Goal: Task Accomplishment & Management: Complete application form

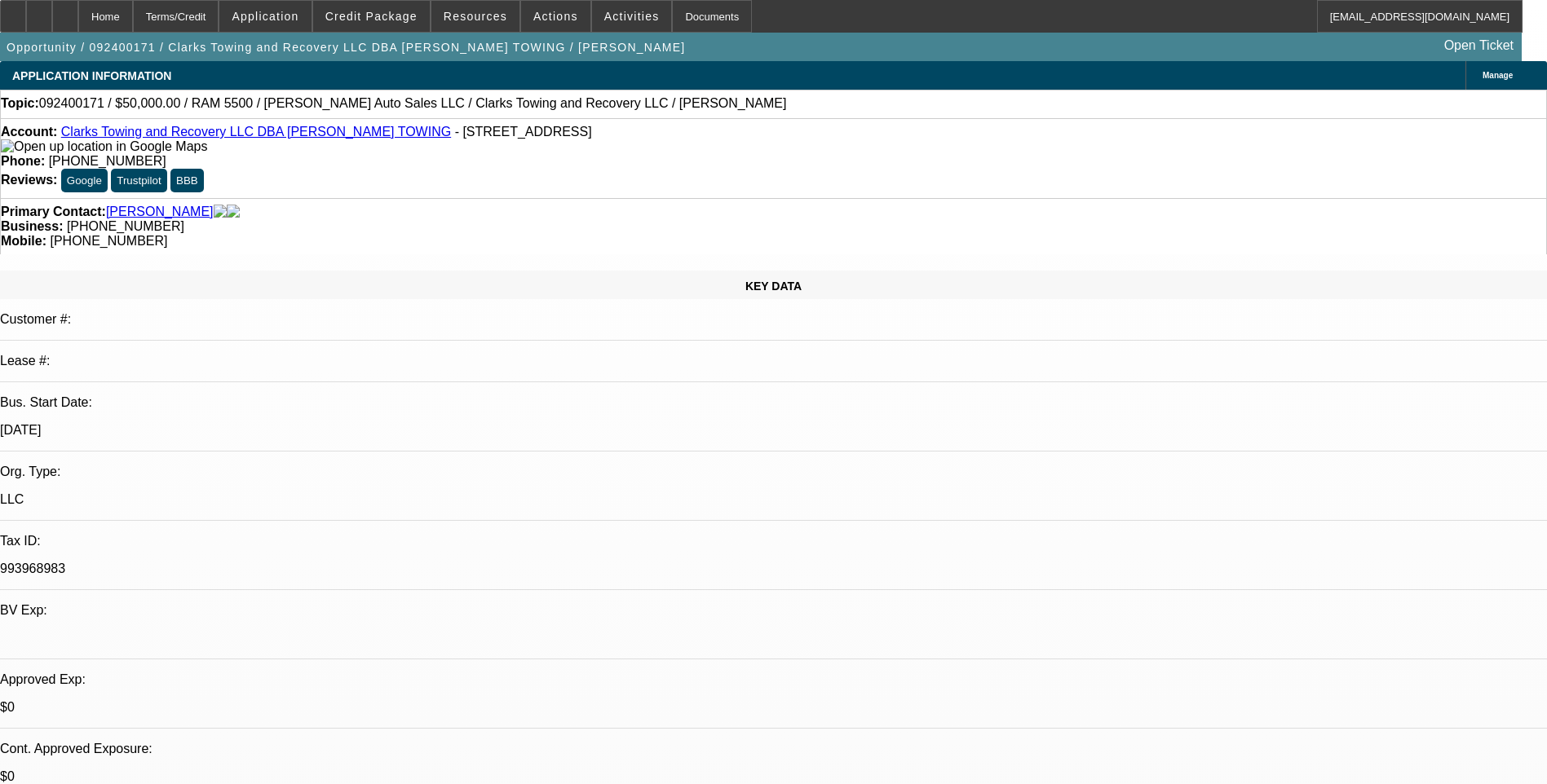
select select "0"
select select "2"
select select "0.1"
select select "4"
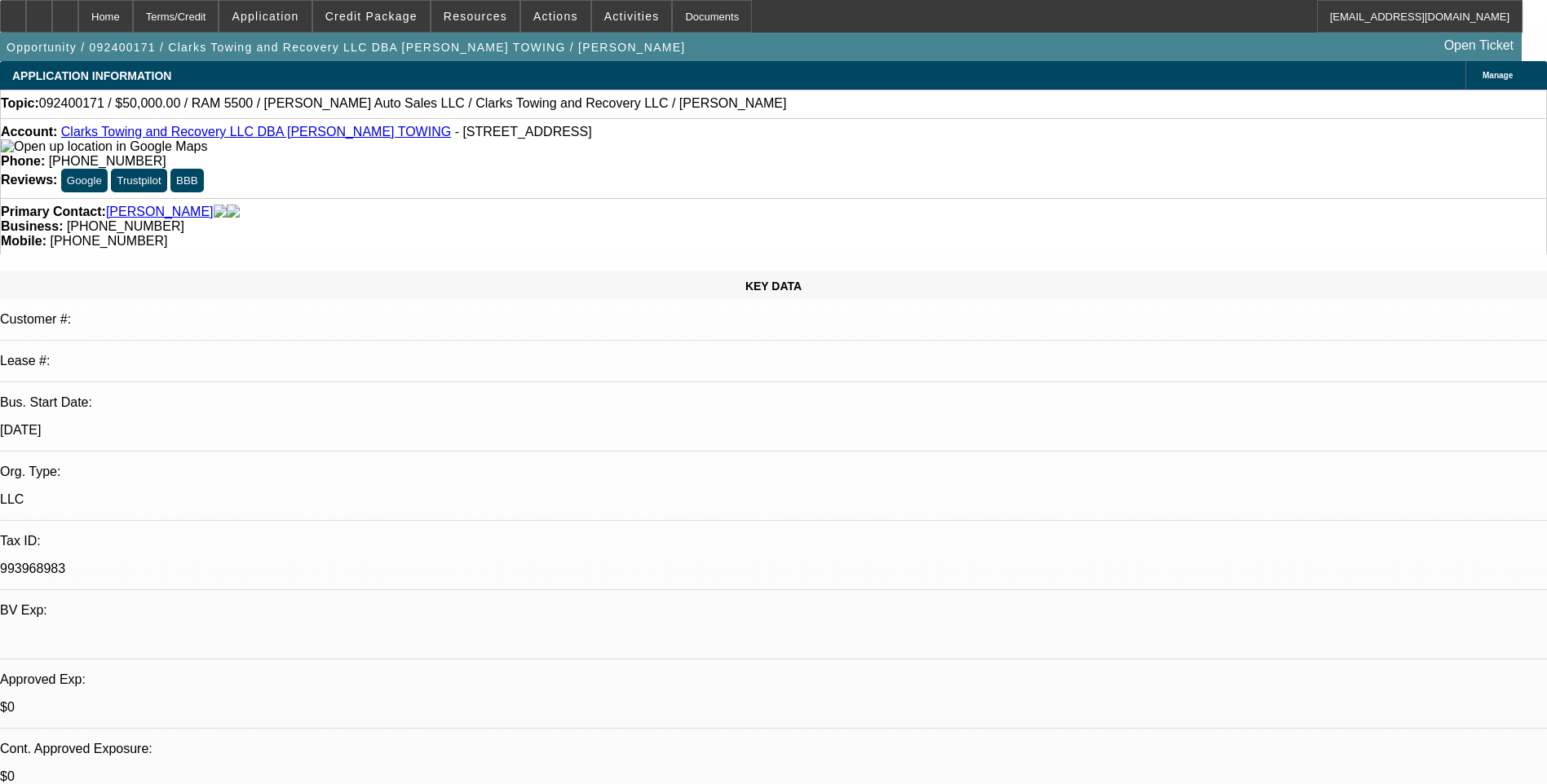
select select "0"
select select "2"
select select "0.1"
select select "4"
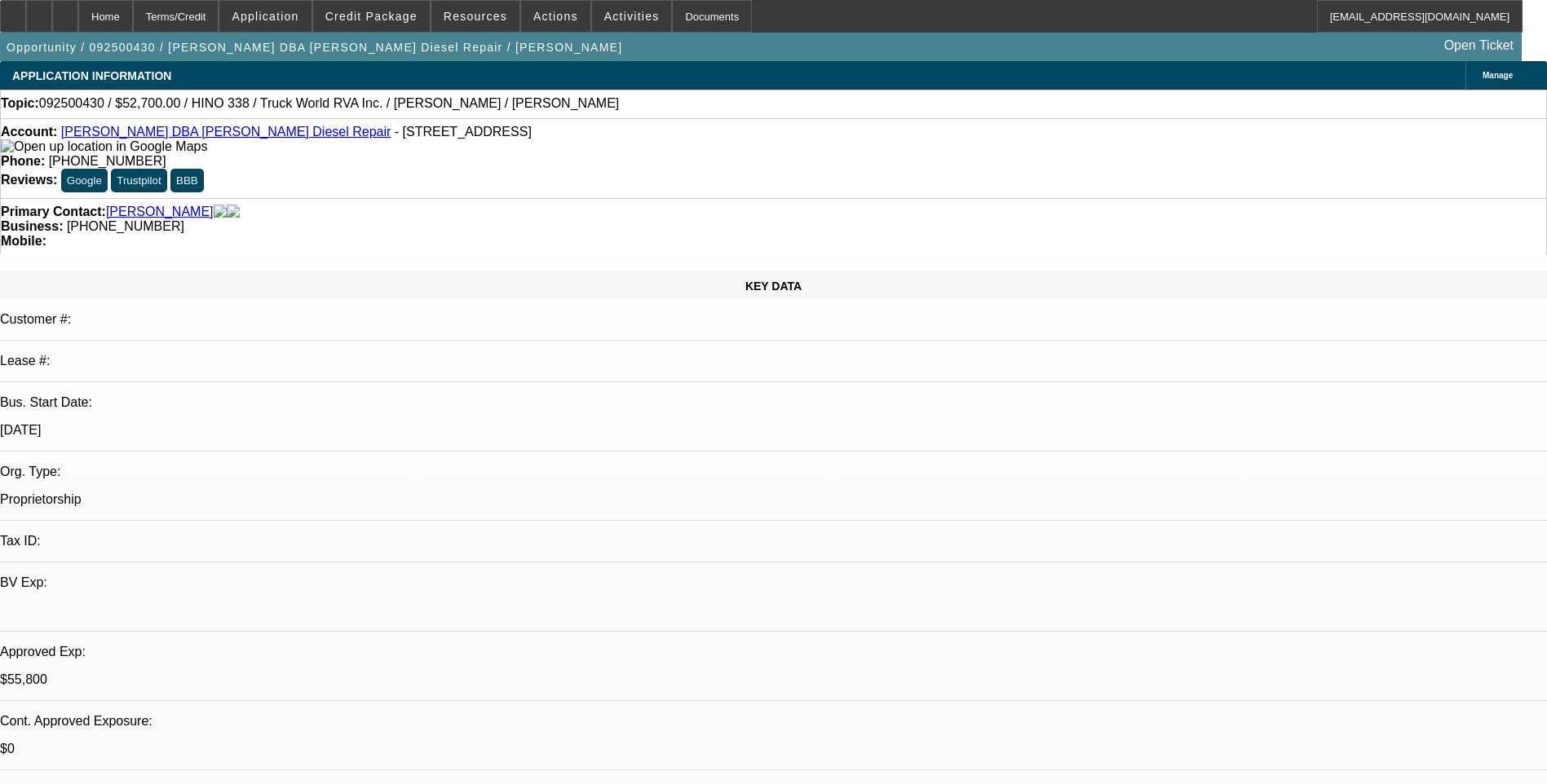
select select "0.1"
select select "0"
select select "0.1"
select select "0"
select select "0.1"
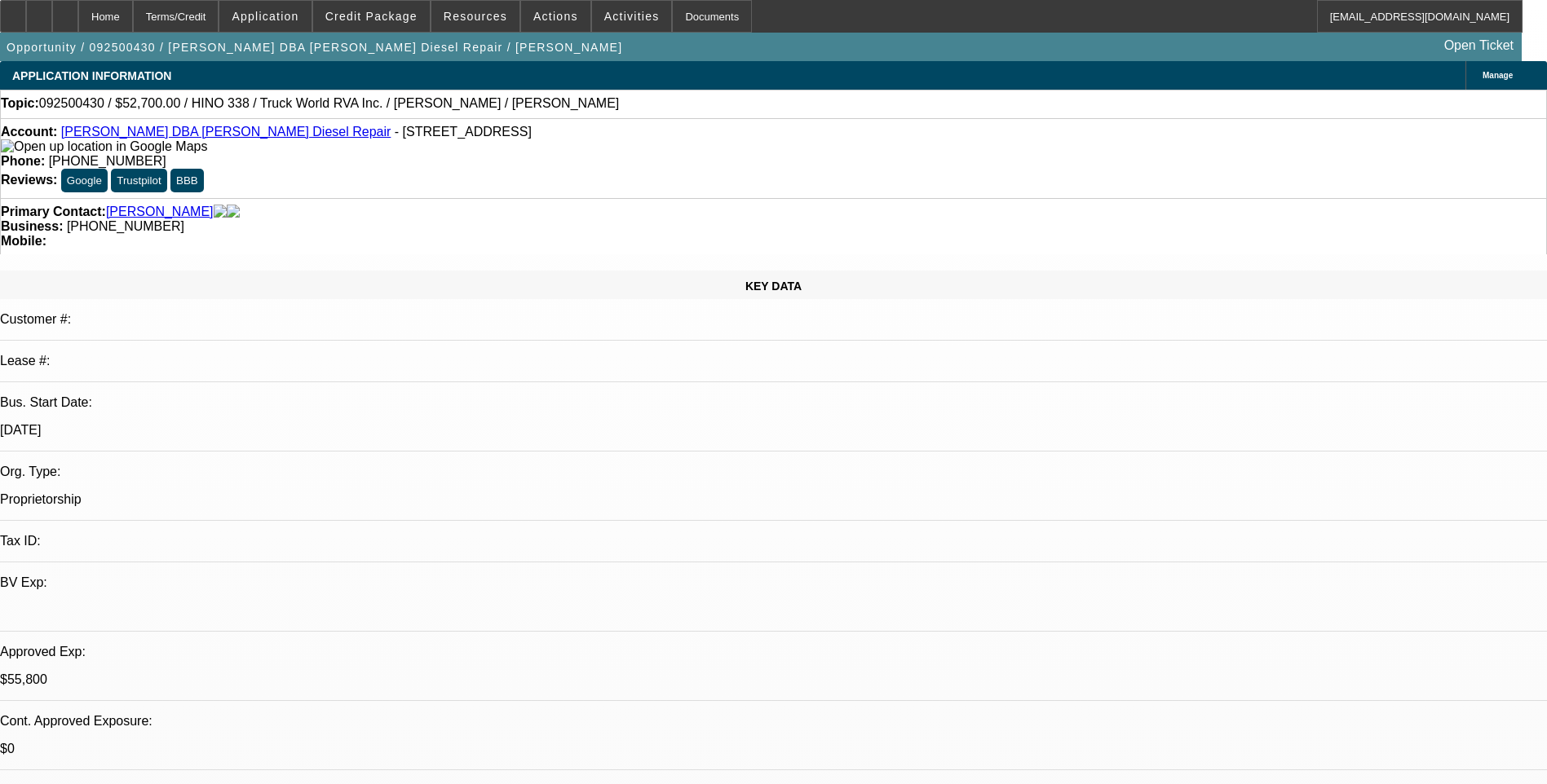
select select "0"
select select "0.1"
select select "2"
select select "0"
select select "1"
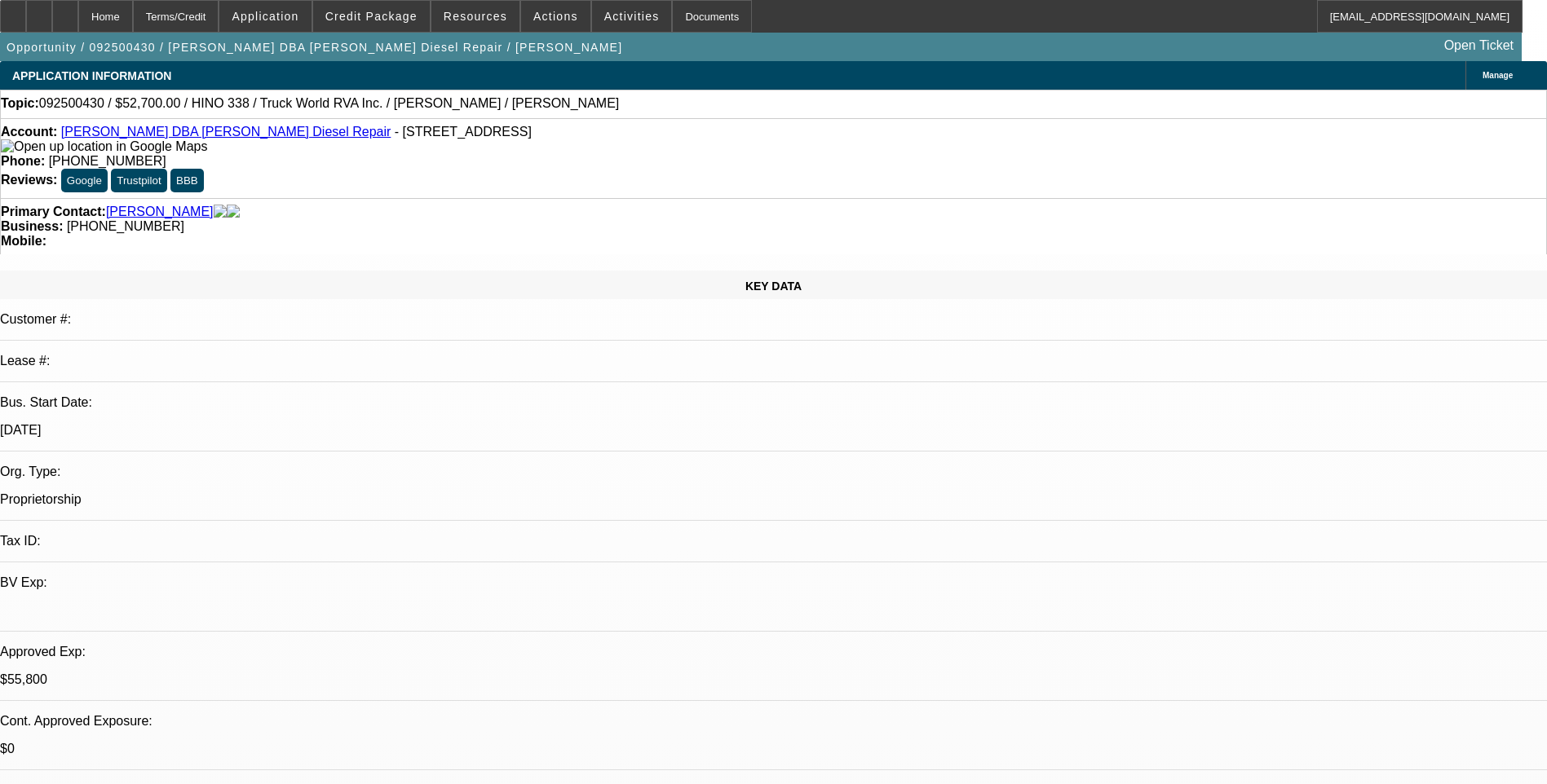
select select "2"
select select "6"
select select "1"
select select "2"
select select "6"
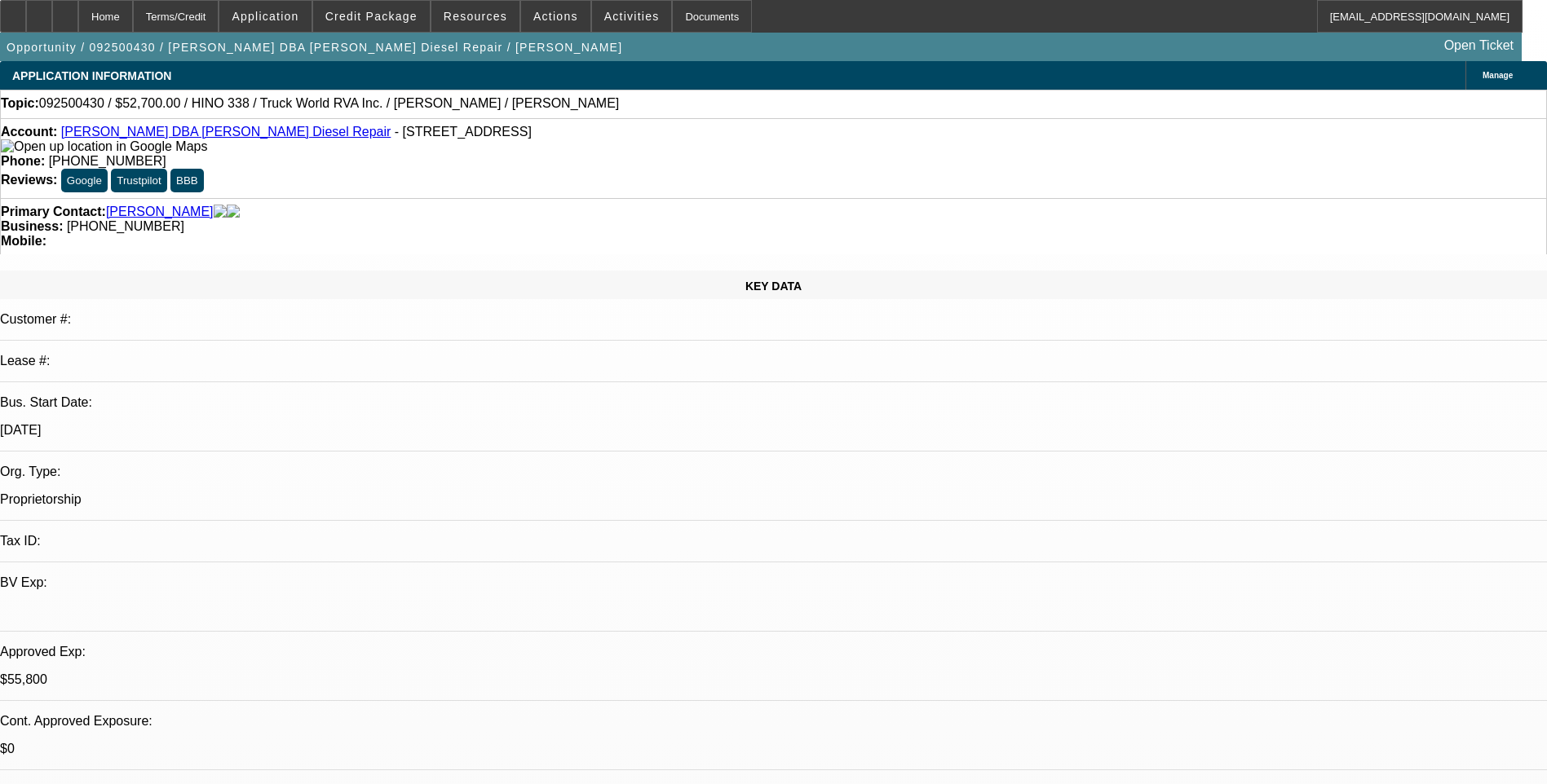
select select "1"
select select "2"
select select "6"
select select "1"
select select "2"
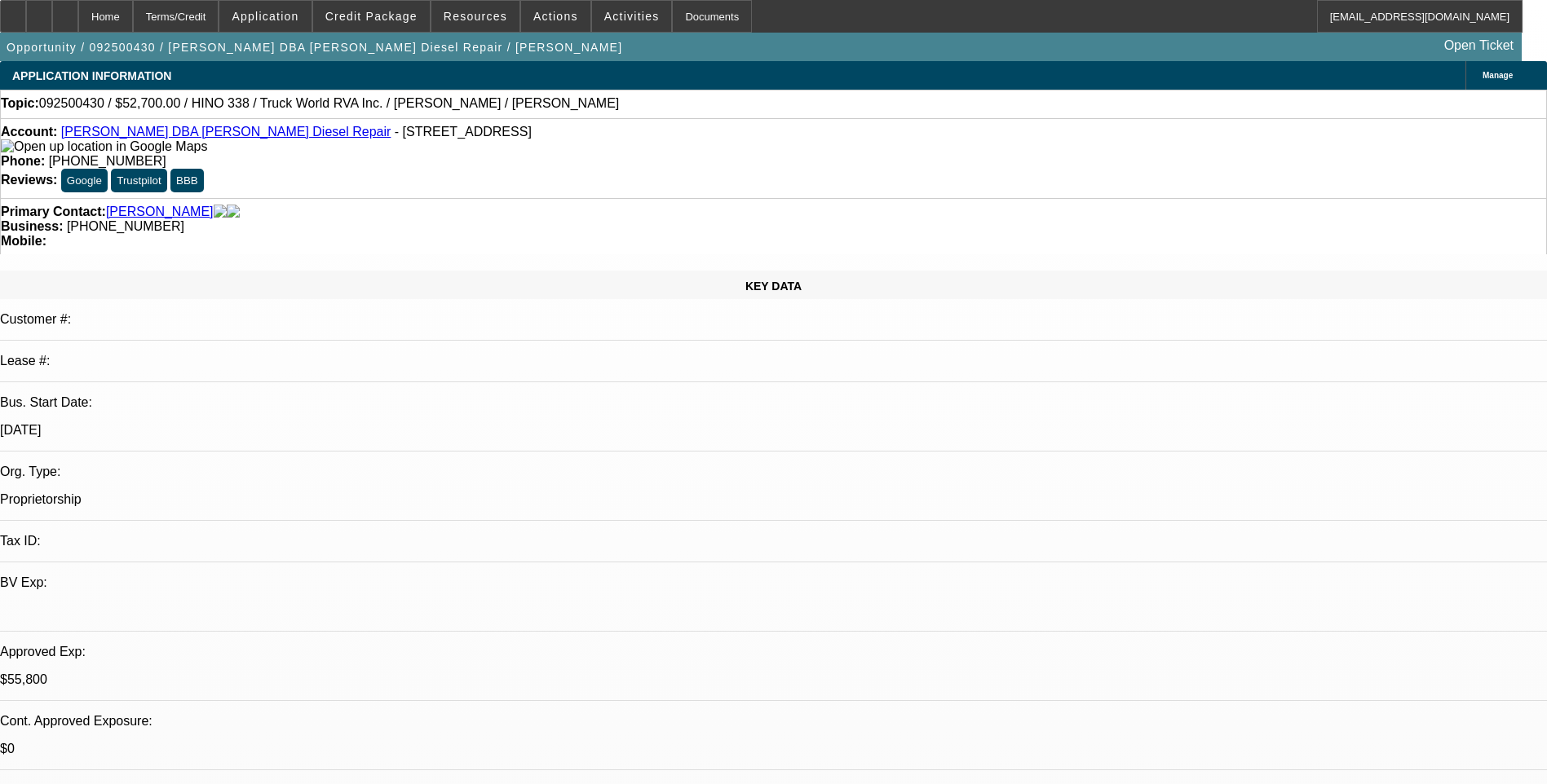
select select "6"
click at [203, 17] on div "Terms/Credit" at bounding box center [176, 16] width 87 height 33
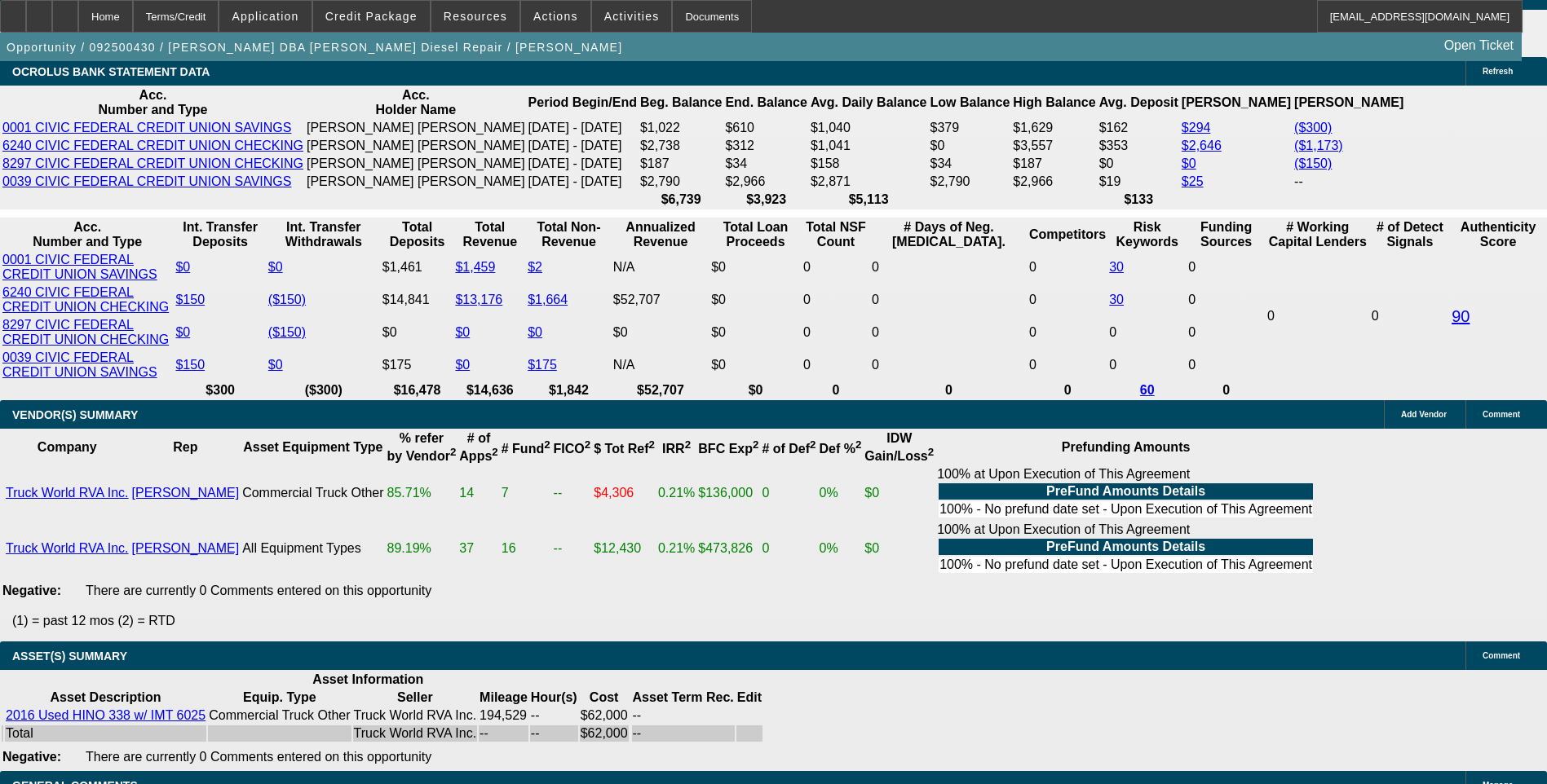
scroll to position [2857, 0]
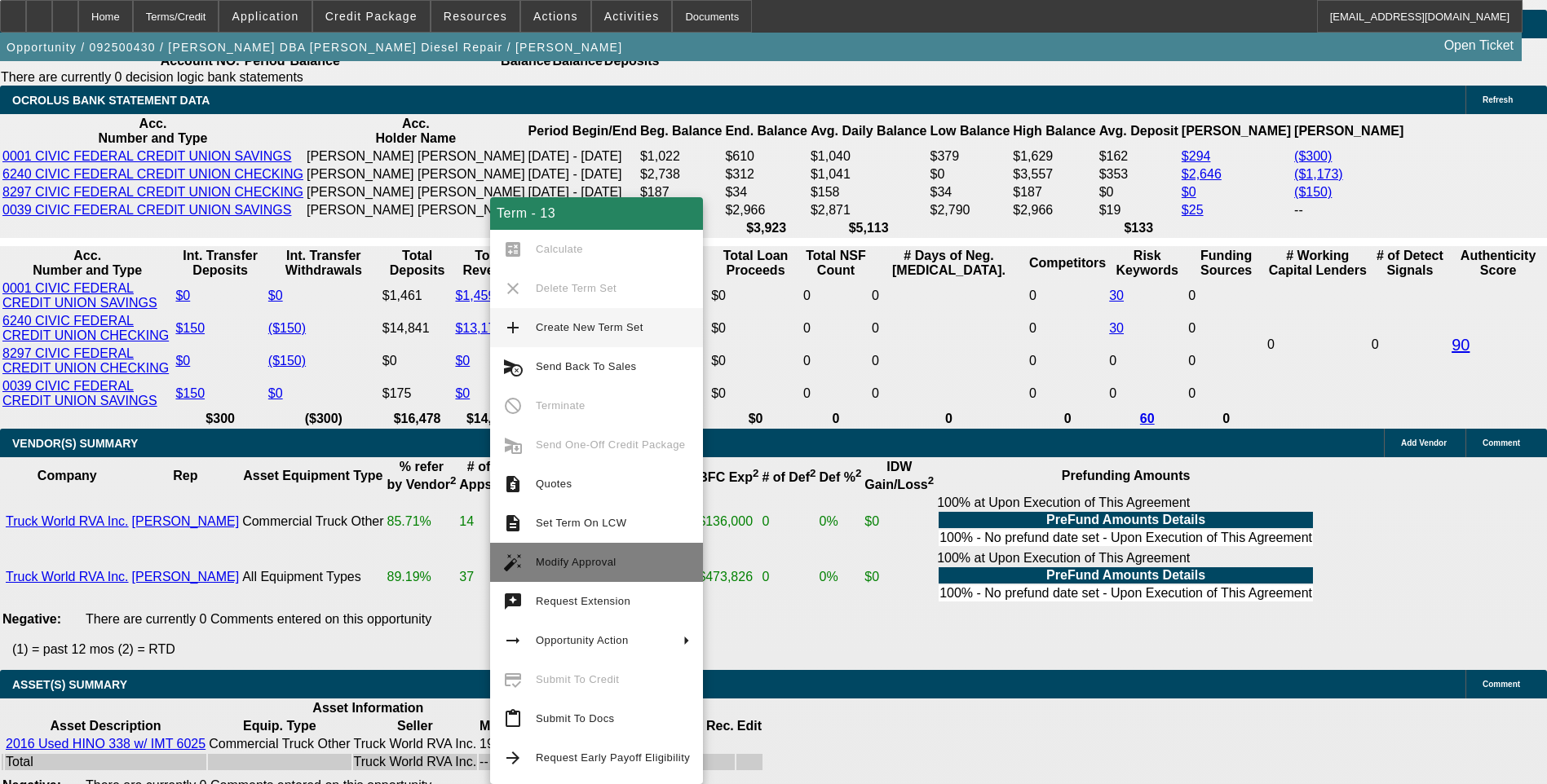
click at [623, 563] on span "Modify Approval" at bounding box center [613, 563] width 155 height 20
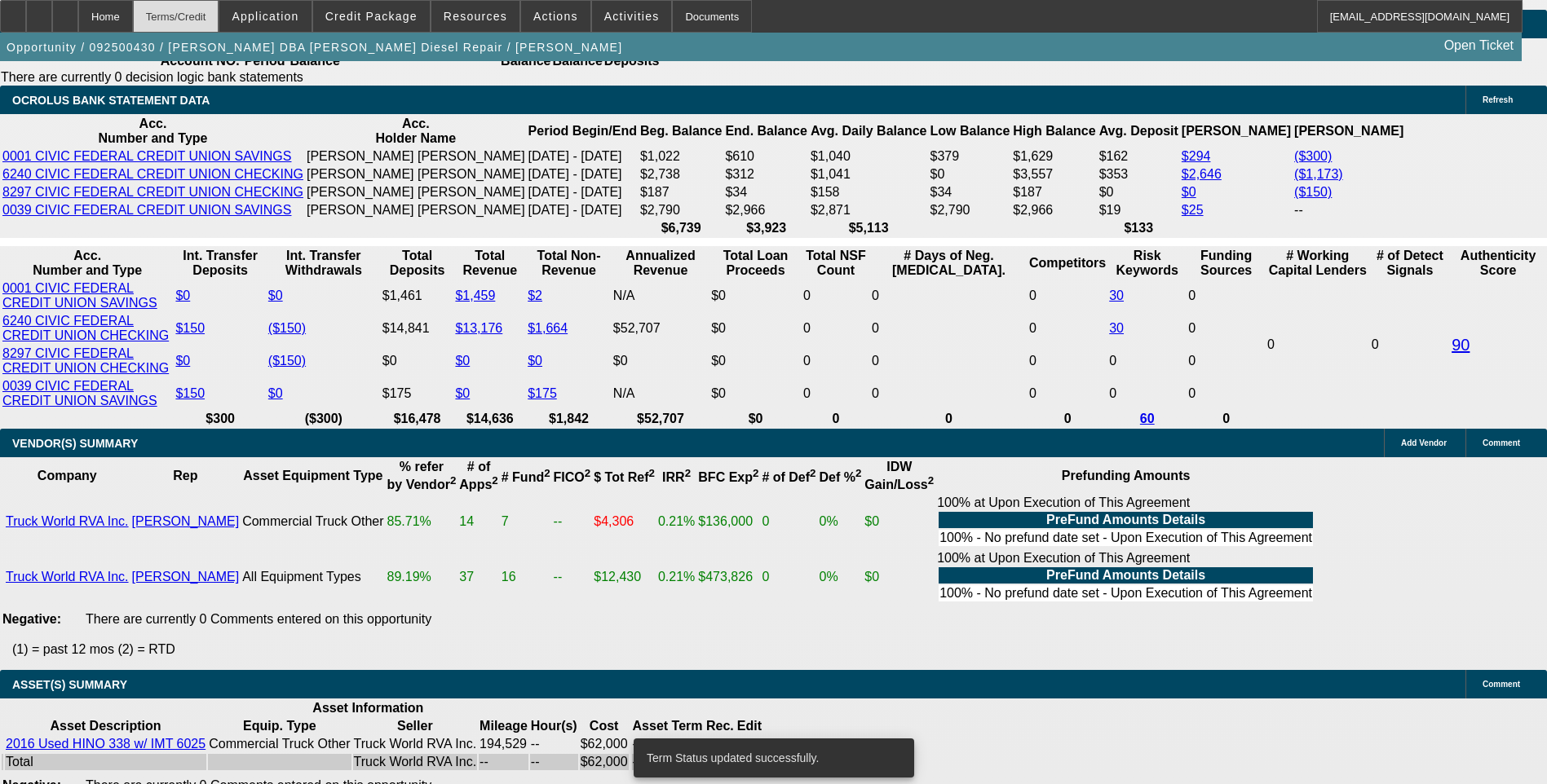
select select "0.1"
select select "2"
select select "0"
select select "6"
select select "0.1"
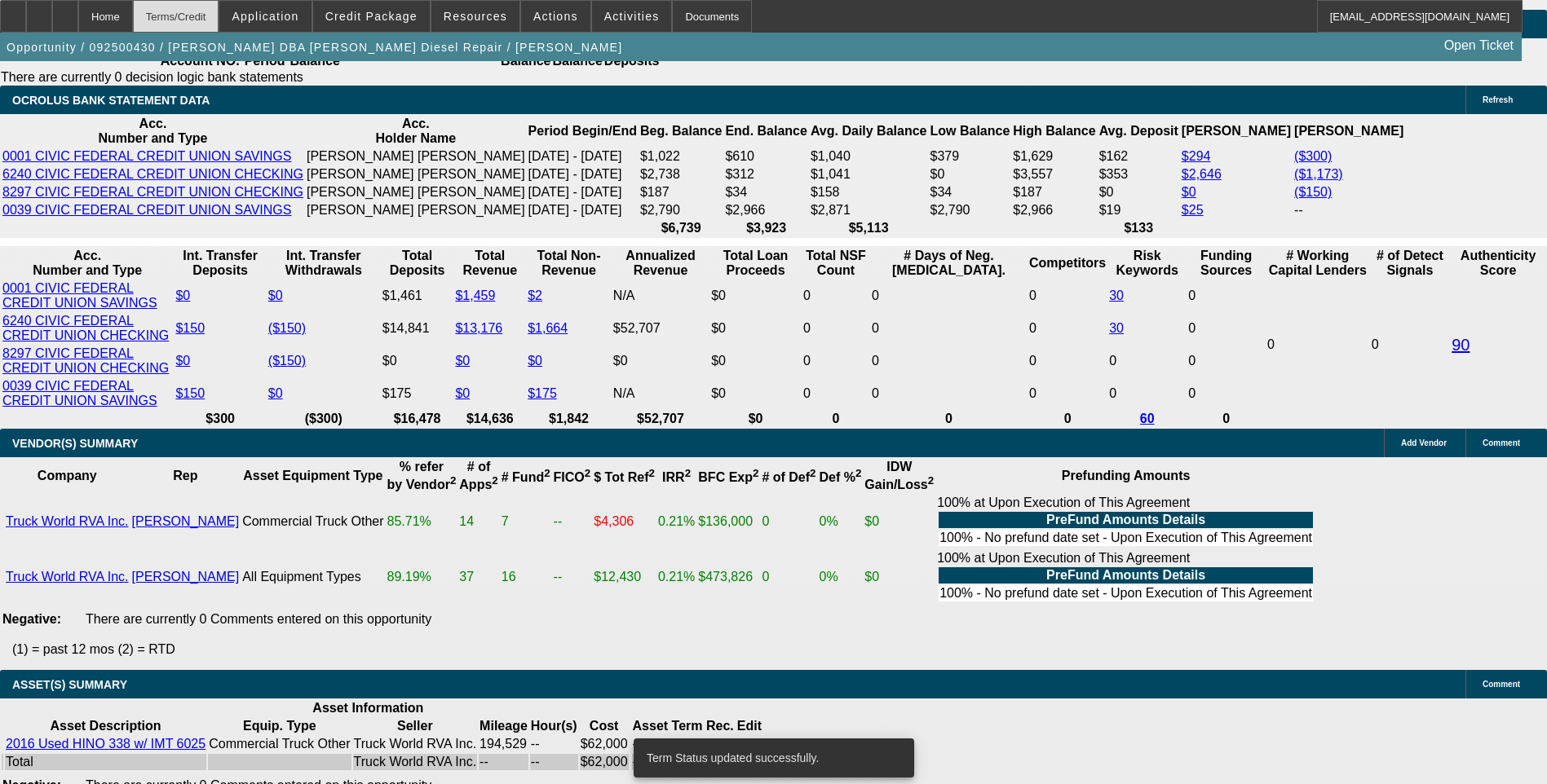
select select "2"
select select "0"
select select "6"
select select "0.1"
select select "2"
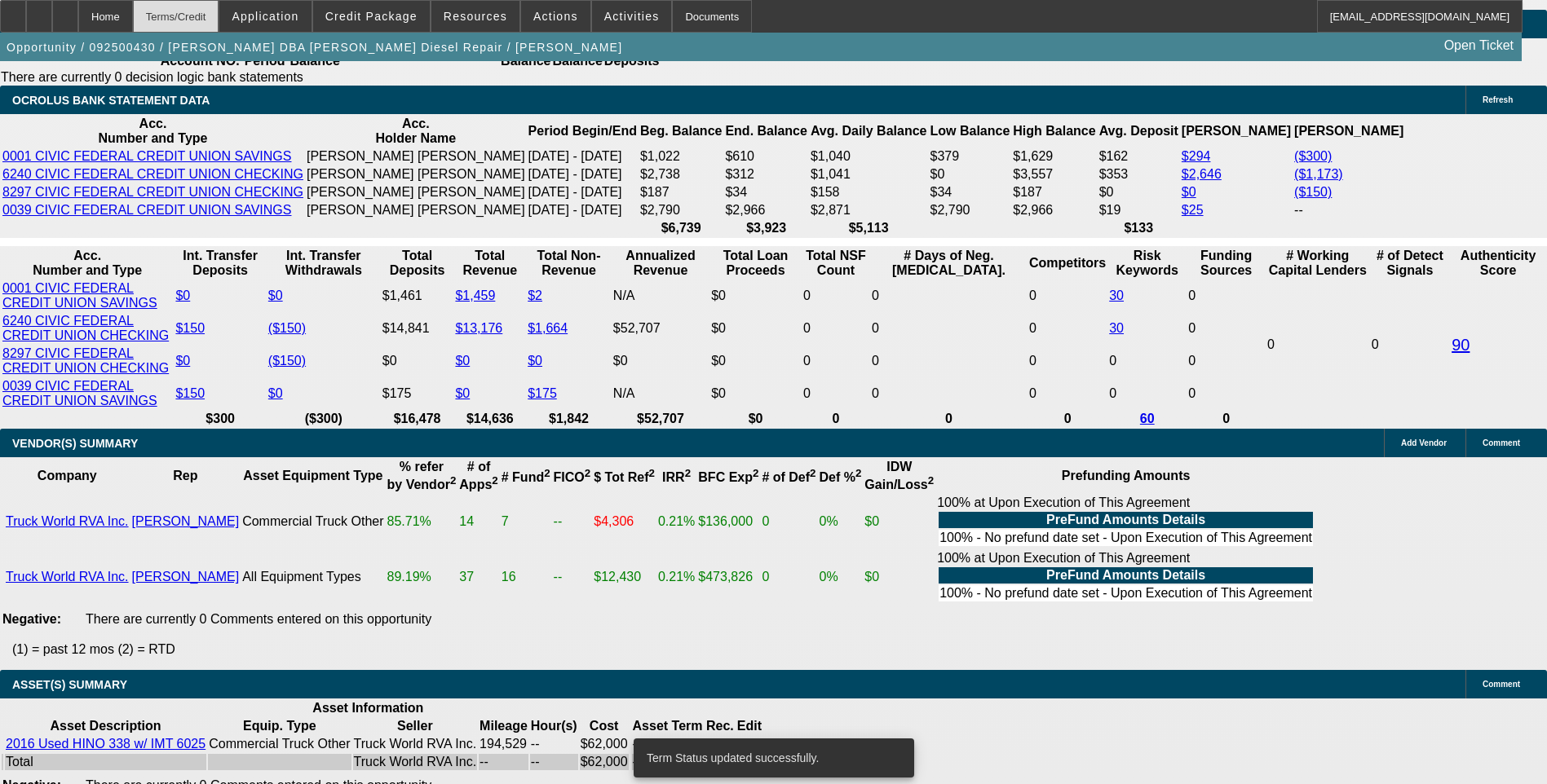
select select "0"
select select "6"
select select "0.1"
select select "2"
select select "0"
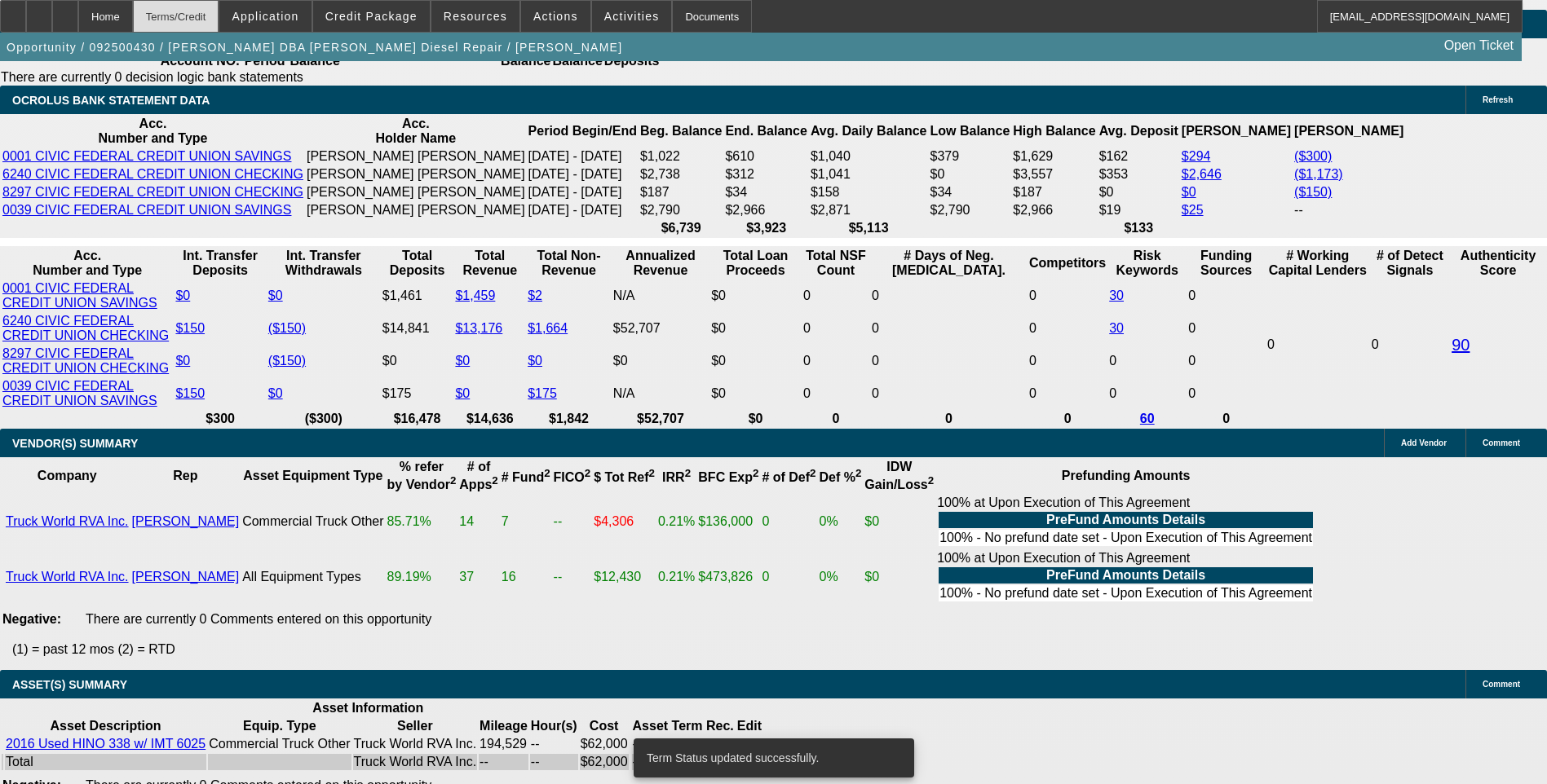
select select "6"
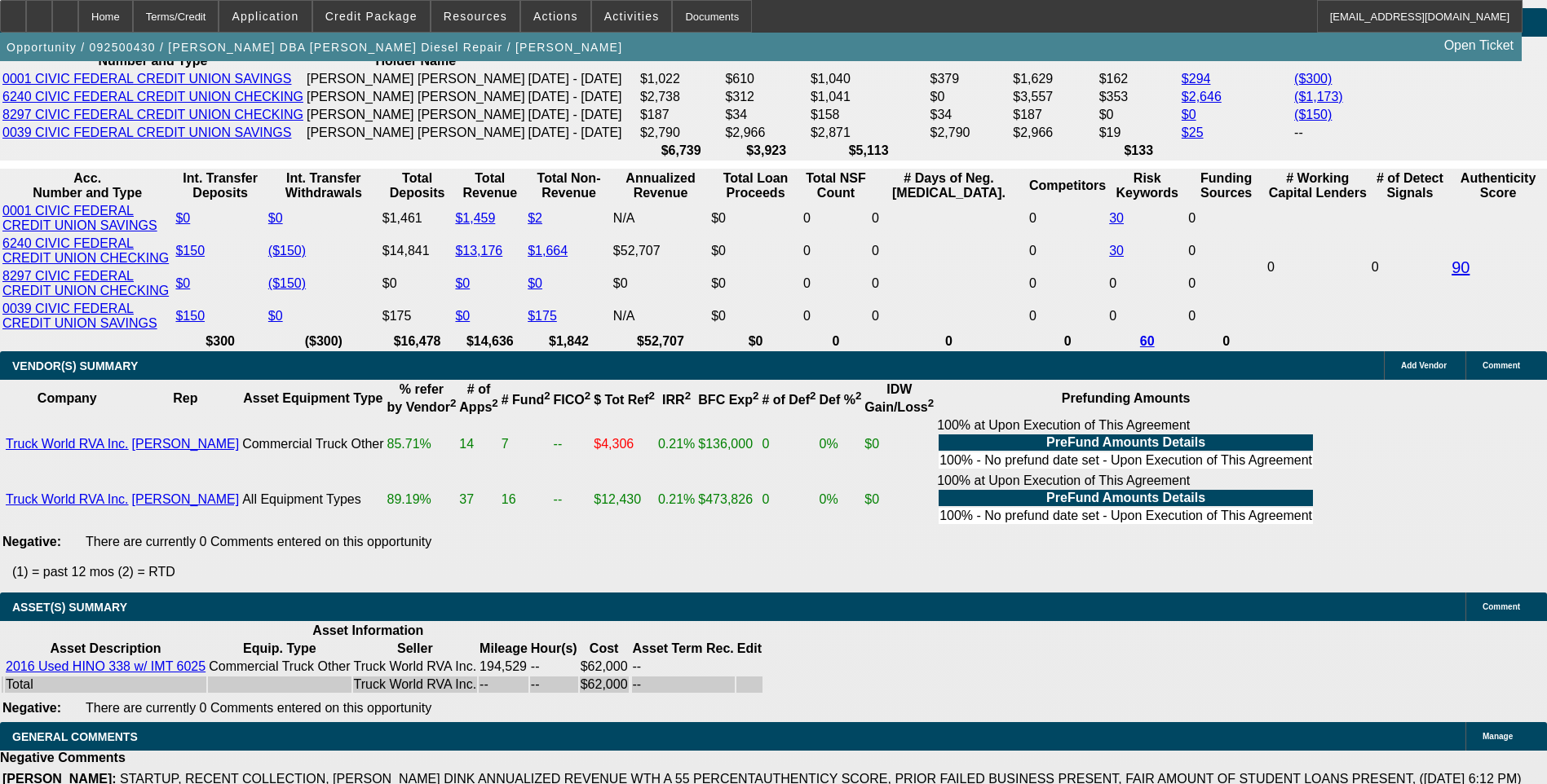
scroll to position [2939, 0]
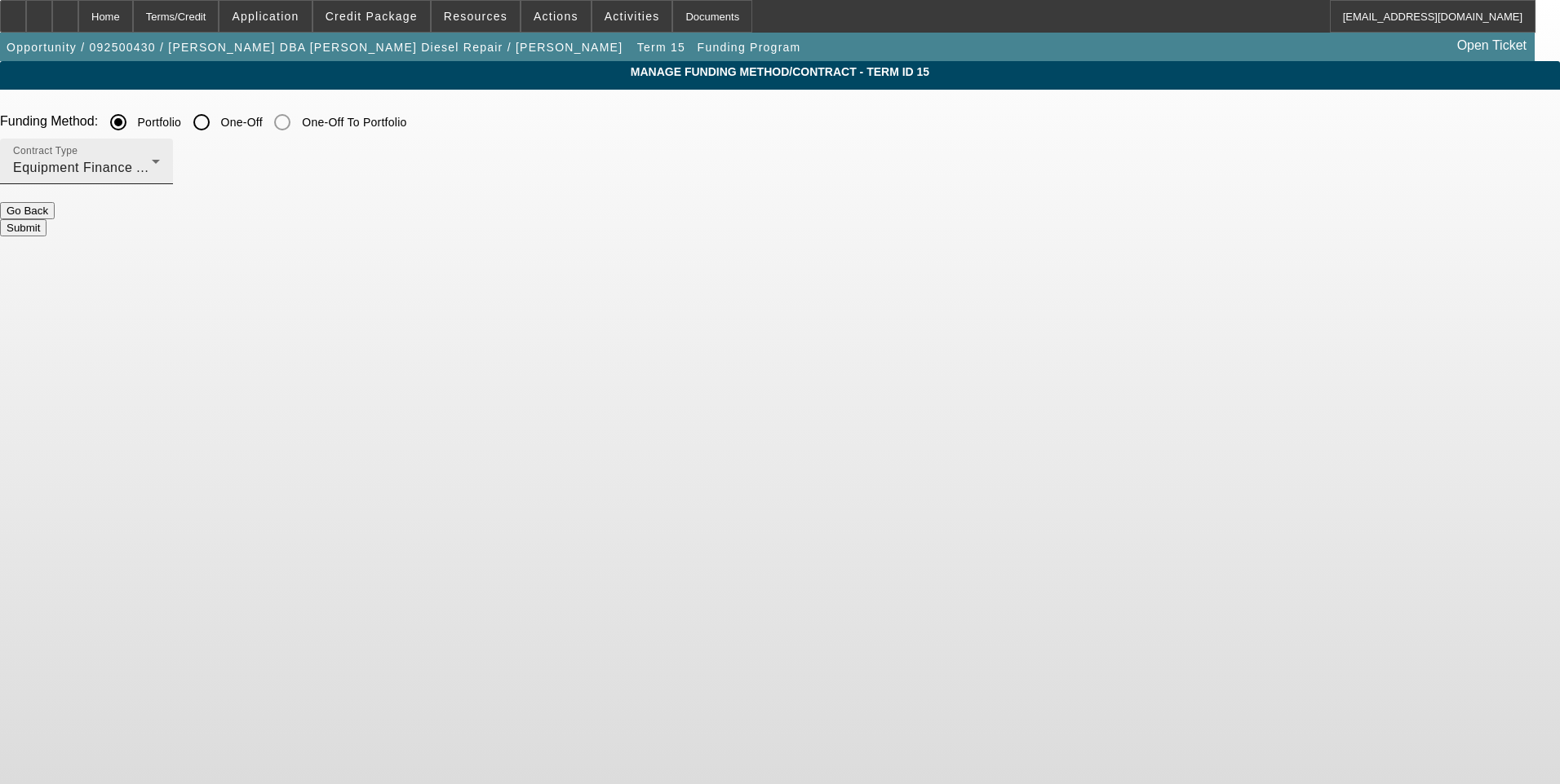
click at [152, 170] on div "Equipment Finance Agreement" at bounding box center [82, 168] width 138 height 20
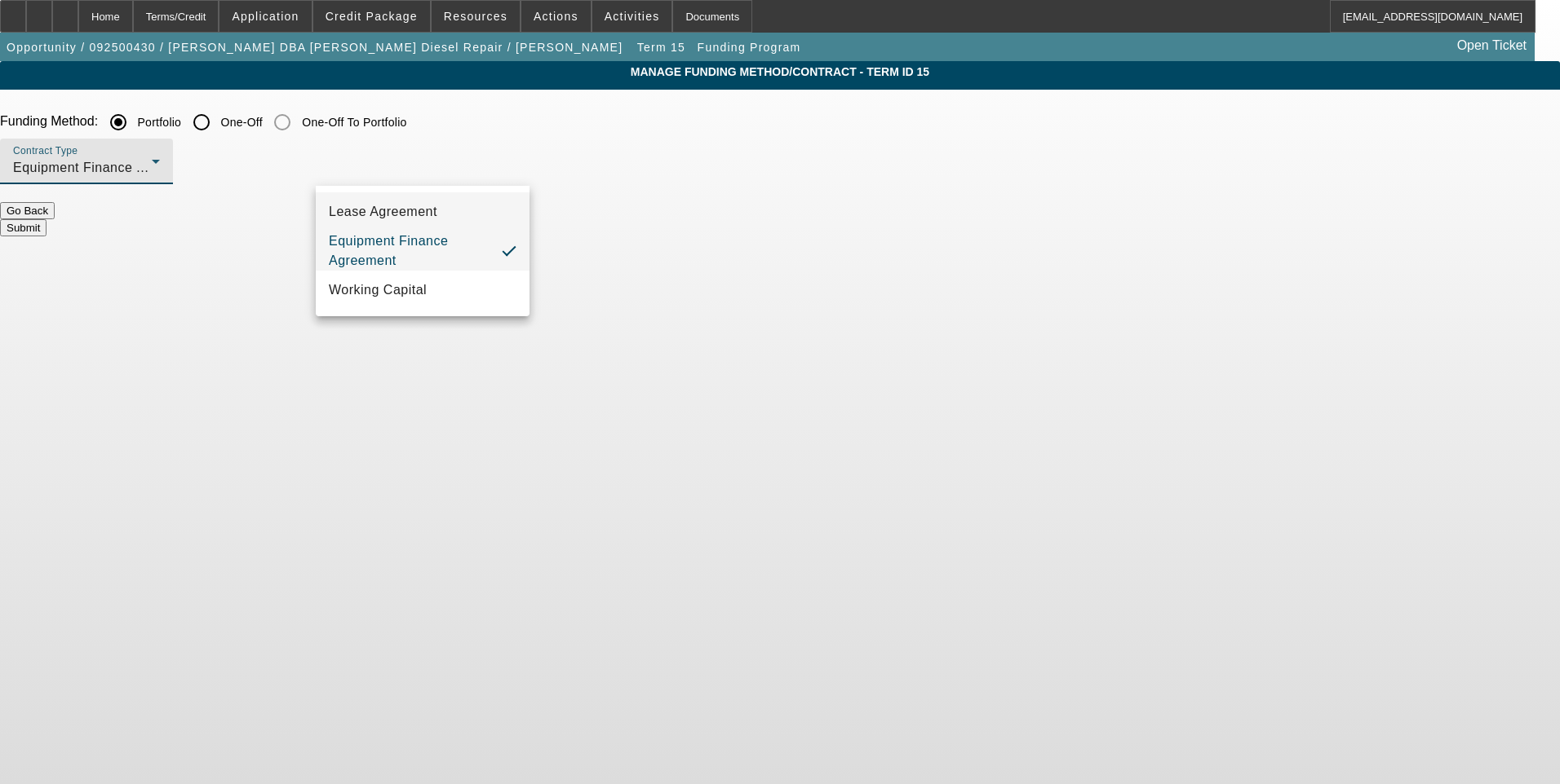
click at [436, 215] on span "Lease Agreement" at bounding box center [382, 212] width 108 height 20
click at [46, 220] on button "Submit" at bounding box center [23, 228] width 46 height 17
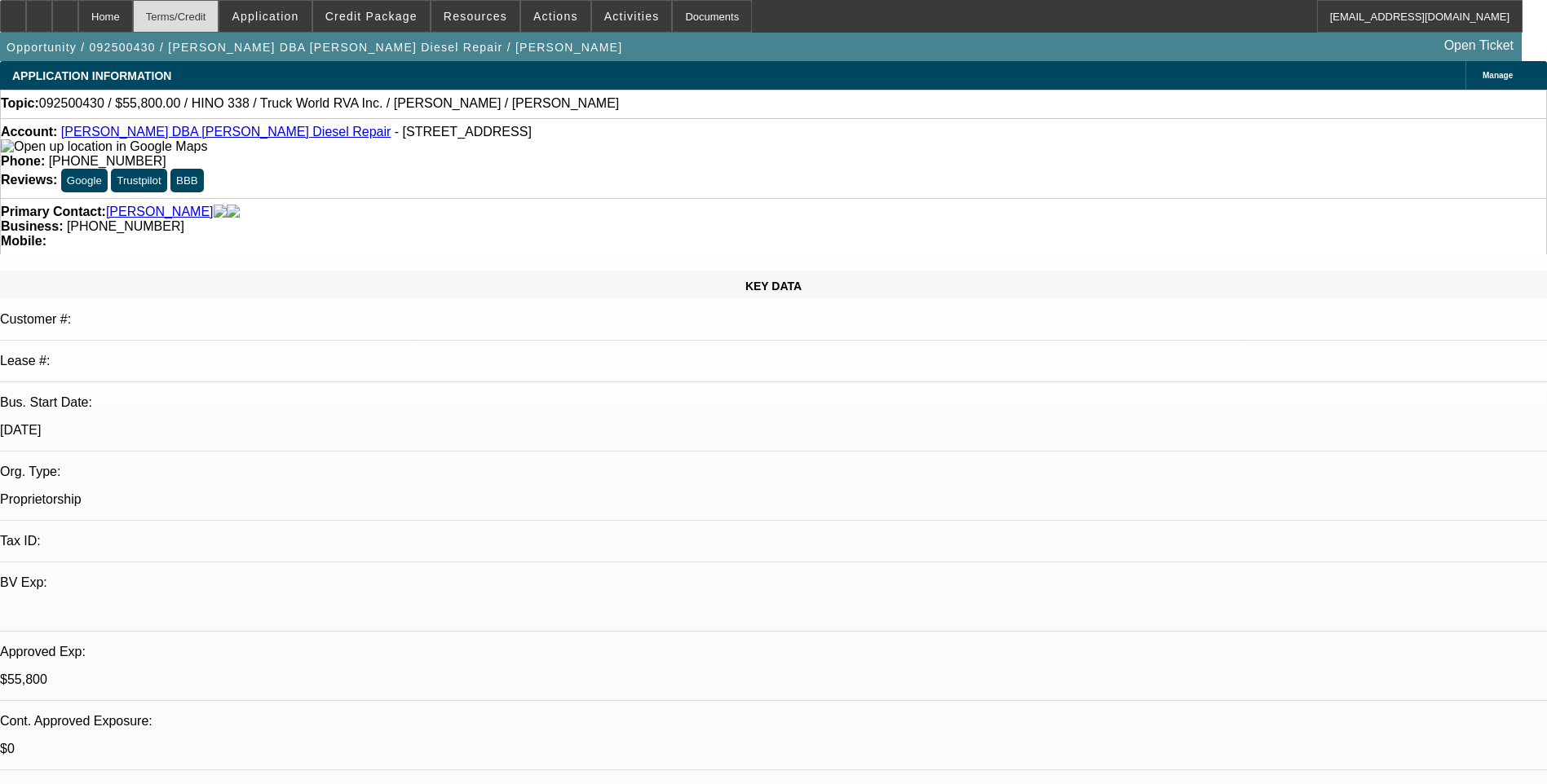
select select "0.1"
select select "2"
select select "0"
select select "6"
select select "0.1"
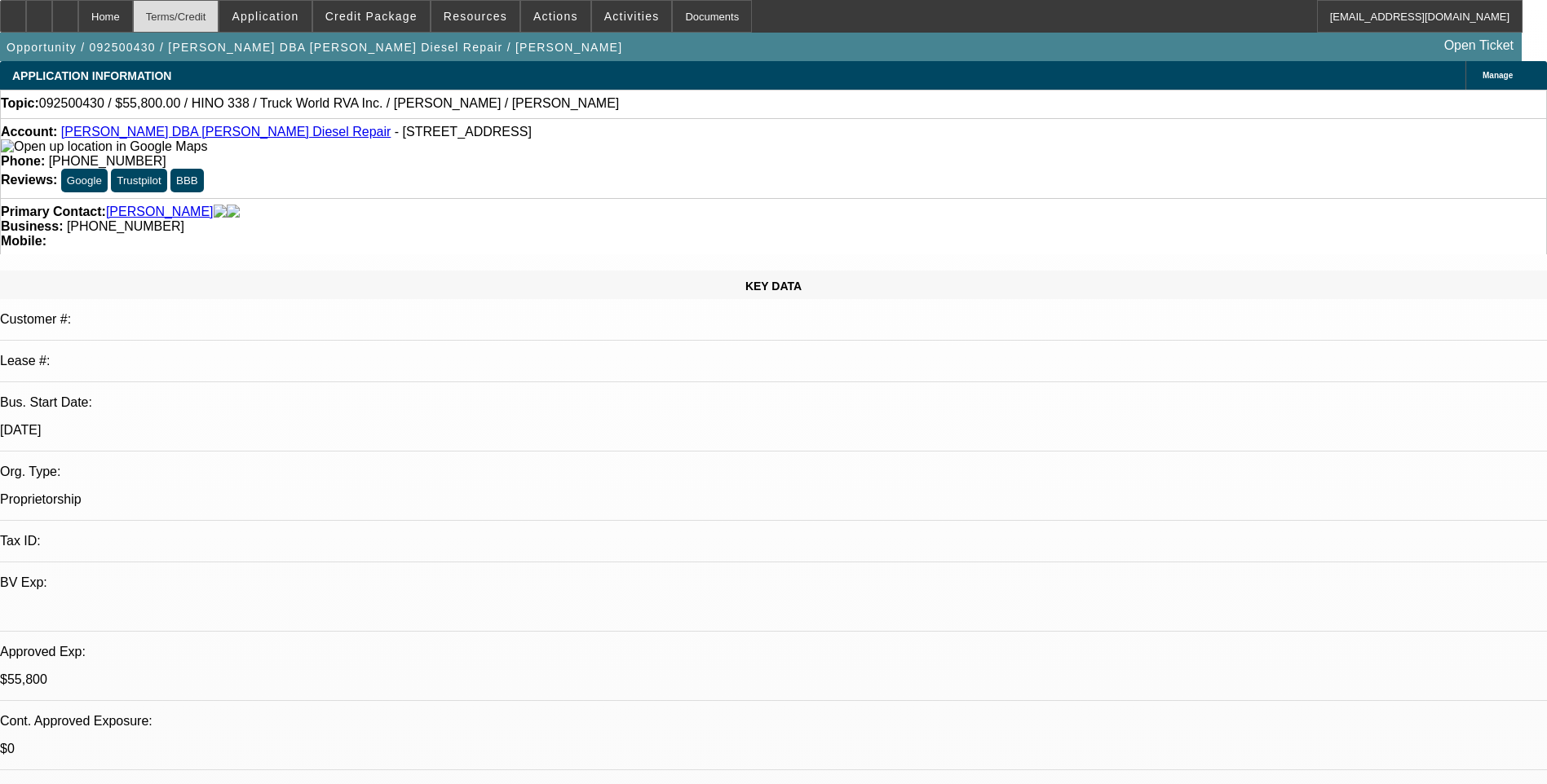
select select "2"
select select "0"
select select "6"
select select "0.1"
select select "2"
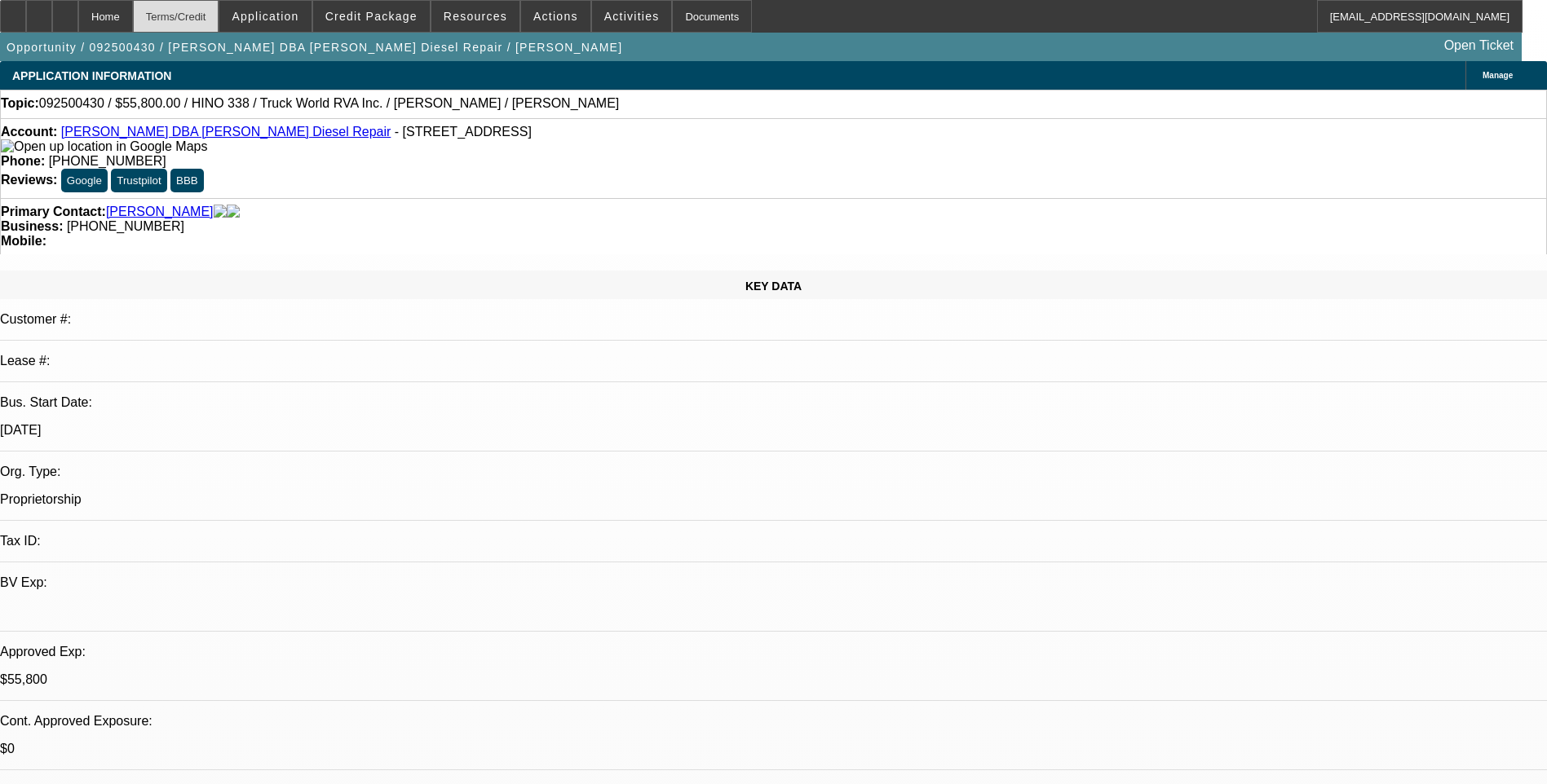
select select "0"
select select "6"
select select "0.1"
select select "2"
select select "0"
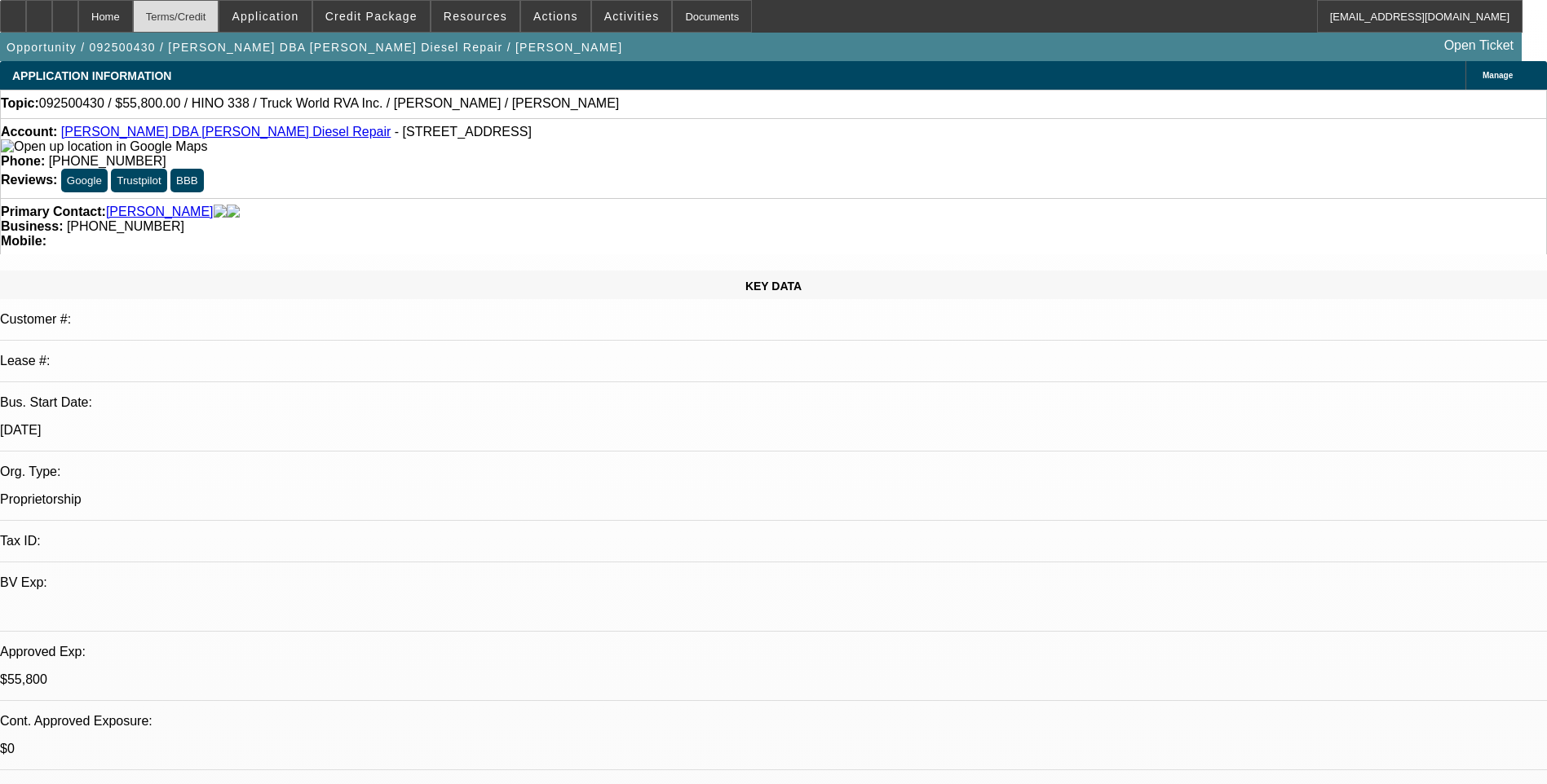
select select "6"
click at [207, 14] on div "Terms/Credit" at bounding box center [176, 16] width 87 height 33
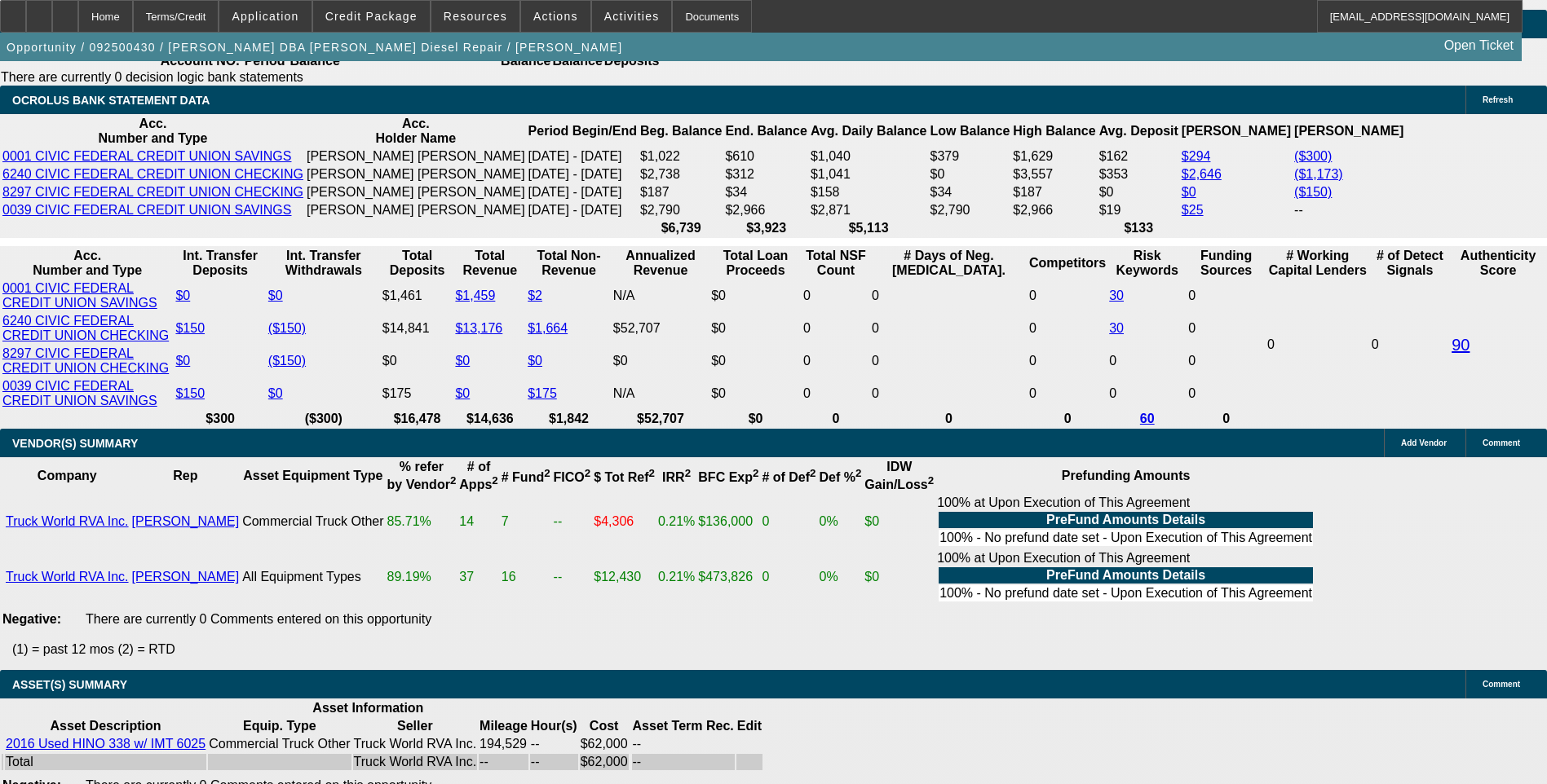
scroll to position [2939, 0]
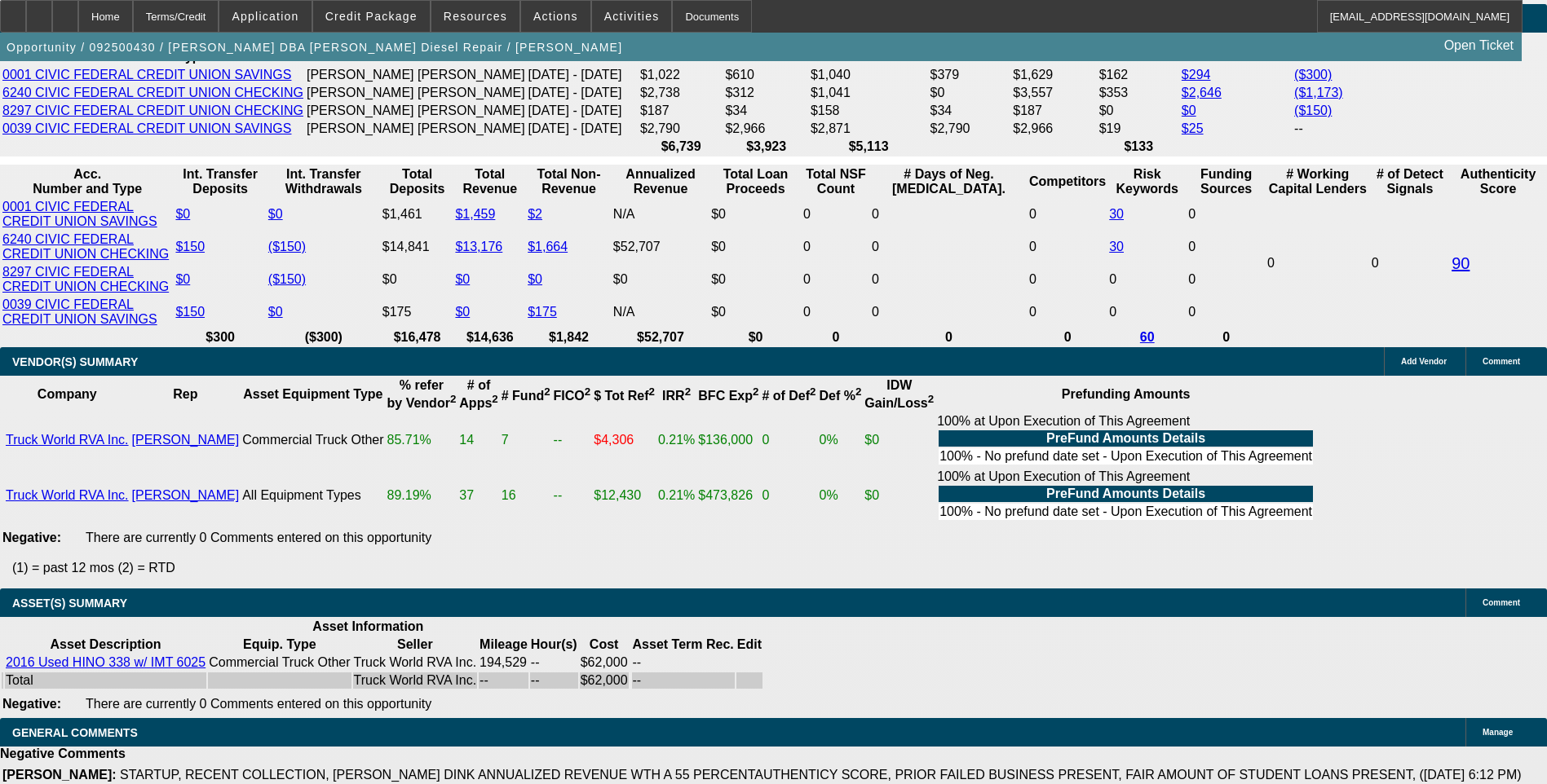
select select "4"
type input "UNKNOWN"
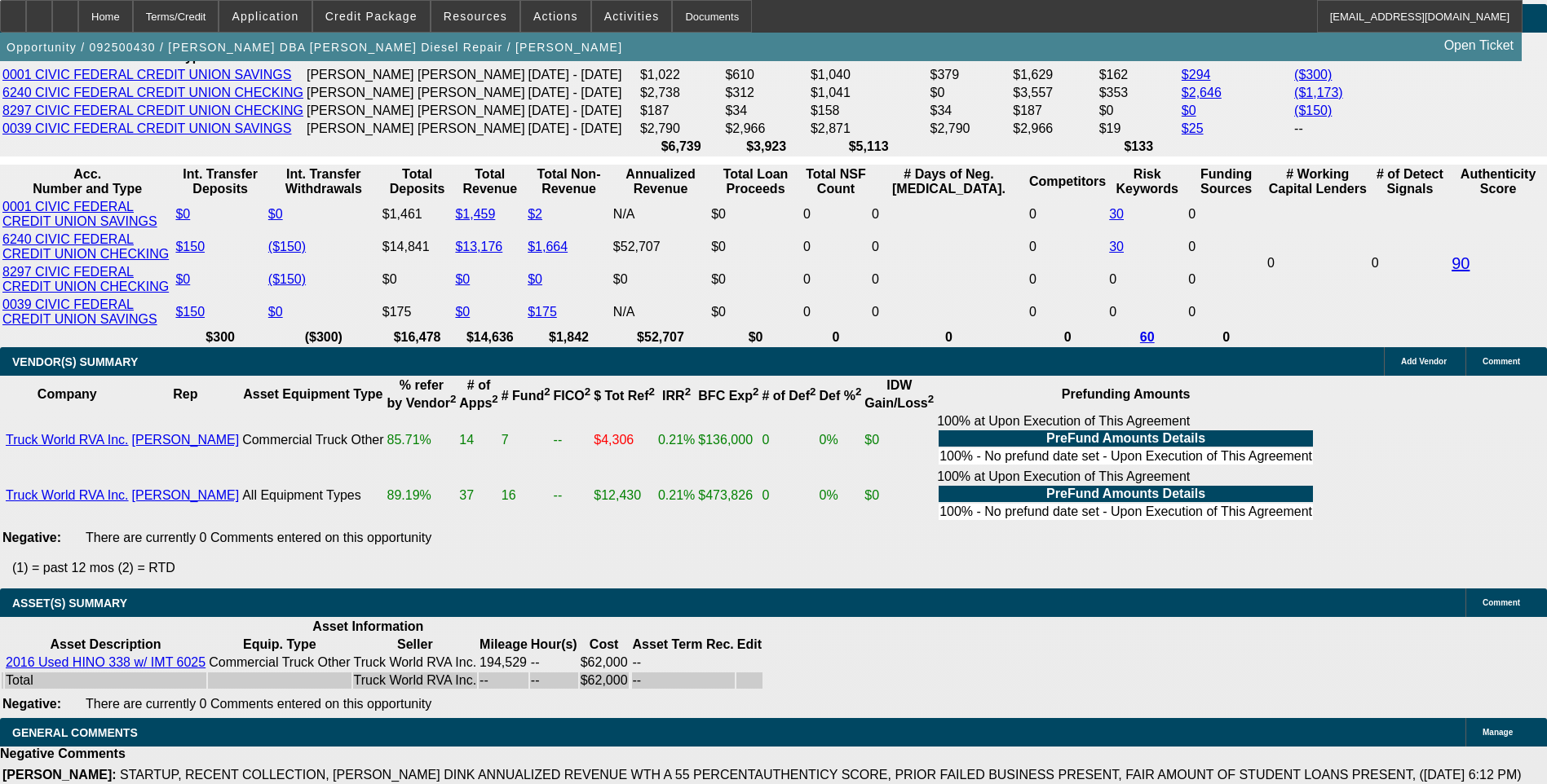
select select "0.1"
type input "$6,200.00"
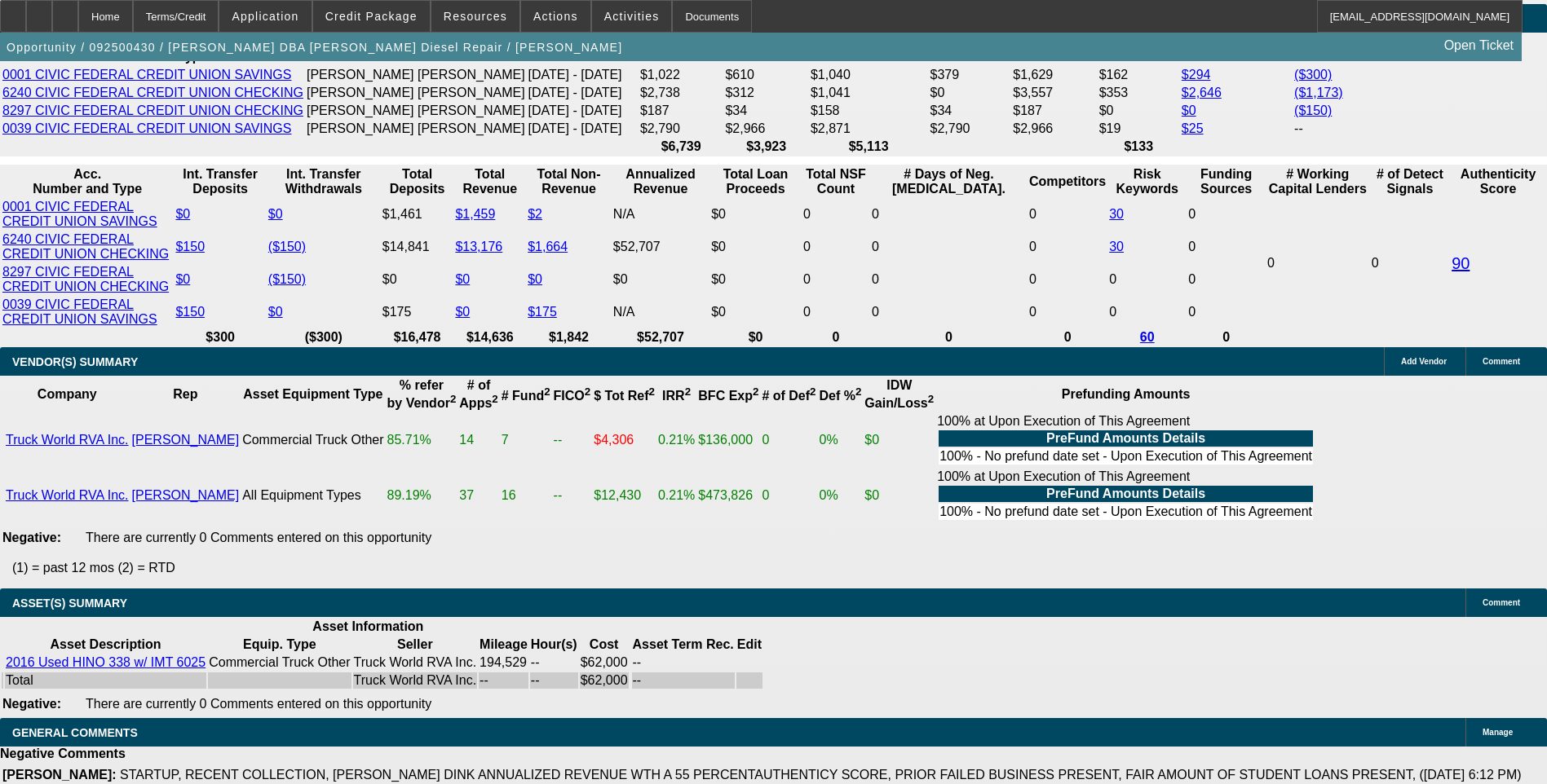
type input "2.9"
type input "$1,620.27"
type input "22.9"
type input "$2,157.10"
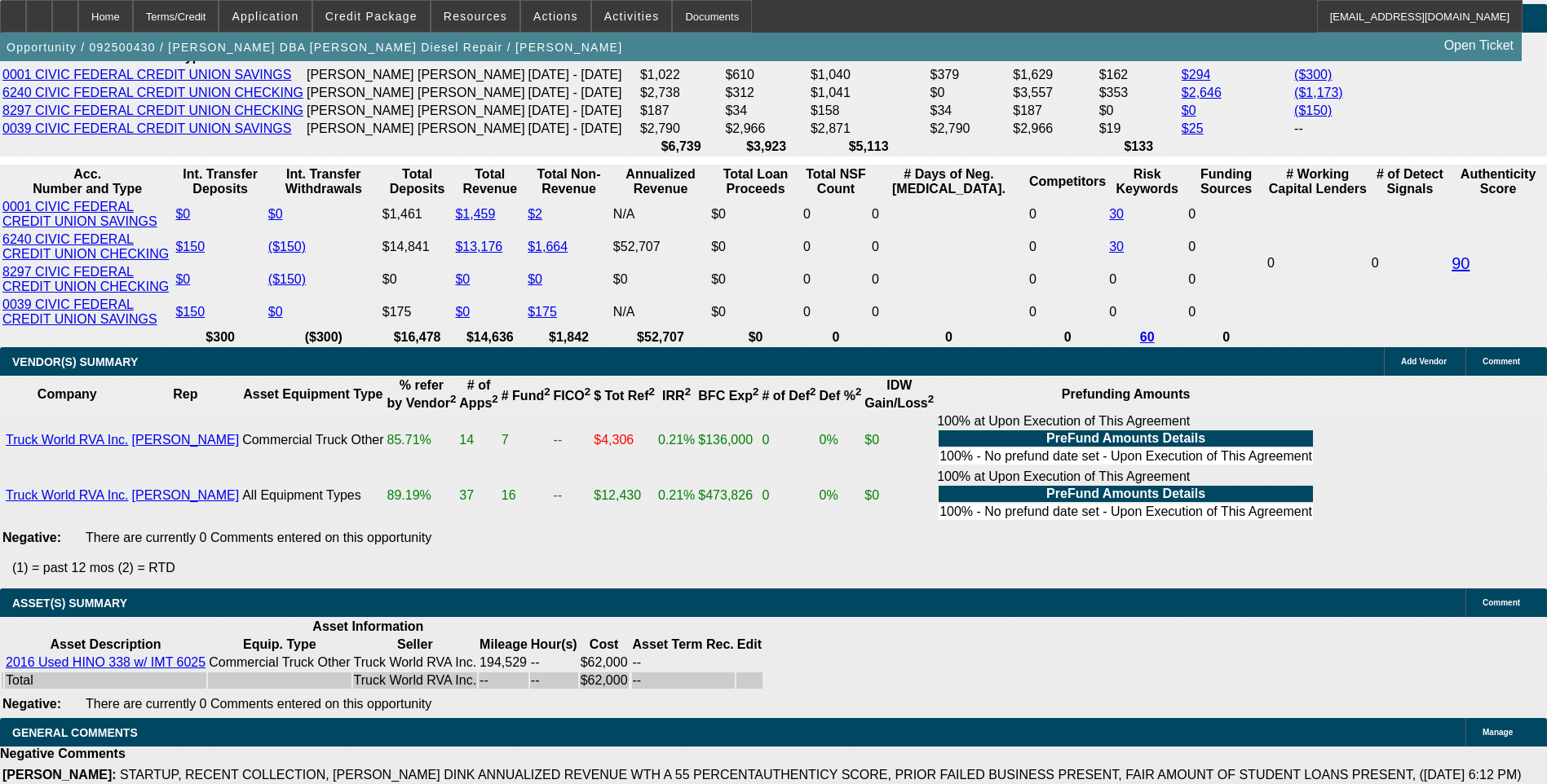
type input "$2,157.10"
type input "22.9"
type input "215"
type input "$215.00"
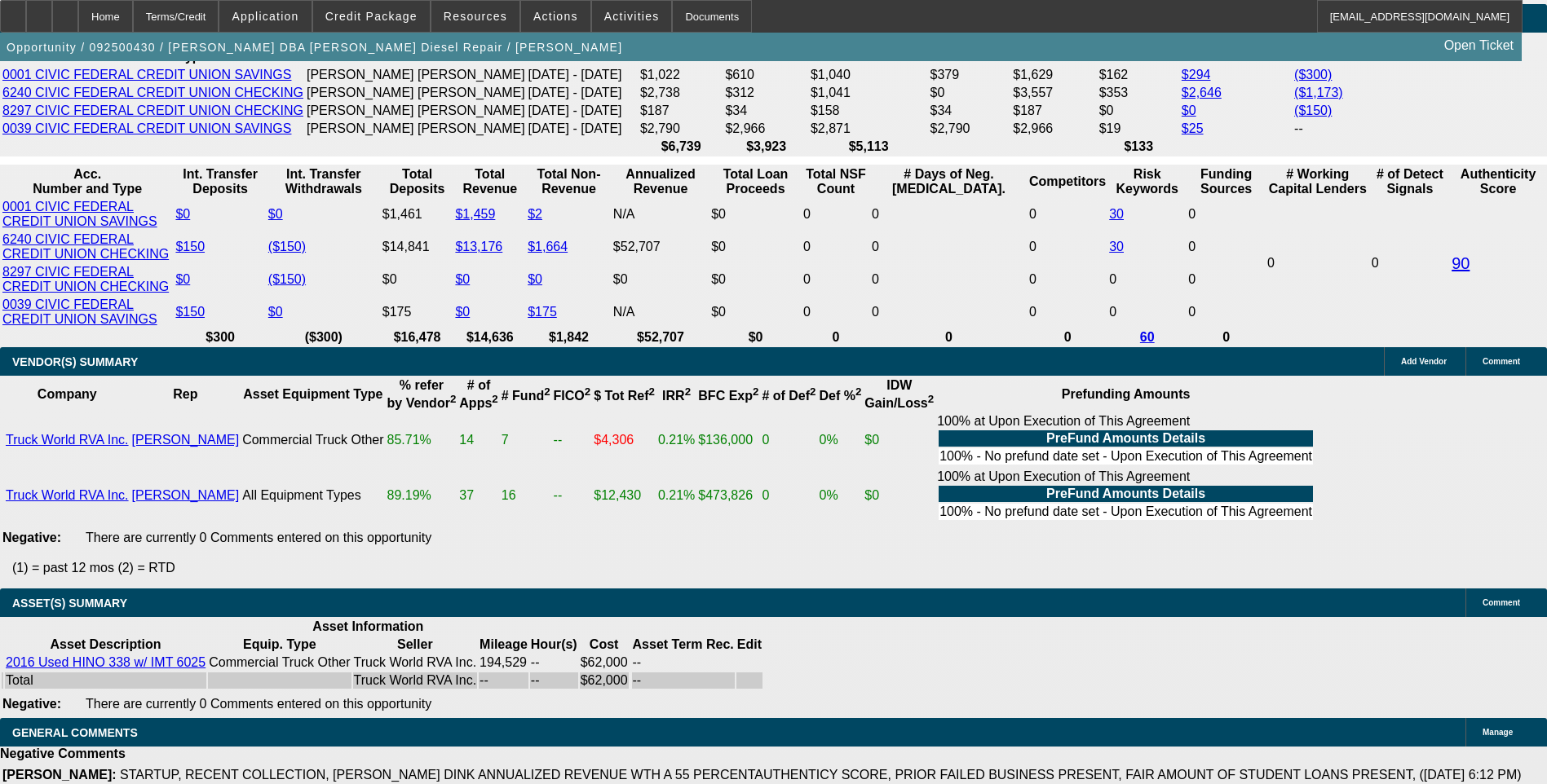
type input "2155"
type input "22.8"
type input "$2,155.00"
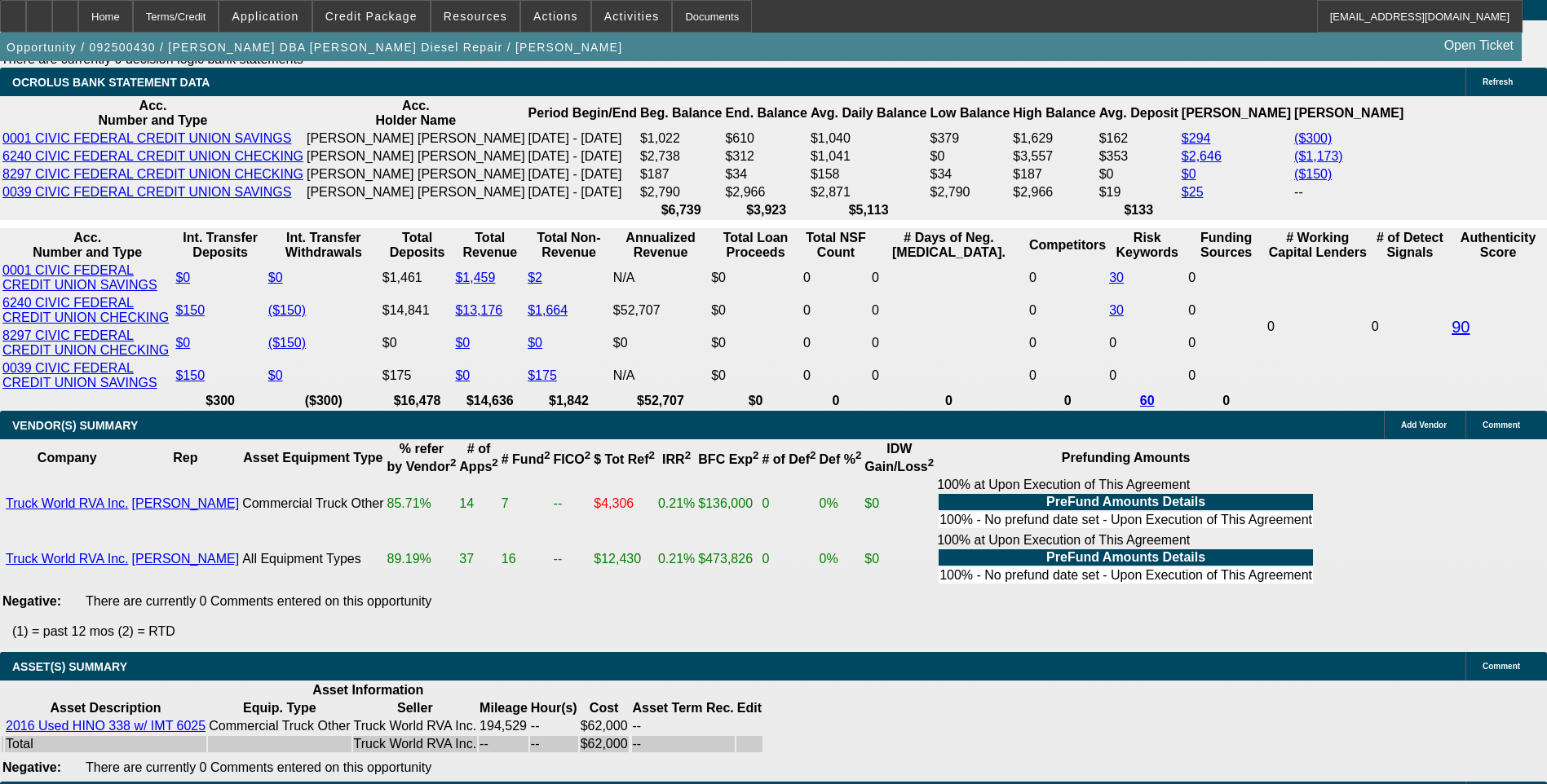
scroll to position [2776, 0]
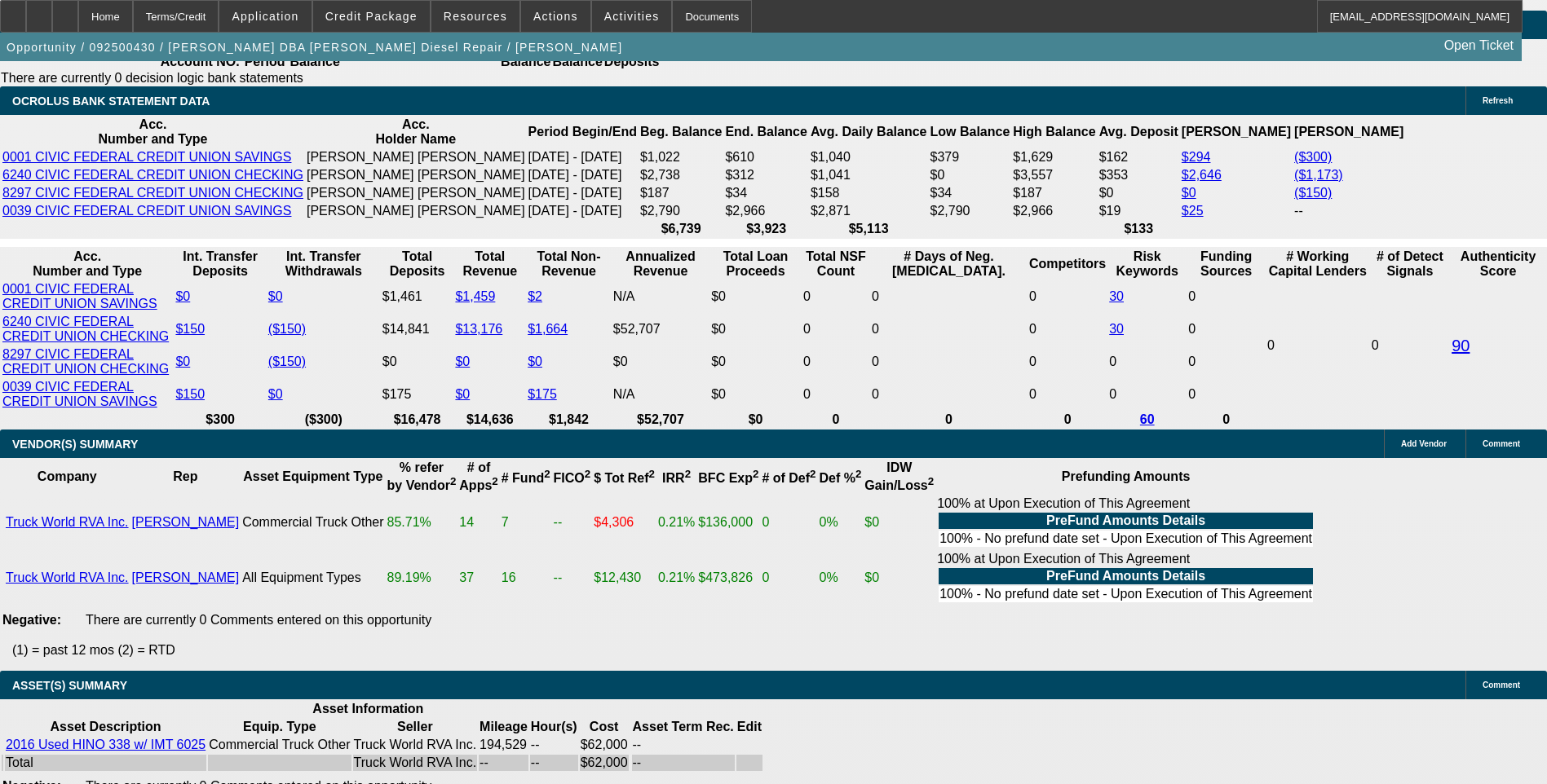
scroll to position [2857, 0]
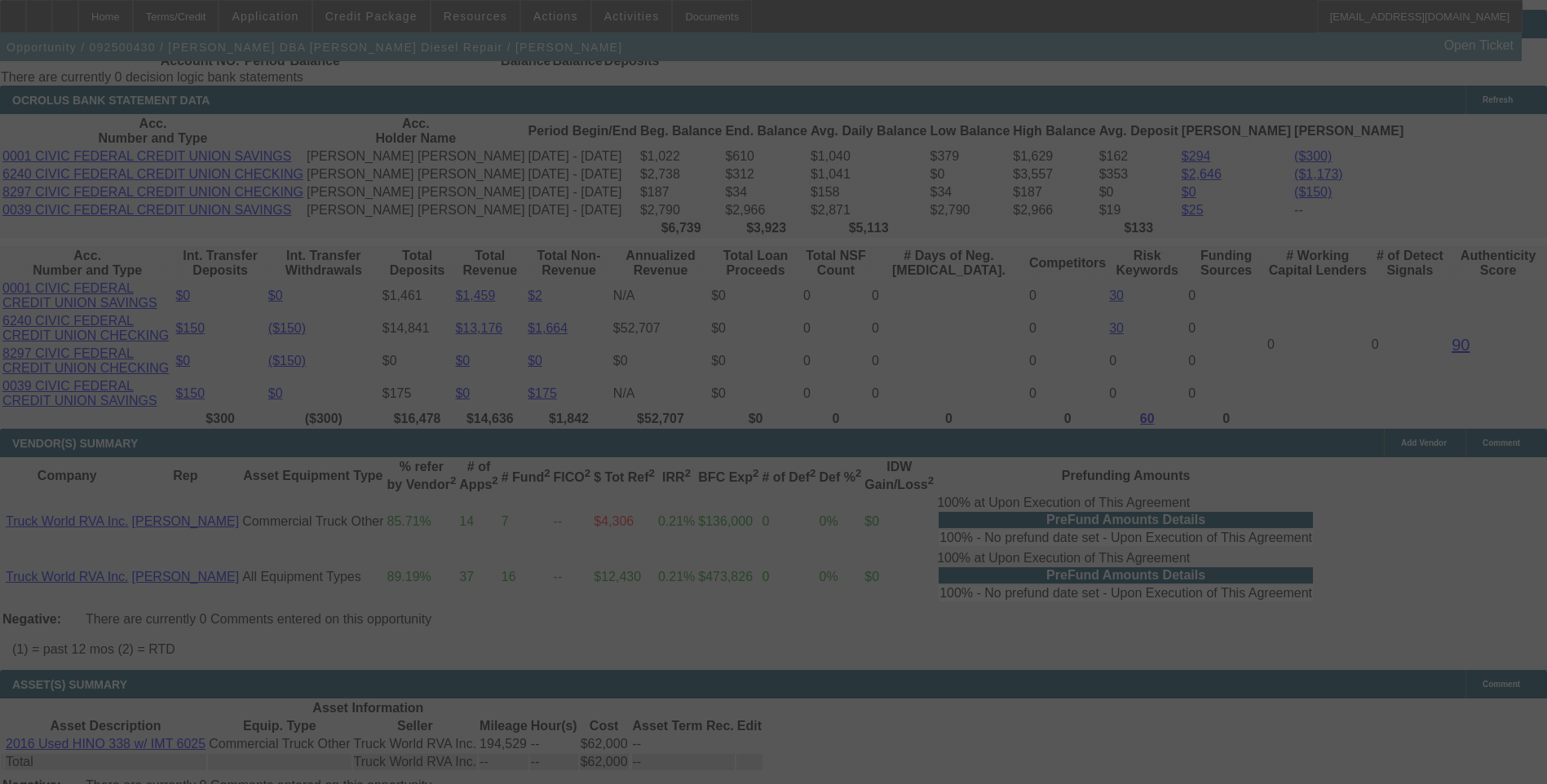
select select "0.1"
select select "2"
select select "0.1"
select select "4"
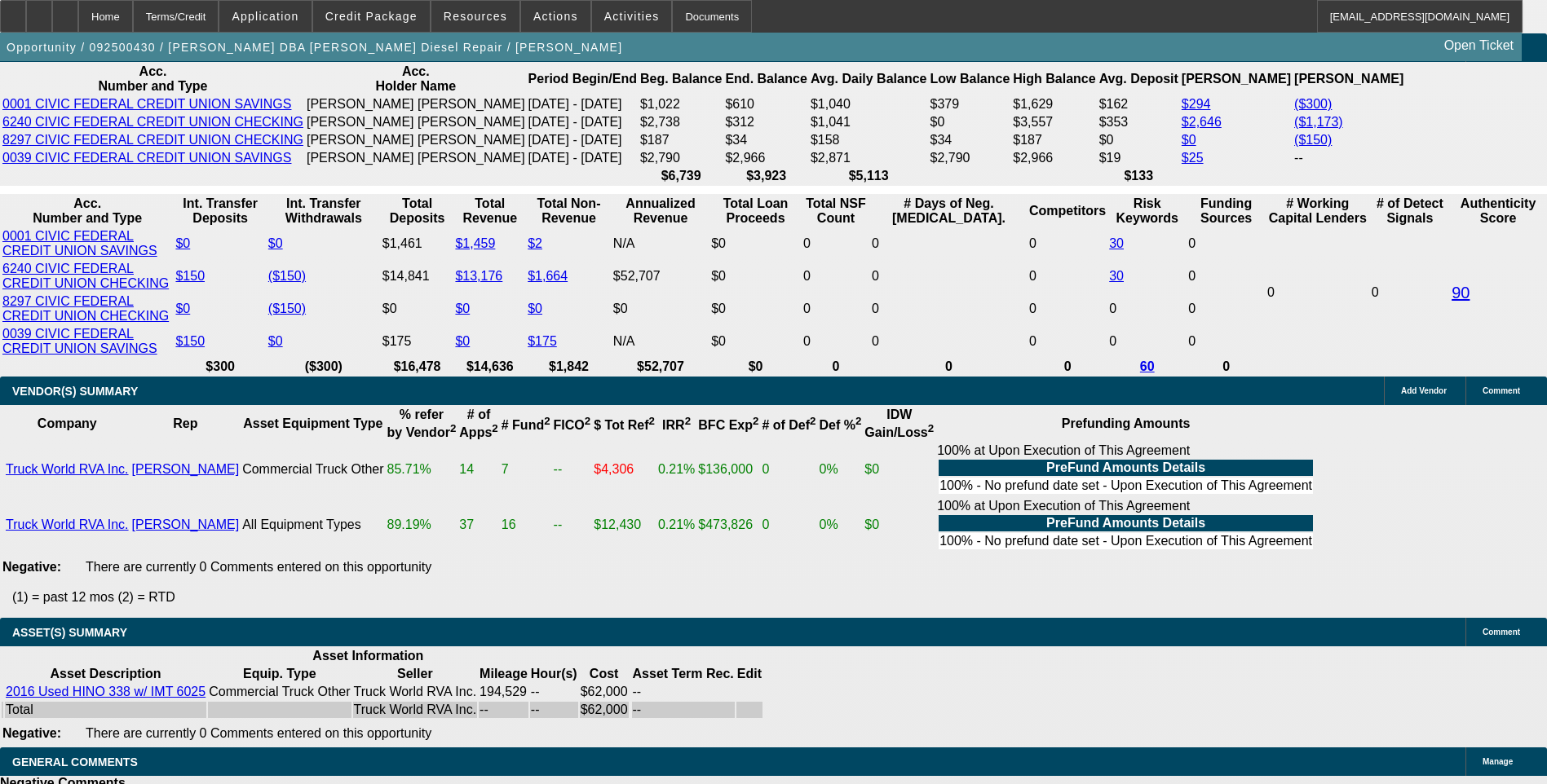
scroll to position [2939, 0]
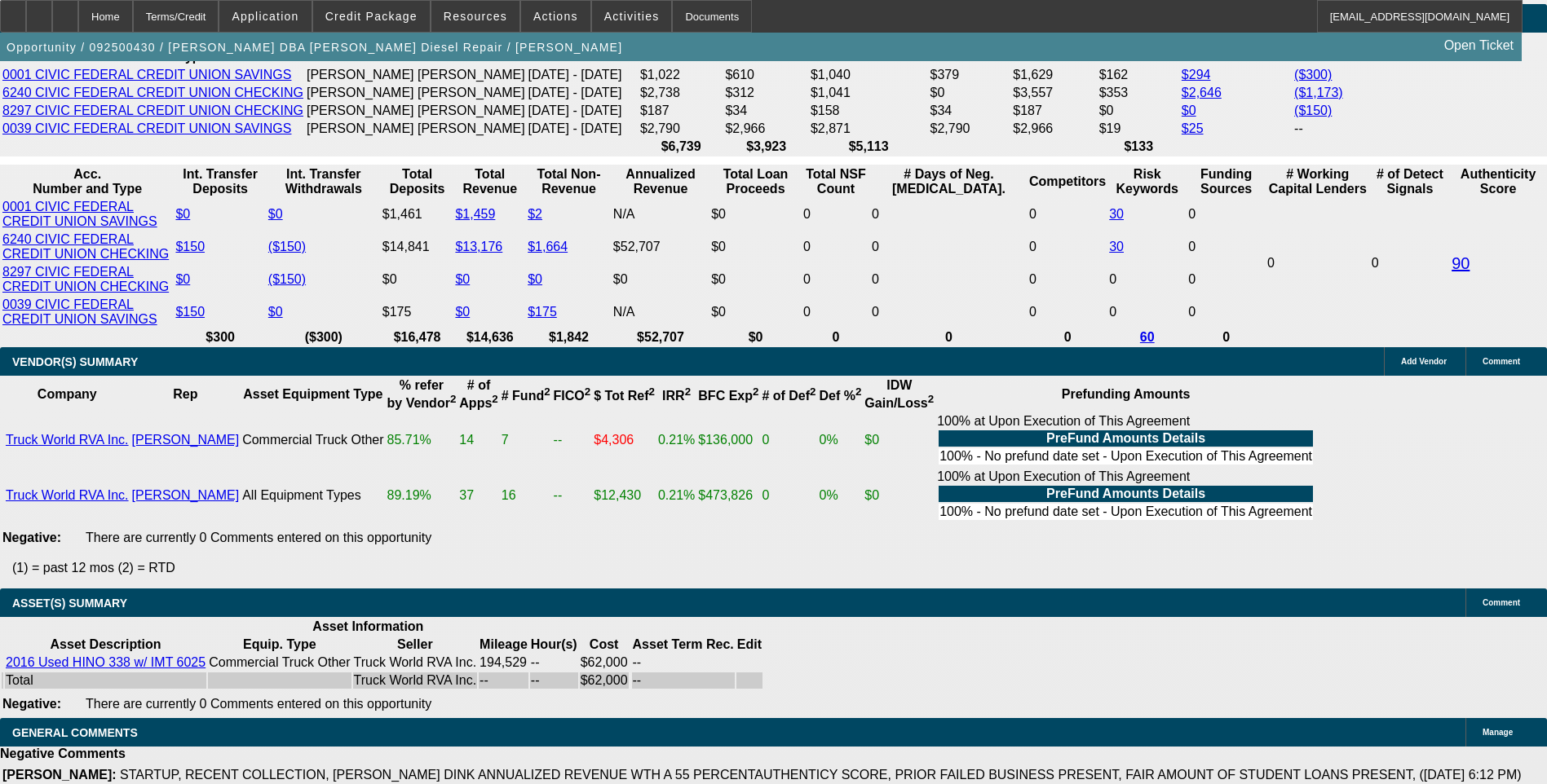
type input "215"
type input "$215.00"
type input "UNKNOWN"
type input "2140"
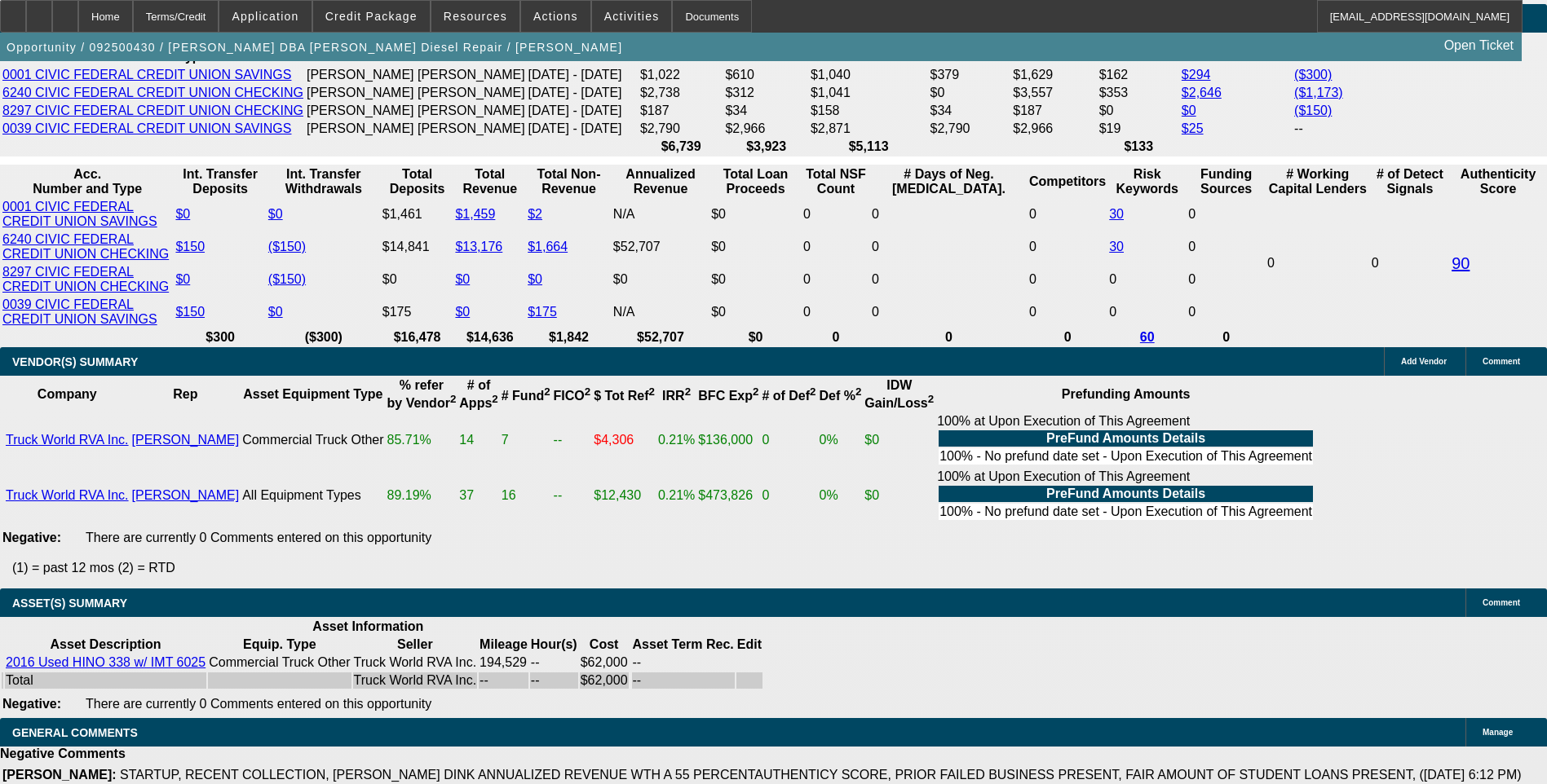
type input "$2,140.00"
type input "22.3"
type input "$2,140.00"
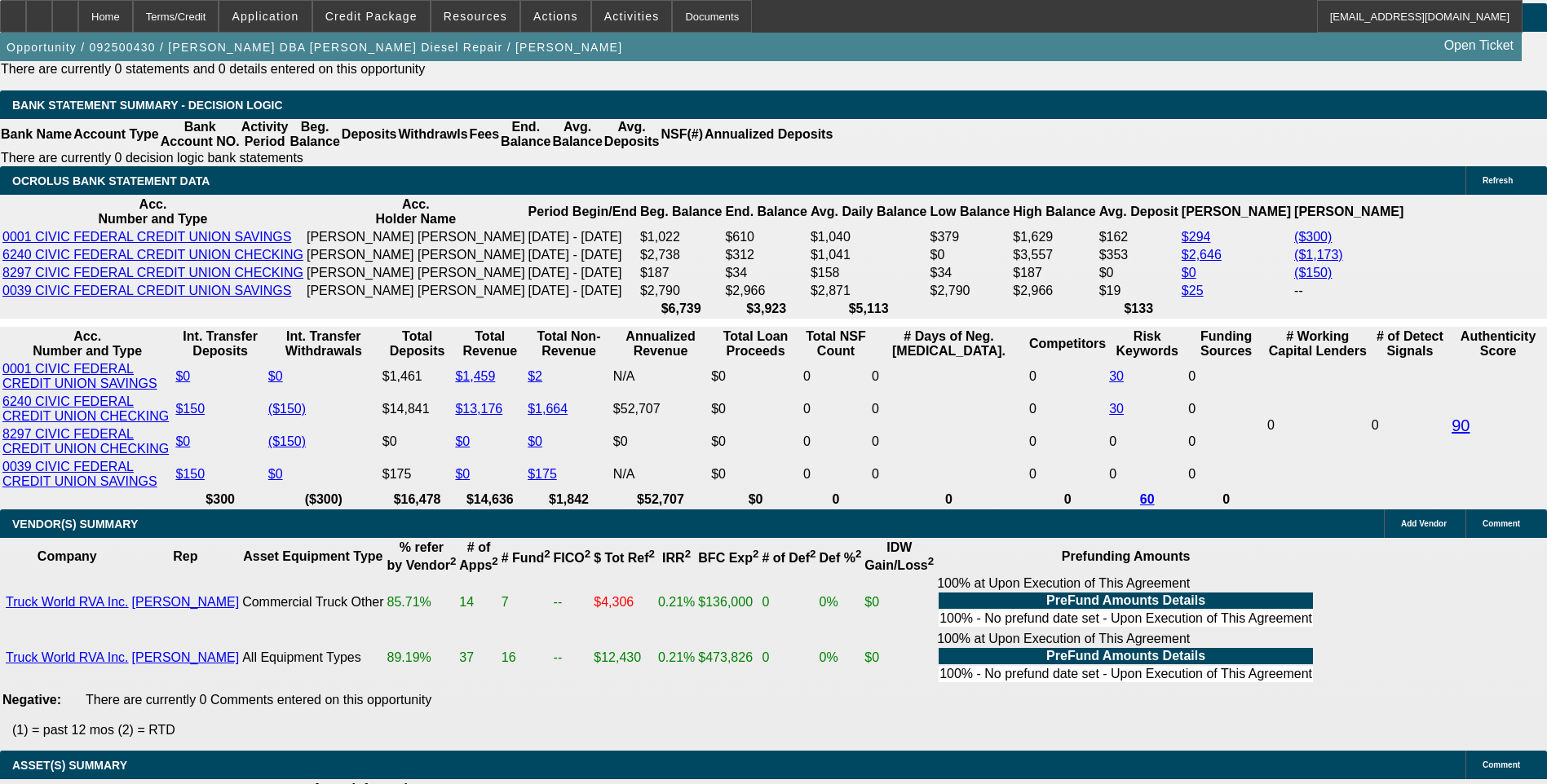
scroll to position [2776, 0]
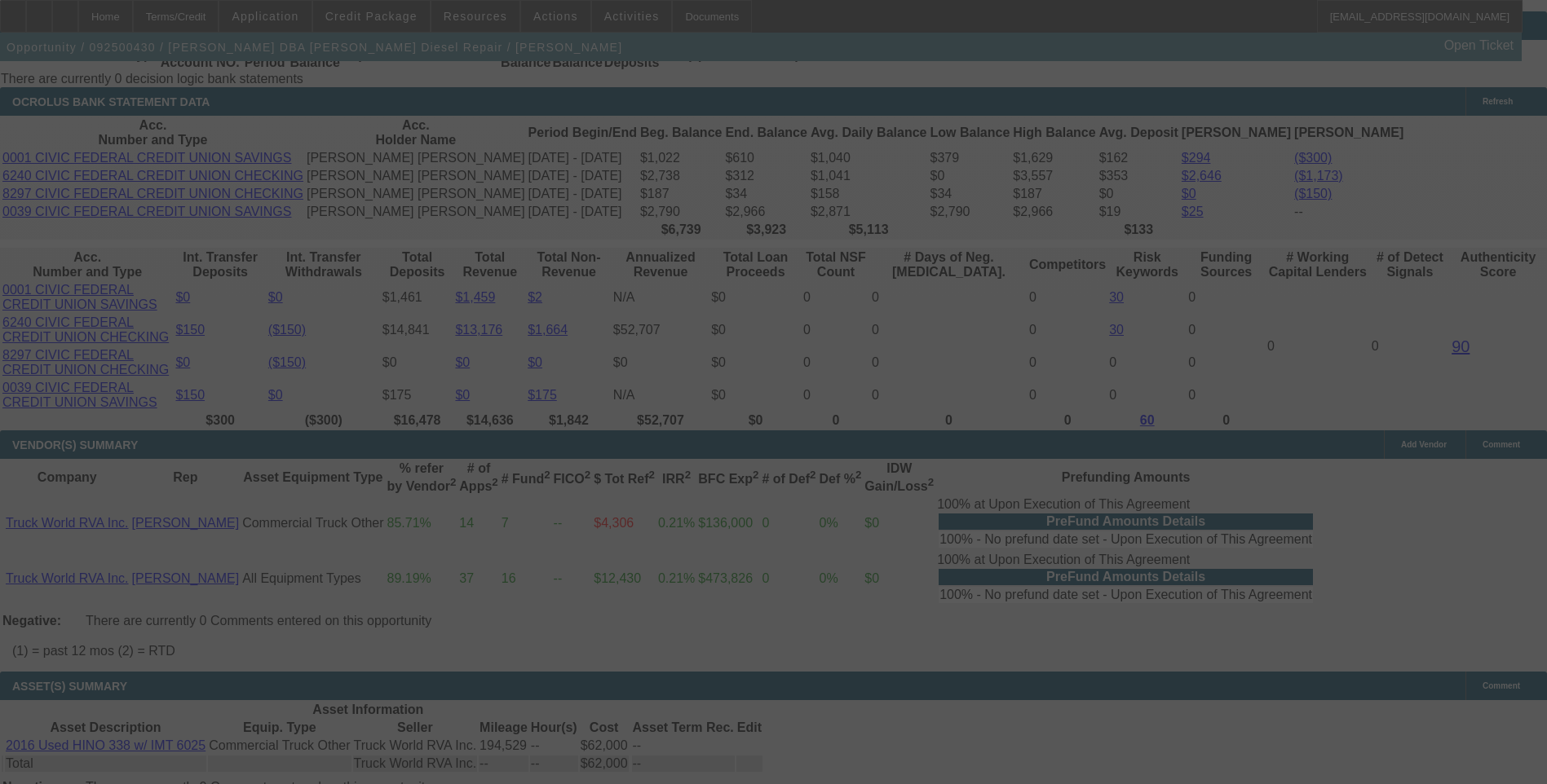
scroll to position [2857, 0]
select select "0.1"
select select "2"
select select "0.1"
select select "4"
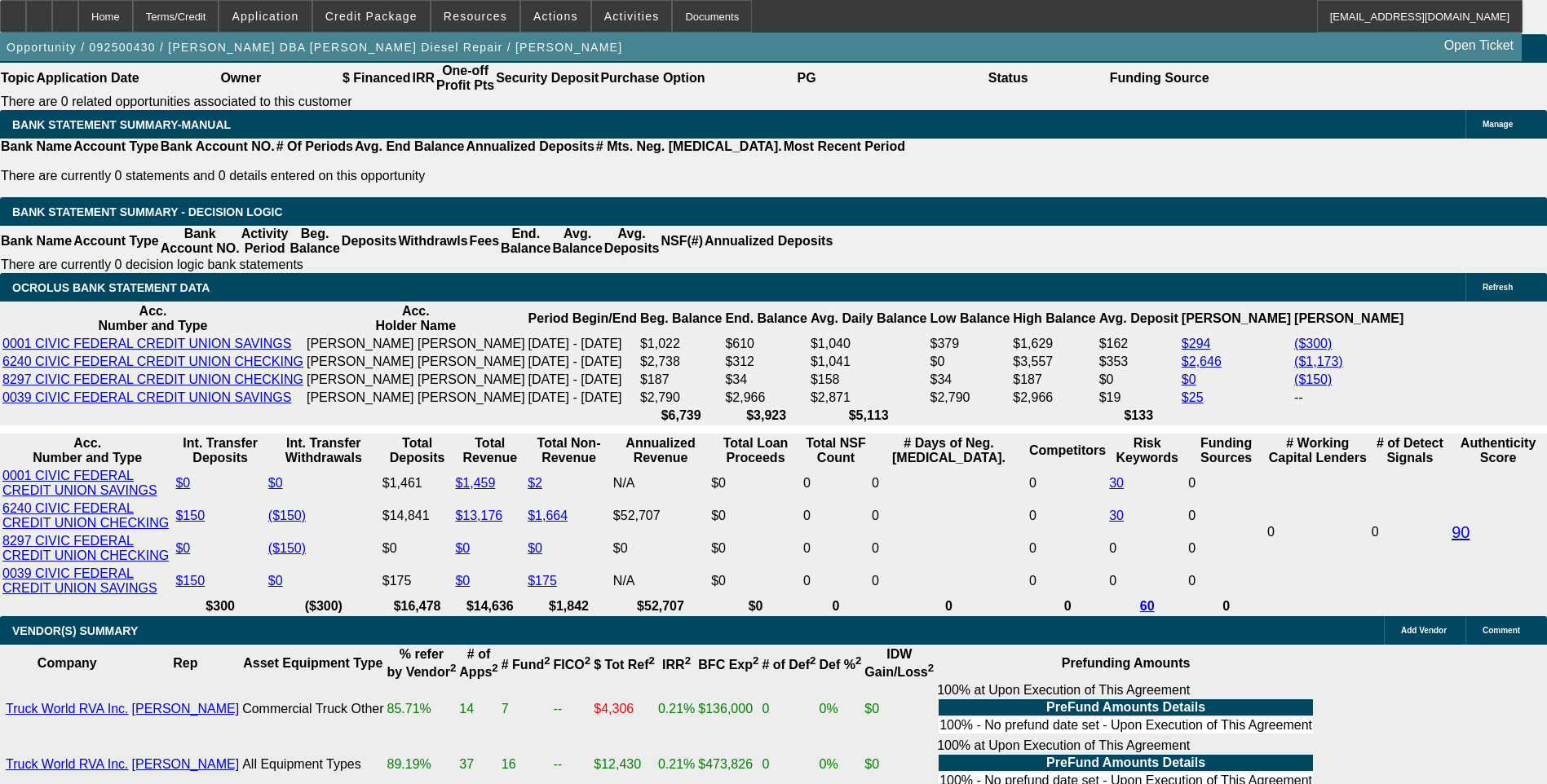
scroll to position [2613, 0]
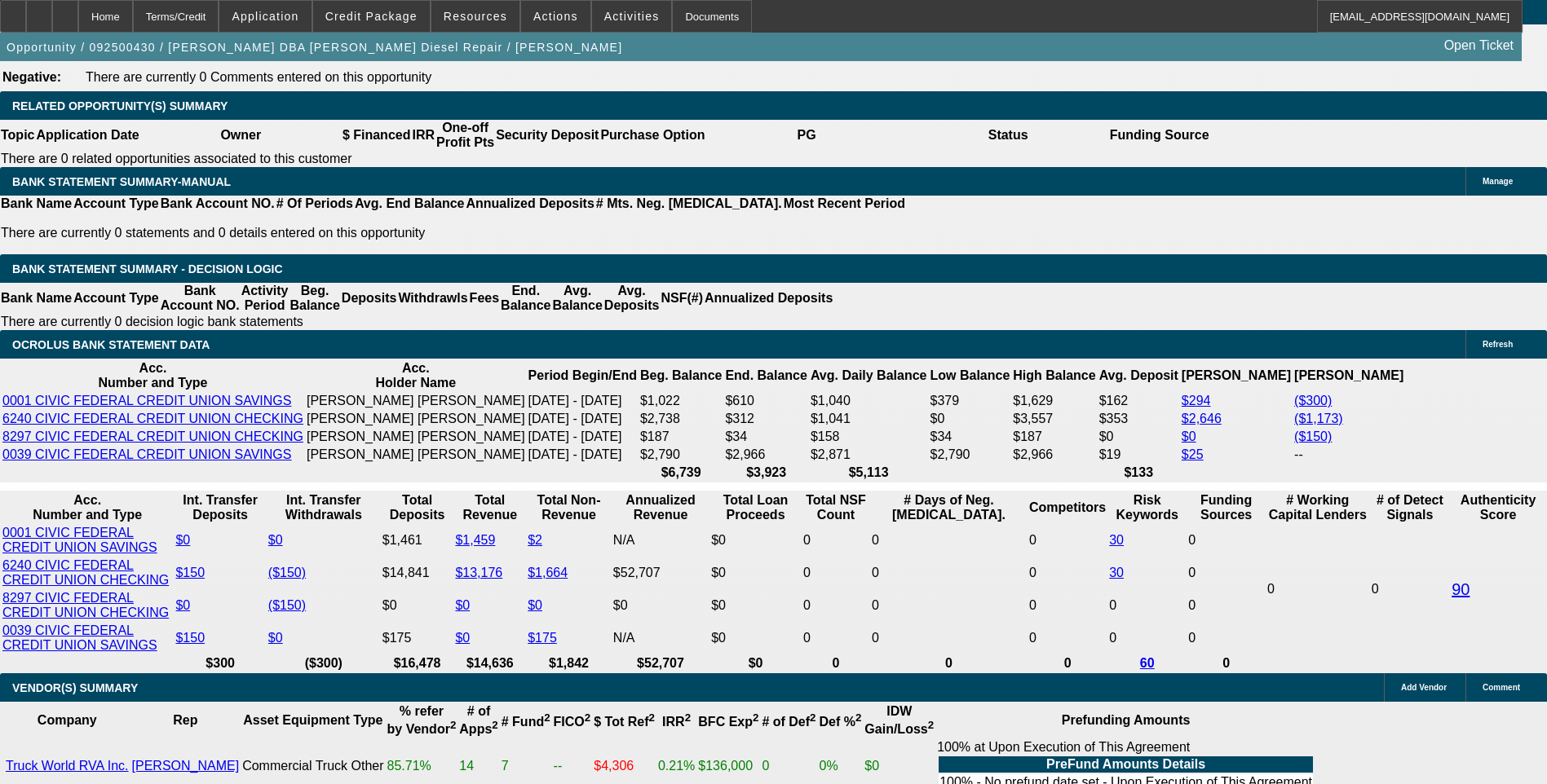
select select "0.1"
select select "2"
select select "0"
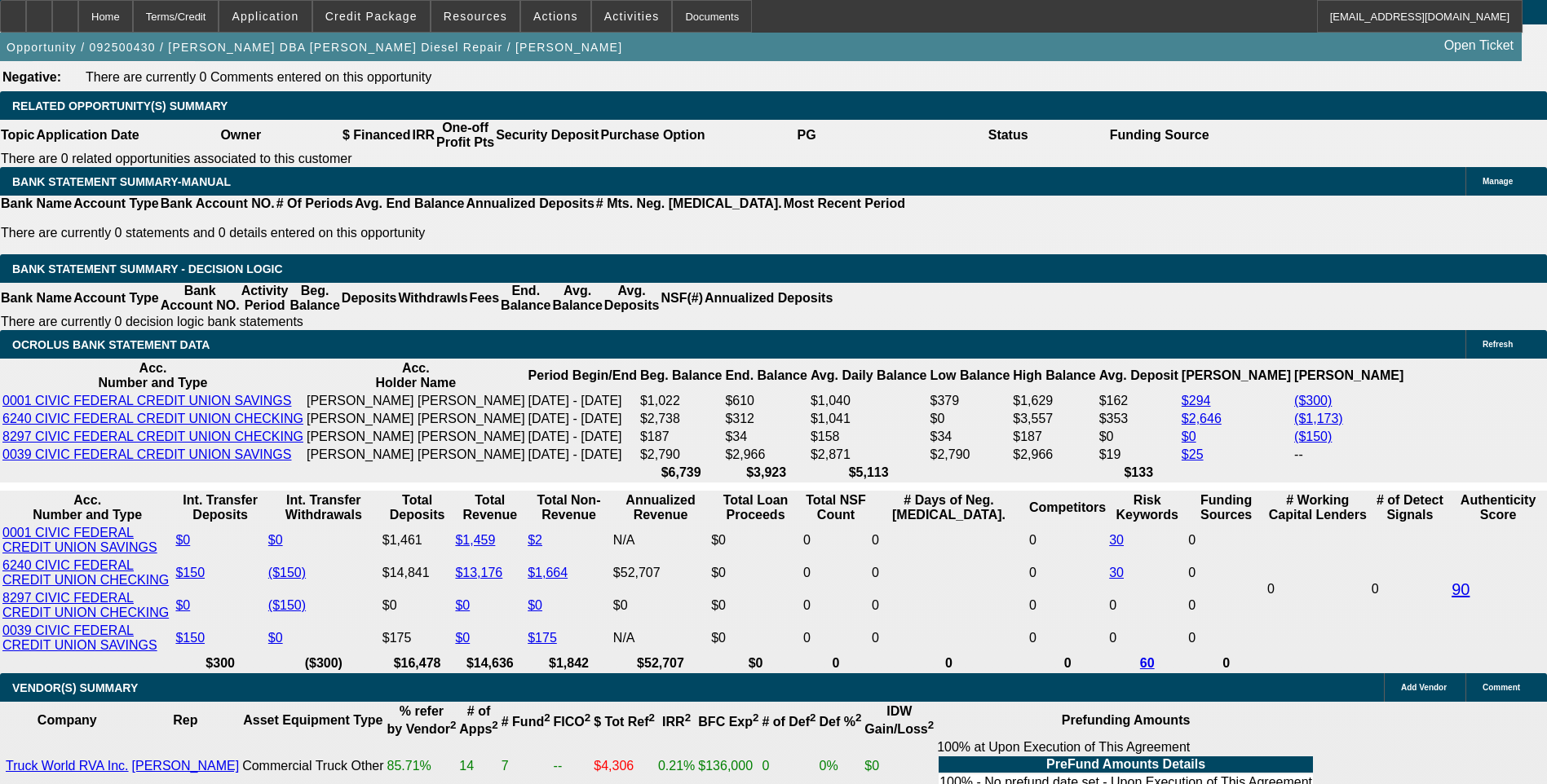
select select "6"
select select "0.1"
select select "2"
select select "0"
select select "6"
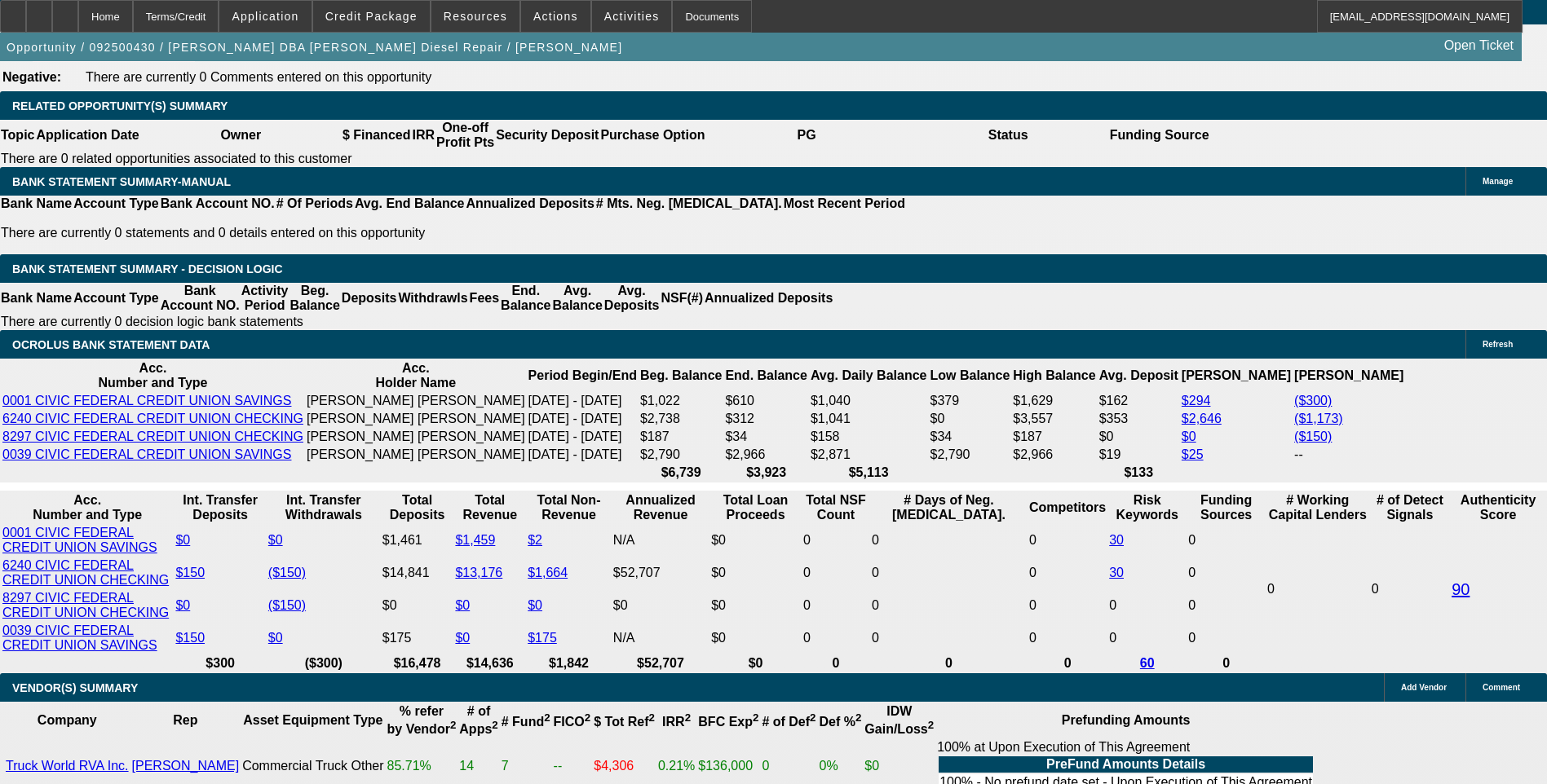
select select "0.1"
select select "0"
select select "2"
select select "0"
select select "6"
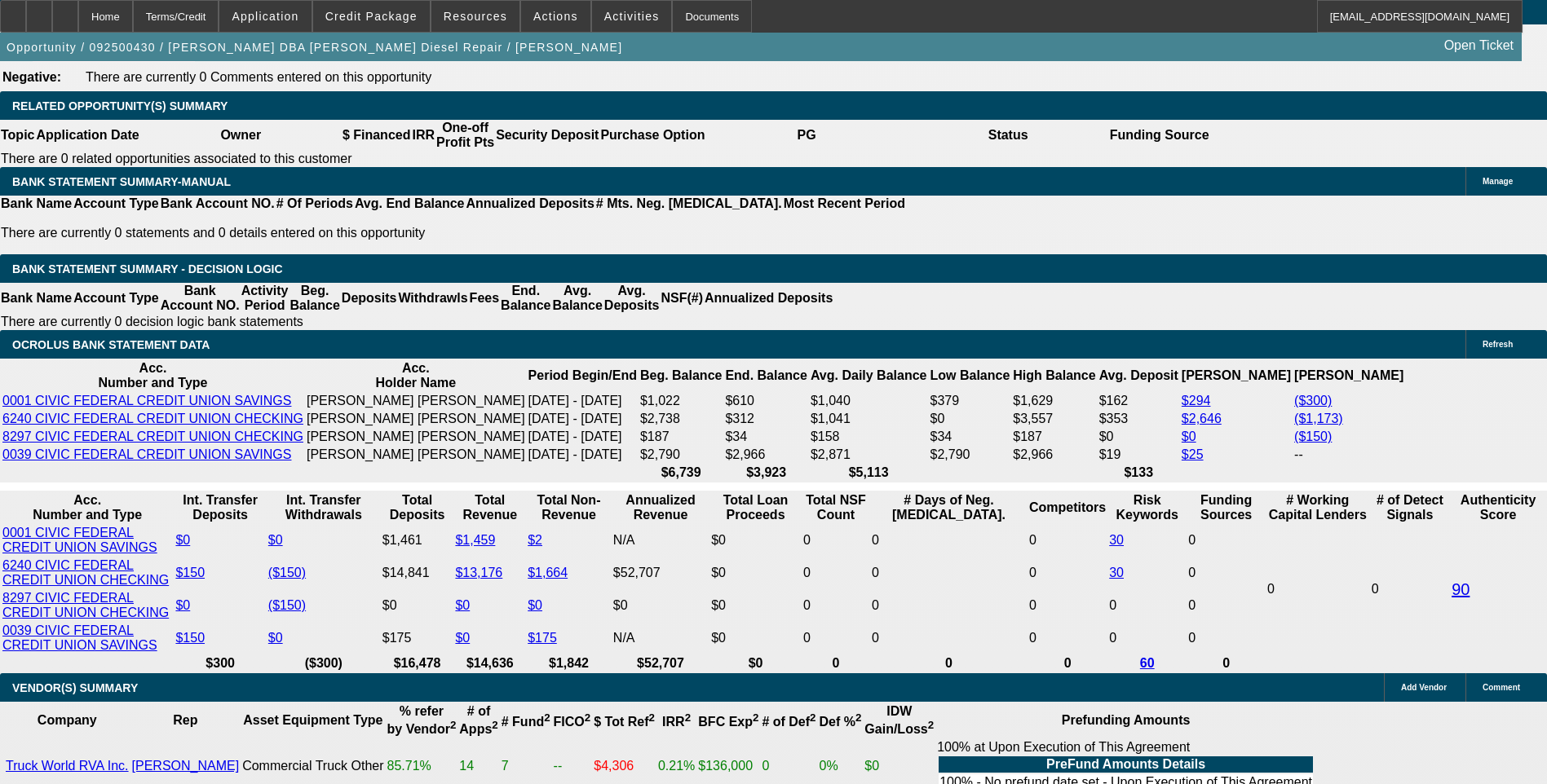
select select "0.15"
select select "0"
select select "2"
select select "0"
select select "6"
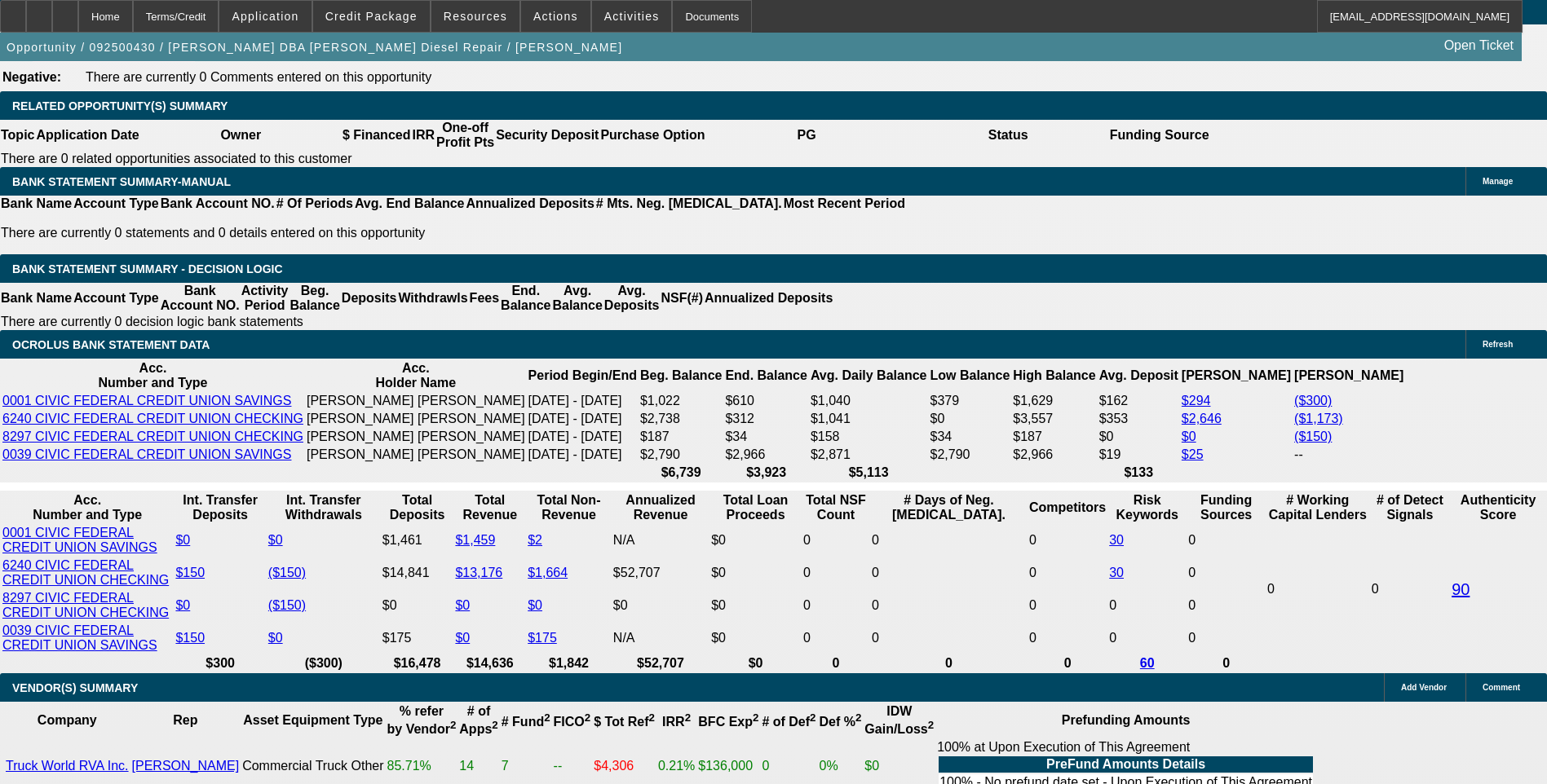
select select "0.15"
select select "2"
select select "0.1"
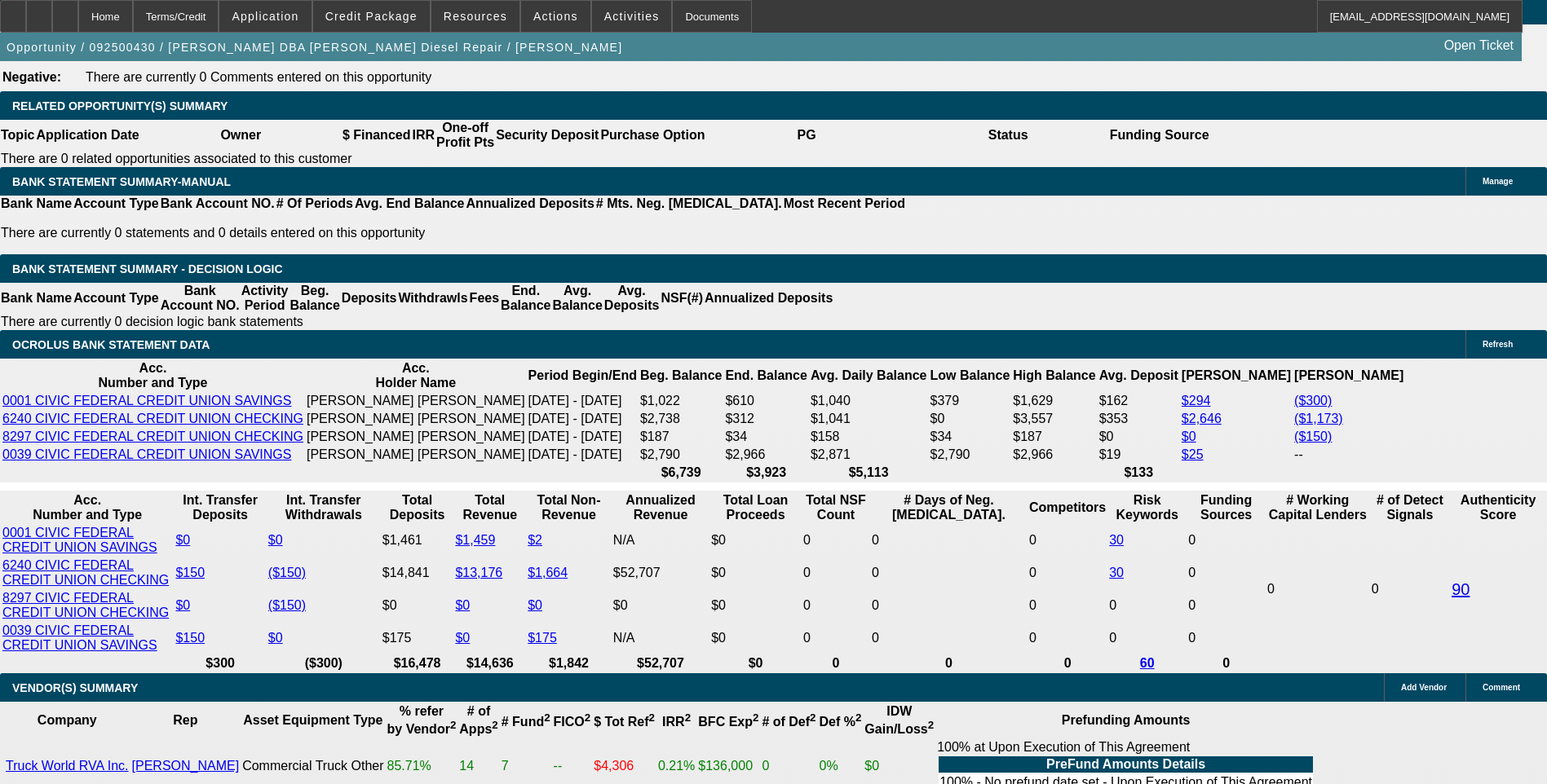
select select "4"
select select "0.15"
select select "2"
select select "0"
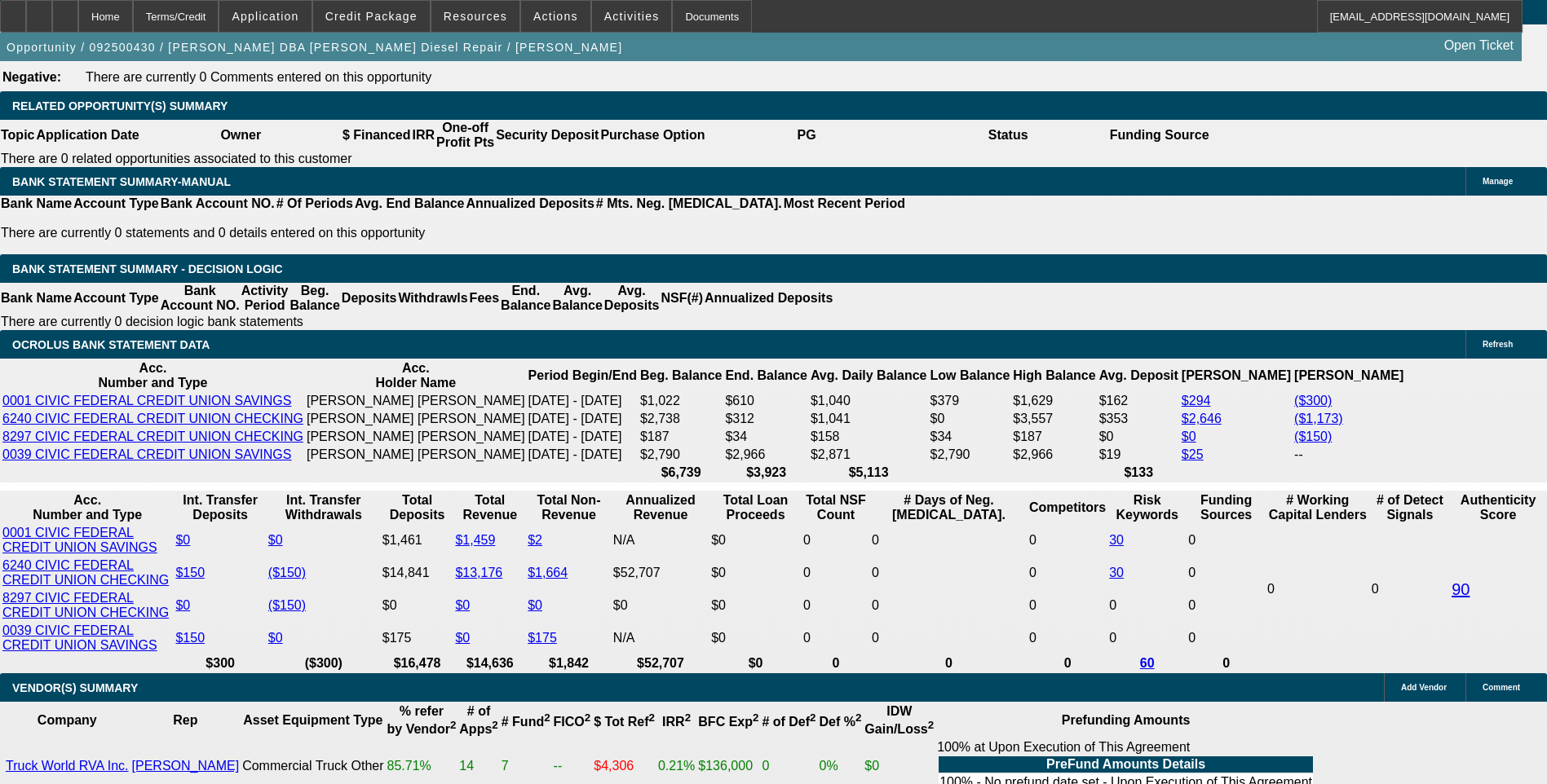
select select "6"
select select "0.1"
select select "2"
select select "0"
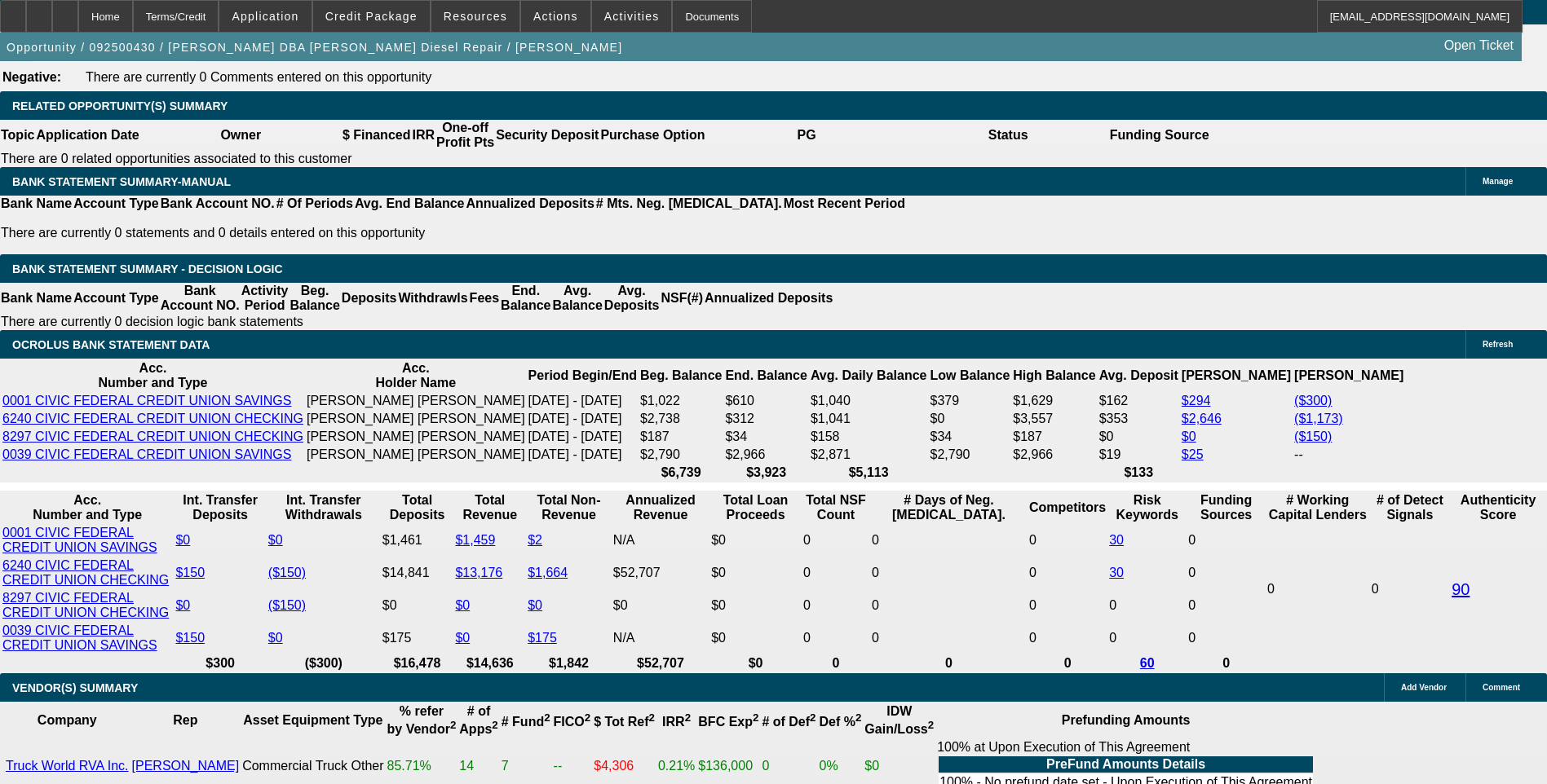
select select "6"
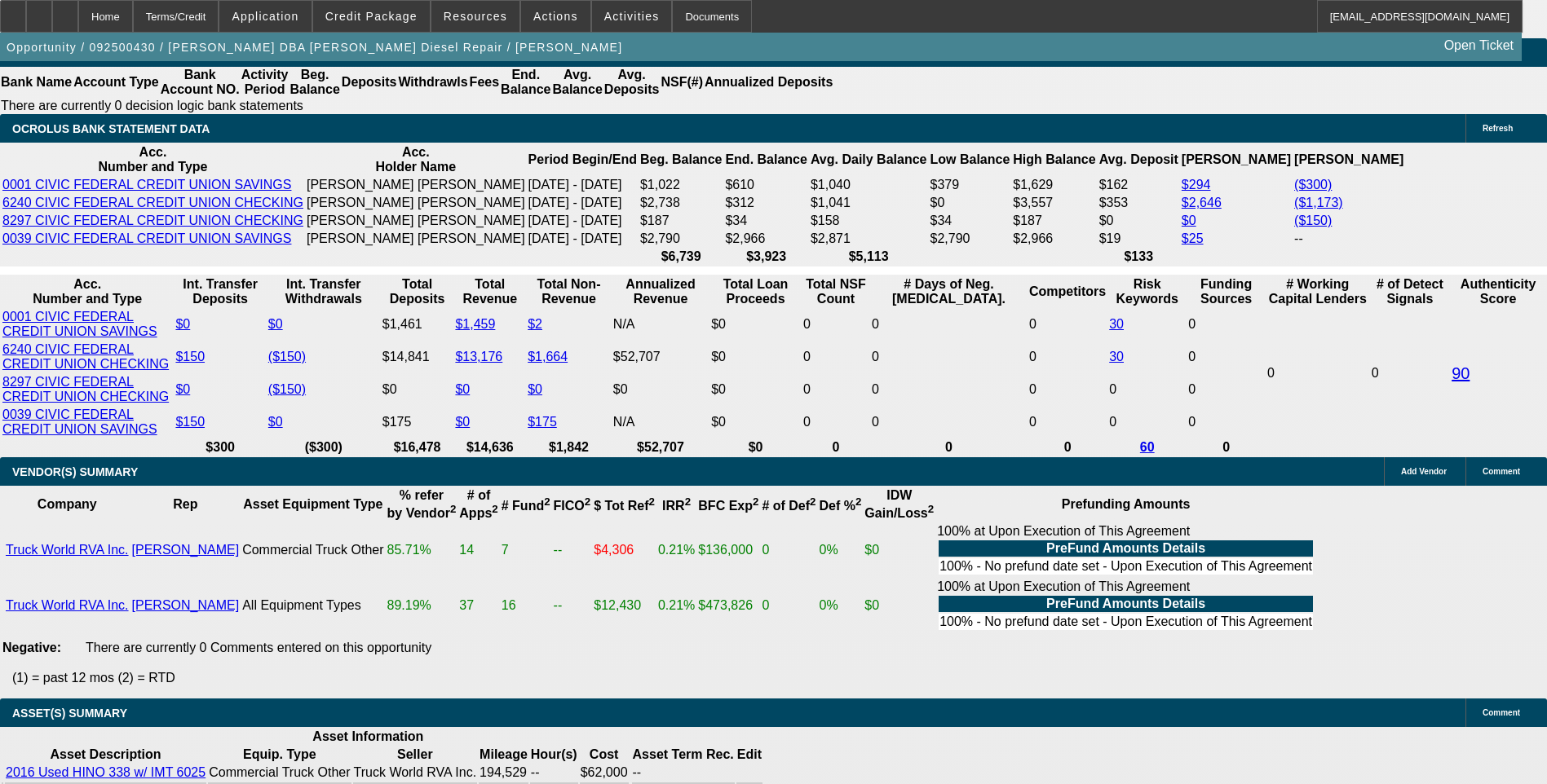
scroll to position [2857, 0]
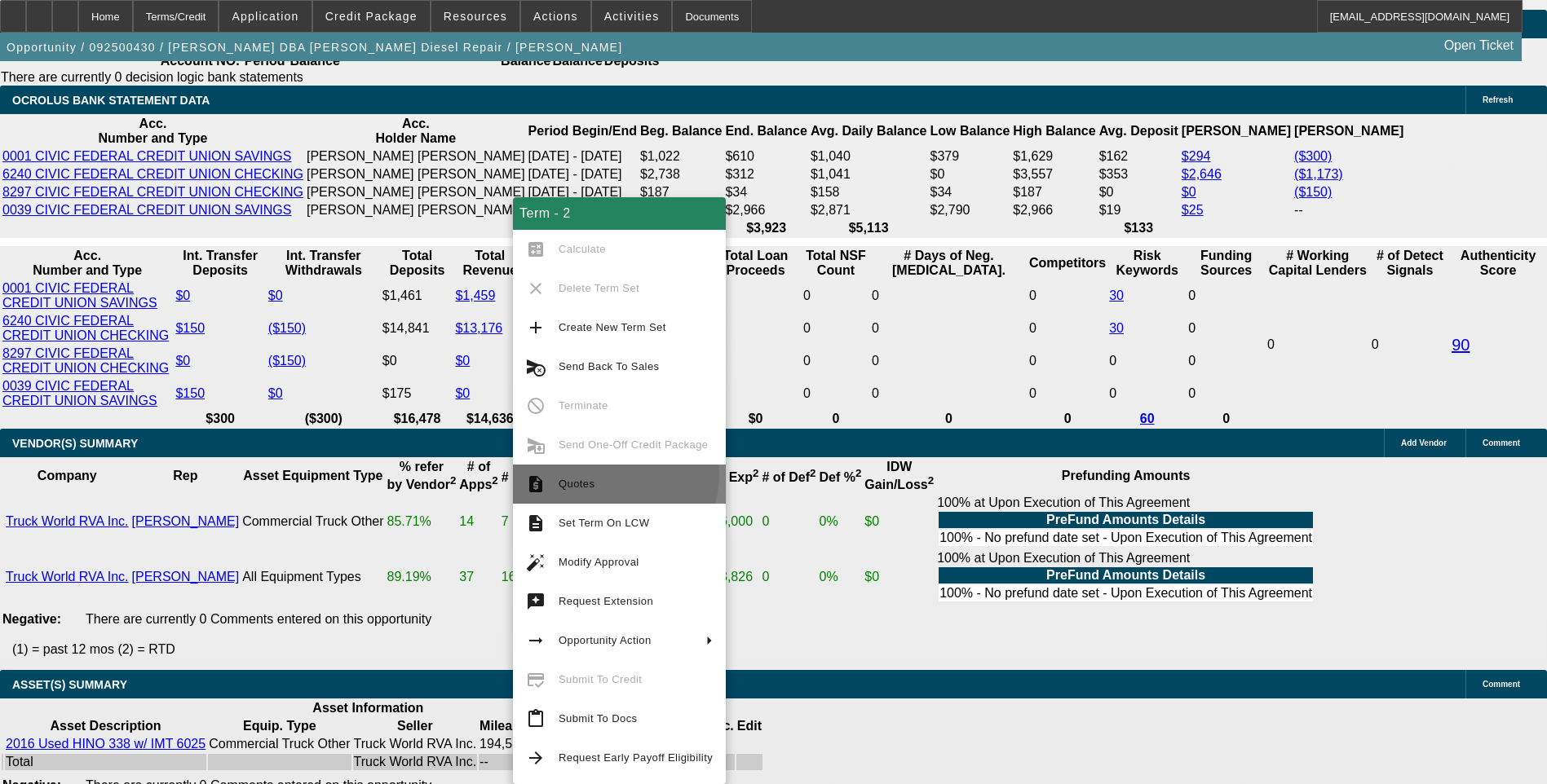
click at [600, 473] on button "request_quote Quotes" at bounding box center [619, 484] width 213 height 39
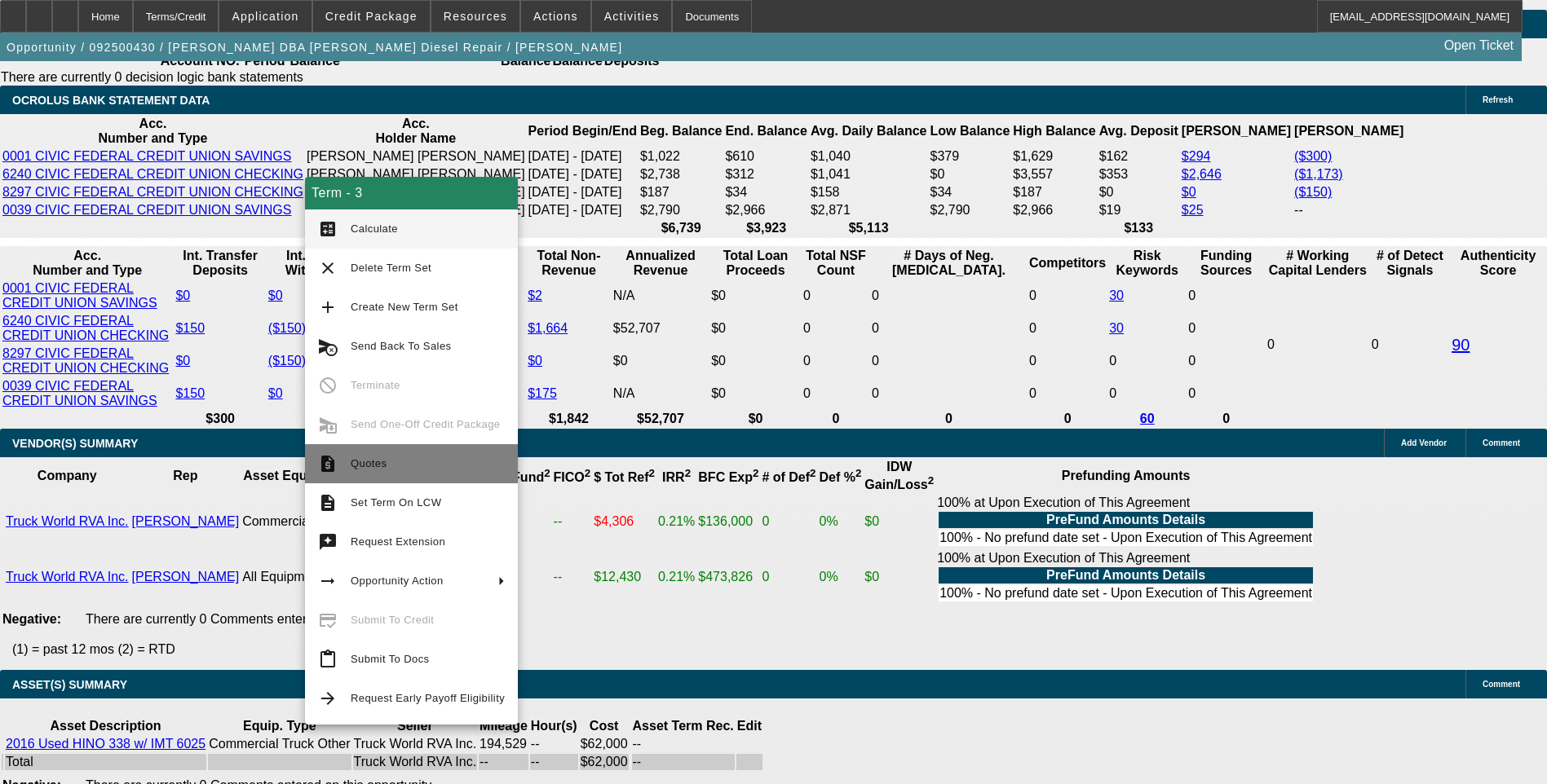
click at [390, 467] on span "Quotes" at bounding box center [428, 463] width 155 height 20
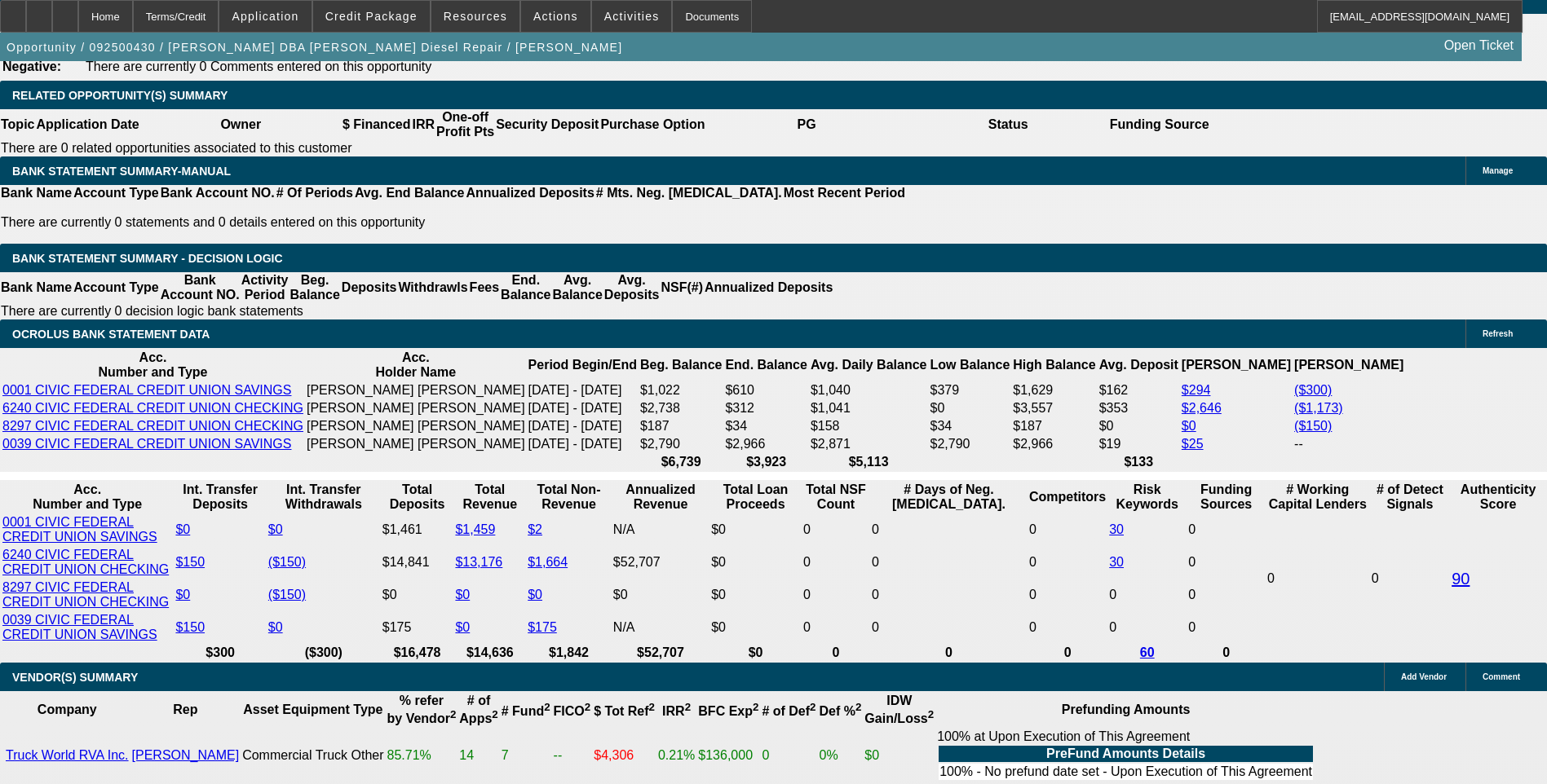
scroll to position [2613, 0]
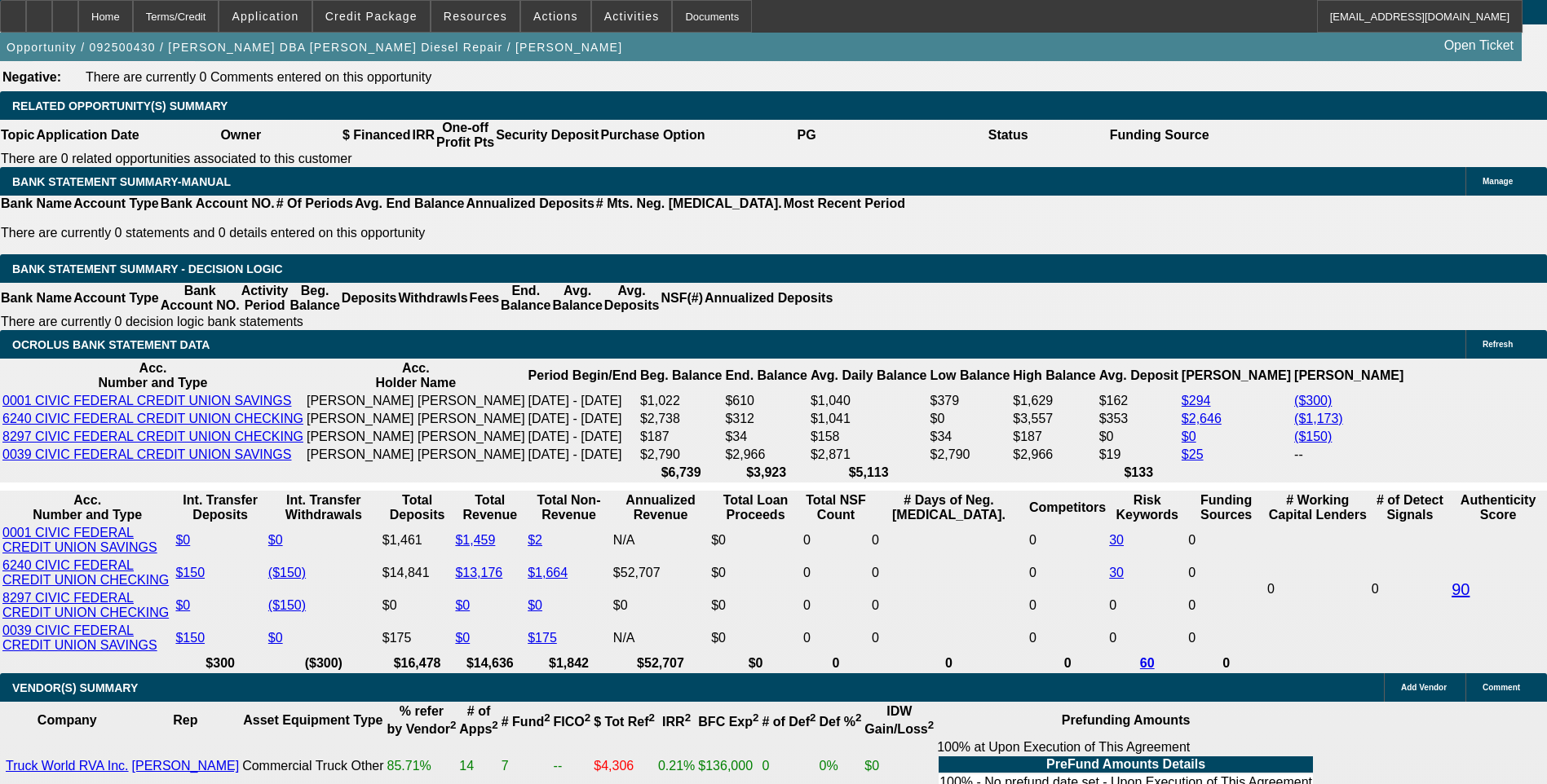
select select "0.1"
select select "2"
select select "0.1"
select select "4"
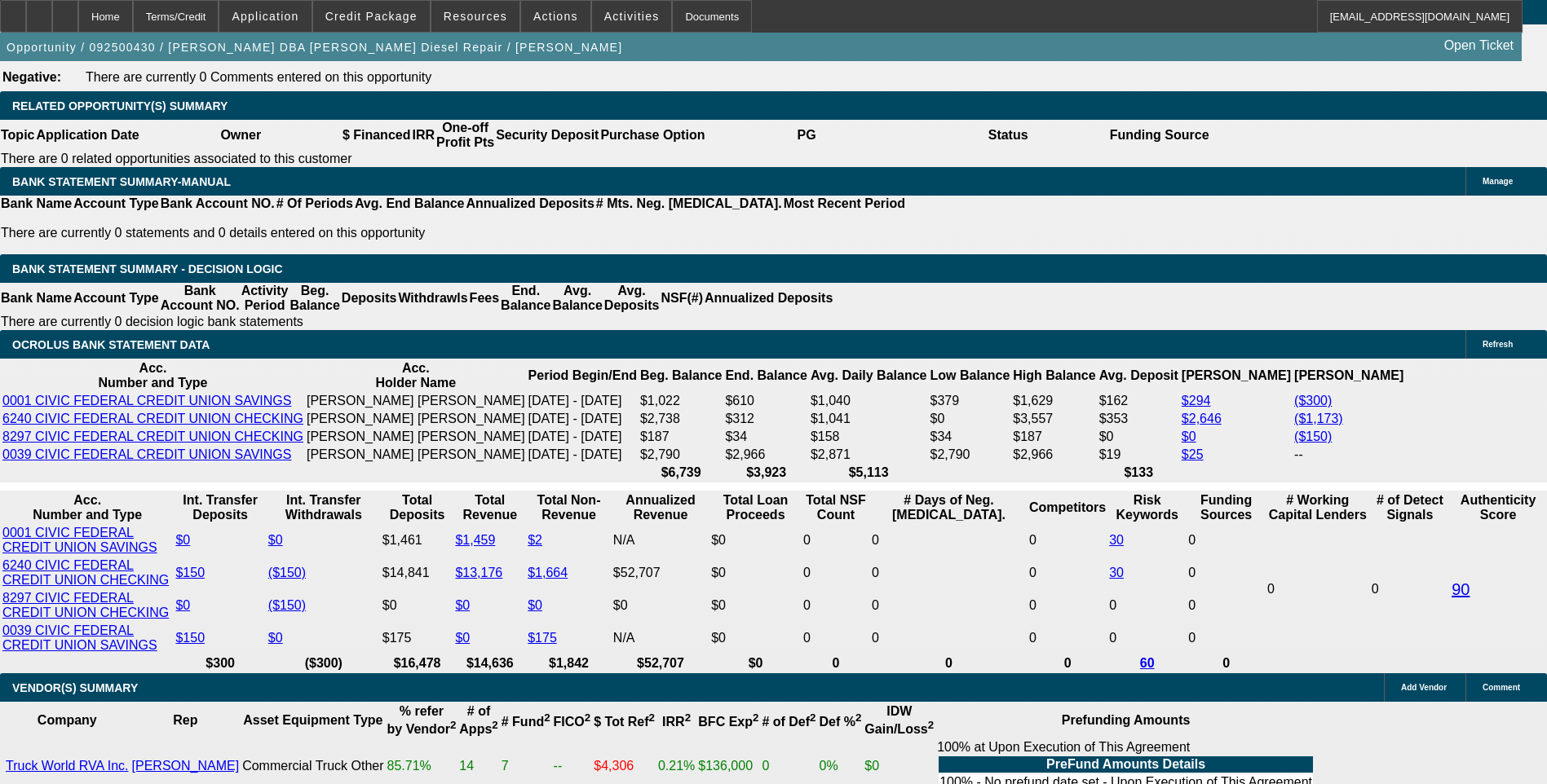
select select "0.1"
select select "2"
select select "0"
select select "6"
select select "0.1"
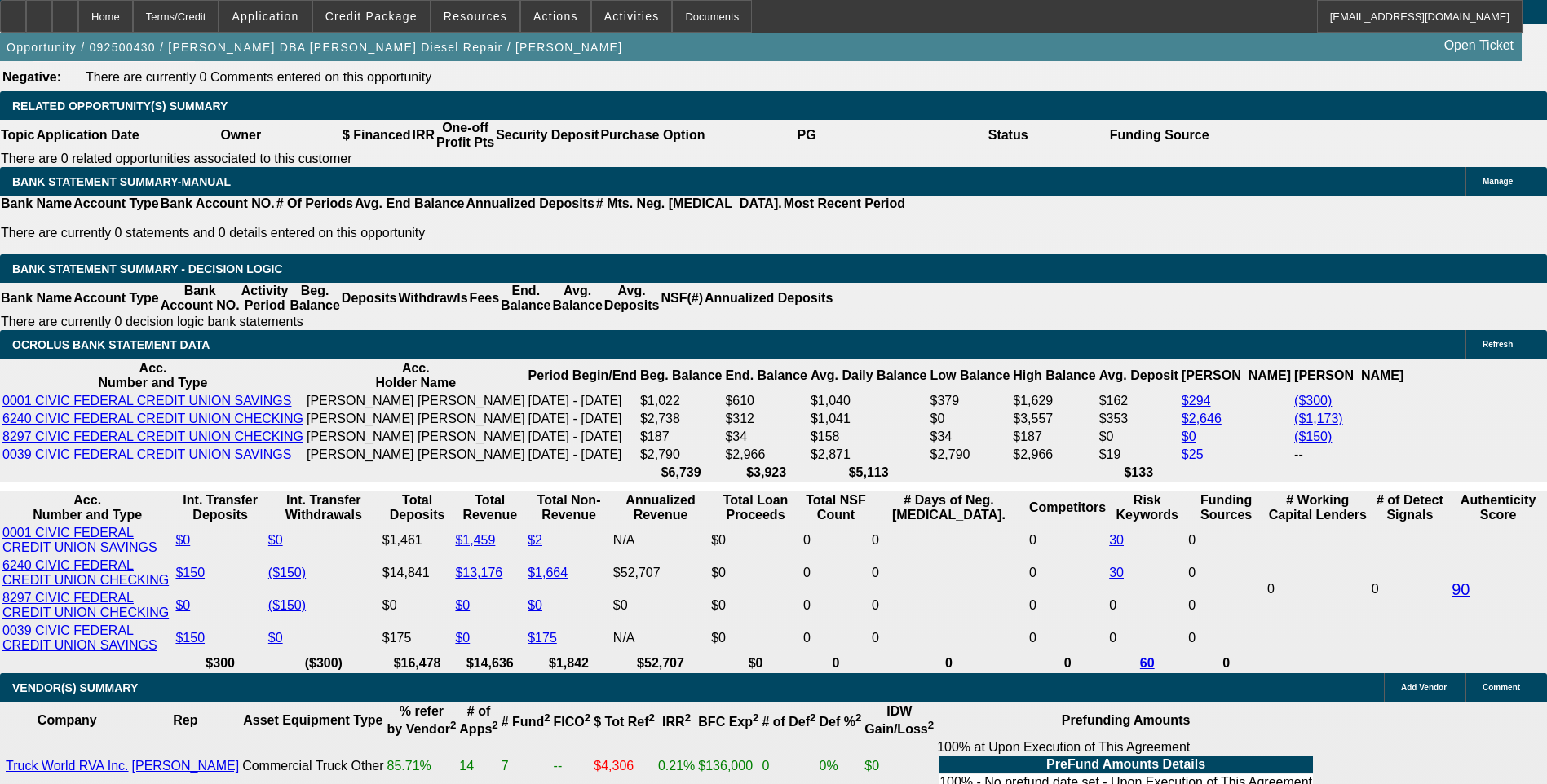
select select "2"
select select "0"
select select "6"
select select "0.1"
select select "2"
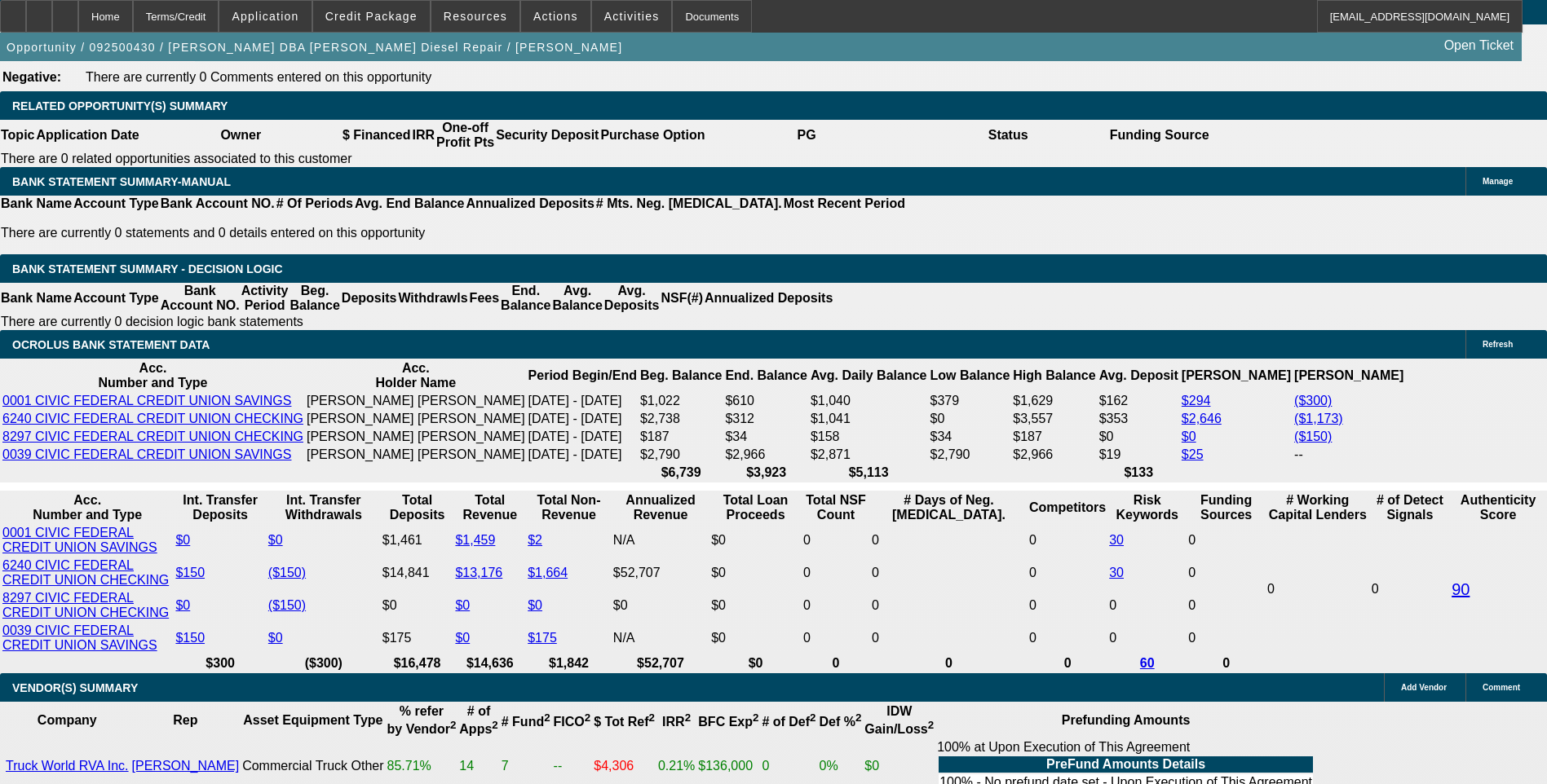
select select "0"
select select "6"
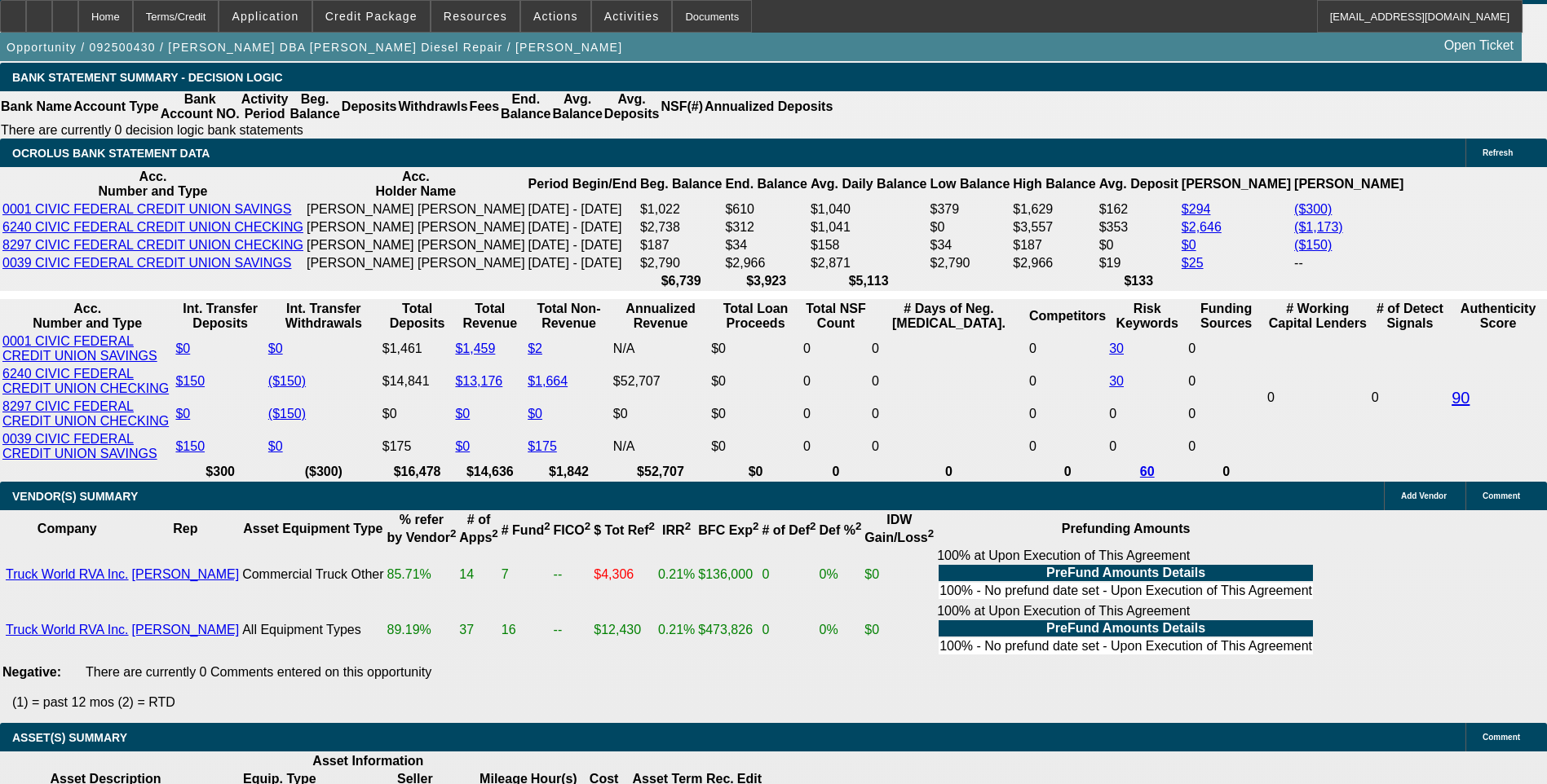
scroll to position [2776, 0]
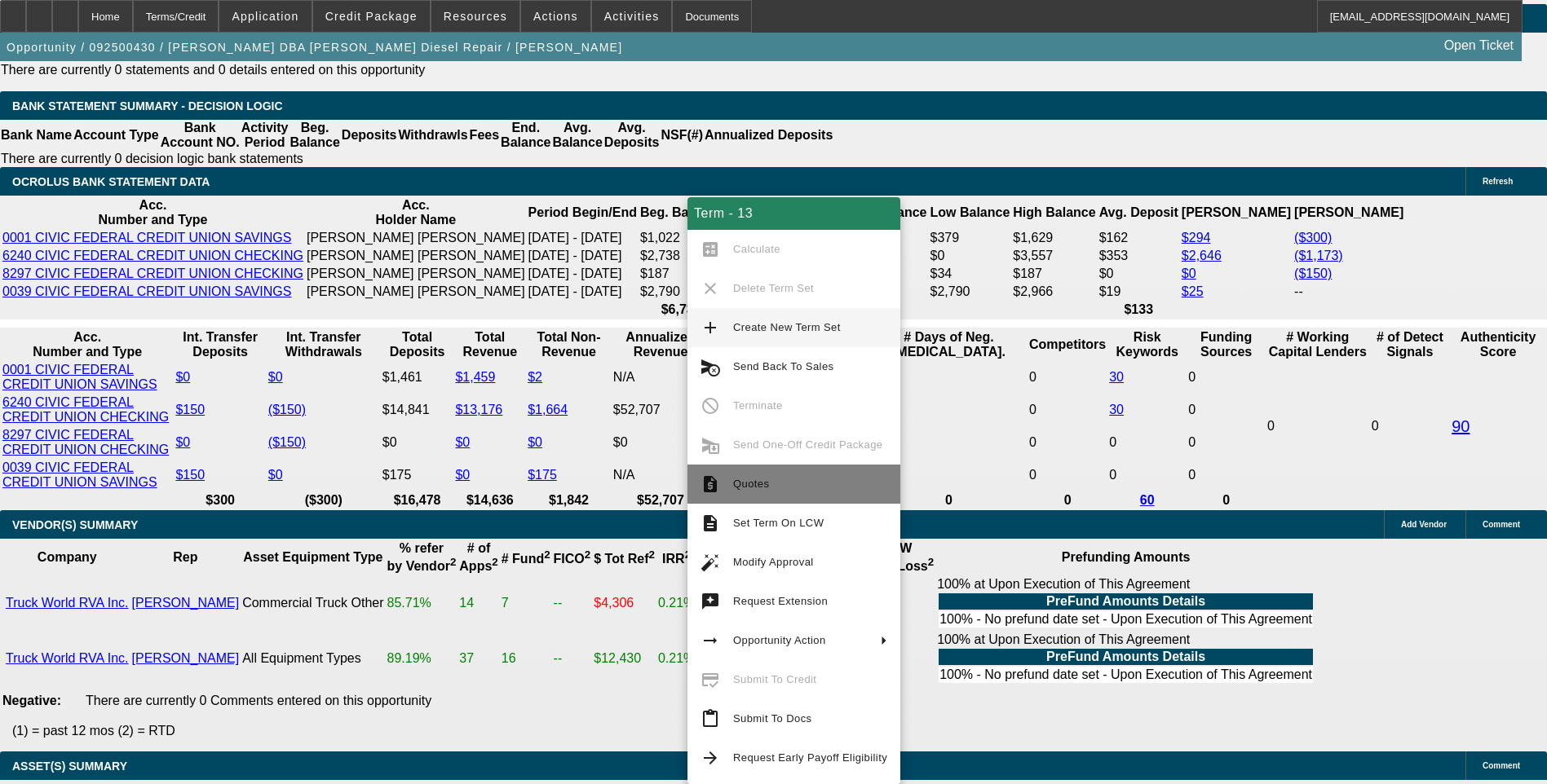
click at [776, 489] on span "Quotes" at bounding box center [810, 484] width 155 height 20
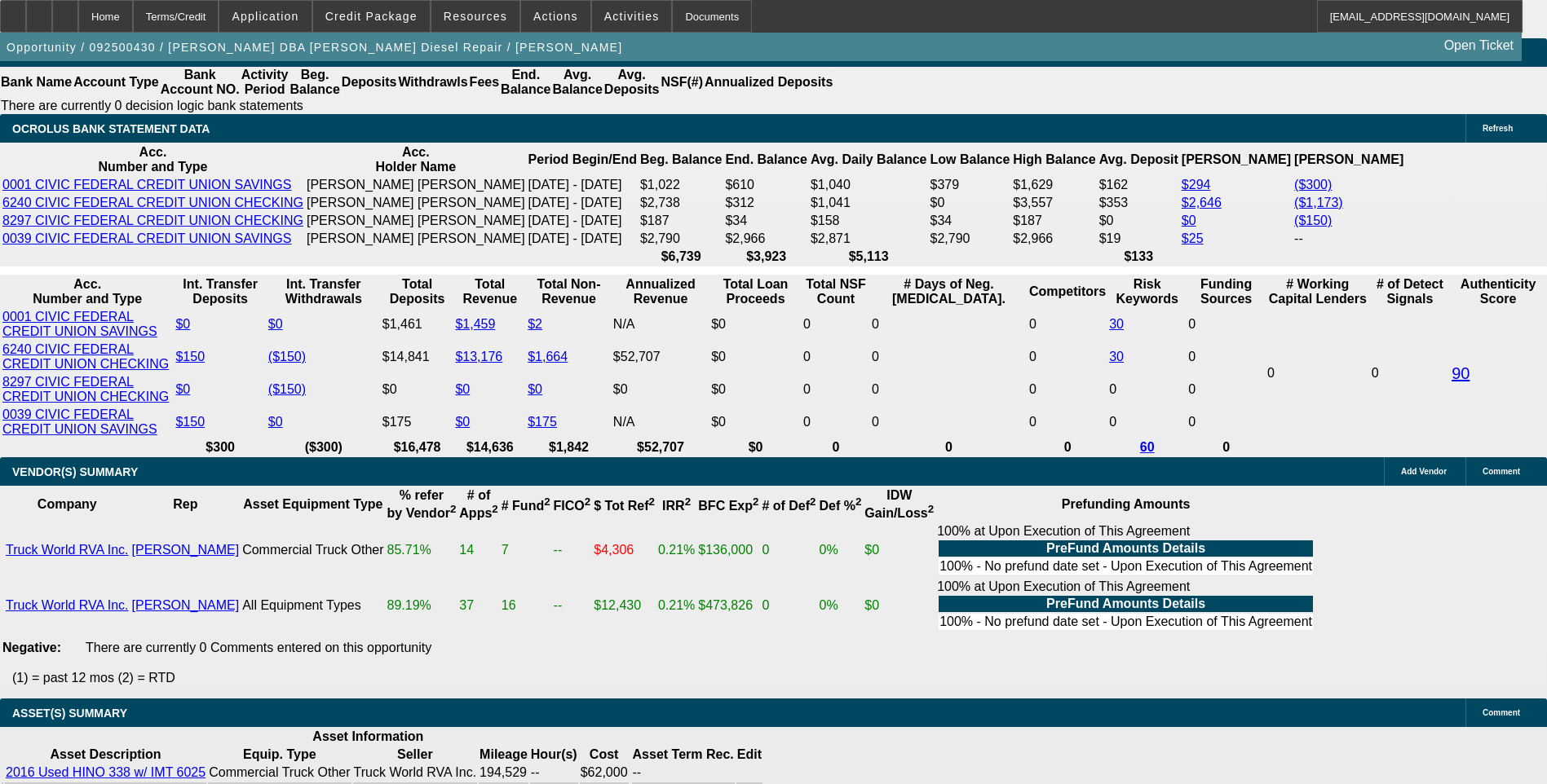
scroll to position [2857, 0]
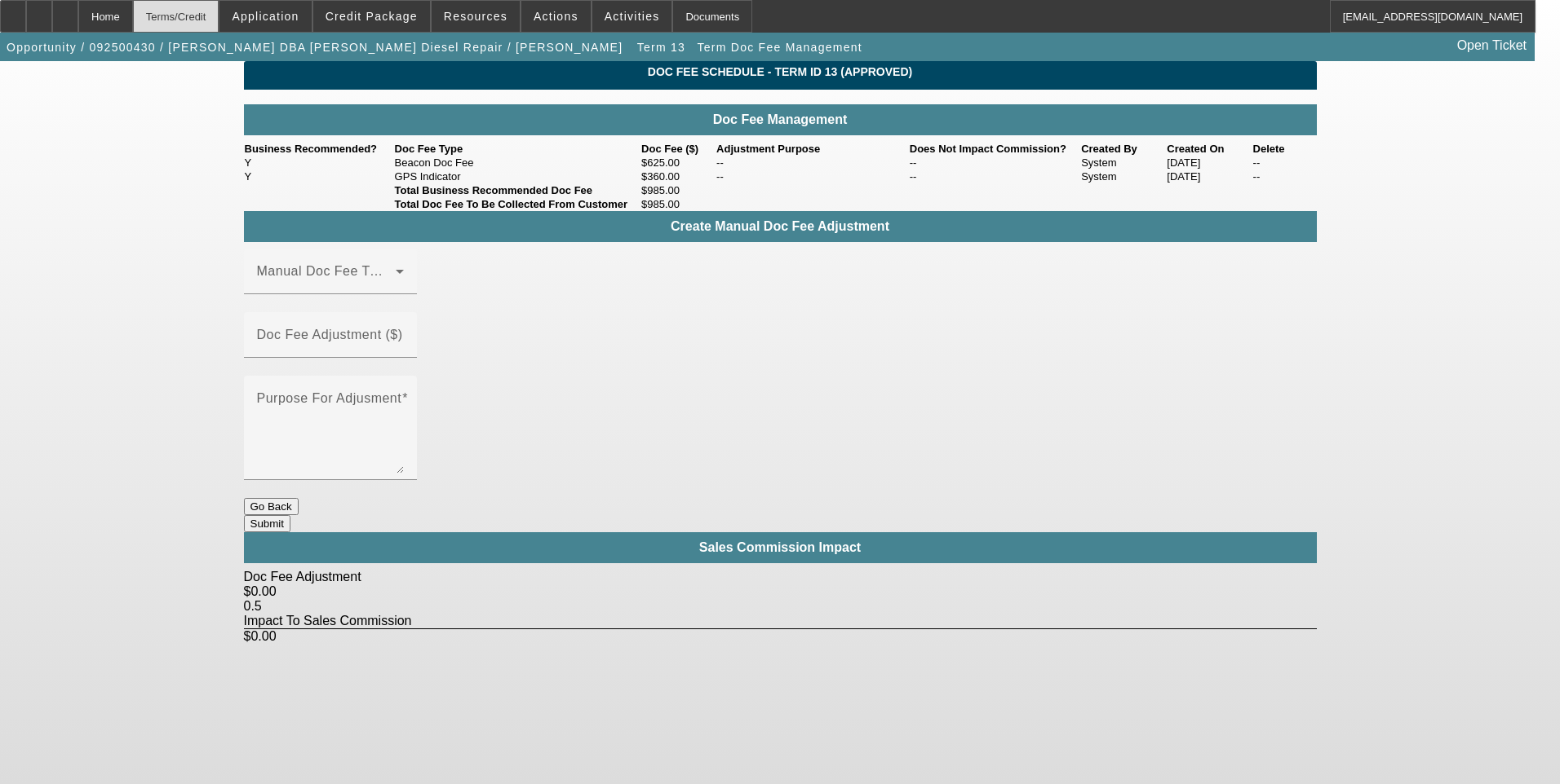
click at [199, 23] on div "Terms/Credit" at bounding box center [176, 16] width 87 height 33
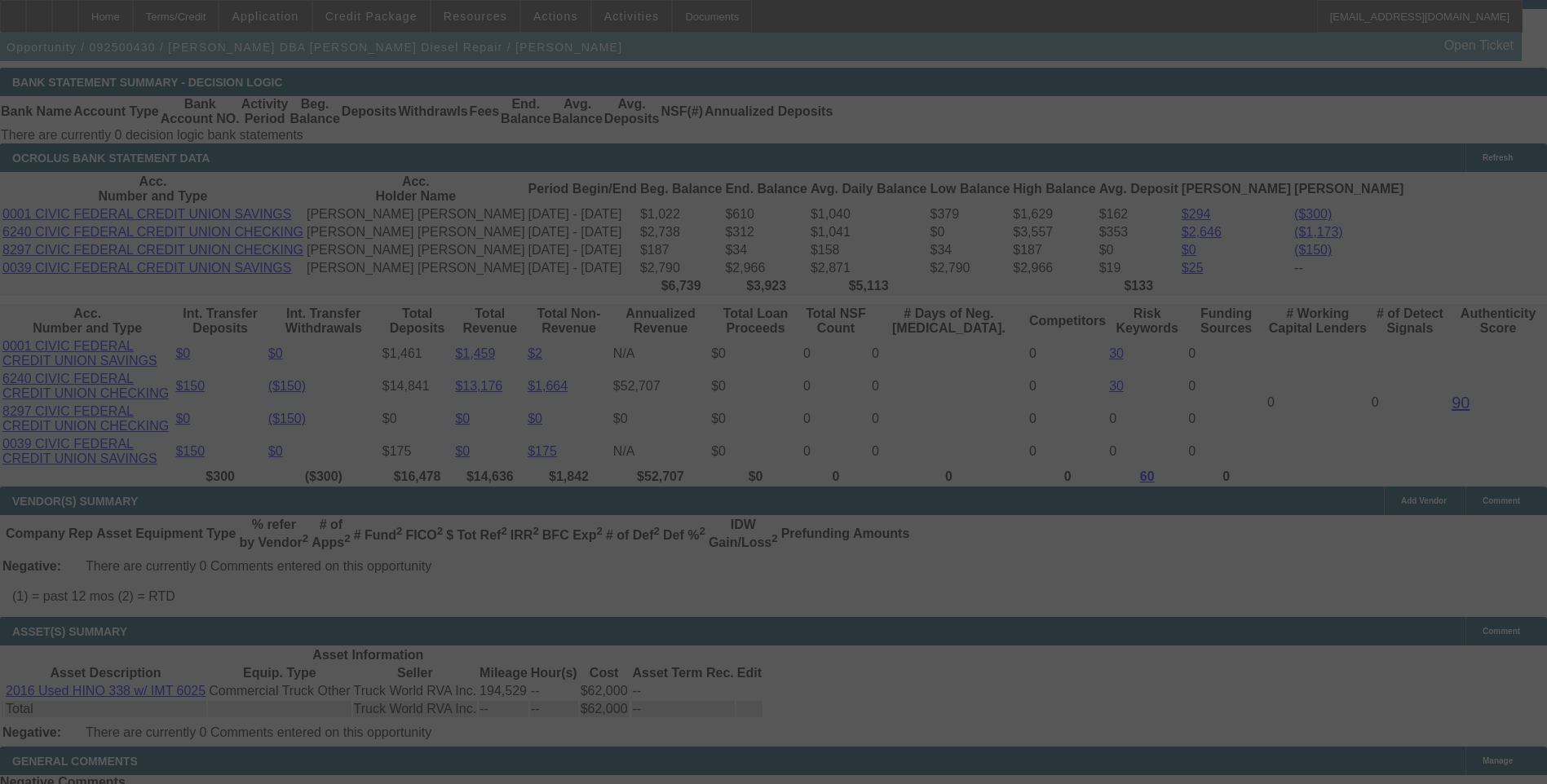
scroll to position [2682, 0]
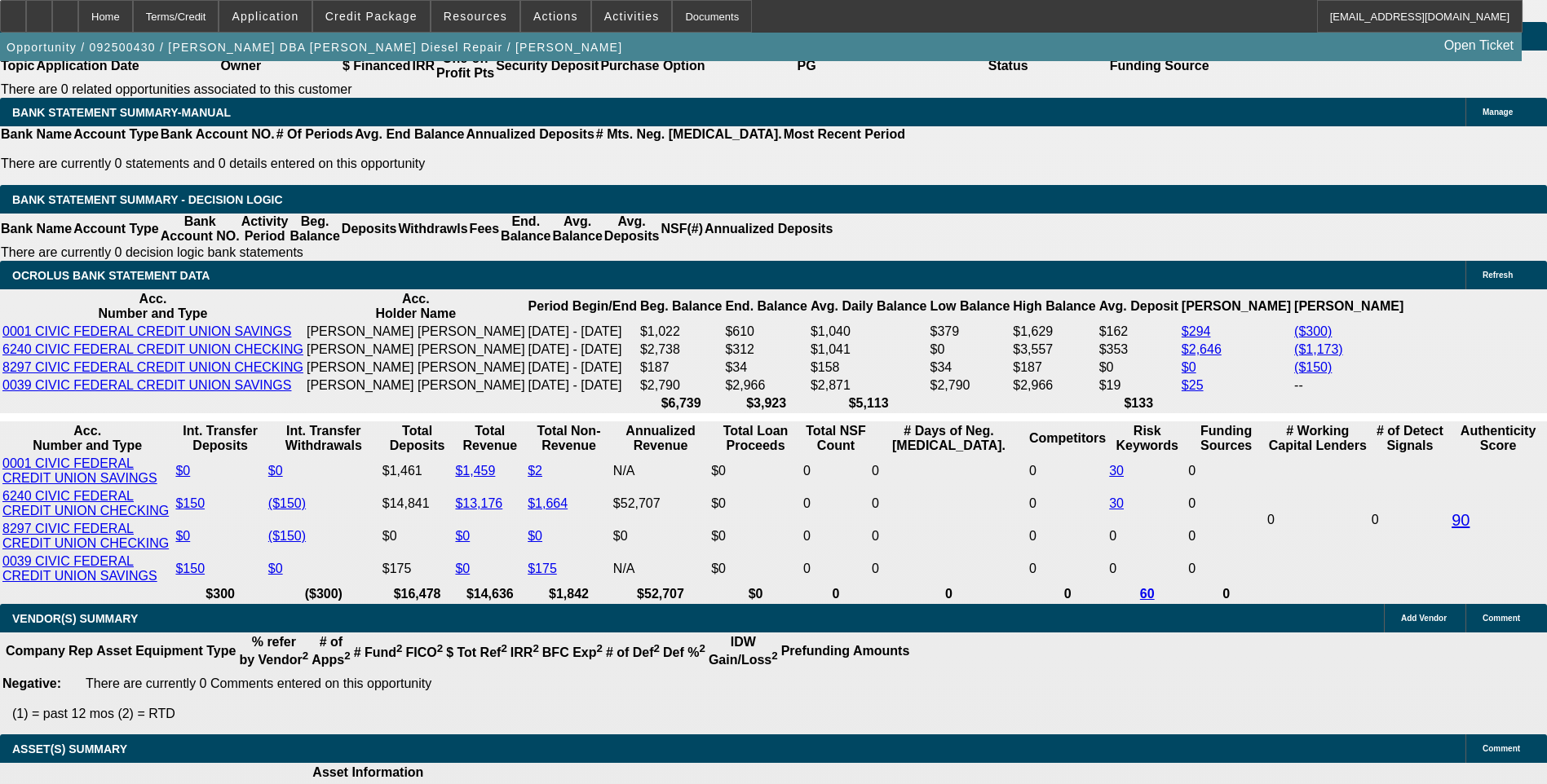
select select "0.1"
select select "2"
select select "0.1"
select select "4"
select select "0.1"
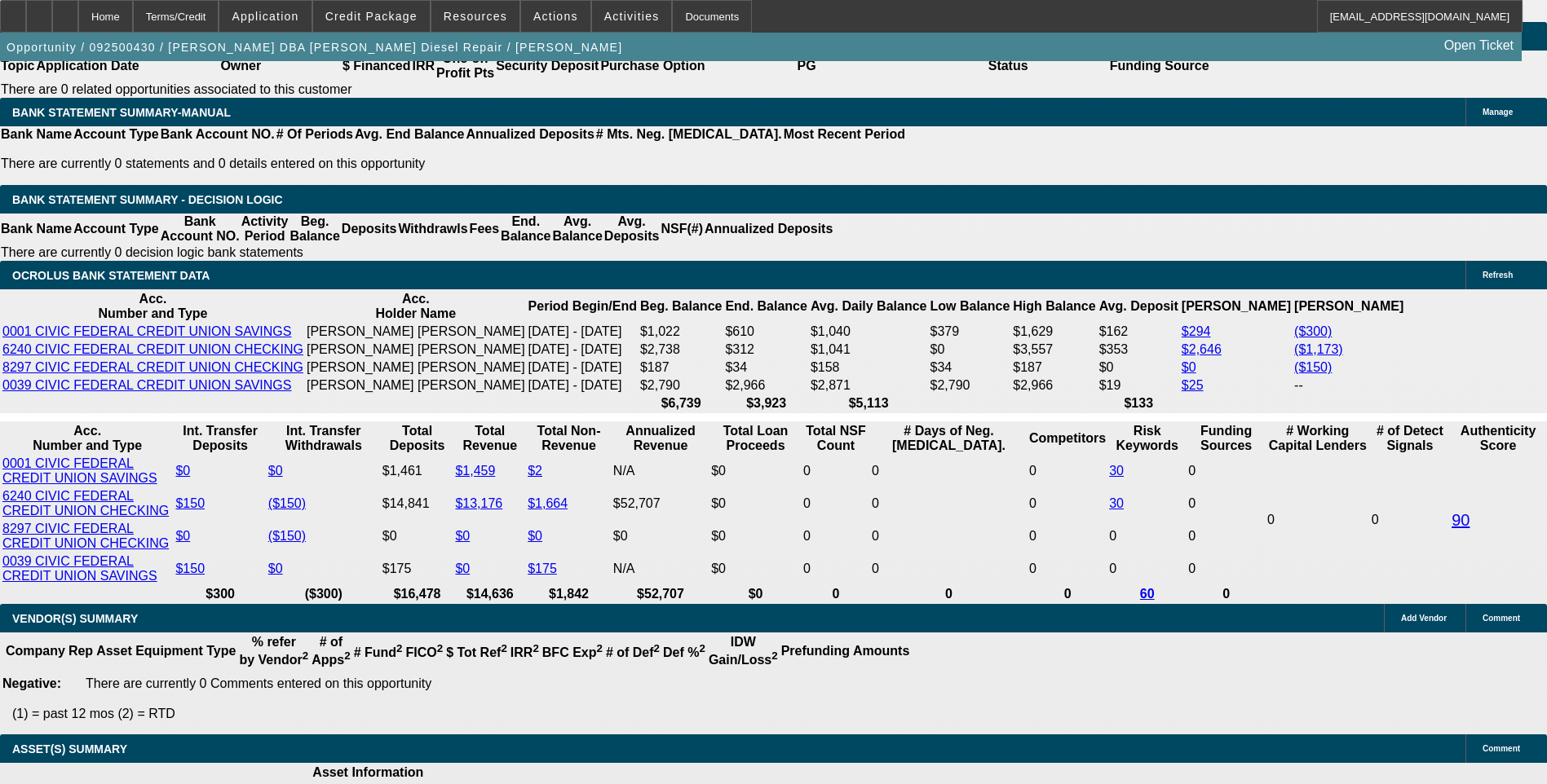
select select "2"
select select "0"
select select "6"
select select "0.1"
select select "2"
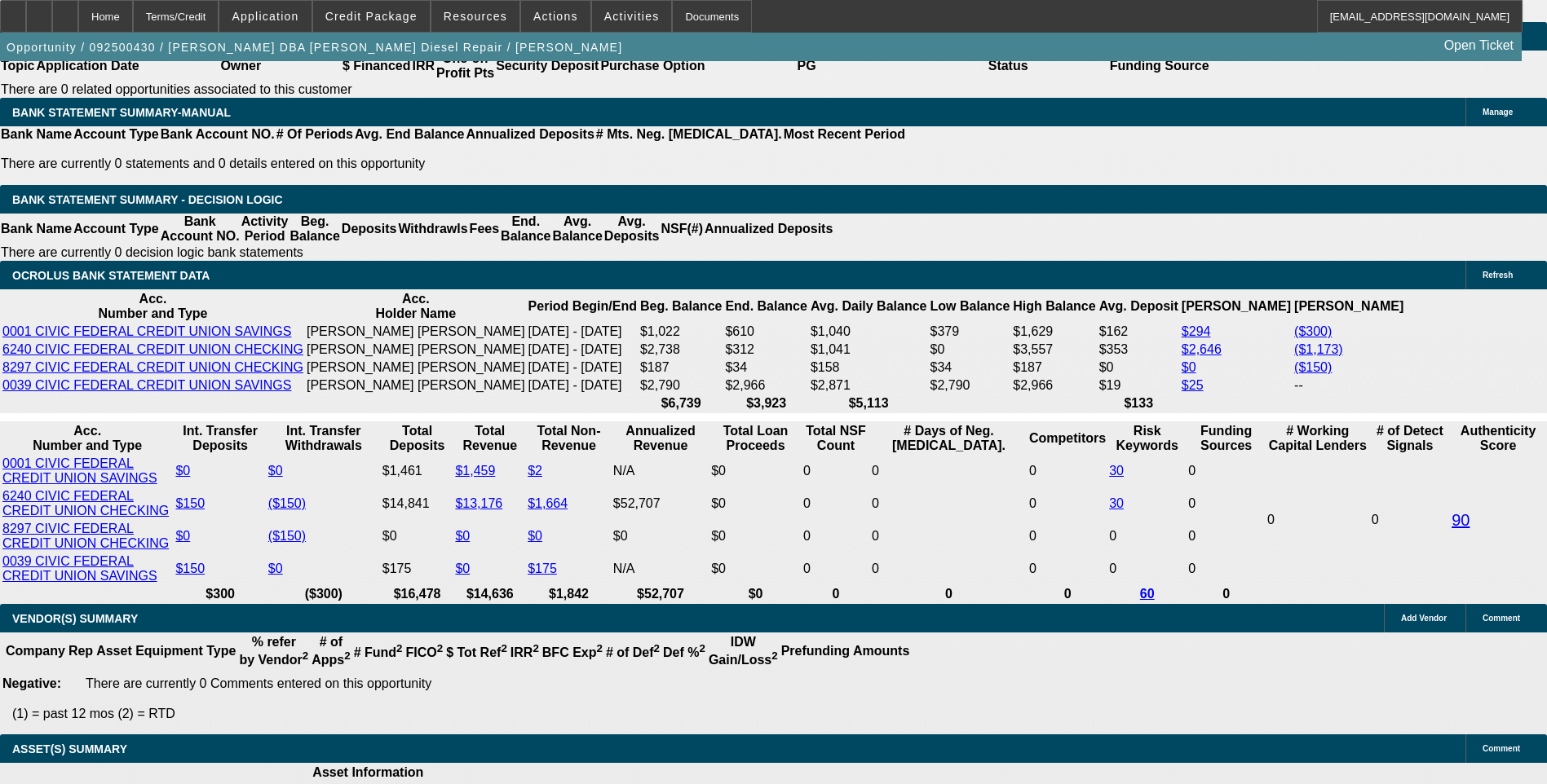
select select "0"
select select "6"
select select "0.1"
select select "2"
select select "0"
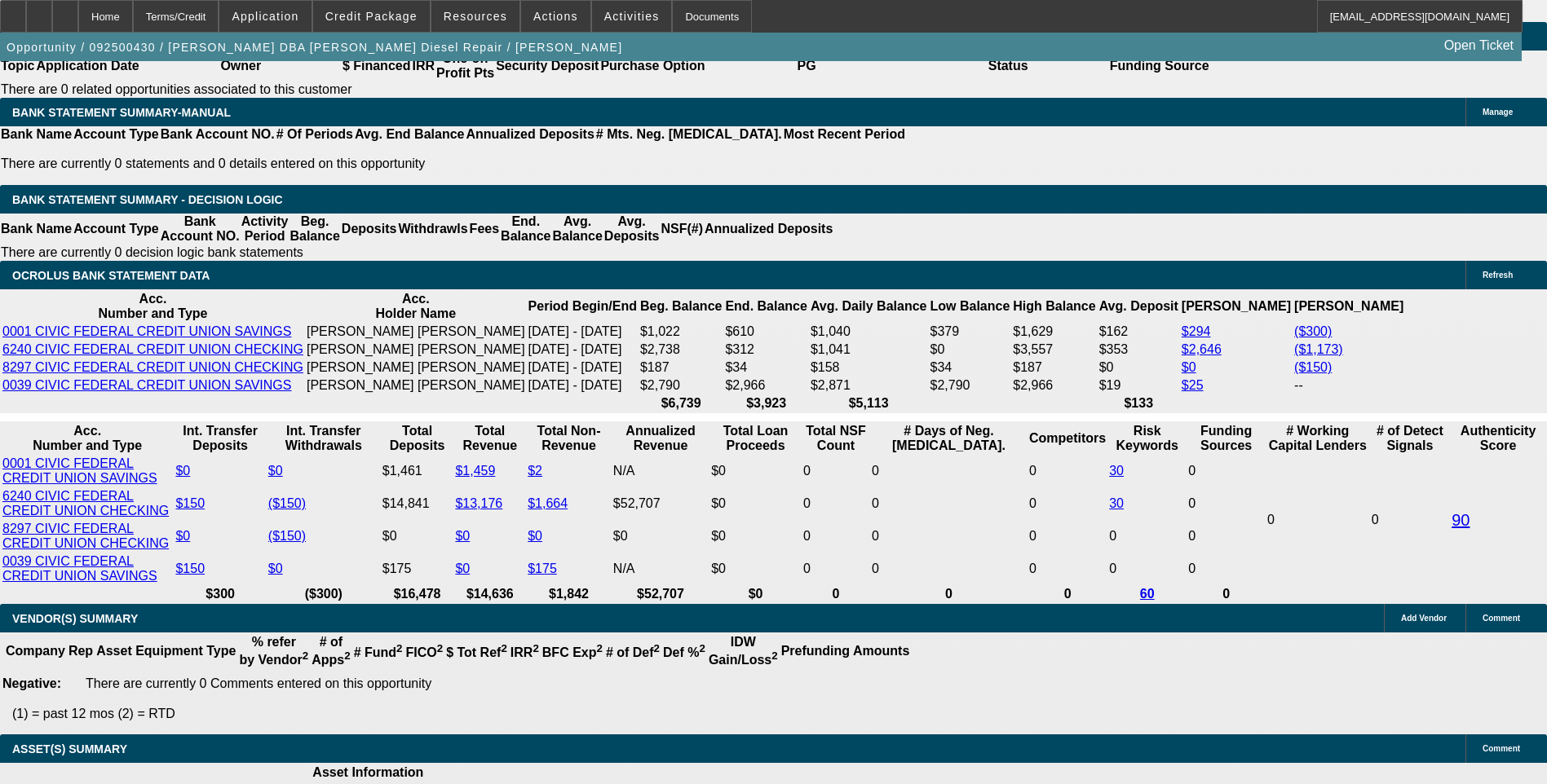
select select "6"
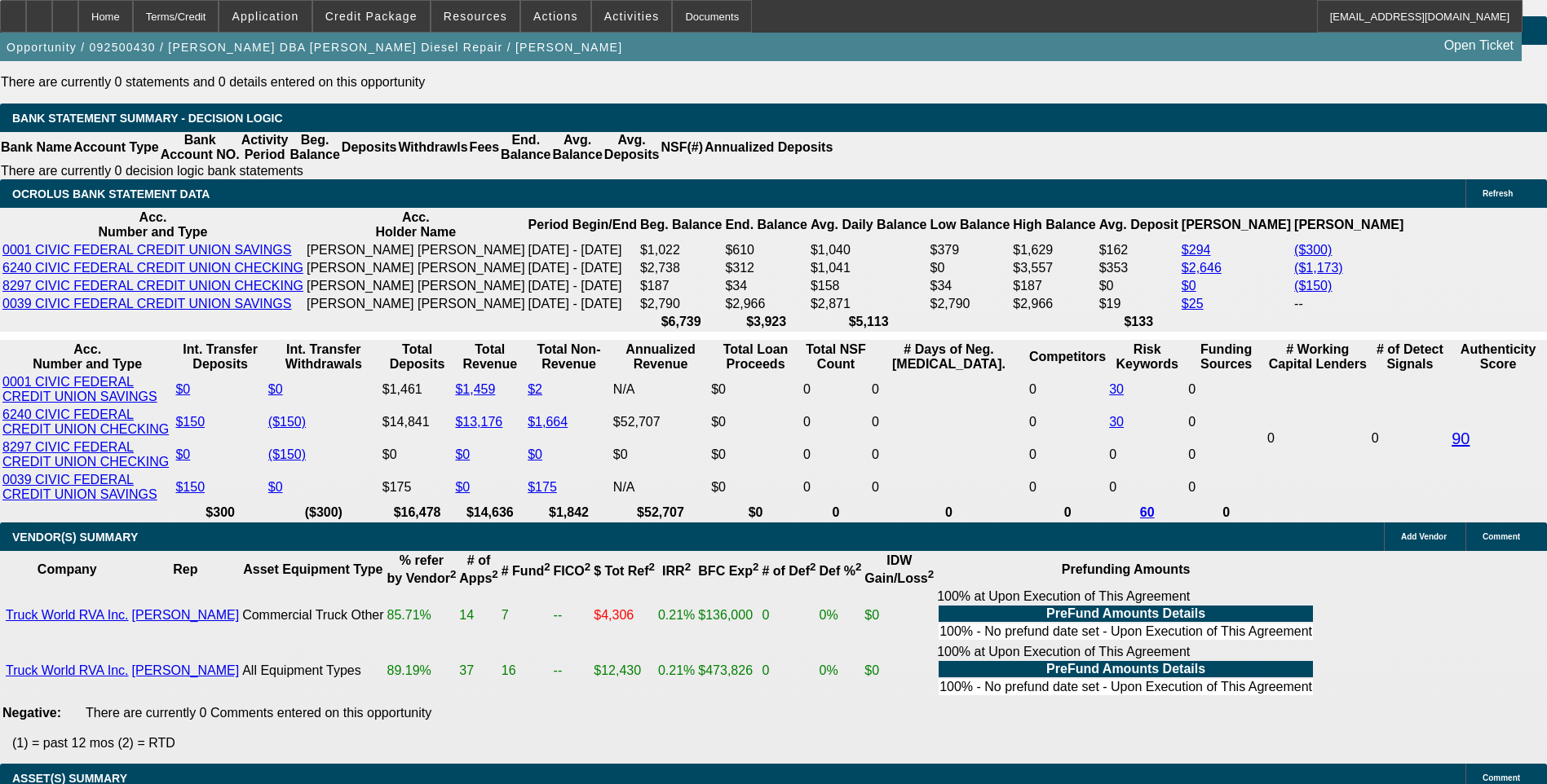
scroll to position [2857, 0]
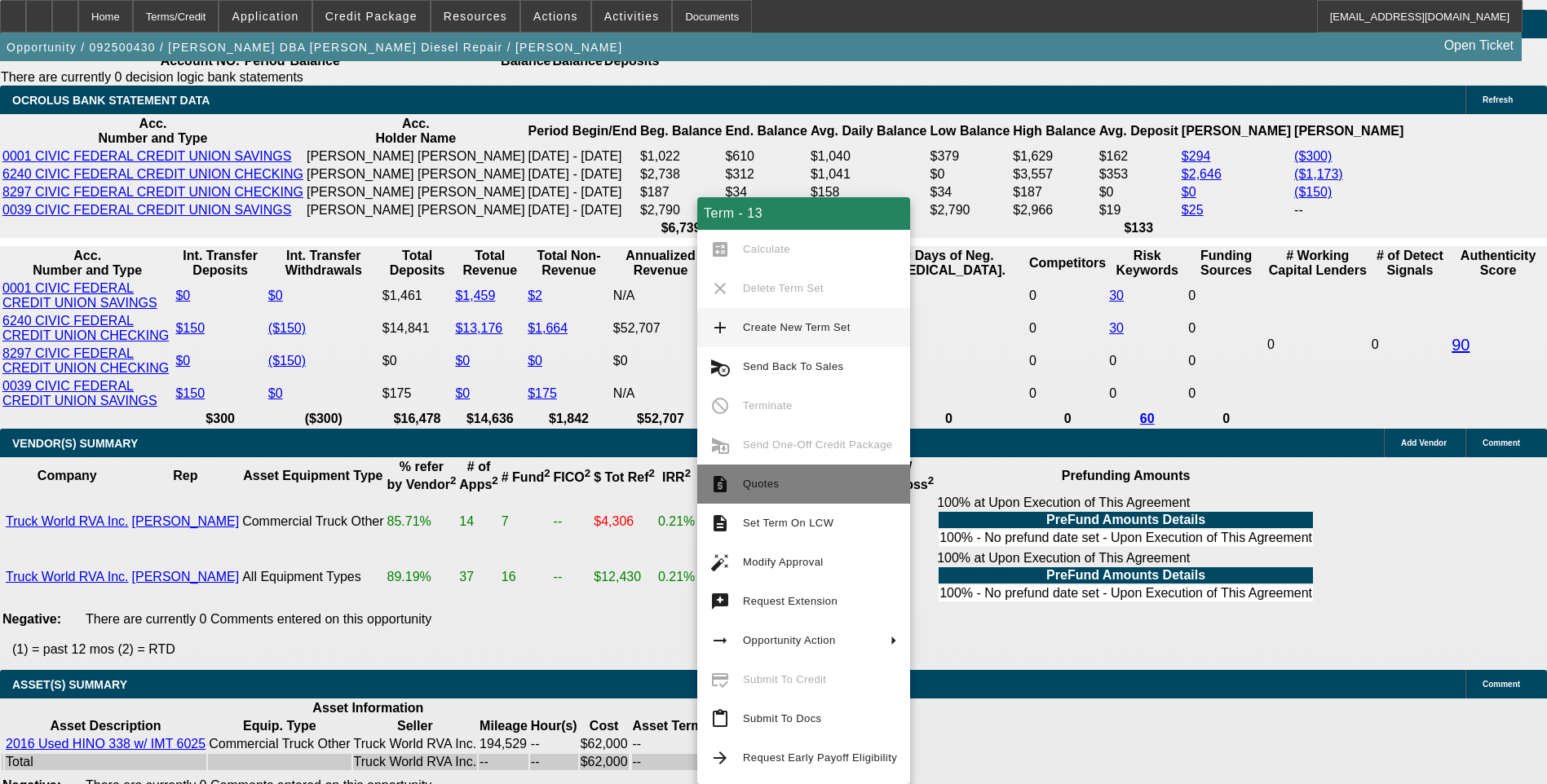
click at [774, 486] on span "Quotes" at bounding box center [761, 484] width 36 height 13
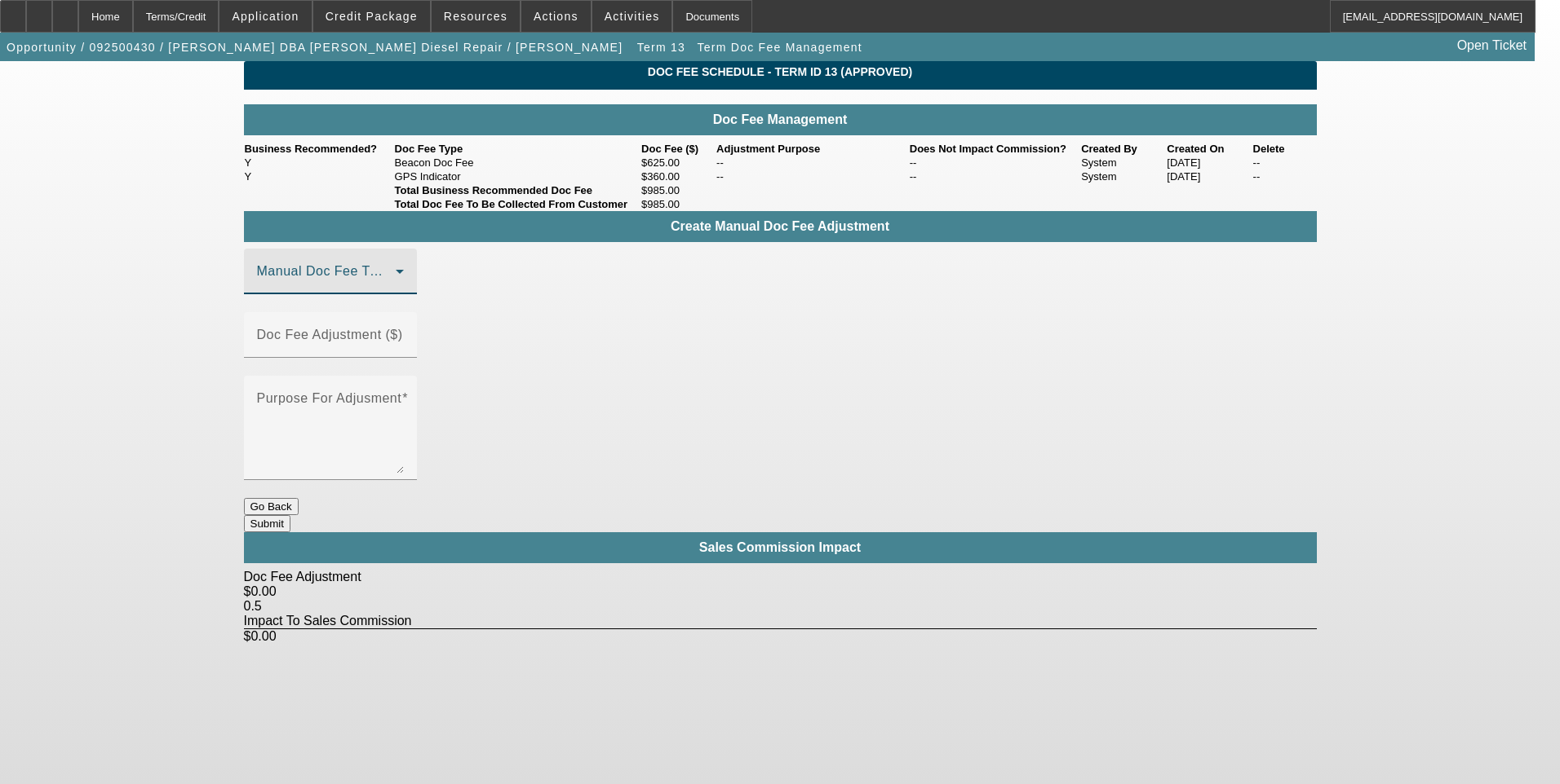
click at [409, 281] on icon at bounding box center [399, 271] width 20 height 20
drag, startPoint x: 414, startPoint y: 391, endPoint x: 501, endPoint y: 371, distance: 89.3
click at [416, 389] on mat-option "Beacon Doc Fee" at bounding box center [354, 388] width 219 height 39
click at [403, 342] on mat-label "Doc Fee Adjustment ($)" at bounding box center [330, 335] width 146 height 14
click at [404, 344] on input "Doc Fee Adjustment ($)" at bounding box center [331, 342] width 147 height 20
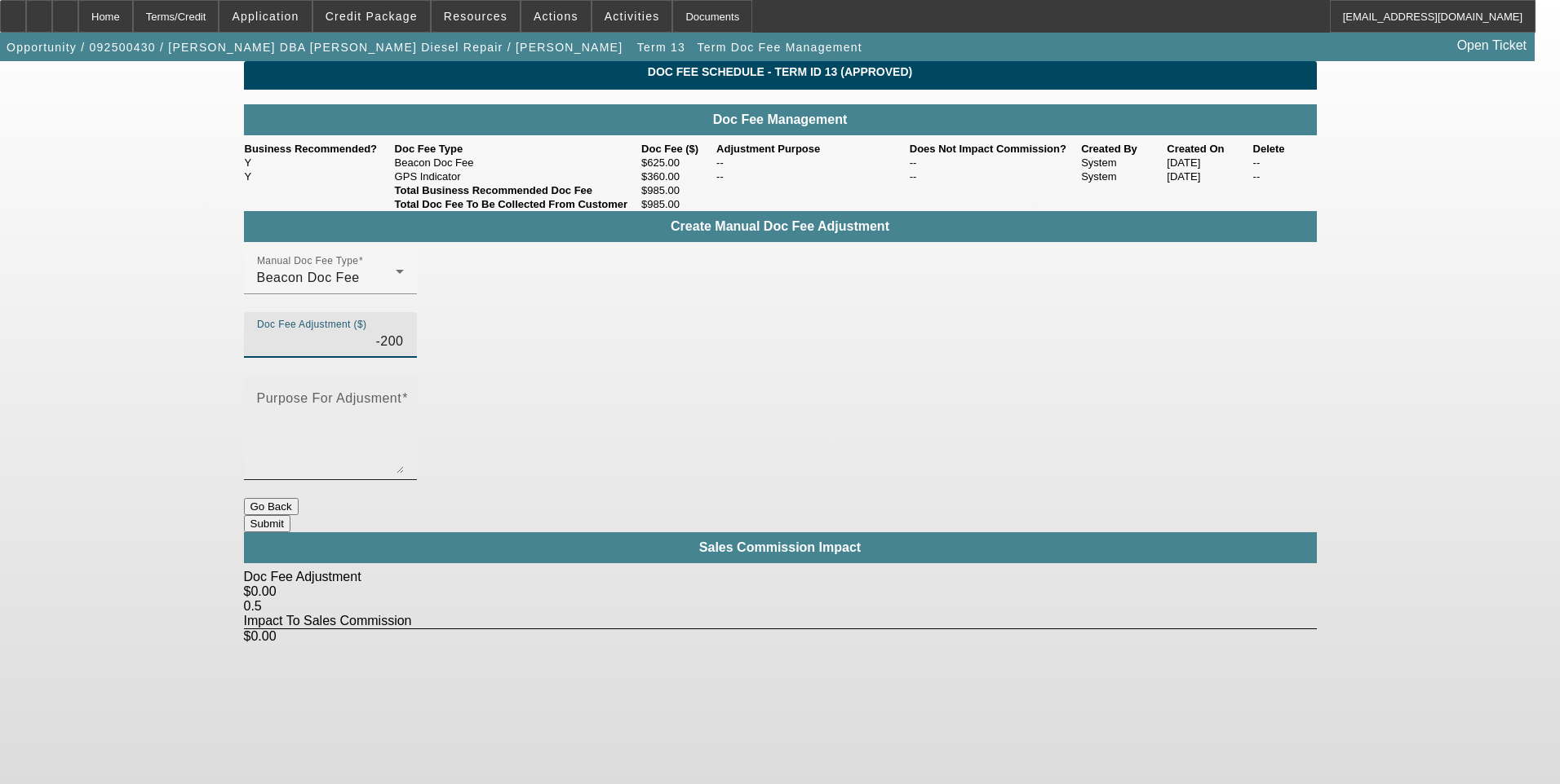
type input "($200.00)"
click at [404, 396] on textarea "Purpose For Adjusment" at bounding box center [331, 435] width 147 height 79
type textarea "."
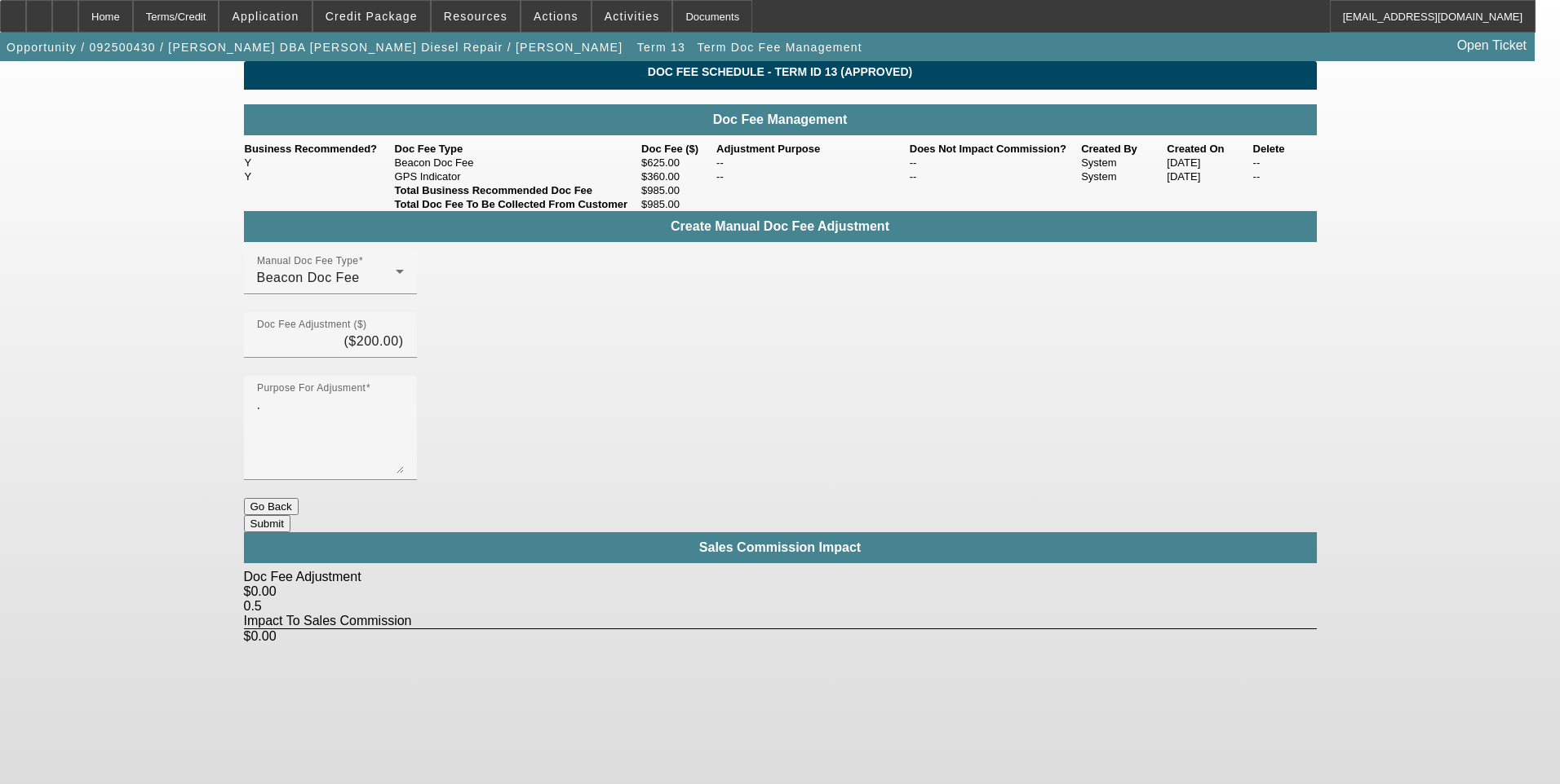
drag, startPoint x: 914, startPoint y: 563, endPoint x: 897, endPoint y: 470, distance: 94.5
click at [913, 562] on body "Home Terms/Credit Application Credit Package Resources Actions Activities Docum…" at bounding box center [780, 392] width 1560 height 784
click at [290, 515] on button "Submit" at bounding box center [267, 523] width 46 height 17
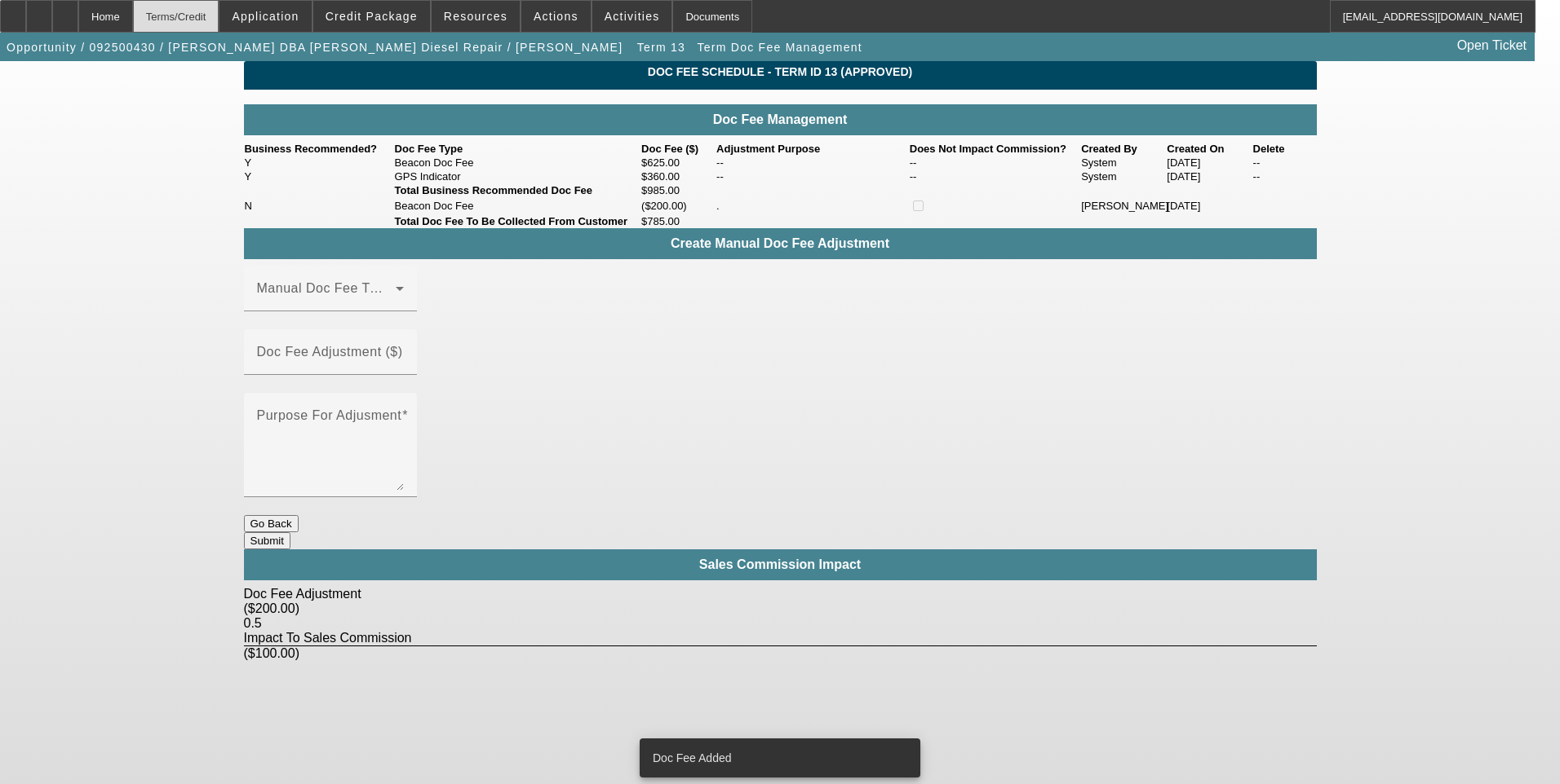
click at [210, 21] on div "Terms/Credit" at bounding box center [176, 16] width 87 height 33
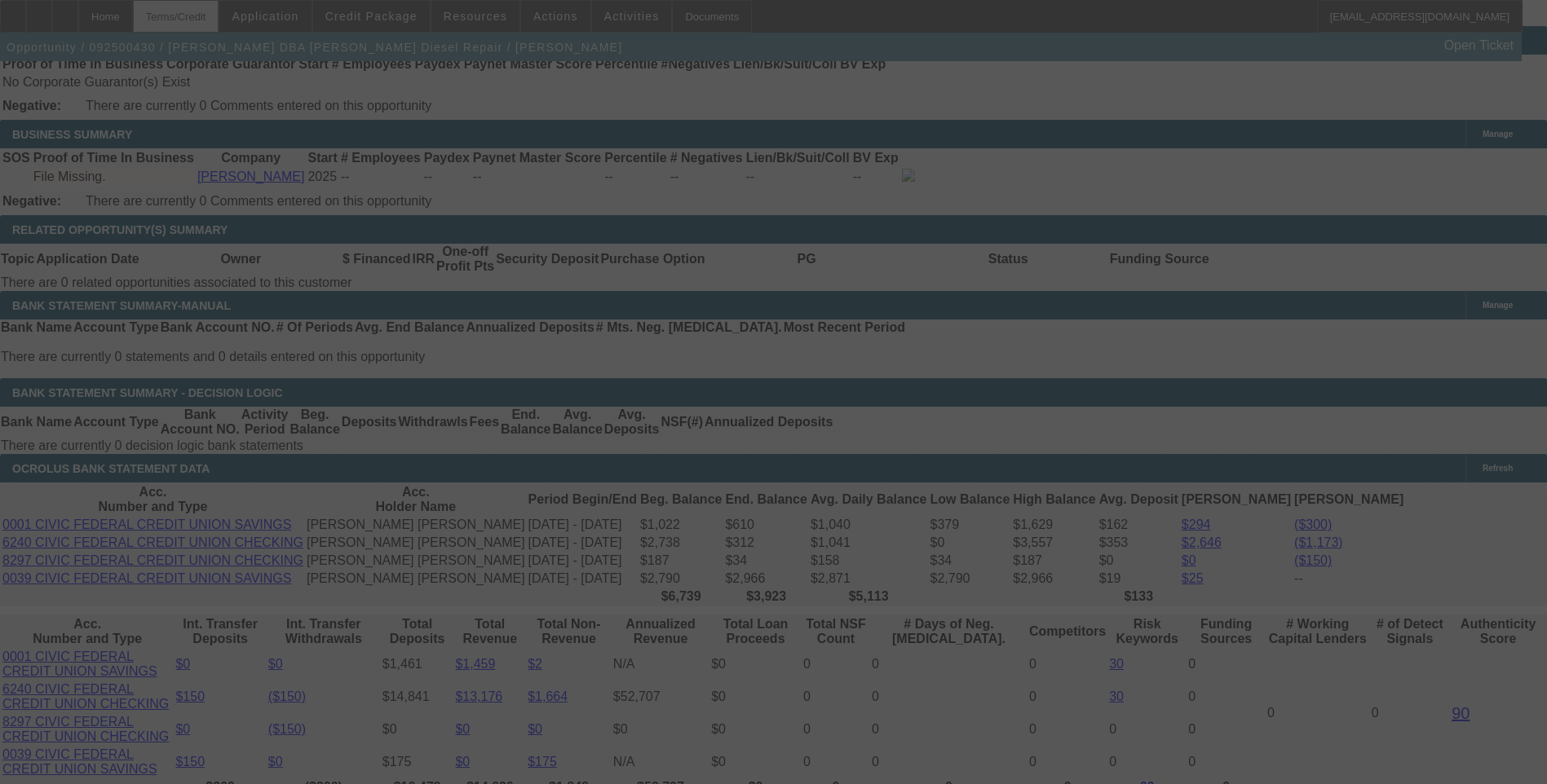
scroll to position [2479, 0]
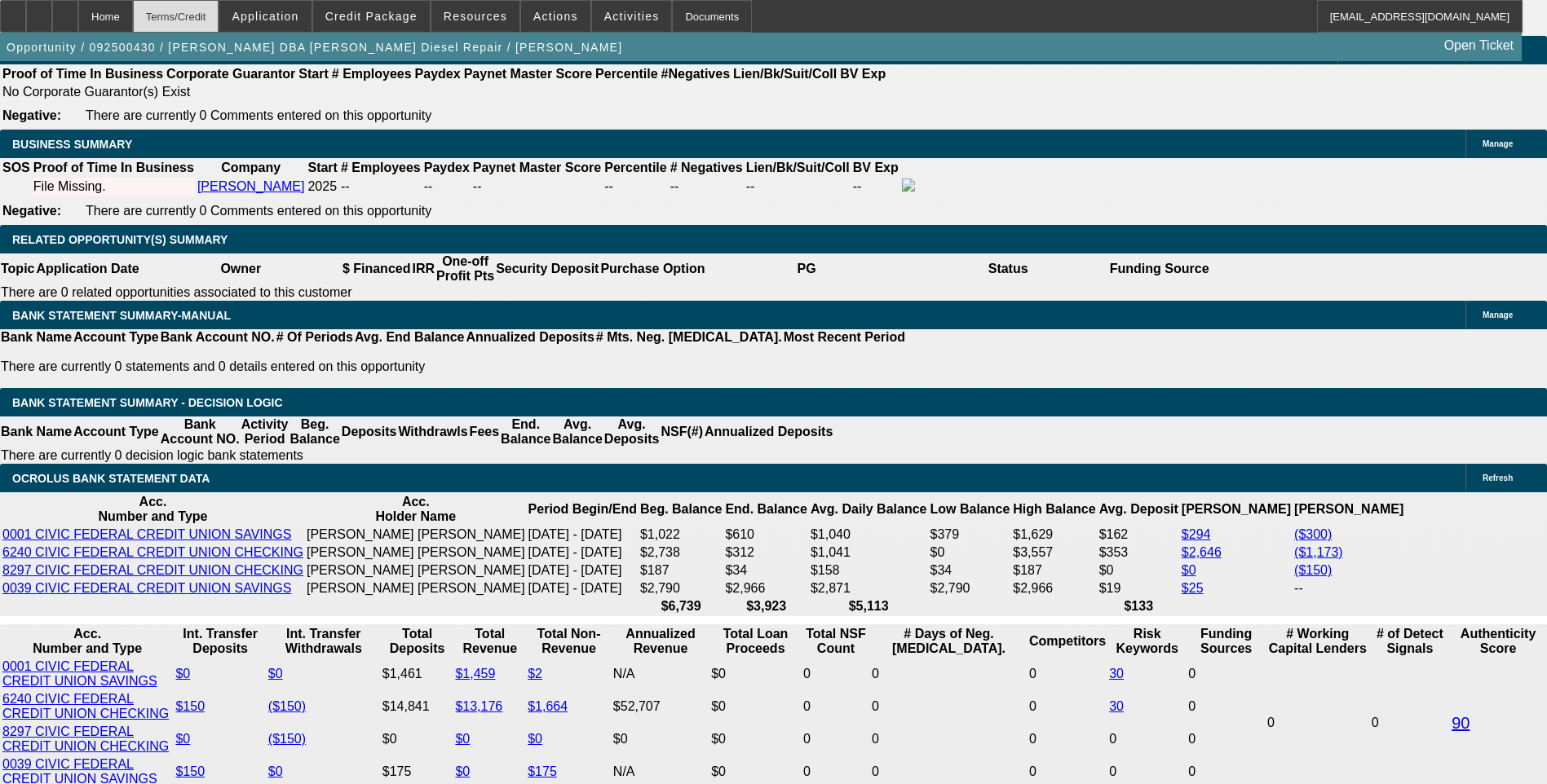
select select "0.1"
select select "2"
select select "0.1"
select select "4"
select select "0.1"
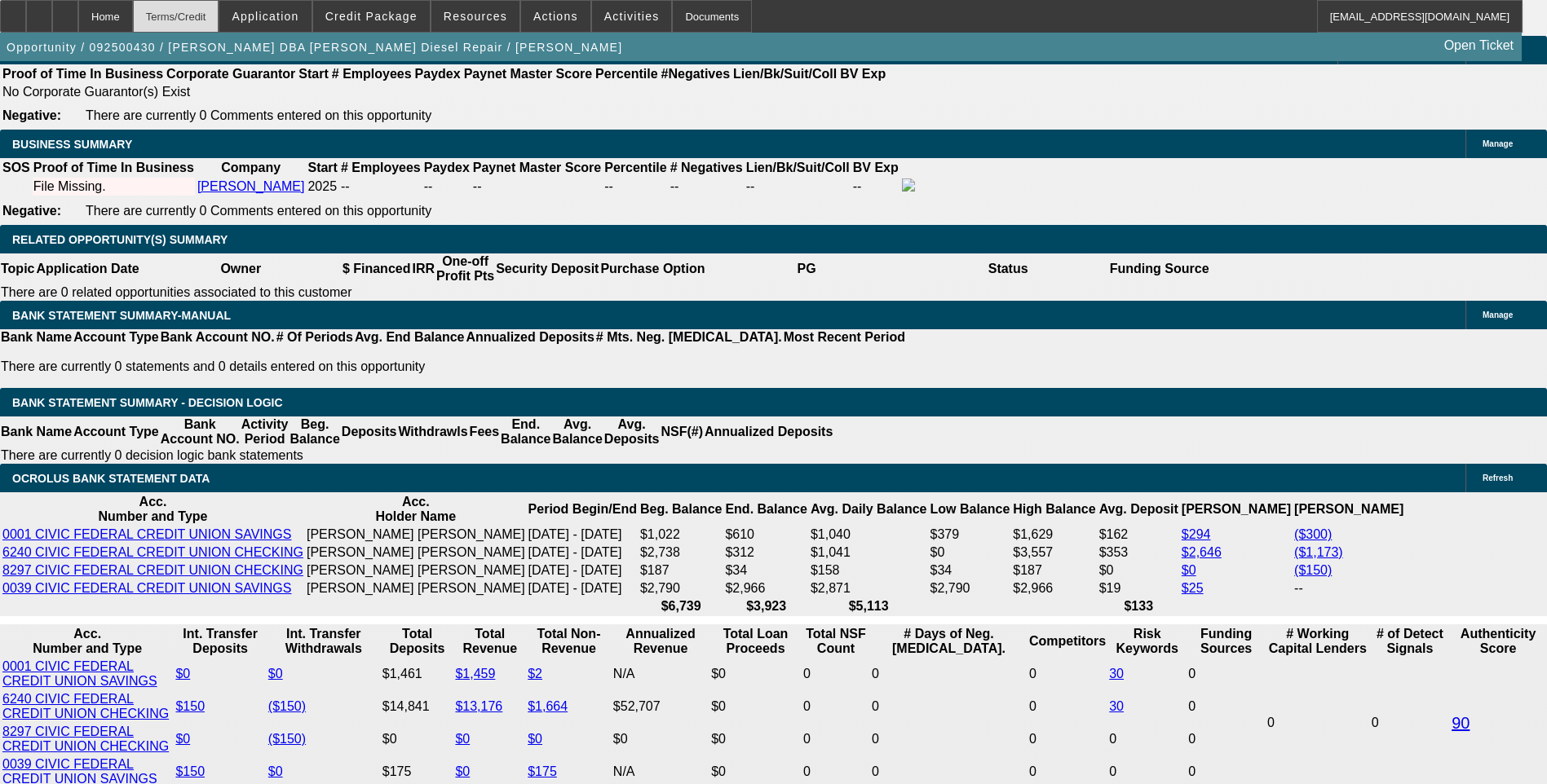
select select "2"
select select "0"
select select "6"
select select "0.1"
select select "2"
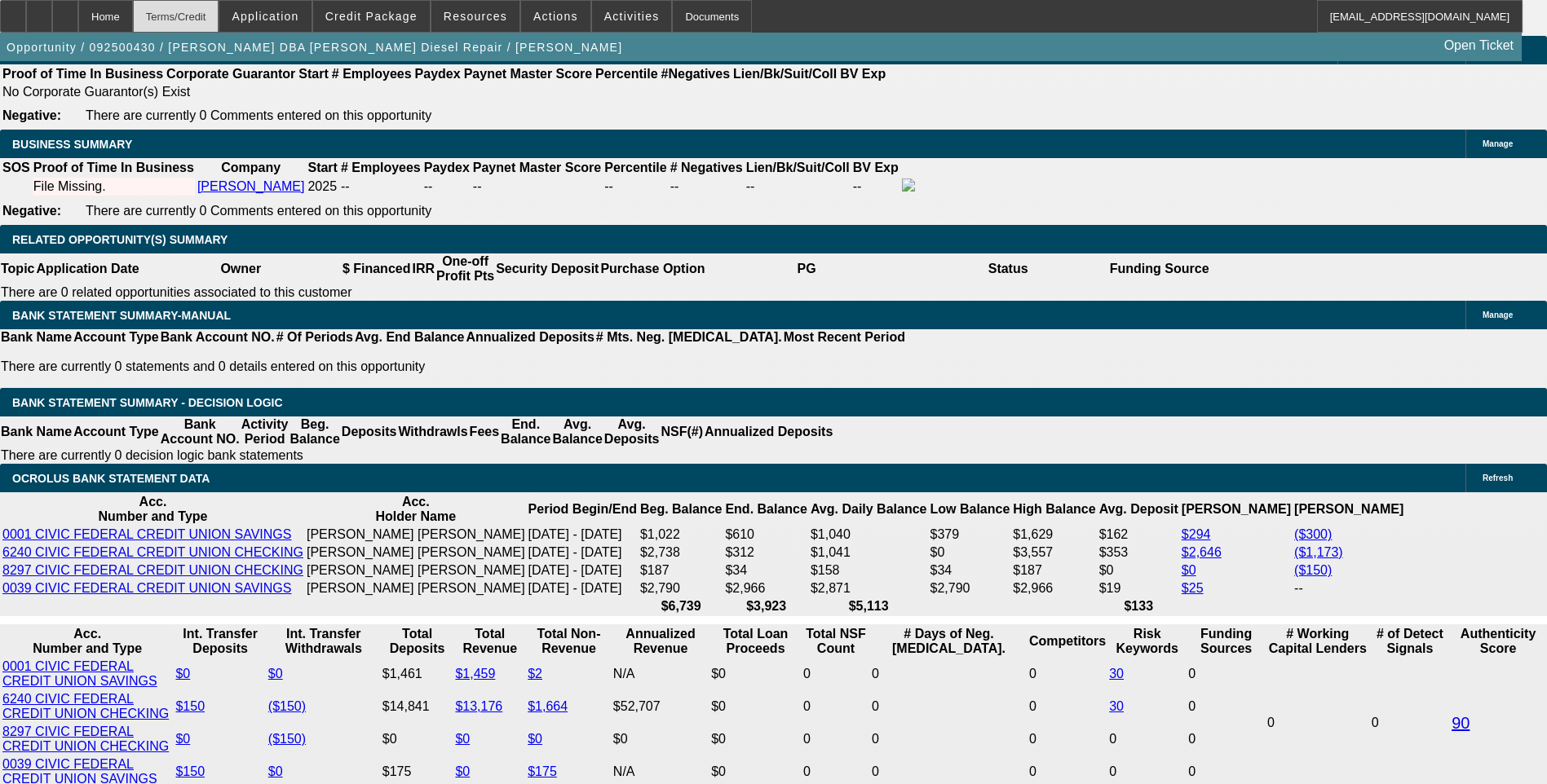
select select "0"
select select "6"
select select "0.1"
select select "2"
select select "0"
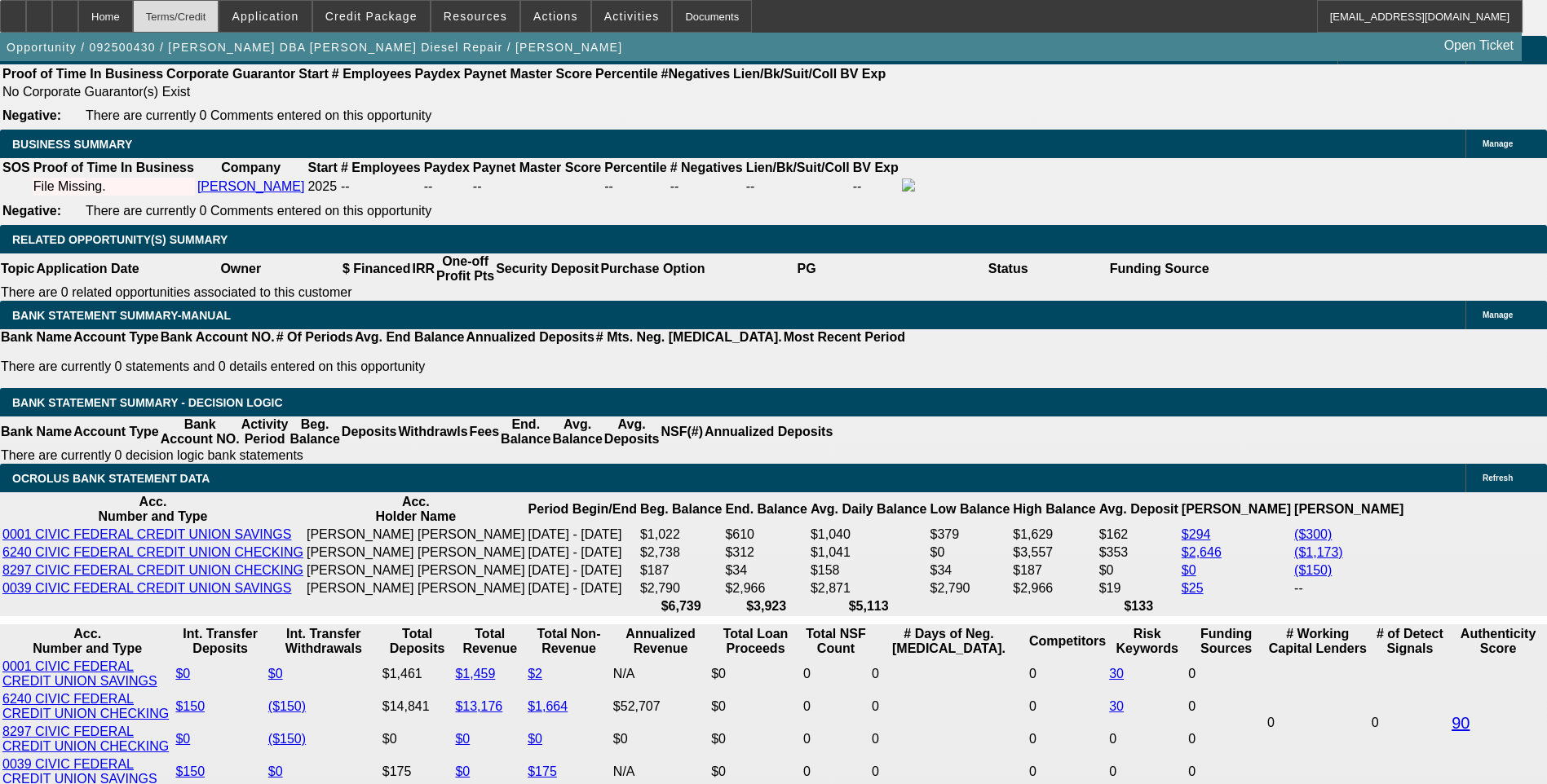
select select "6"
click at [210, 21] on div "Terms/Credit" at bounding box center [176, 16] width 87 height 33
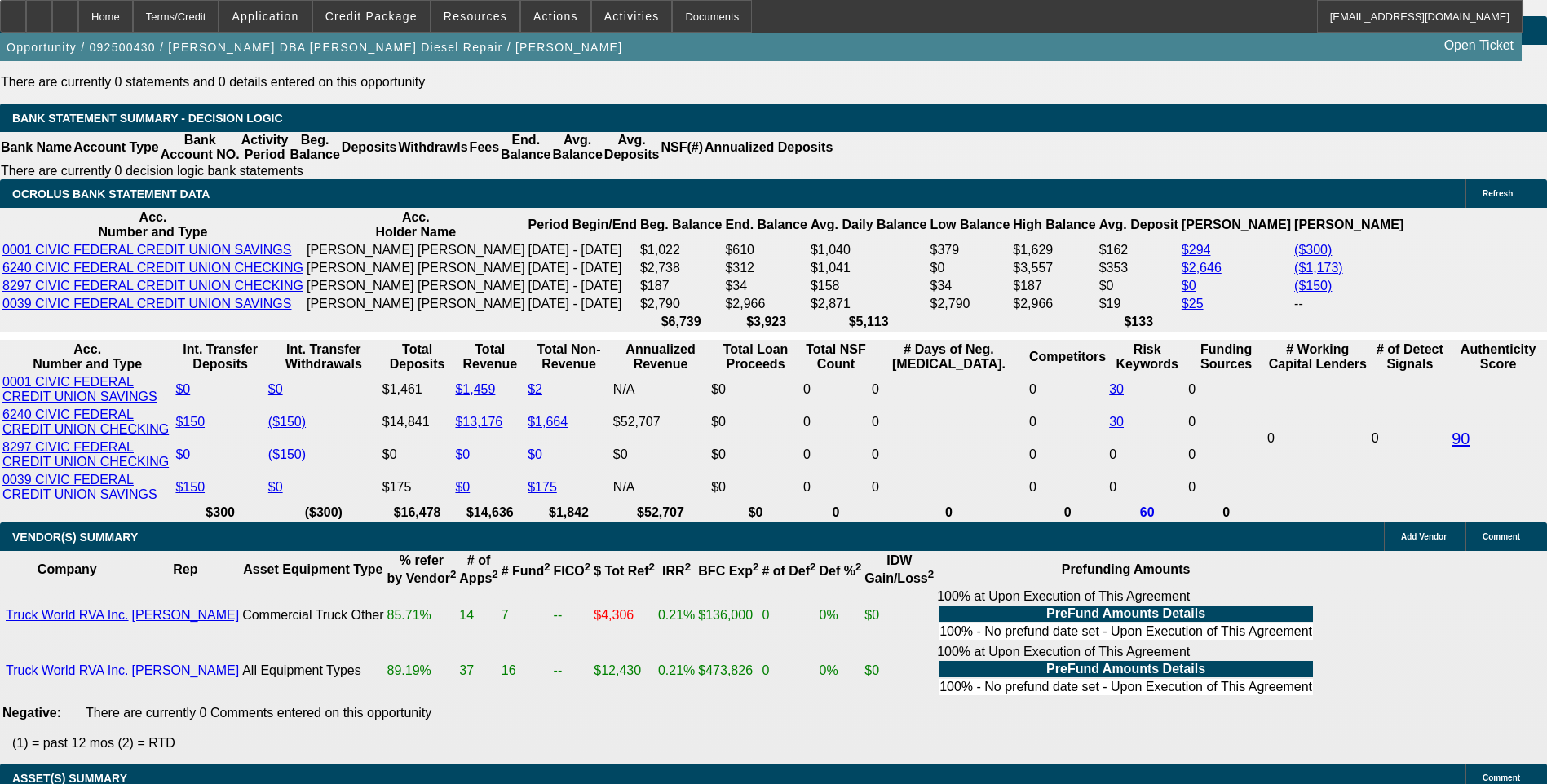
scroll to position [2857, 0]
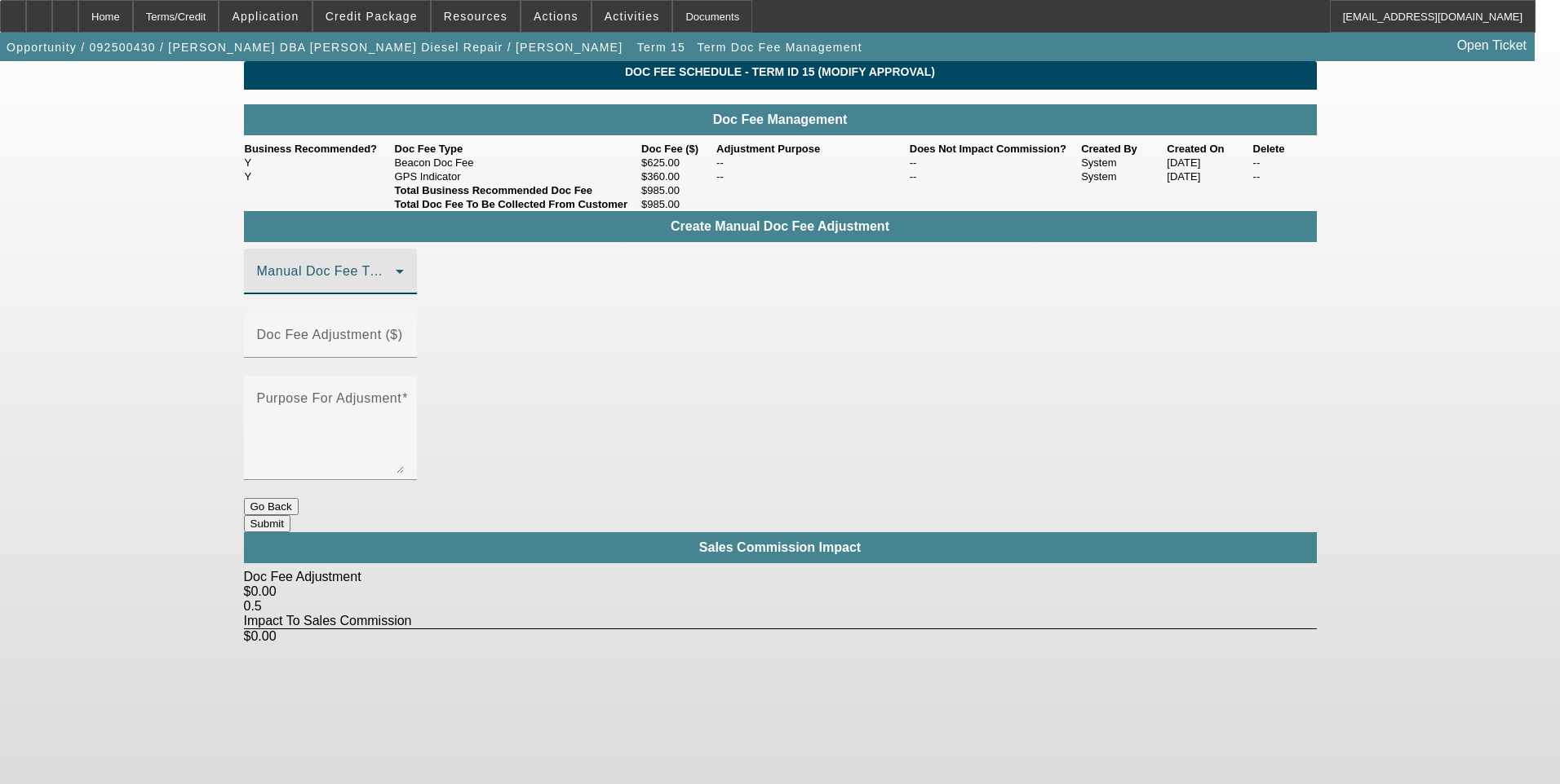
click at [391, 288] on span at bounding box center [326, 278] width 138 height 20
drag, startPoint x: 390, startPoint y: 395, endPoint x: 407, endPoint y: 388, distance: 18.4
click at [391, 395] on mat-option "Beacon Doc Fee" at bounding box center [354, 388] width 219 height 39
click at [404, 349] on input "Doc Fee Adjustment ($)" at bounding box center [331, 342] width 147 height 20
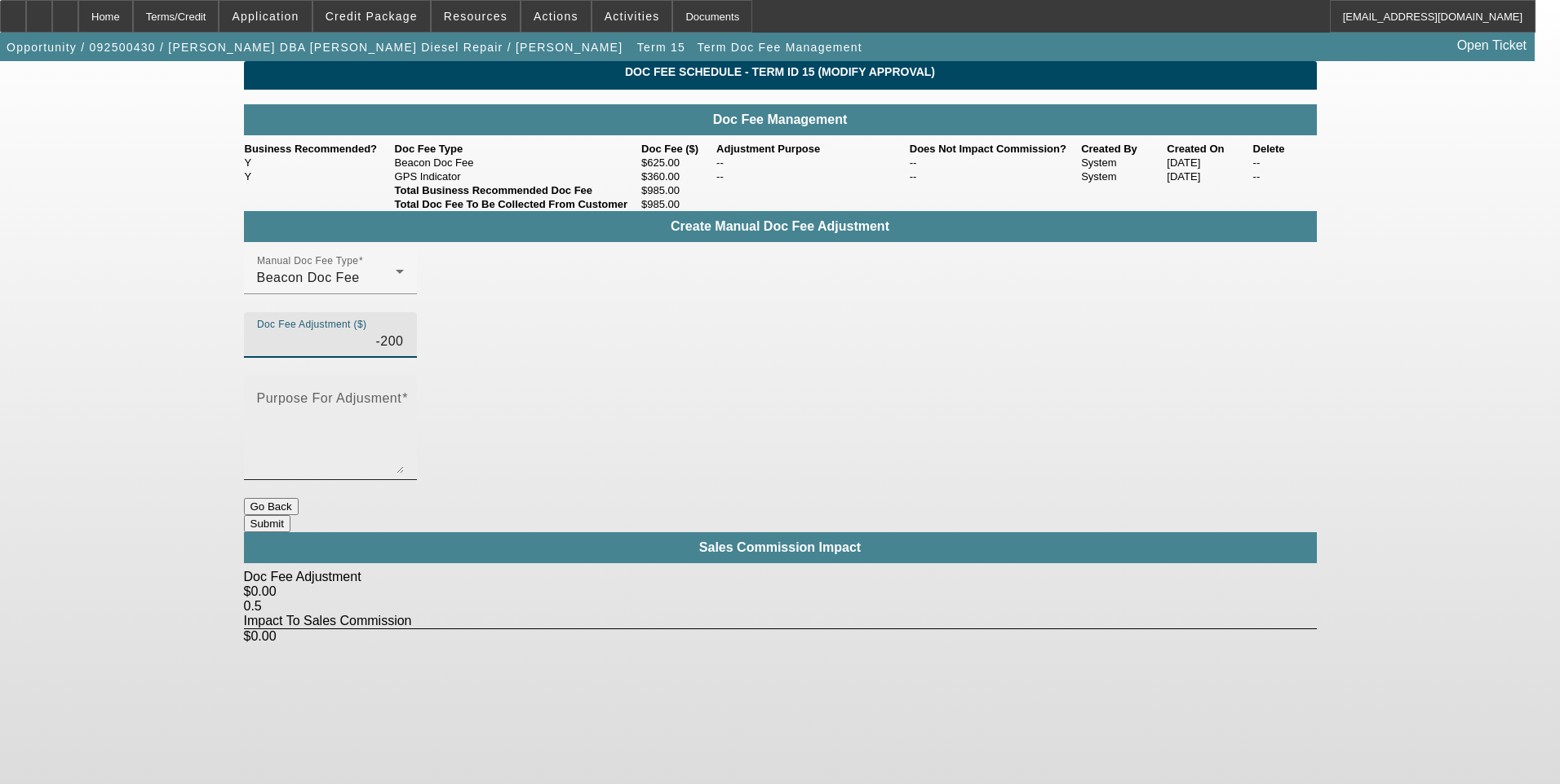
type input "($200.00)"
click at [404, 396] on textarea "Purpose For Adjusment" at bounding box center [331, 435] width 147 height 79
type textarea "."
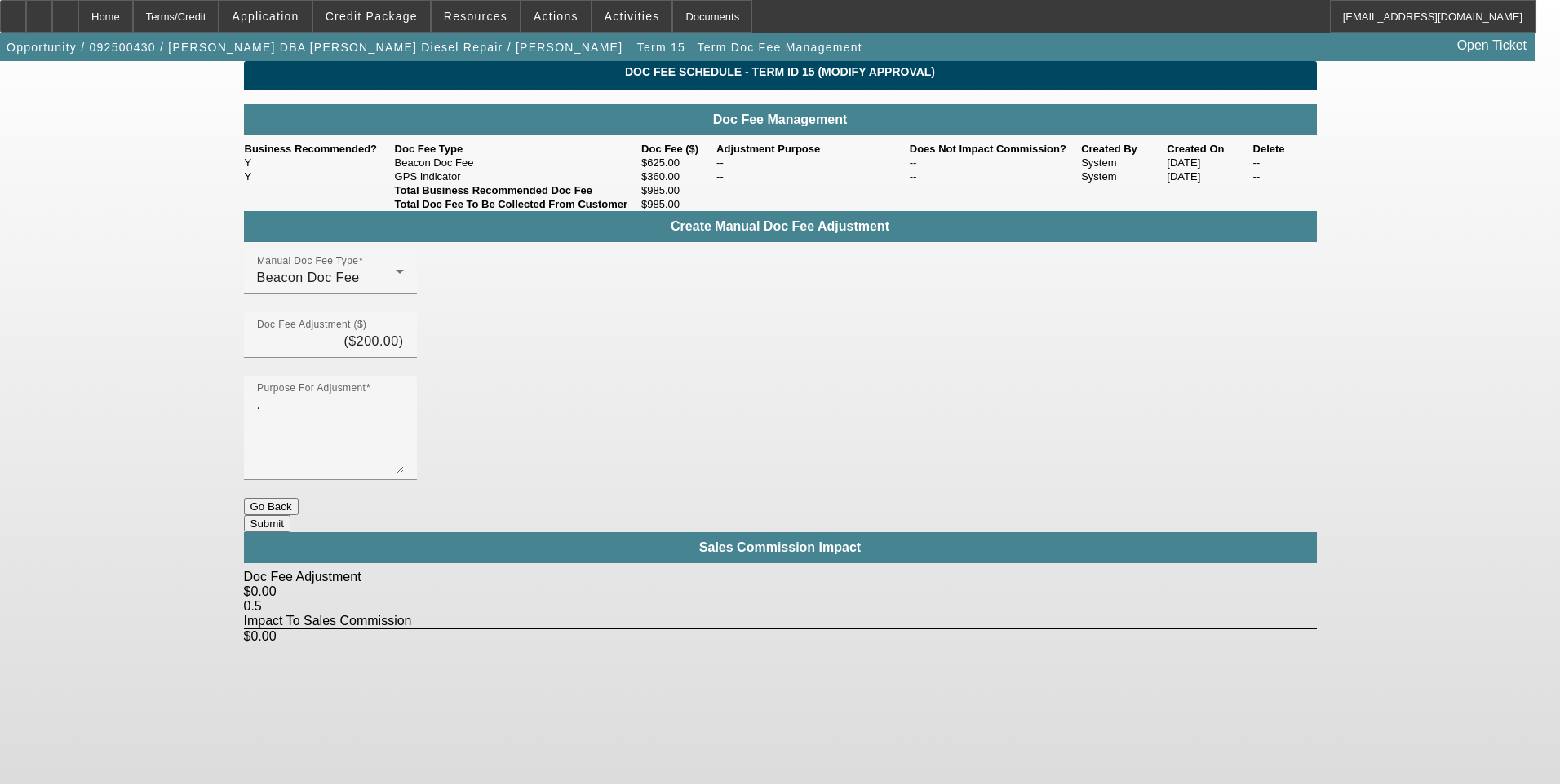
click at [851, 627] on body "Home Terms/Credit Application Credit Package Resources Actions Activities Docum…" at bounding box center [780, 392] width 1560 height 784
click at [290, 515] on button "Submit" at bounding box center [267, 523] width 46 height 17
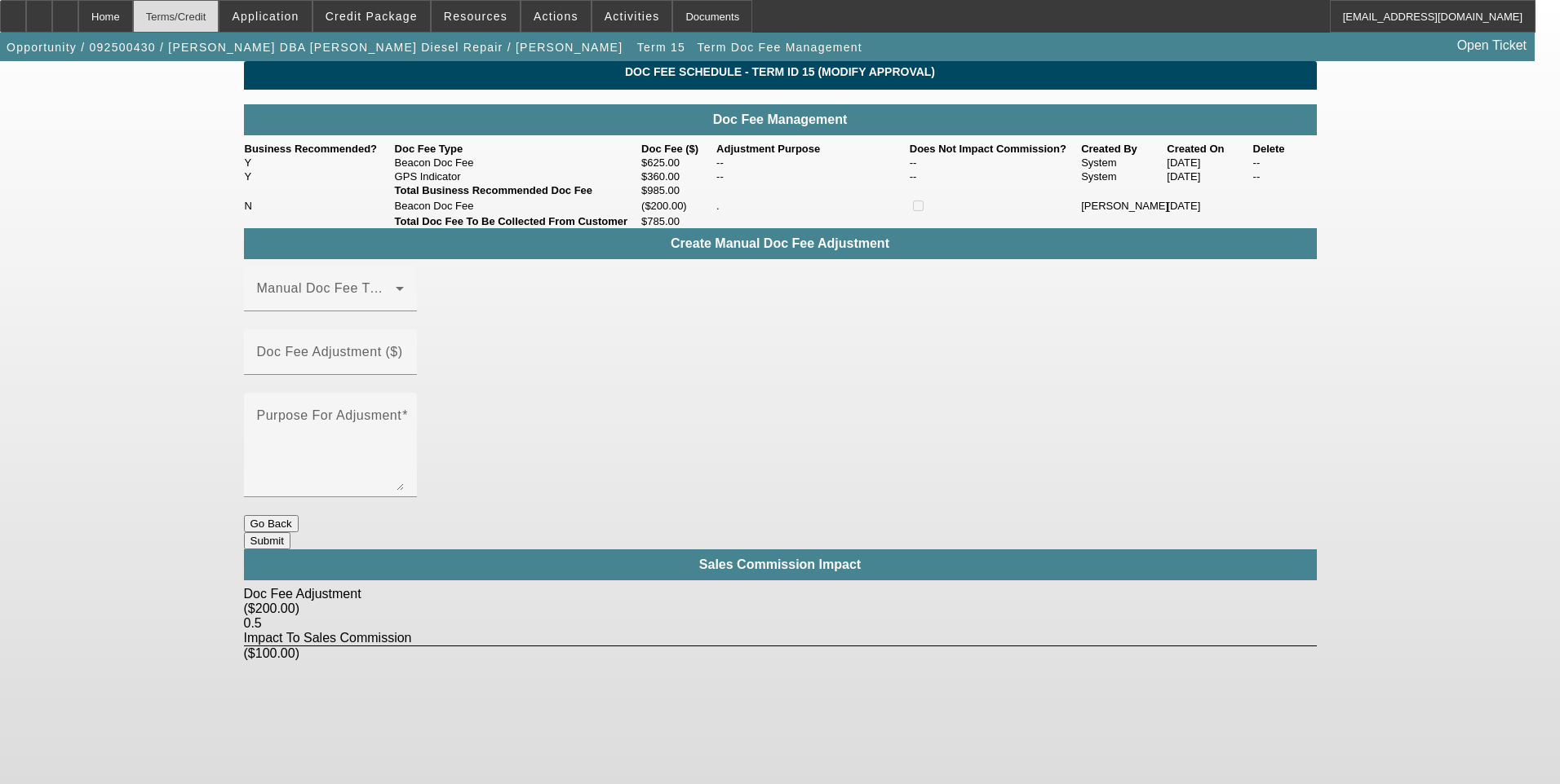
click at [218, 21] on div "Terms/Credit" at bounding box center [176, 16] width 87 height 33
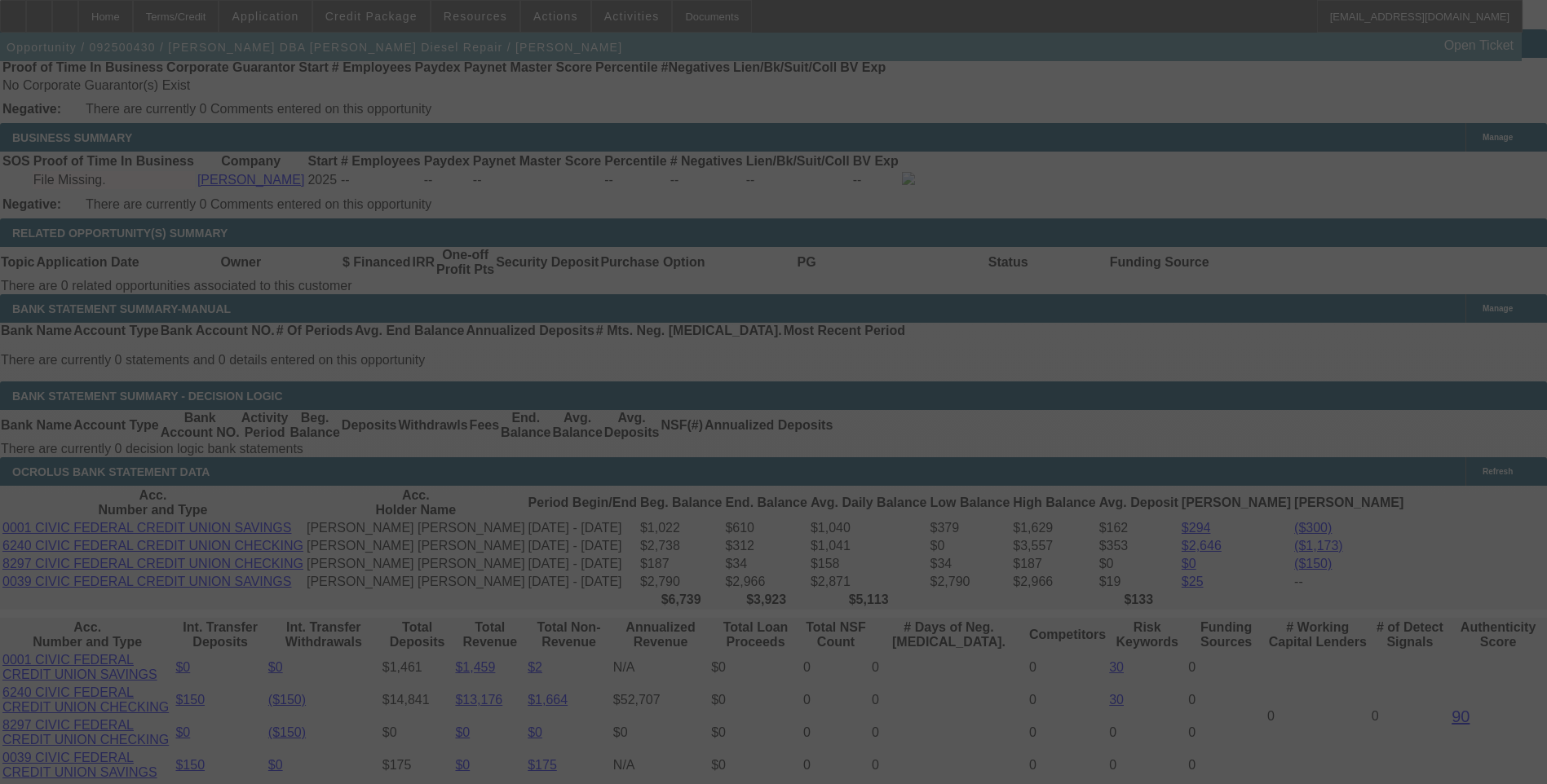
scroll to position [2479, 0]
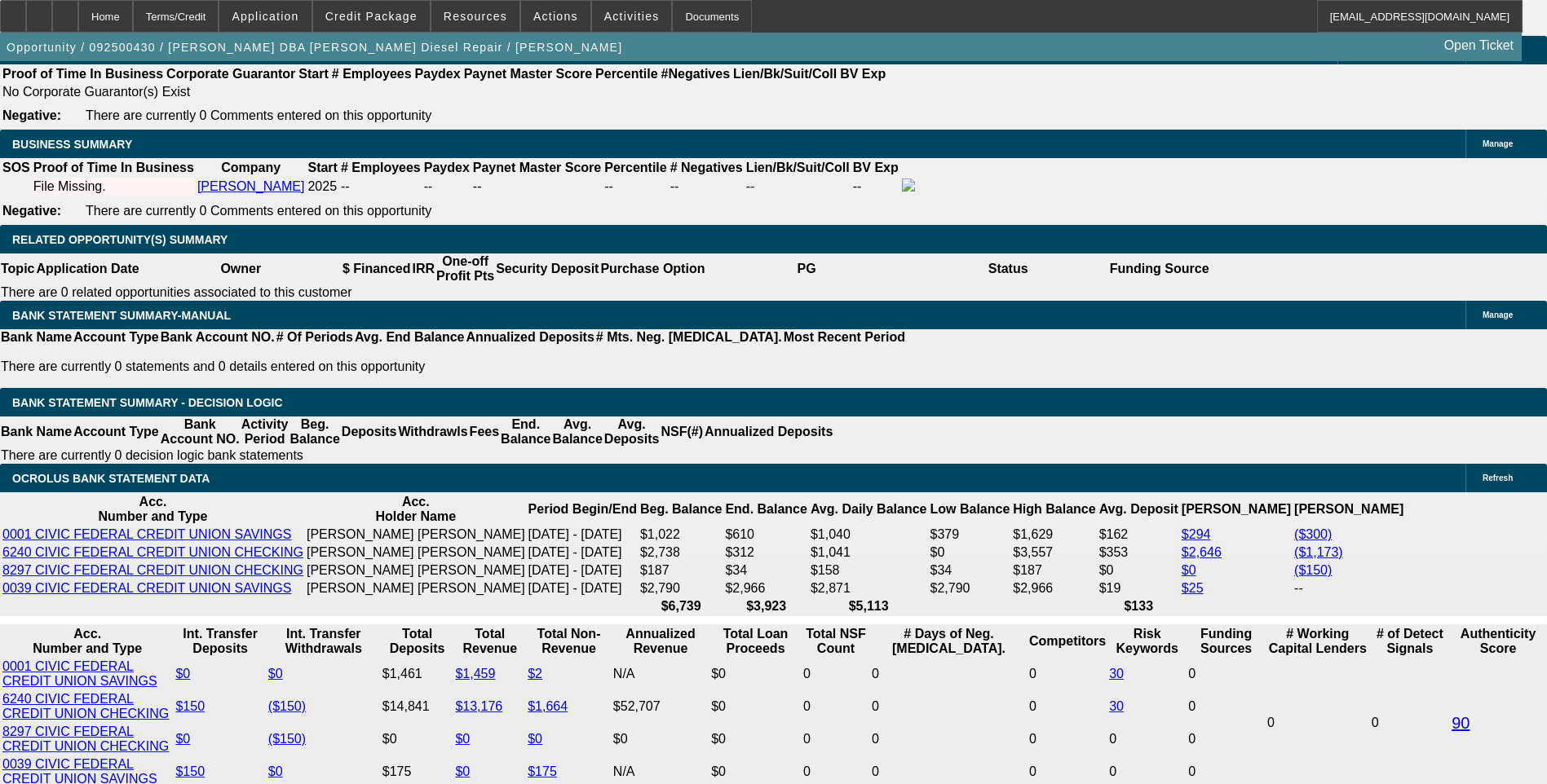
select select "0.1"
select select "2"
select select "0.1"
select select "4"
select select "0.1"
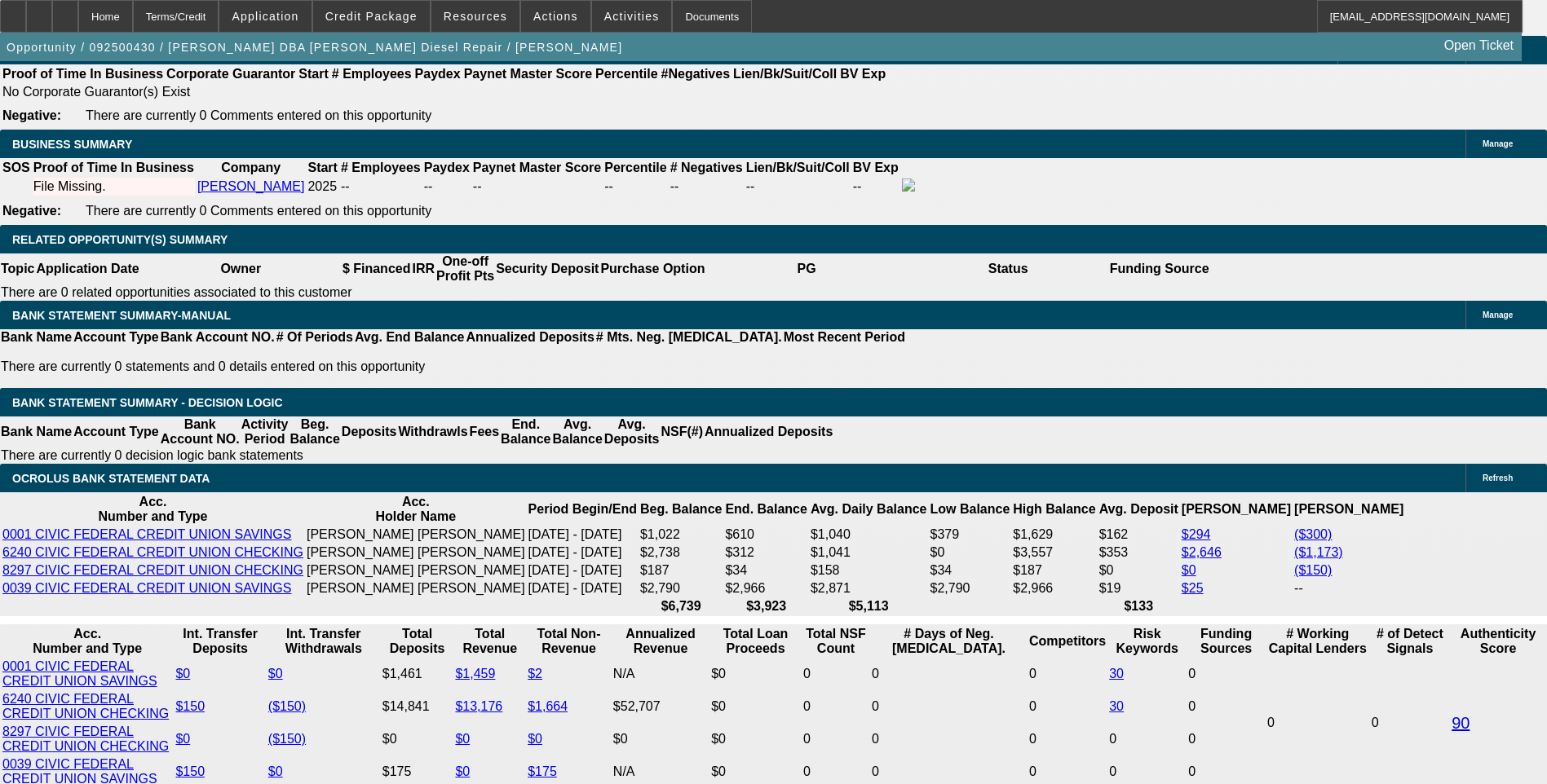
select select "2"
select select "0"
select select "6"
select select "0.1"
select select "2"
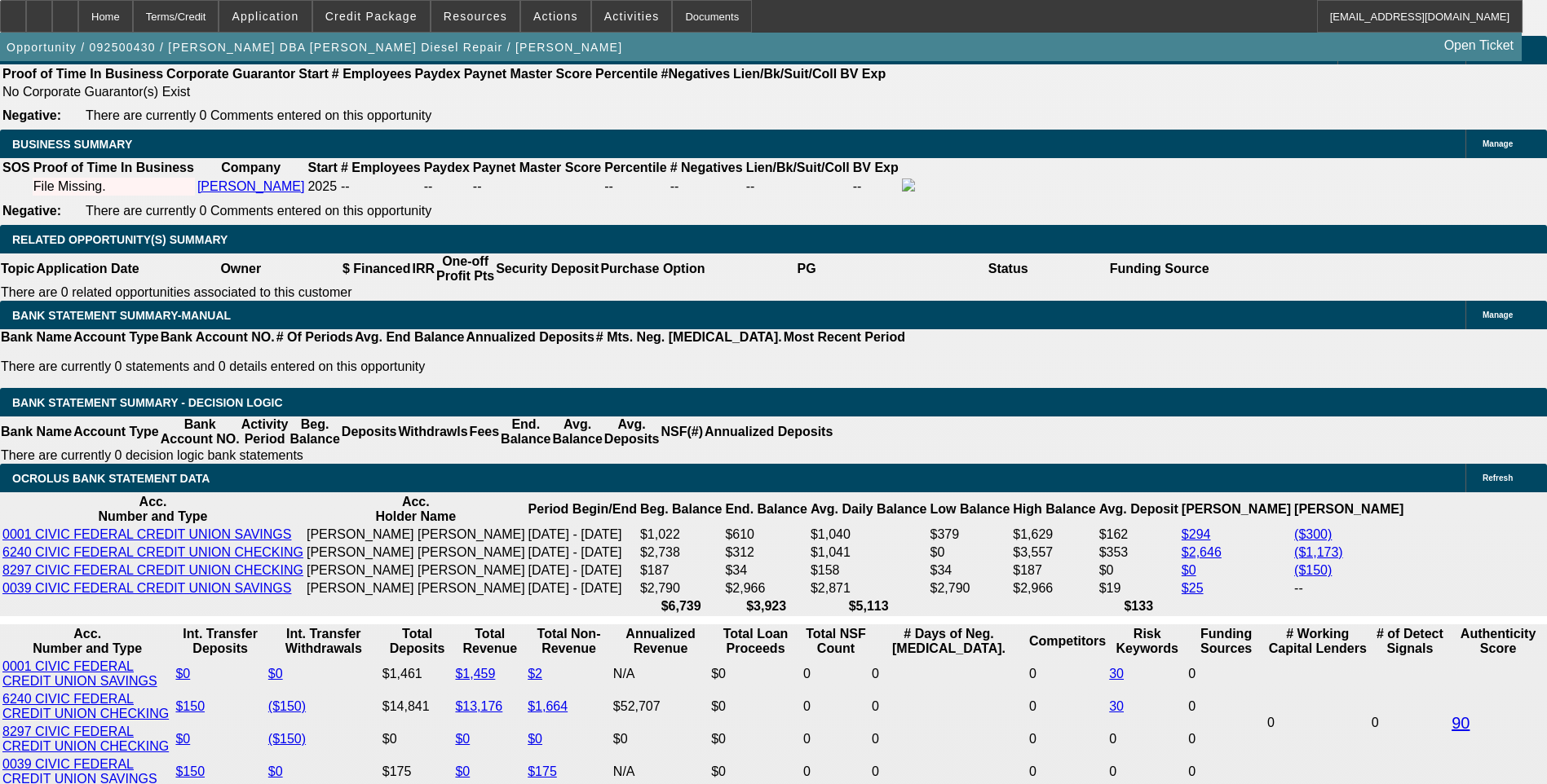
select select "0"
select select "6"
select select "0.1"
select select "2"
select select "0"
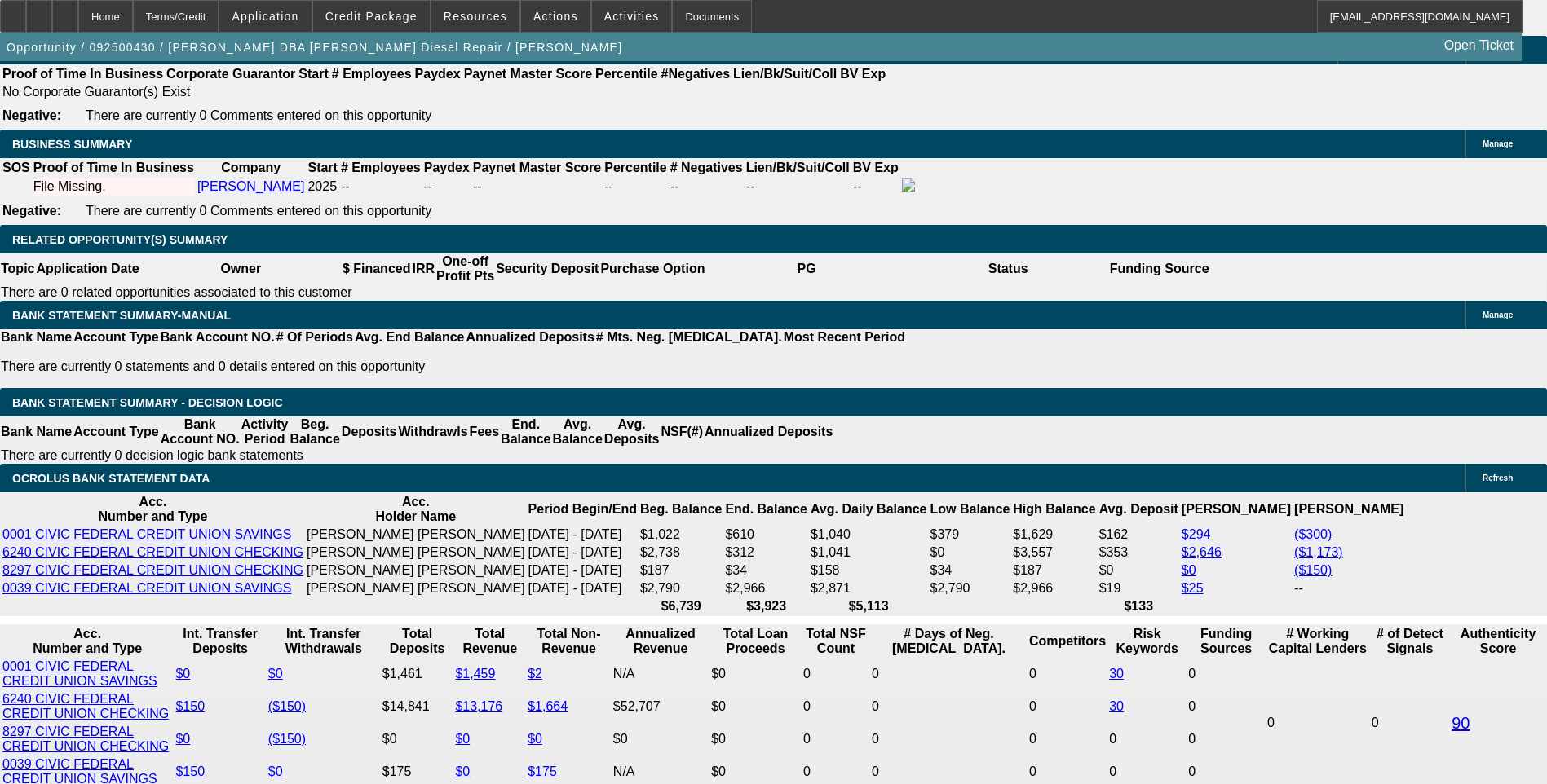
select select "6"
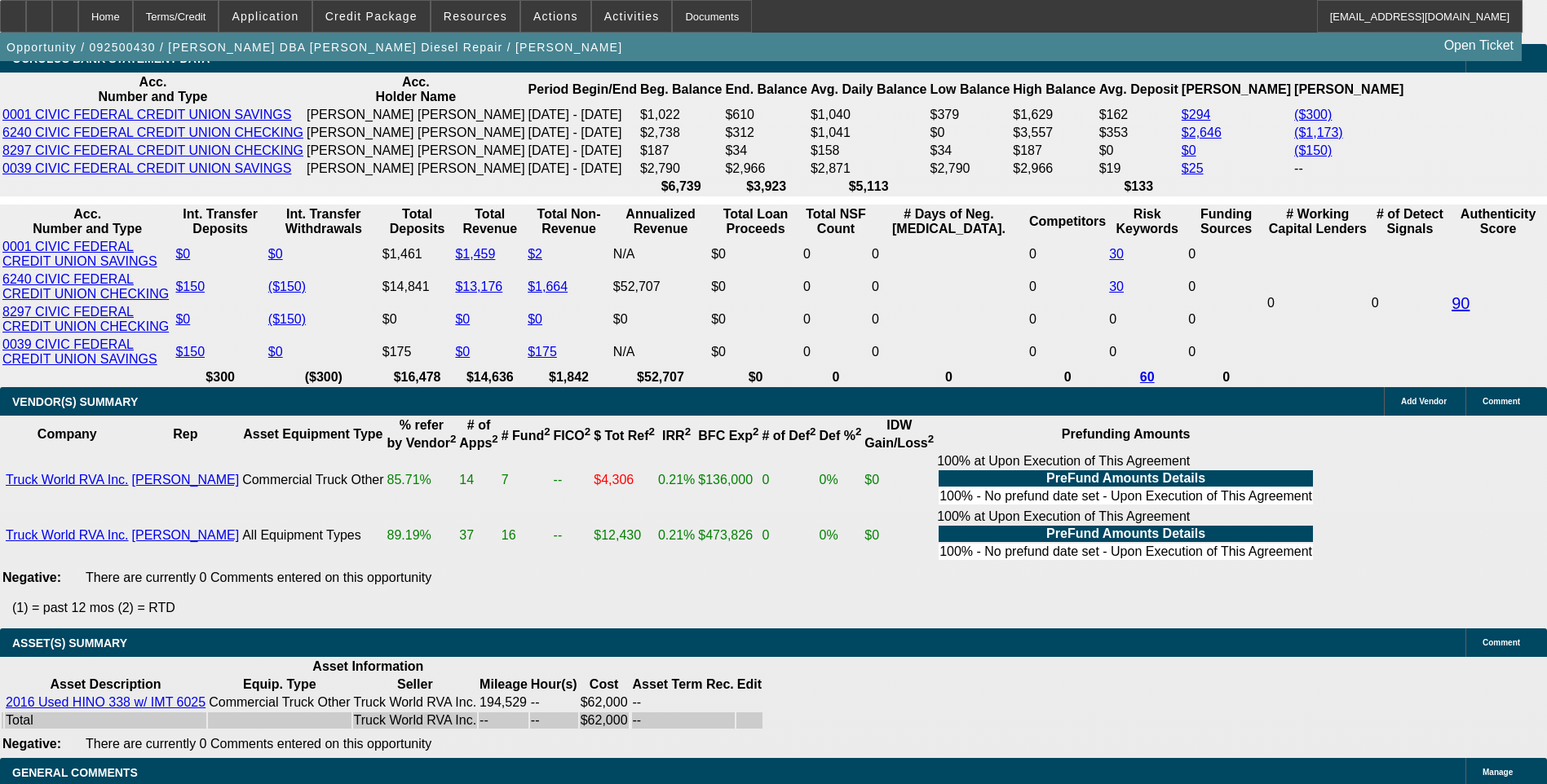
scroll to position [2817, 0]
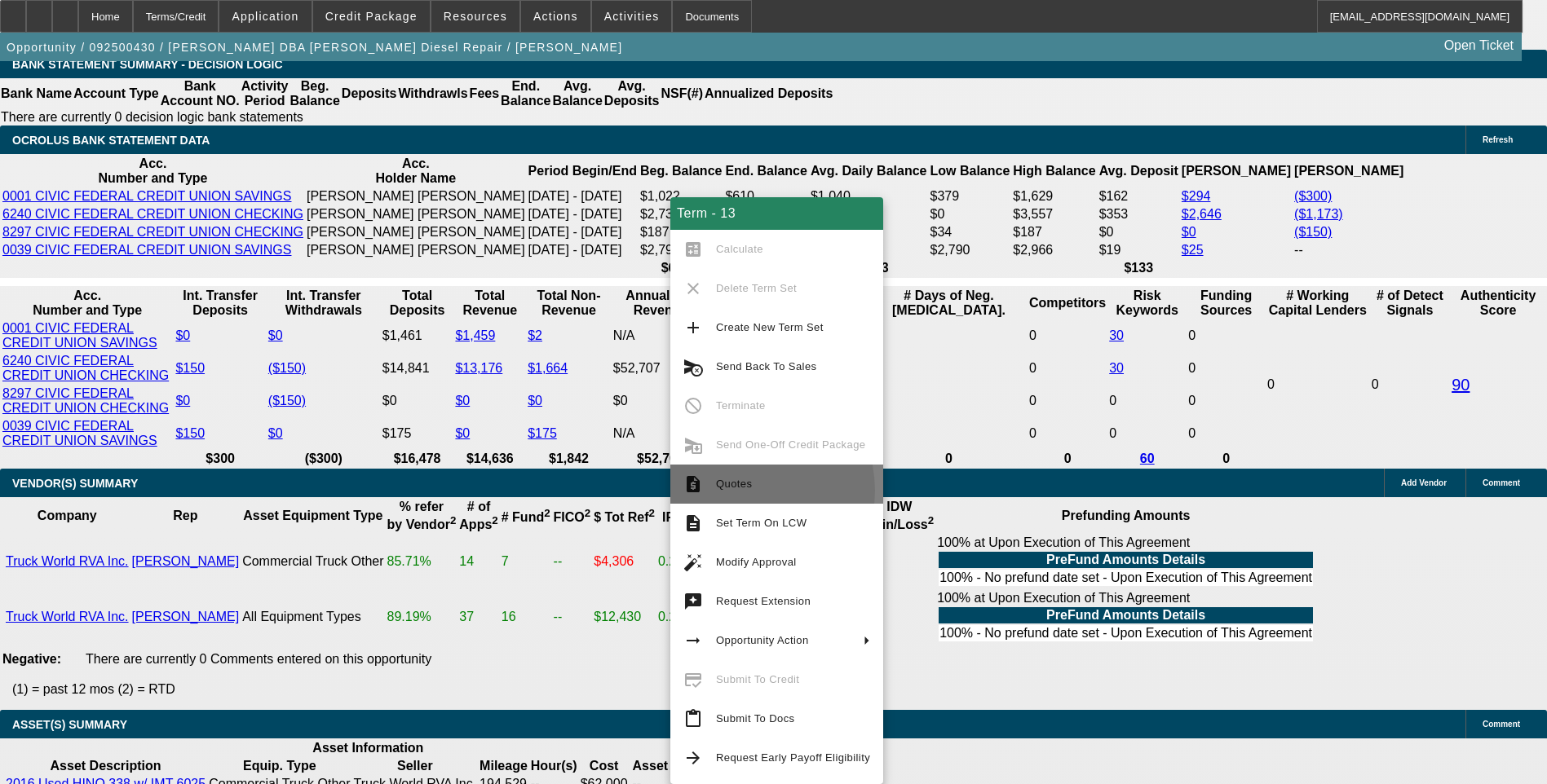
click at [747, 491] on span "Quotes" at bounding box center [793, 484] width 155 height 20
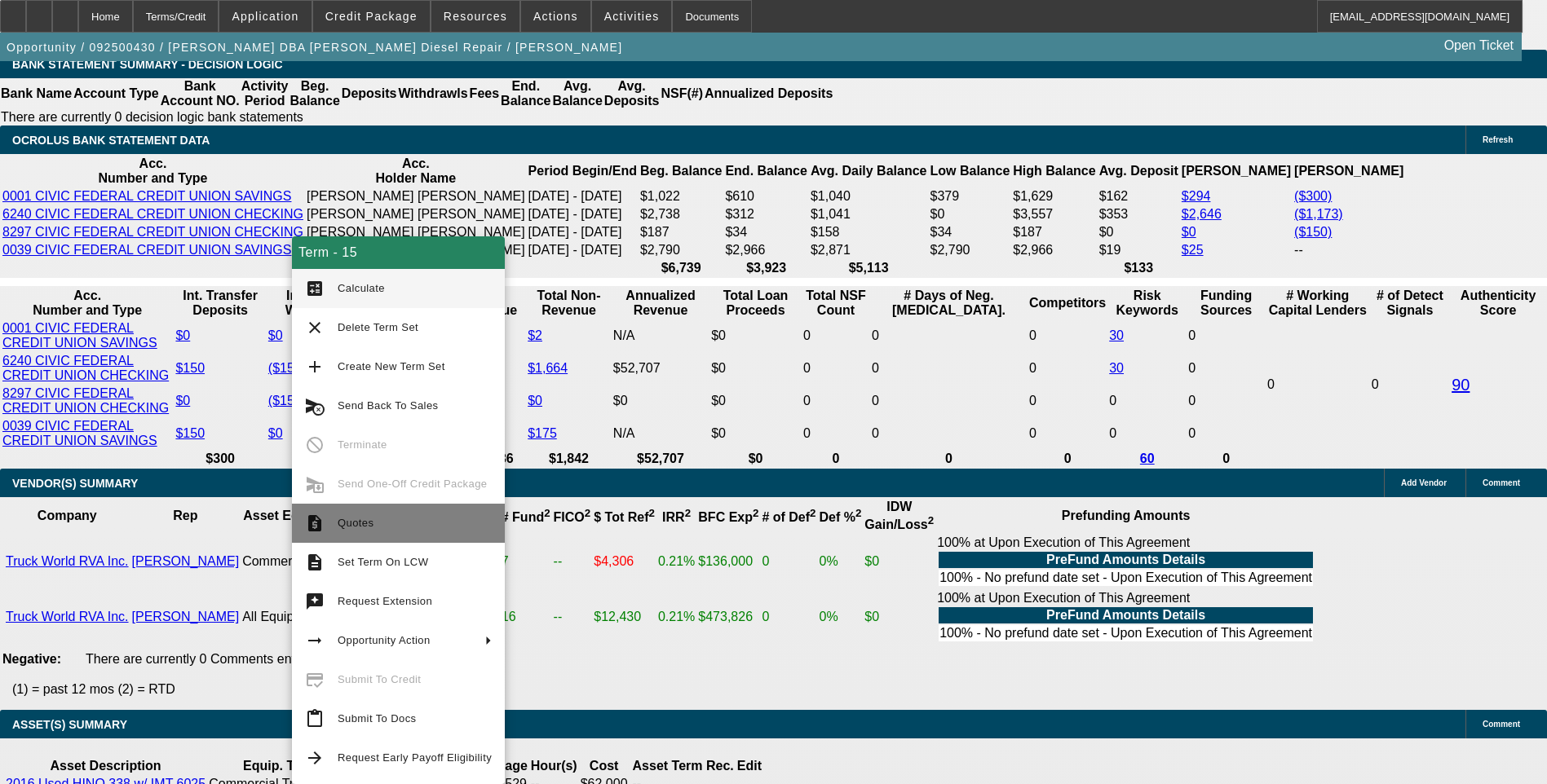
click at [357, 528] on span "Quotes" at bounding box center [355, 523] width 36 height 13
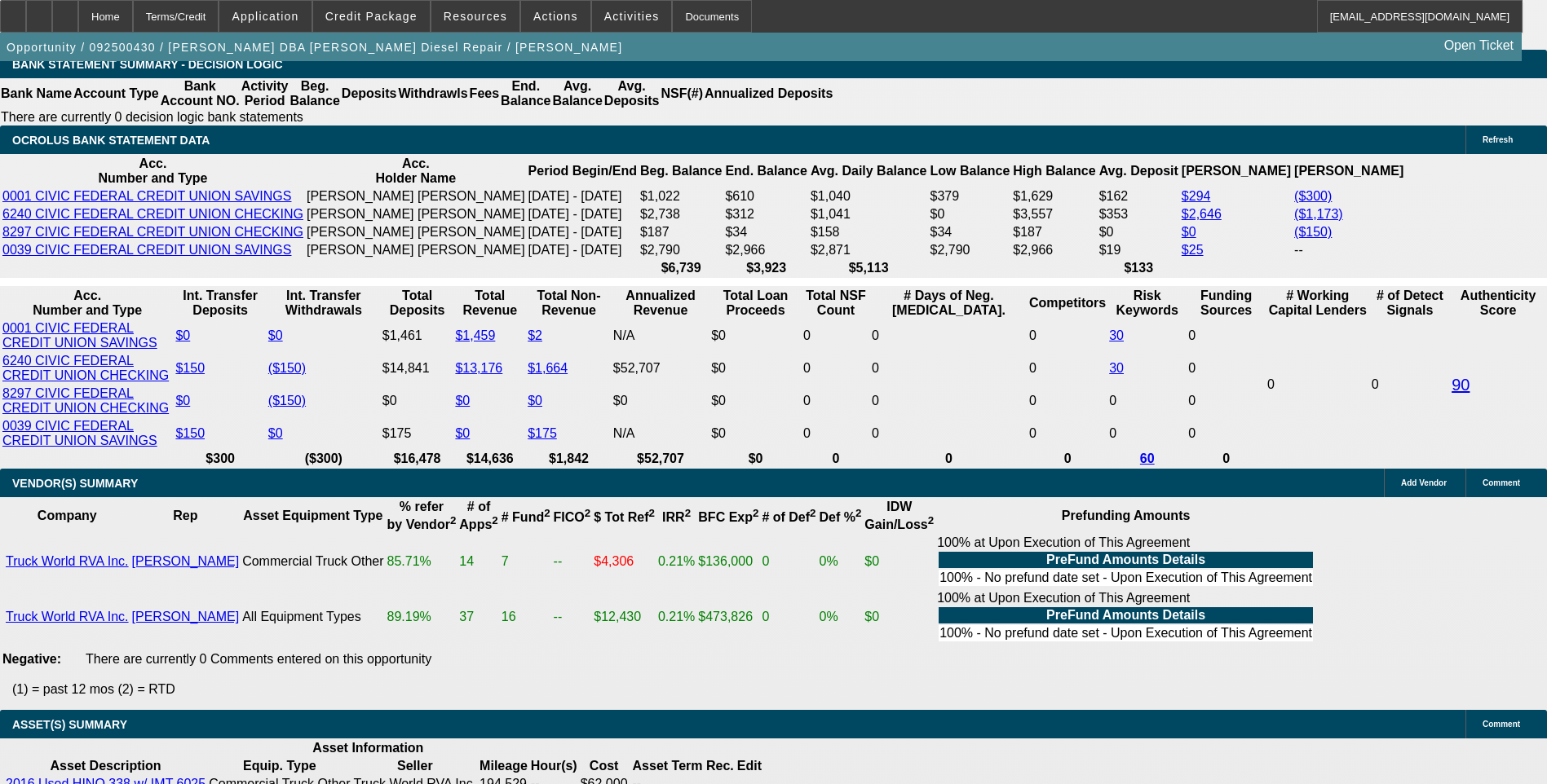
click at [1024, 209] on div "APPLICATION INFORMATION Manage Topic: 092500430 / $55,800.00 / HINO 338 / Truck…" at bounding box center [774, 130] width 1547 height 5774
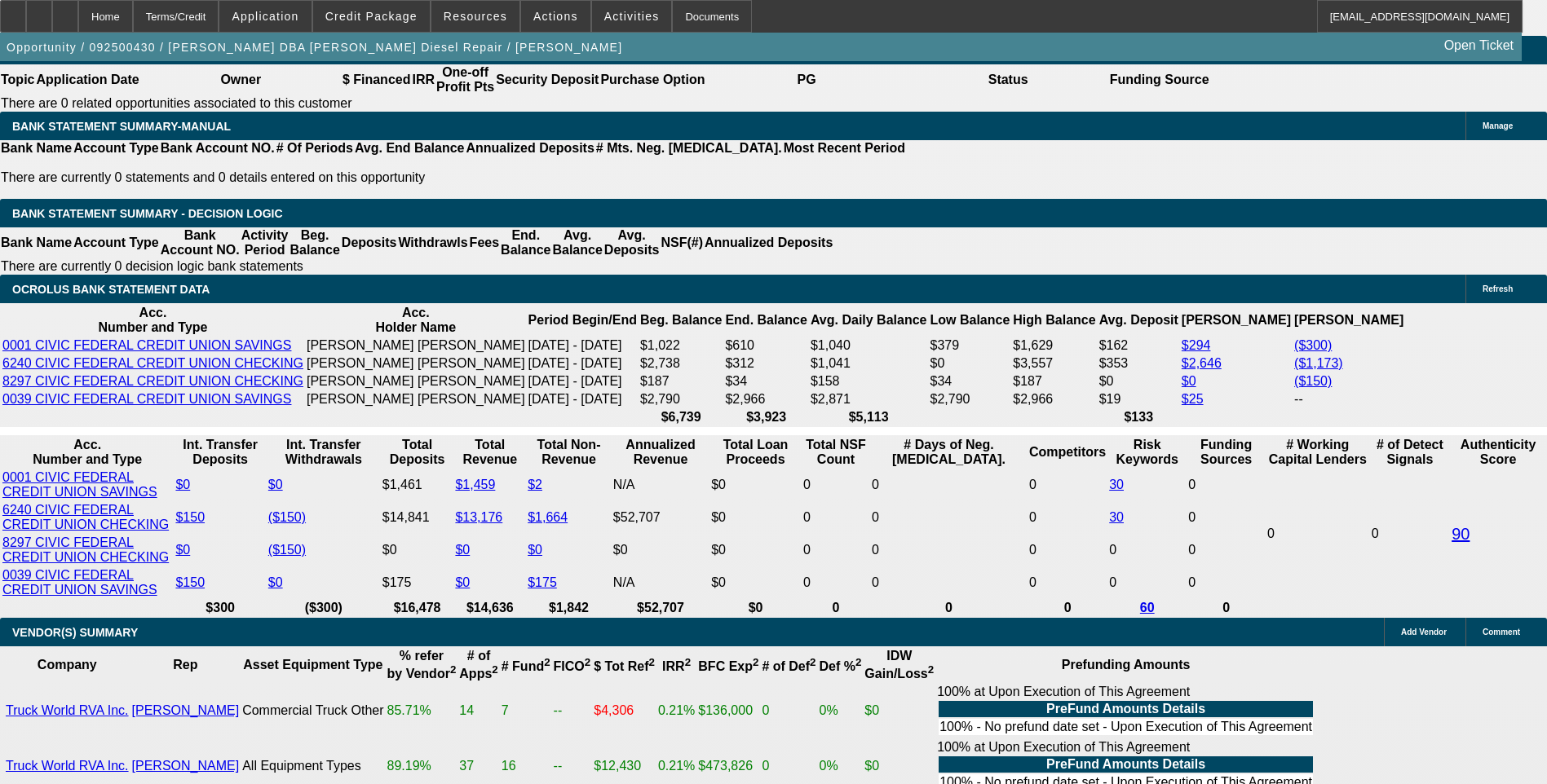
scroll to position [2654, 0]
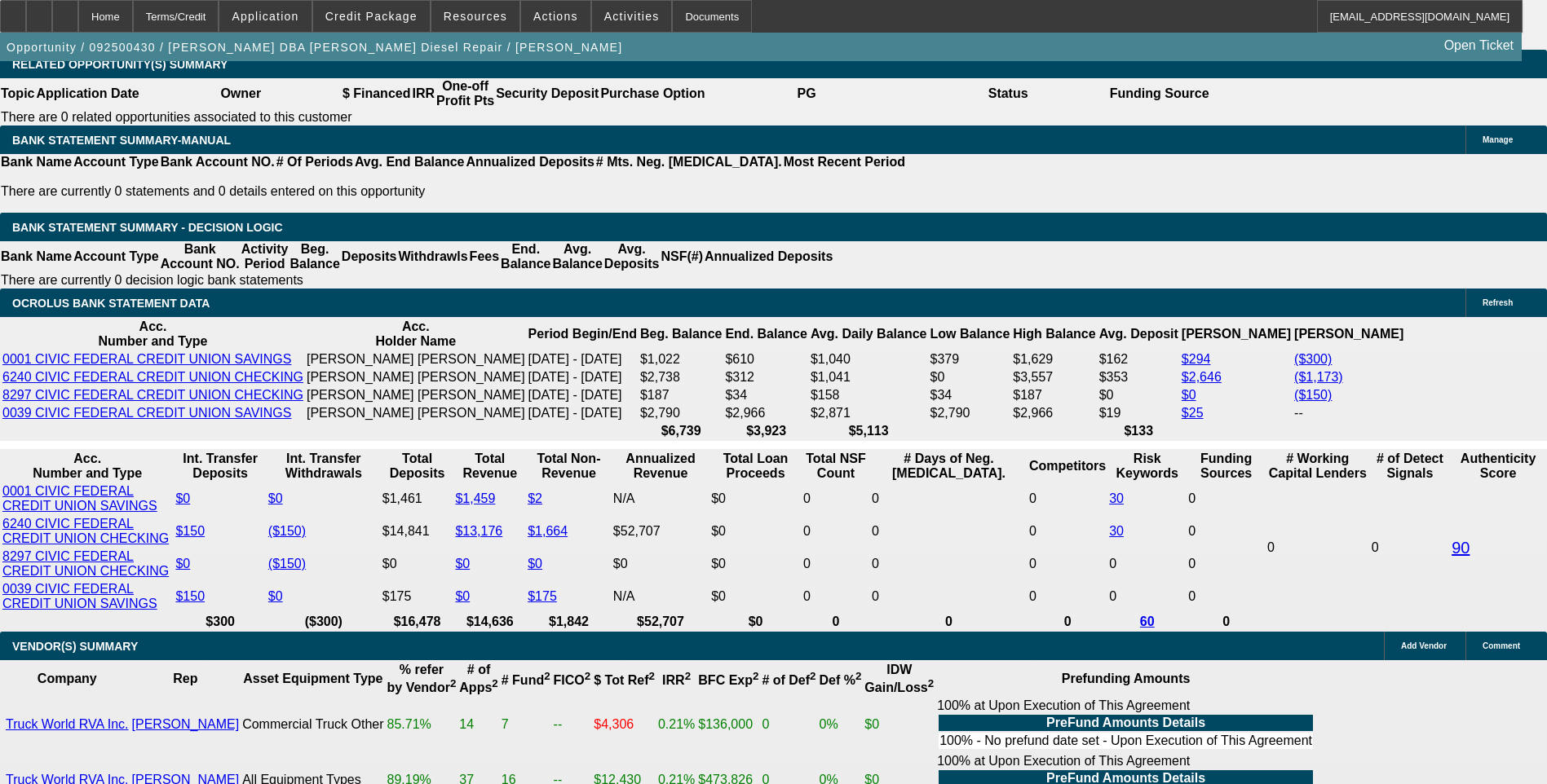
select select "0.15"
select select "2"
select select "0.1"
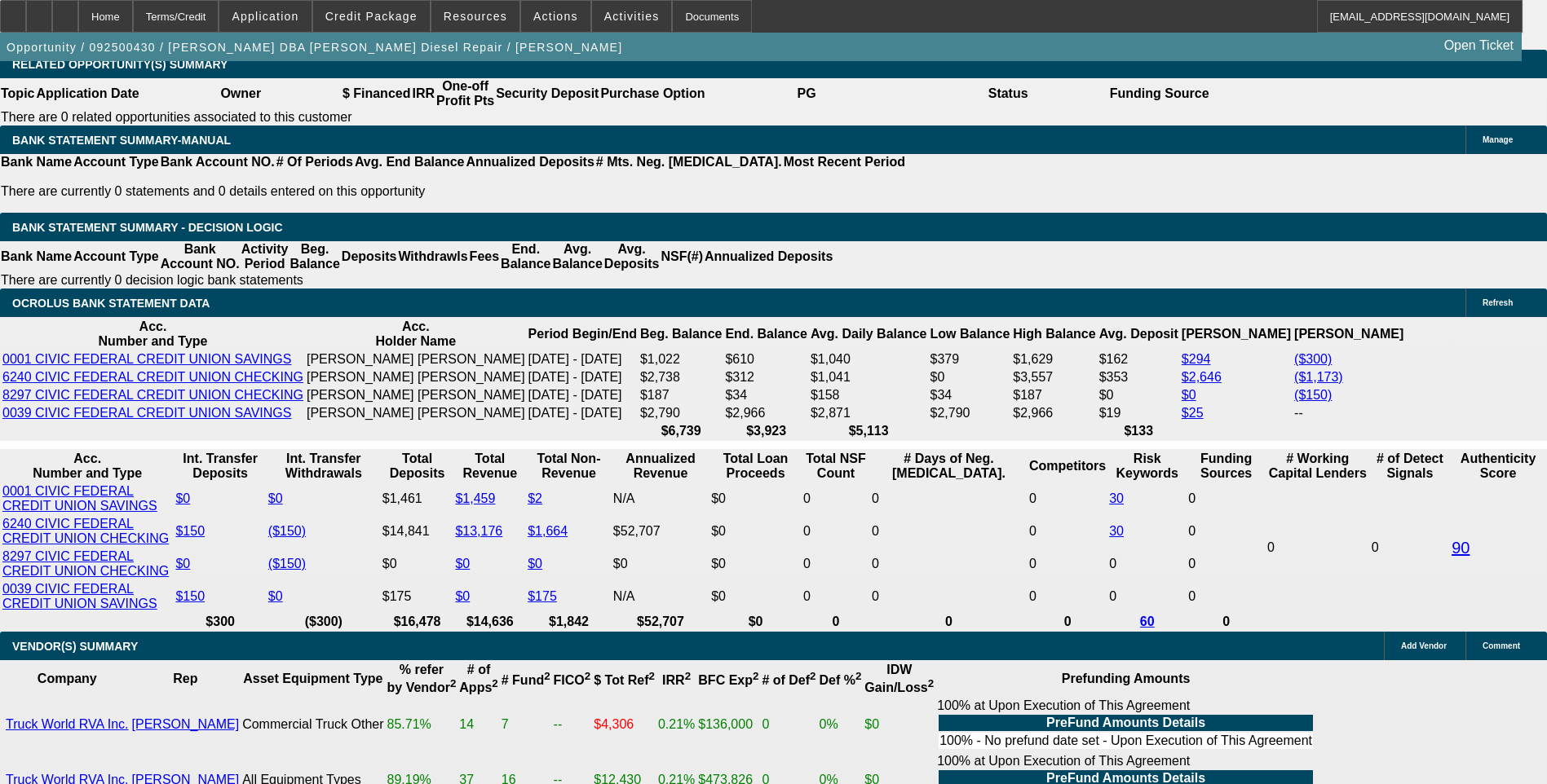
select select "4"
select select "0.15"
select select "2"
select select "0"
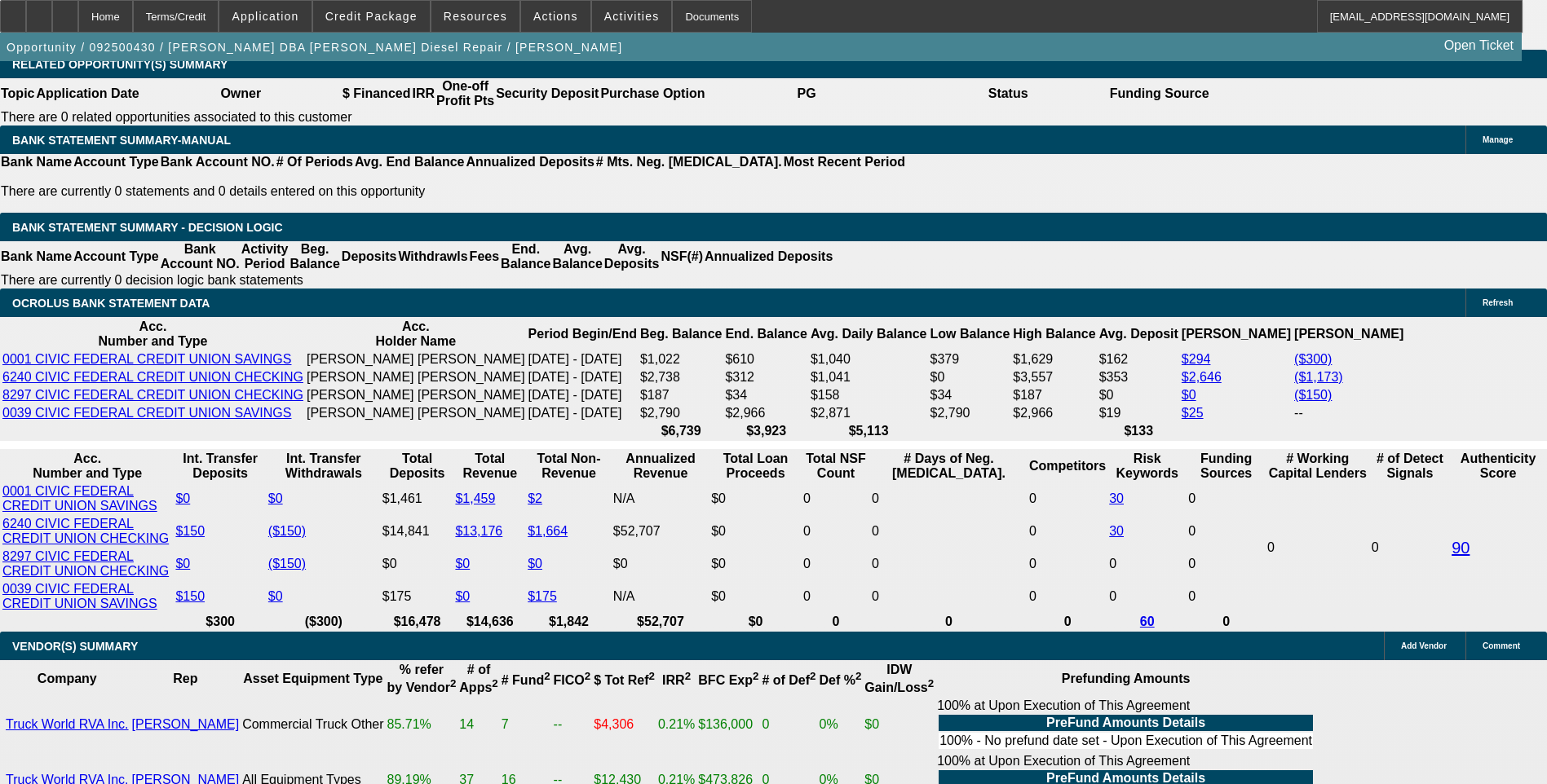
select select "6"
select select "0.1"
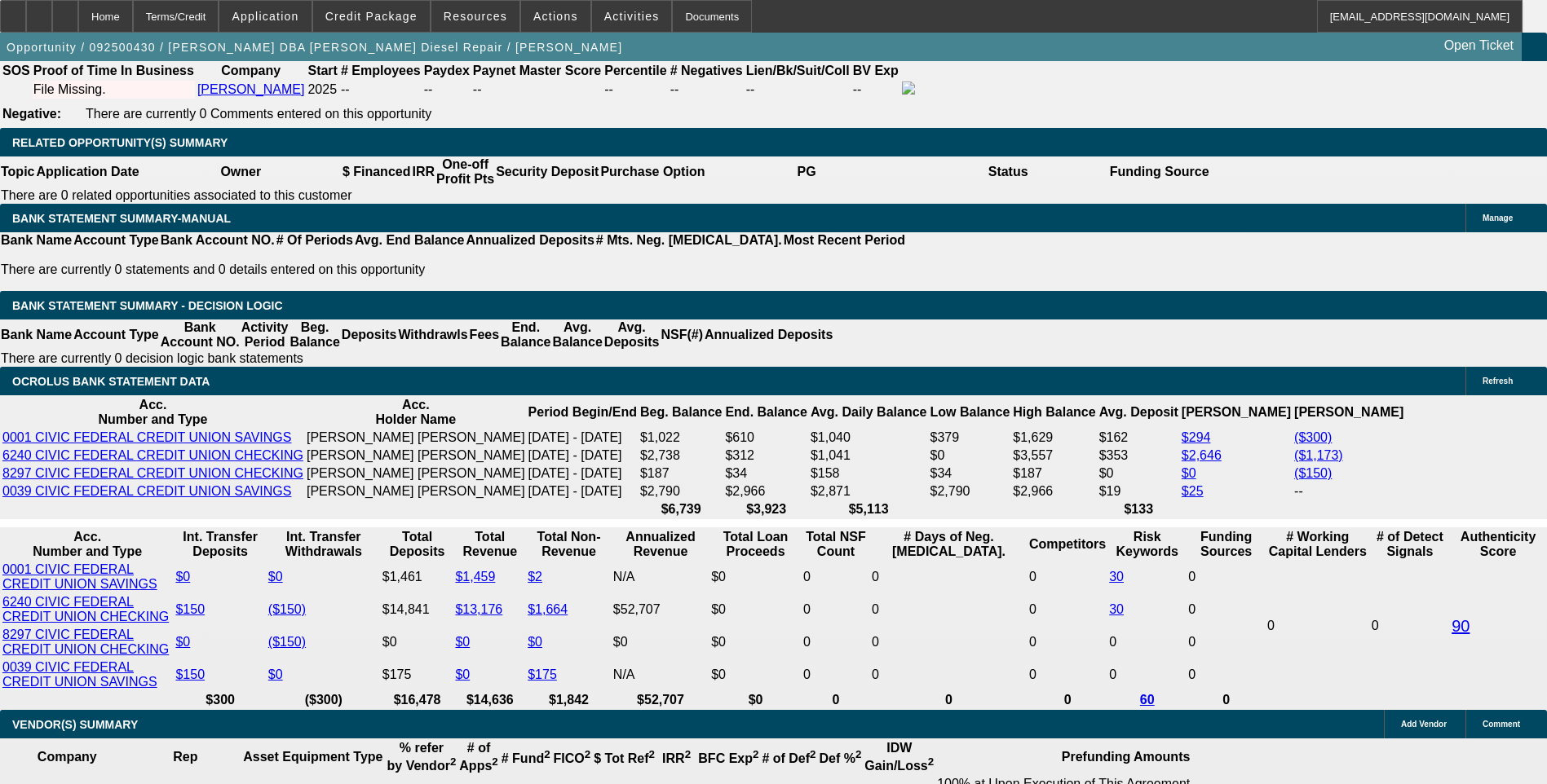
scroll to position [2573, 0]
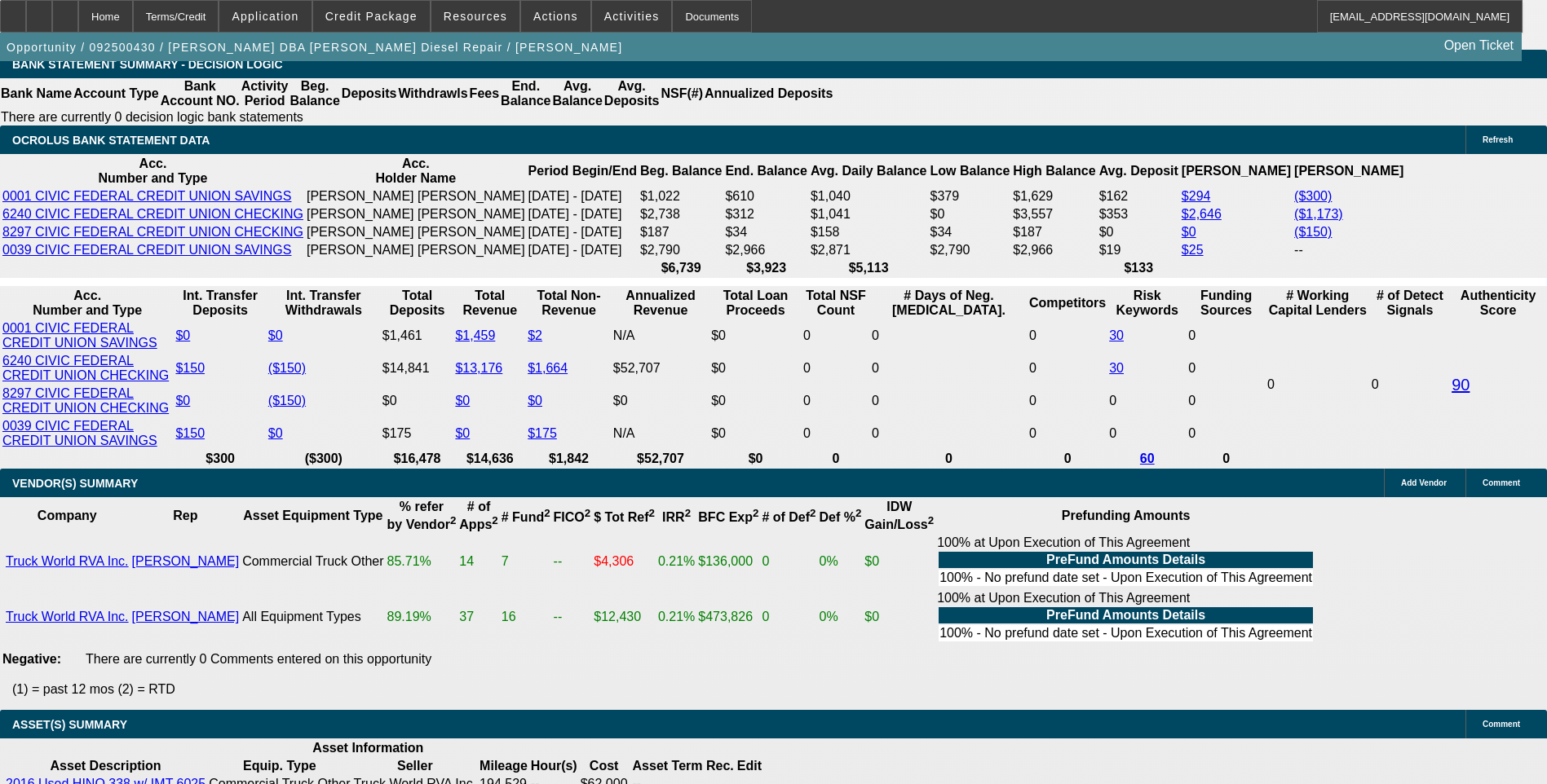
scroll to position [2736, 0]
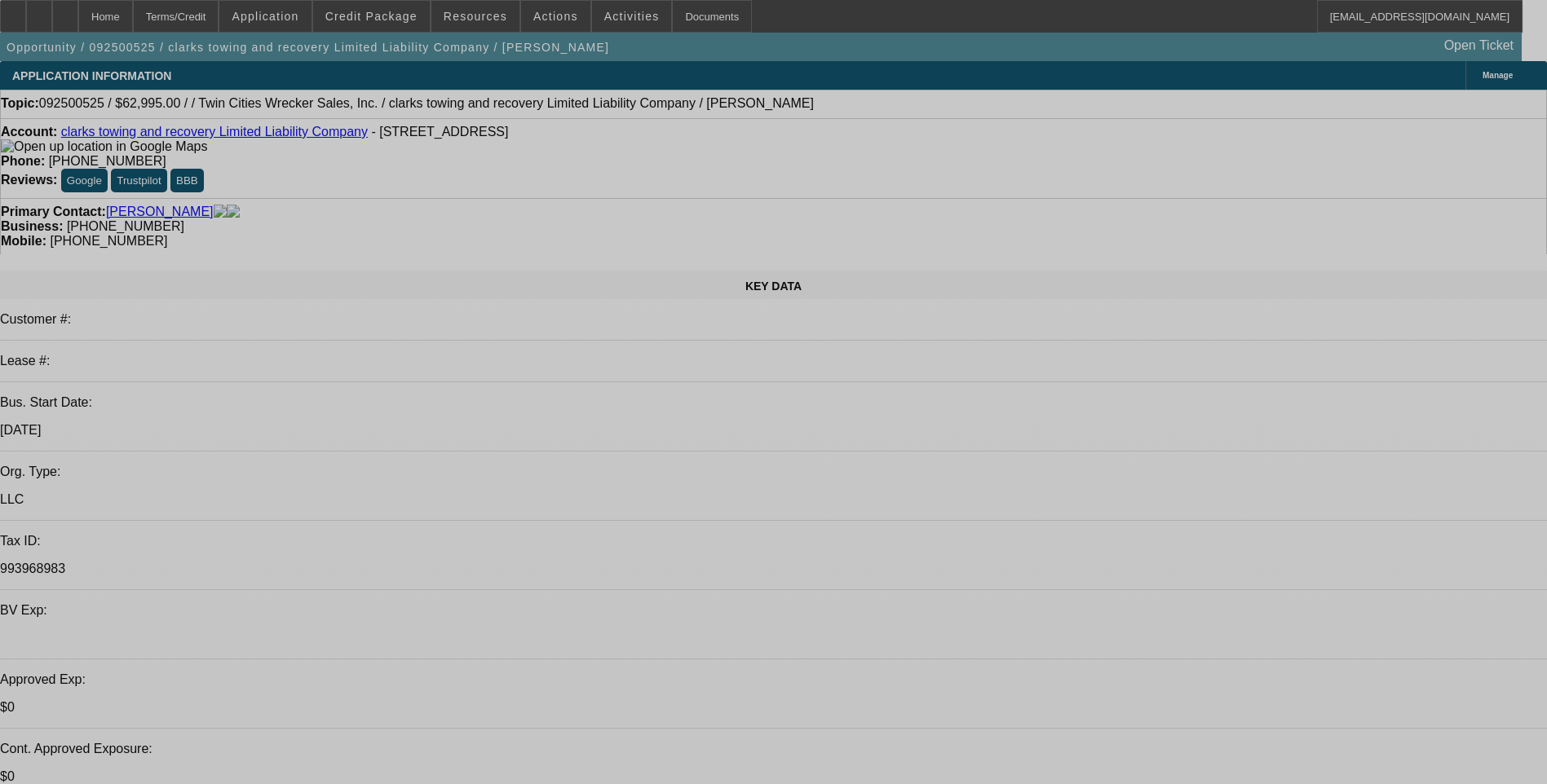
select select "0"
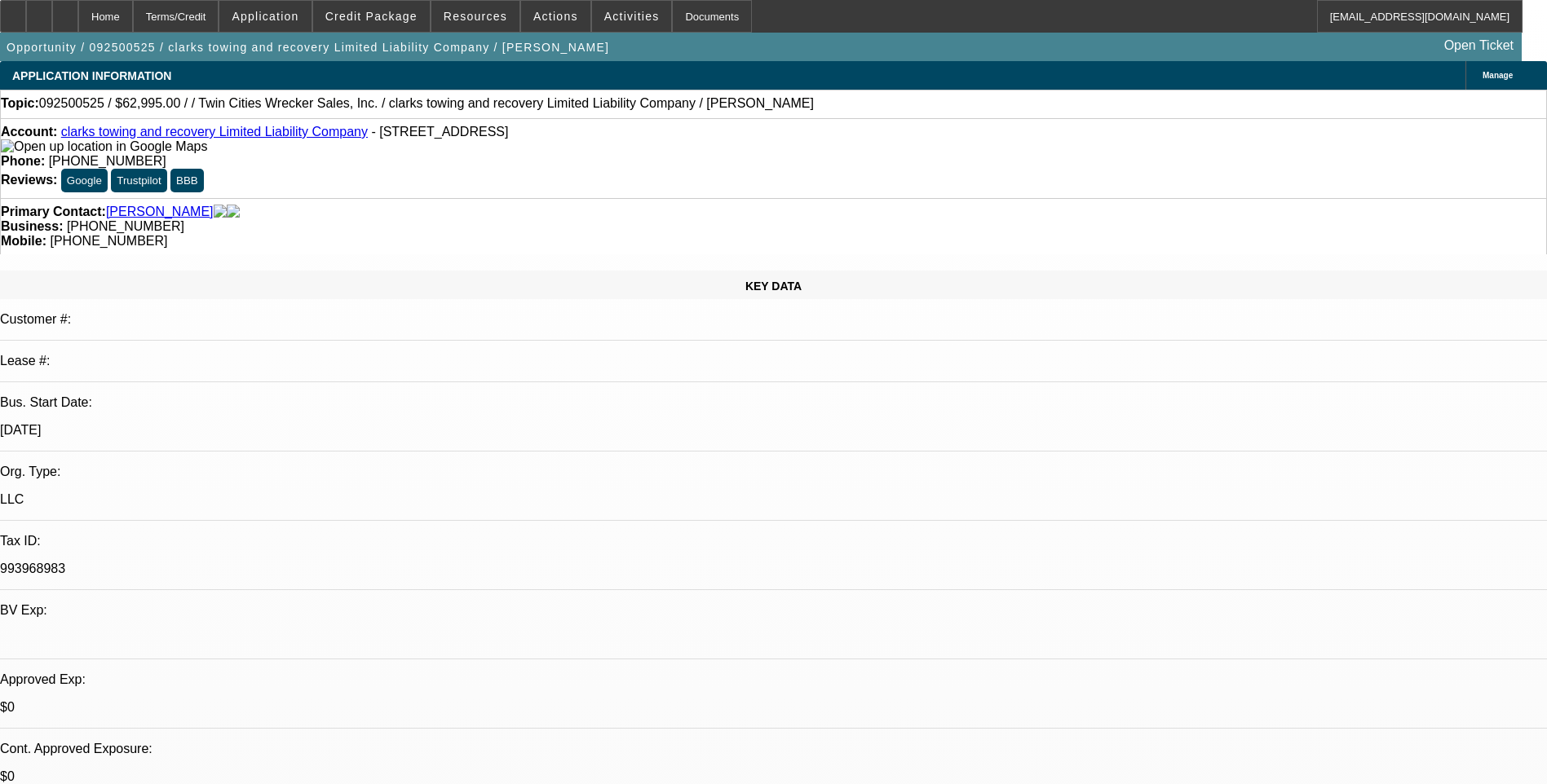
select select "2"
select select "0.1"
select select "1"
select select "2"
select select "4"
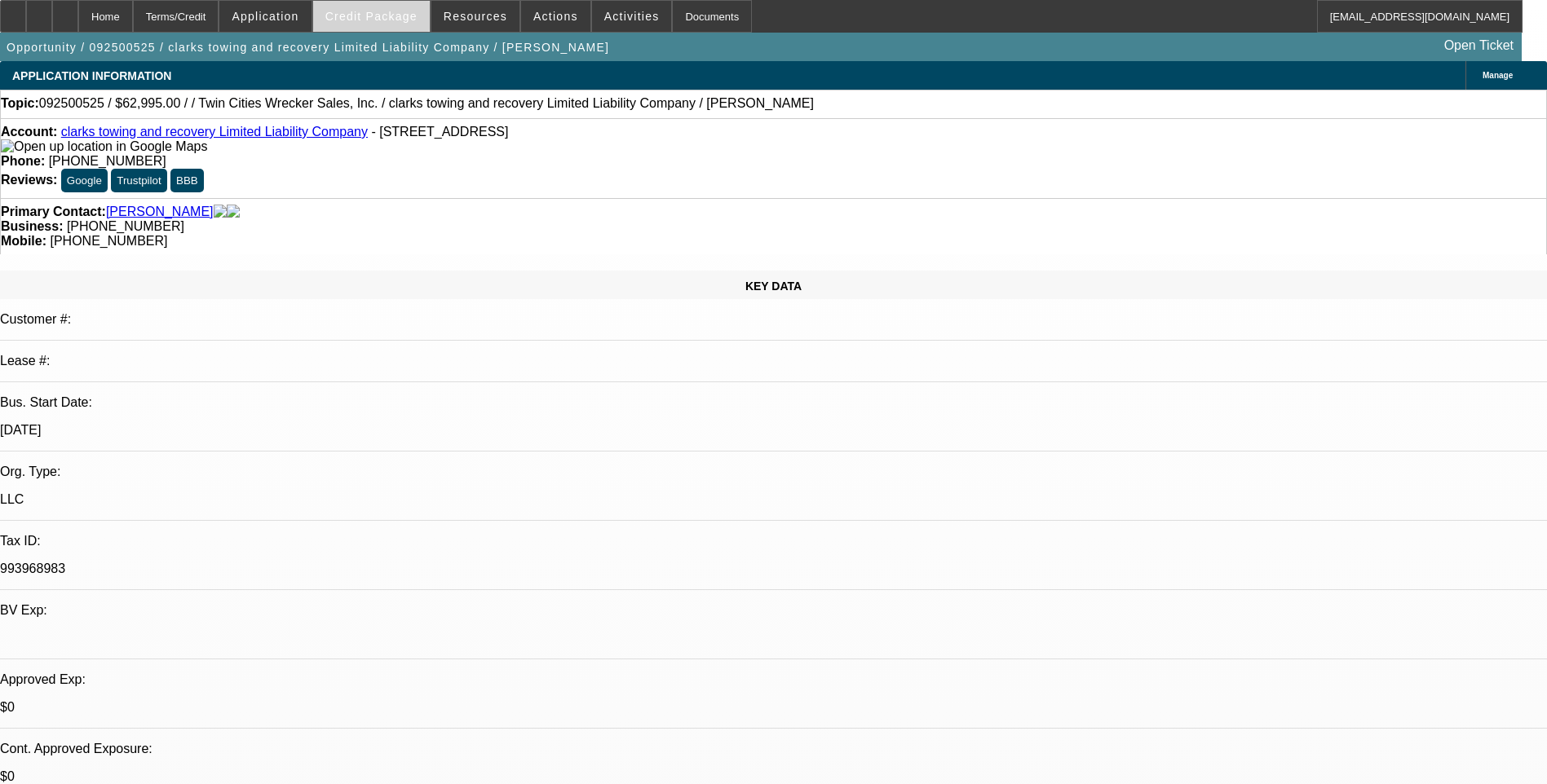
click at [401, 13] on span "Credit Package" at bounding box center [371, 16] width 92 height 13
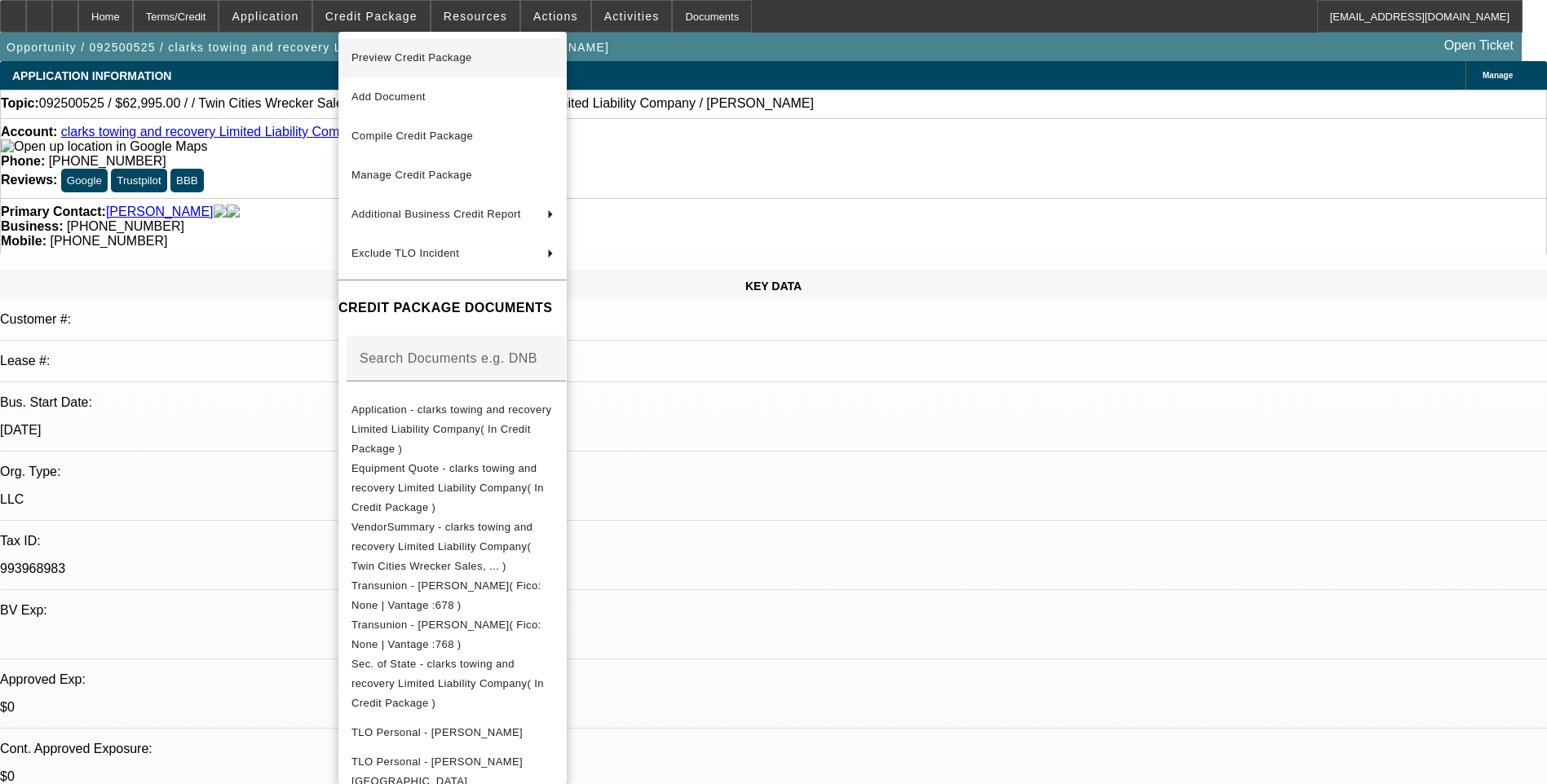
click at [462, 59] on span "Preview Credit Package" at bounding box center [411, 58] width 121 height 13
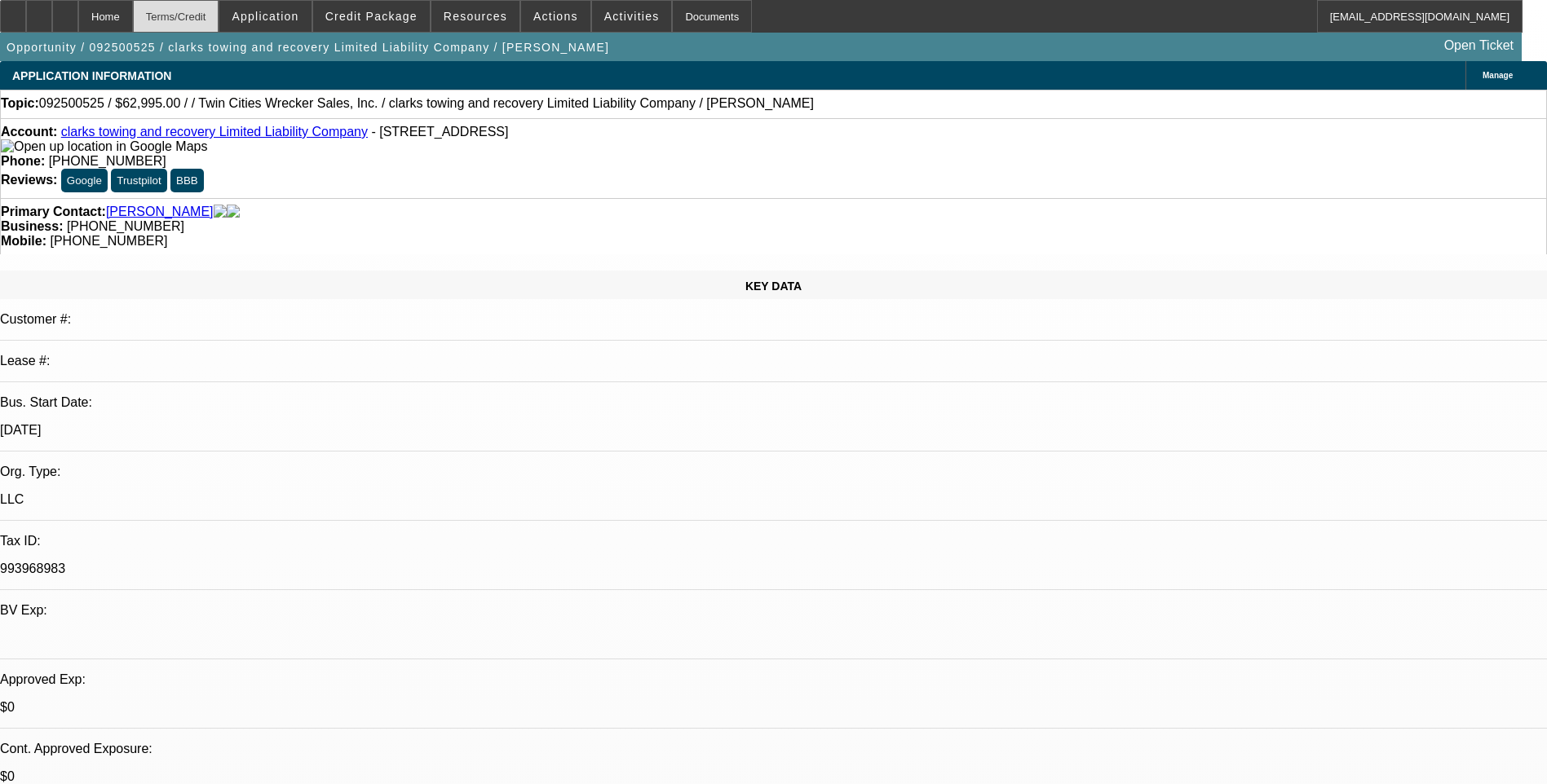
click at [218, 17] on div "Terms/Credit" at bounding box center [176, 16] width 87 height 33
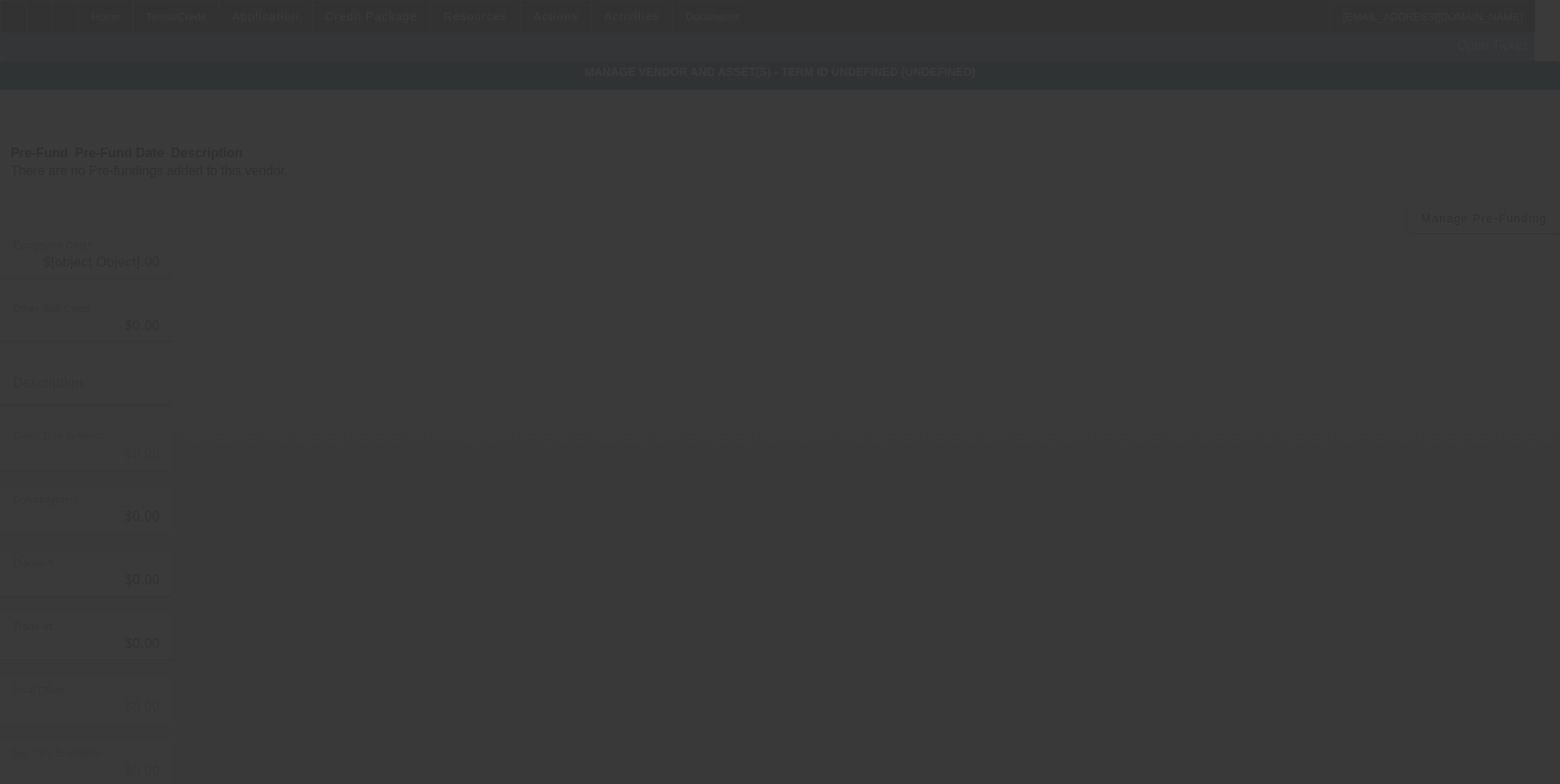
type input "$62,995.00"
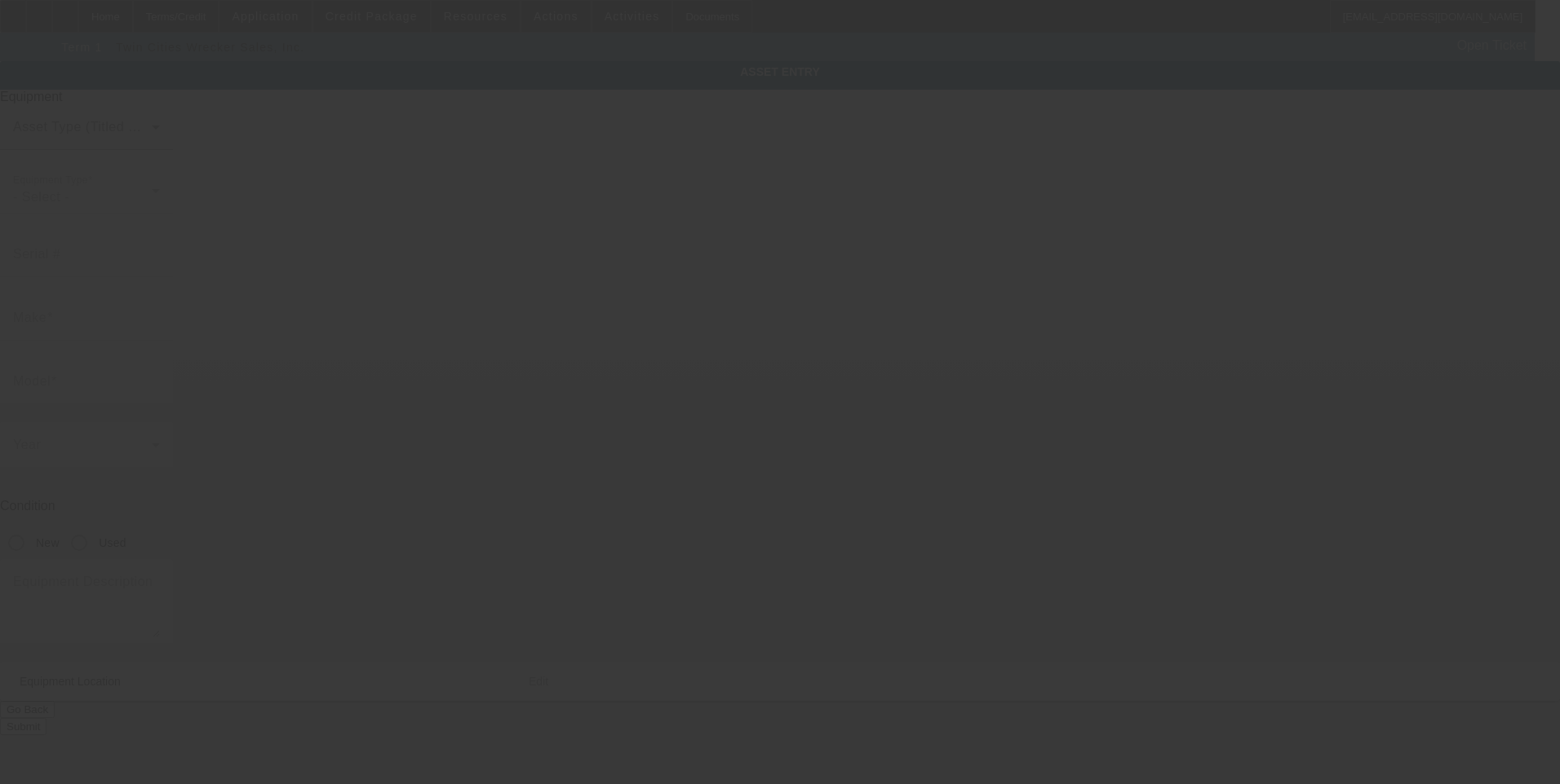
type textarea "Tow Truck"
type input "501 N Broadway St"
type input "Georgetown"
type input "40324"
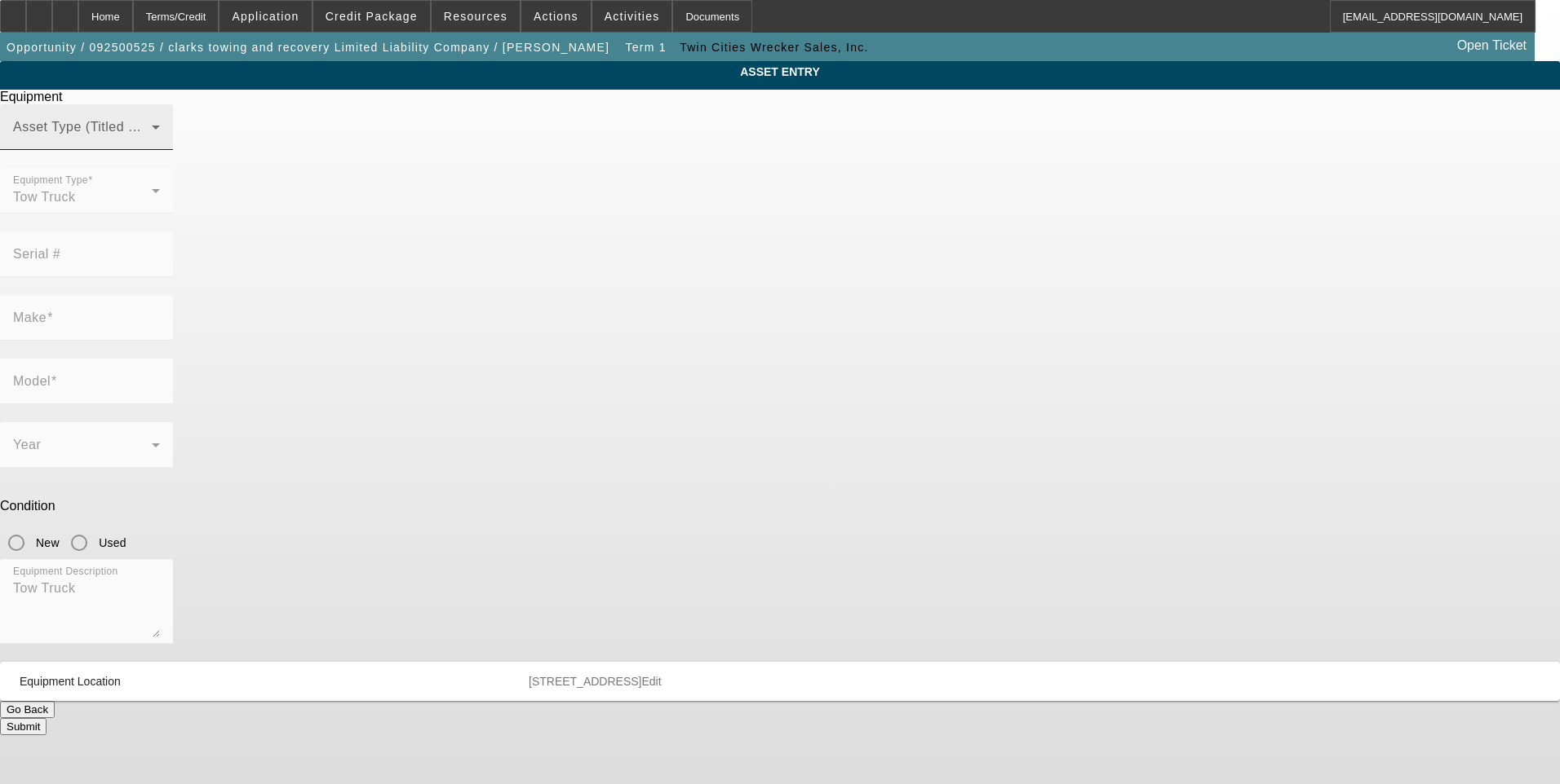
click at [152, 144] on span at bounding box center [82, 134] width 138 height 20
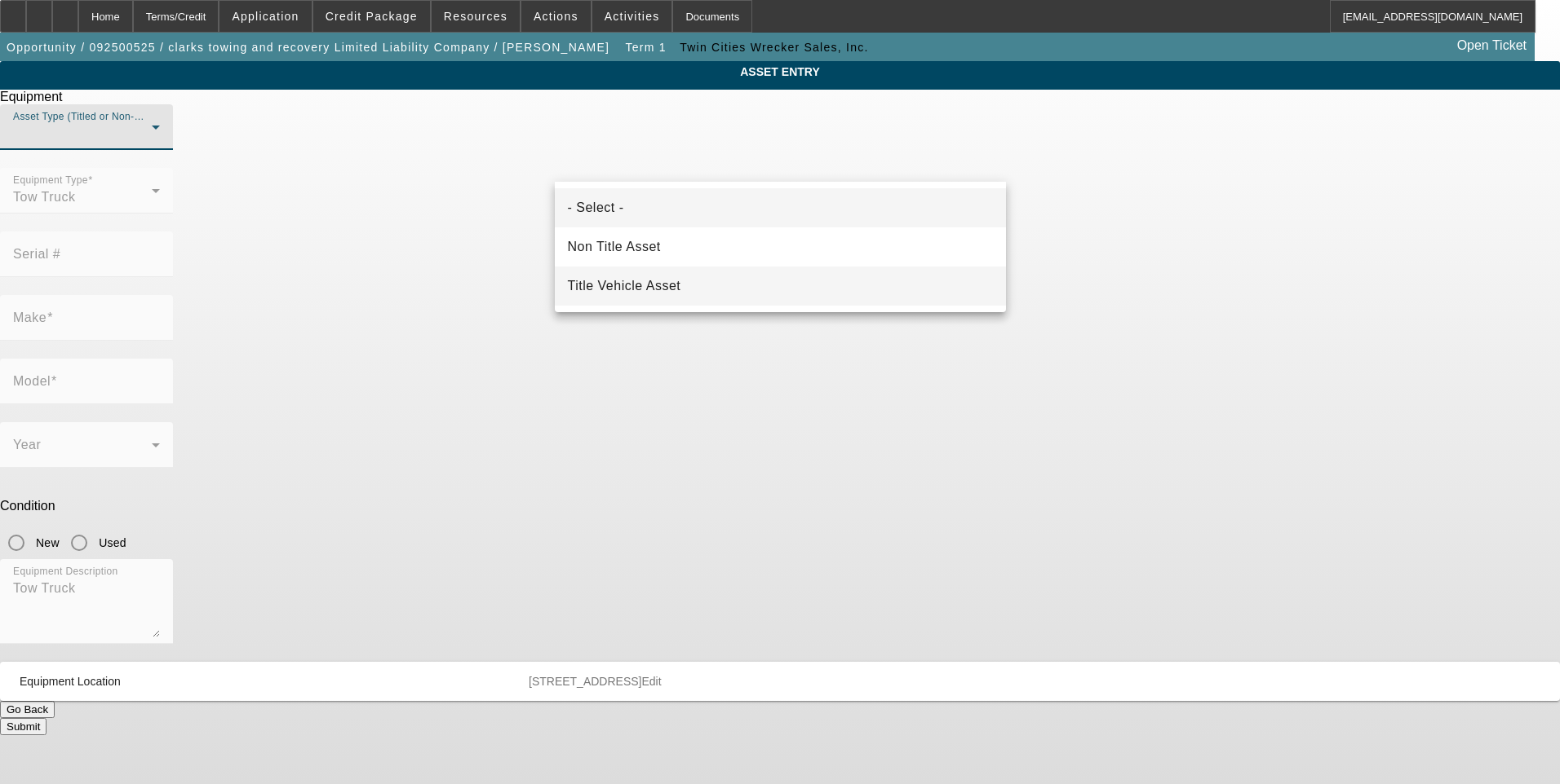
click at [653, 288] on span "Title Vehicle Asset" at bounding box center [624, 286] width 113 height 20
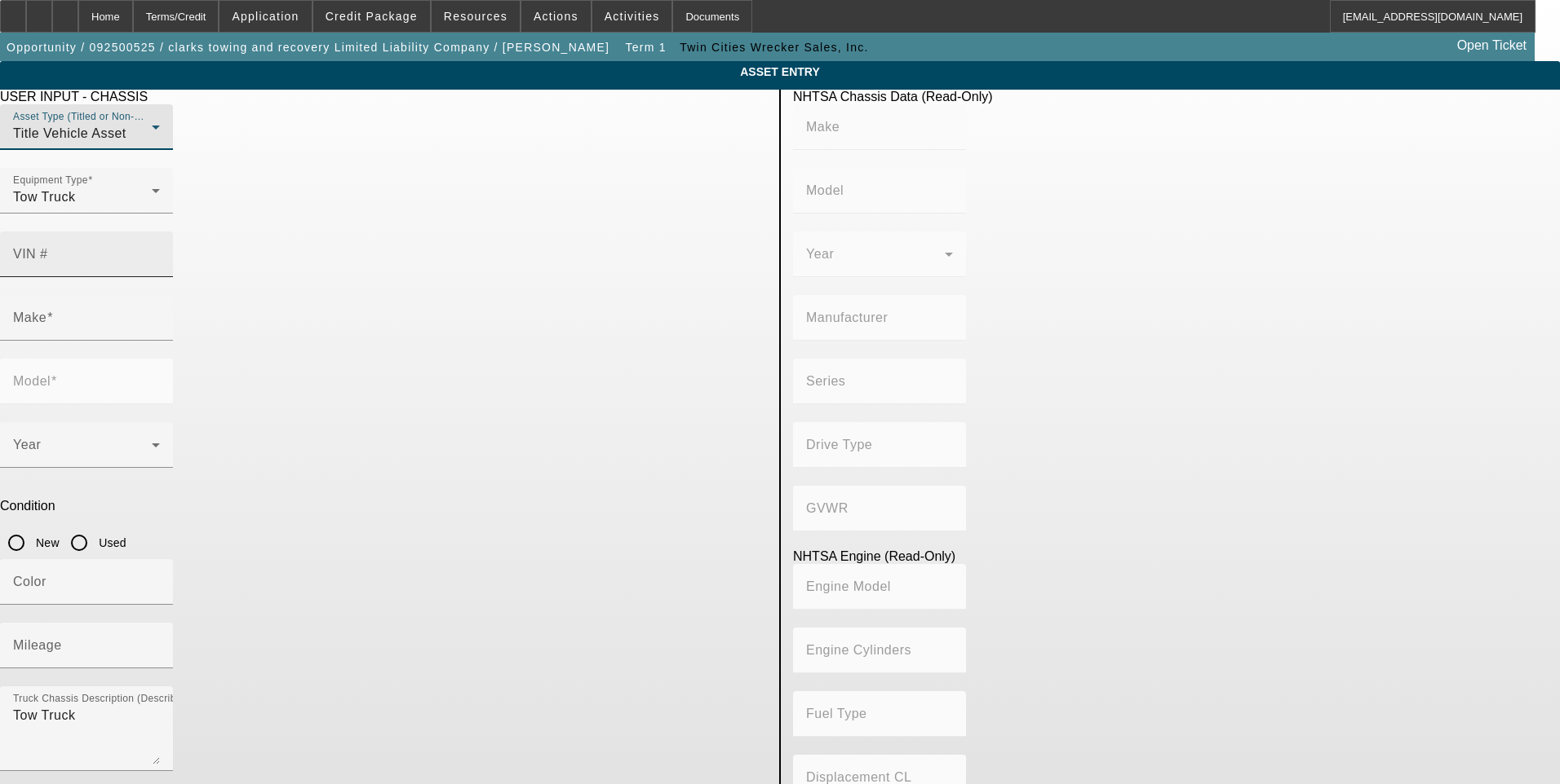
click at [160, 251] on input "VIN #" at bounding box center [87, 261] width 147 height 20
type input "1HTMMMML4KH372126"
type input "INTERNATIONAL"
type input "MA025"
type input "INTERNATIONAL MOTORS, LLC"
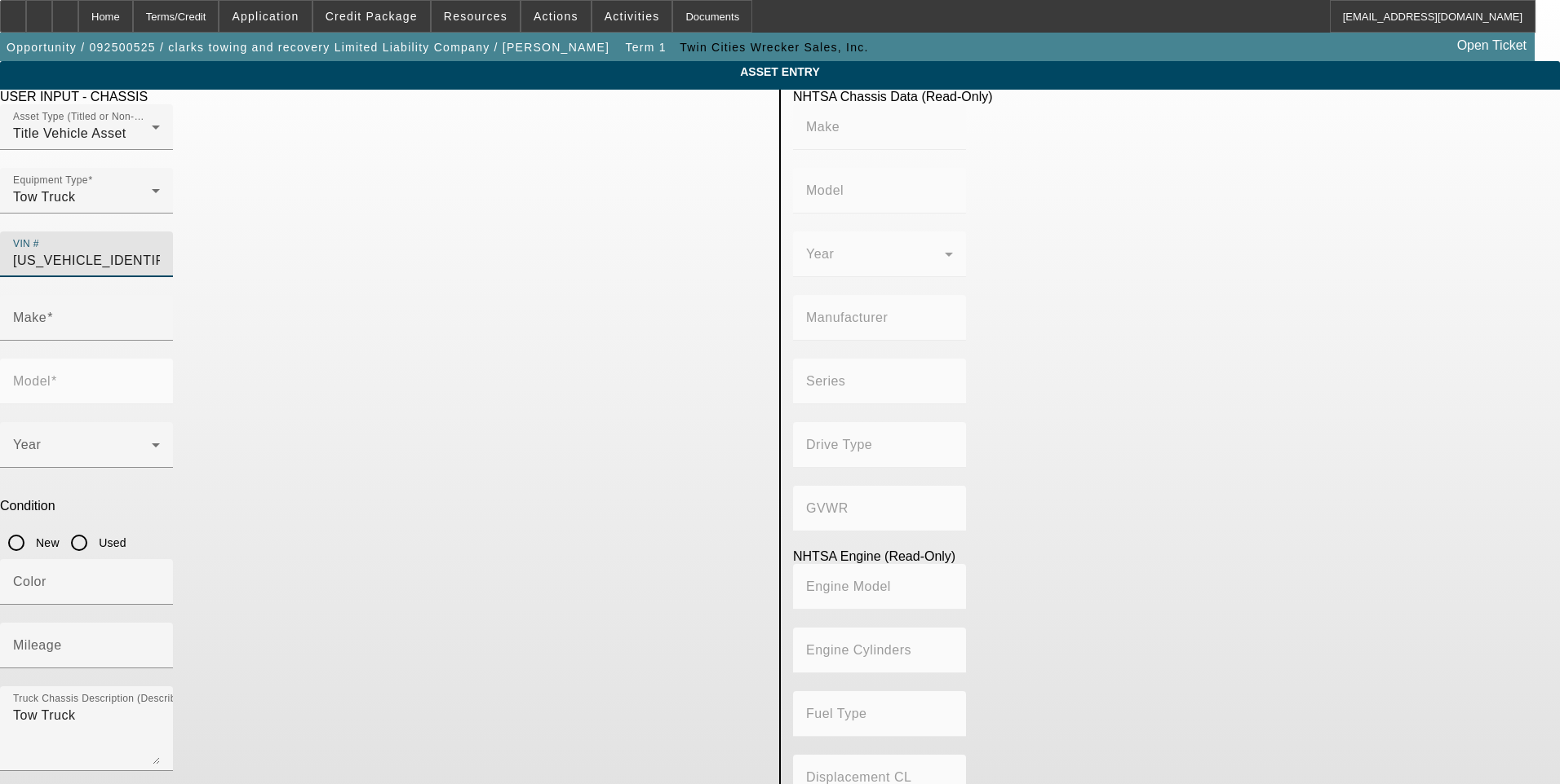
type input "DuraStar 4300"
type input "4x2"
type input "Class 6: 19,501 - 26,000 lb (8,845 - 11,794 kg)"
type input "B 6.7"
type input "Diesel"
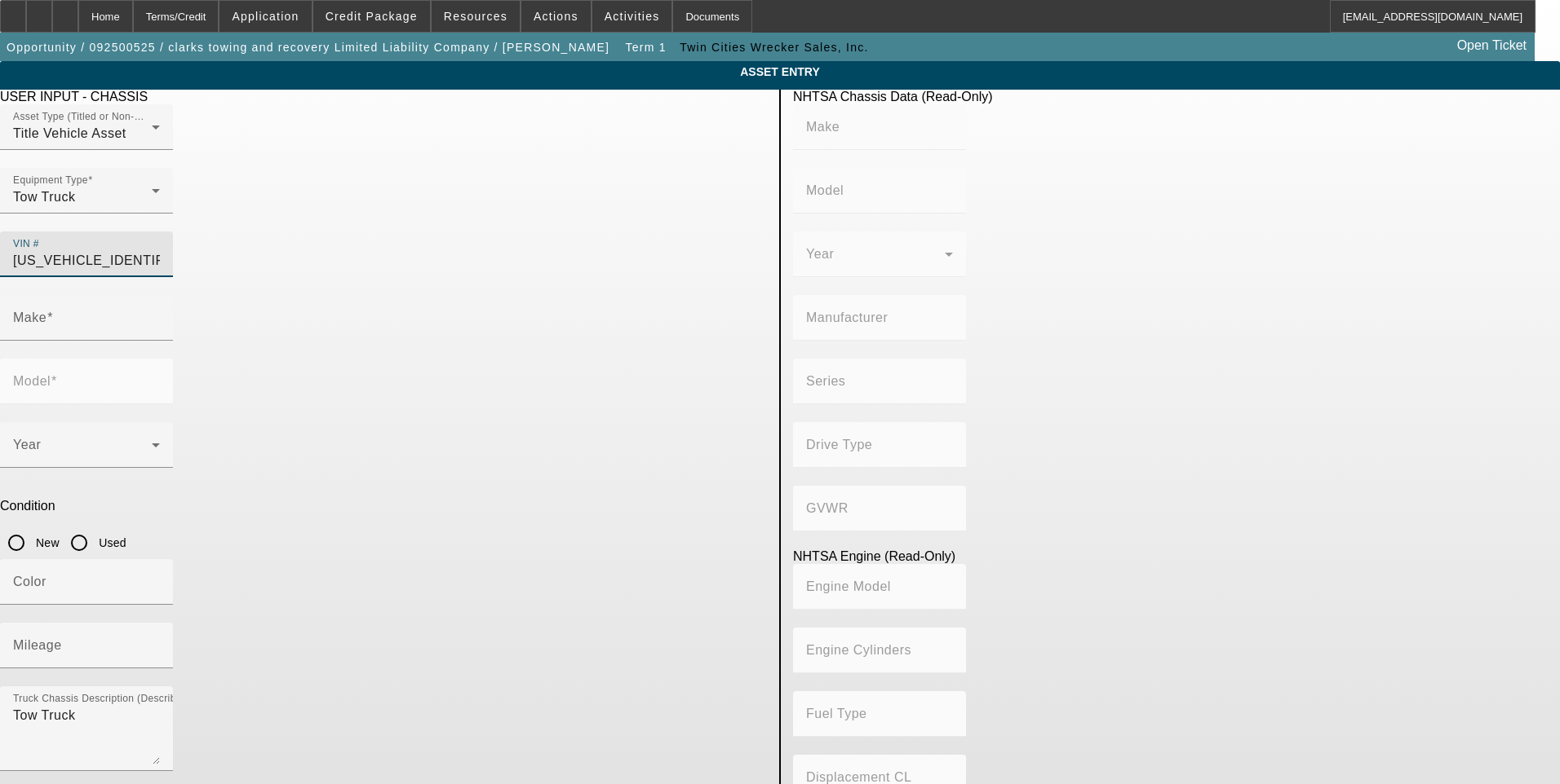
type input "408.85908543470"
type input "6.7"
type input "INTERNATIONAL"
type input "MA025"
type input "1HTMMMML4KH372126"
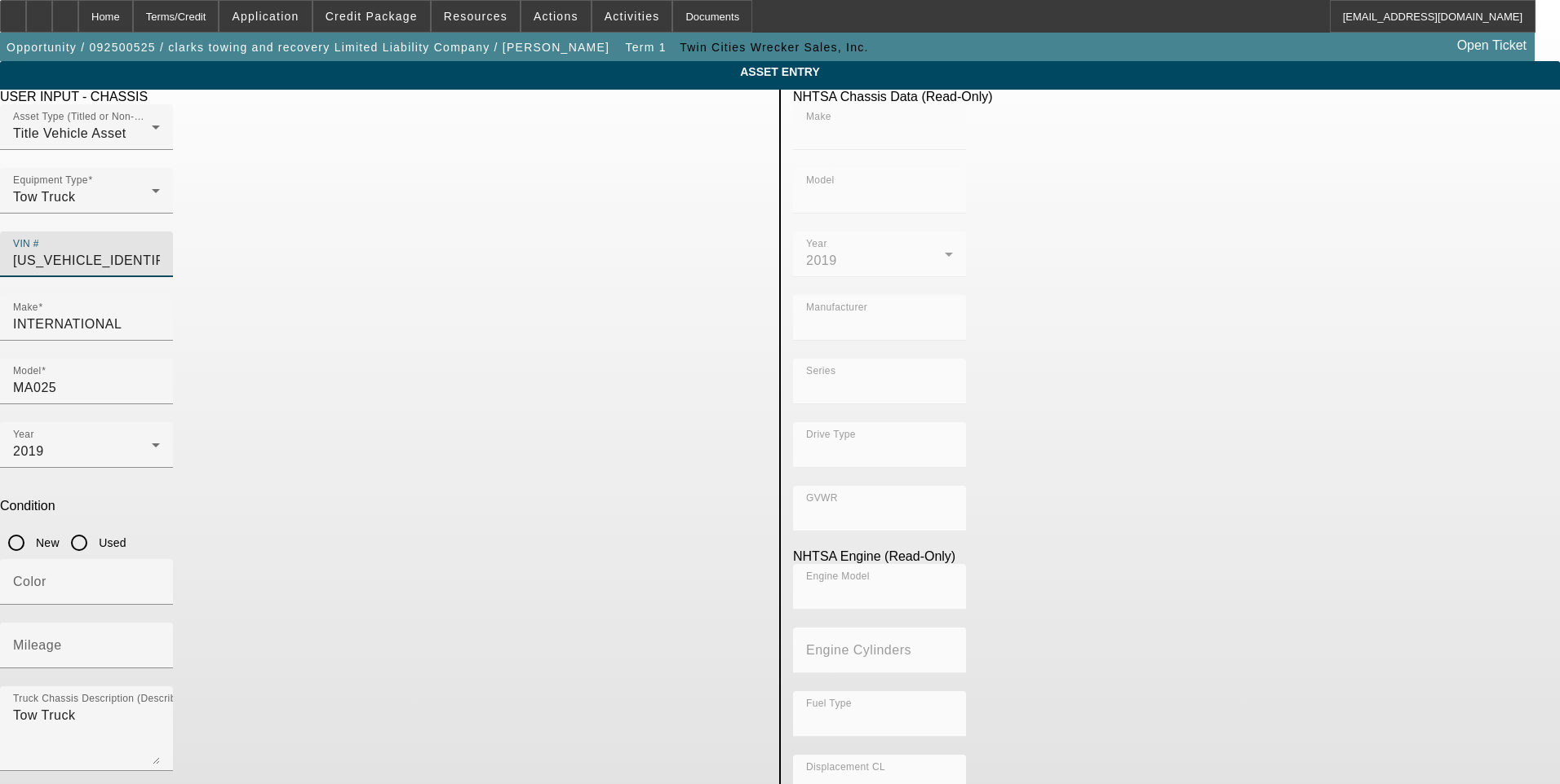
click at [96, 527] on input "Used" at bounding box center [79, 543] width 33 height 33
radio input "true"
type input "INTERNATIONAL"
type input "MA025"
type input "INTERNATIONAL MOTORS, LLC"
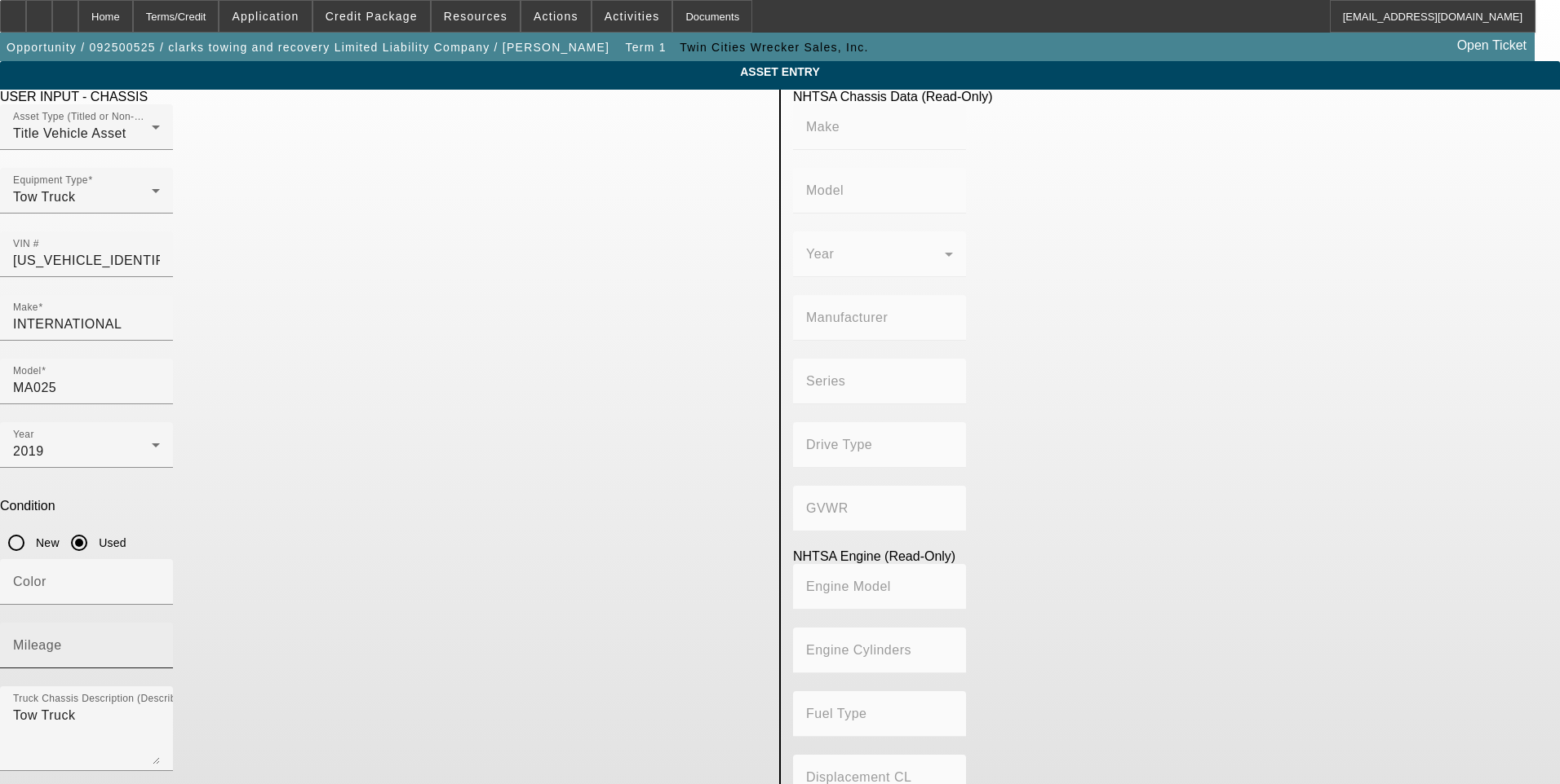
type input "DuraStar 4300"
type input "4x2"
type input "Class 6: 19,501 - 26,000 lb (8,845 - 11,794 kg)"
type input "B 6.7"
type input "Diesel"
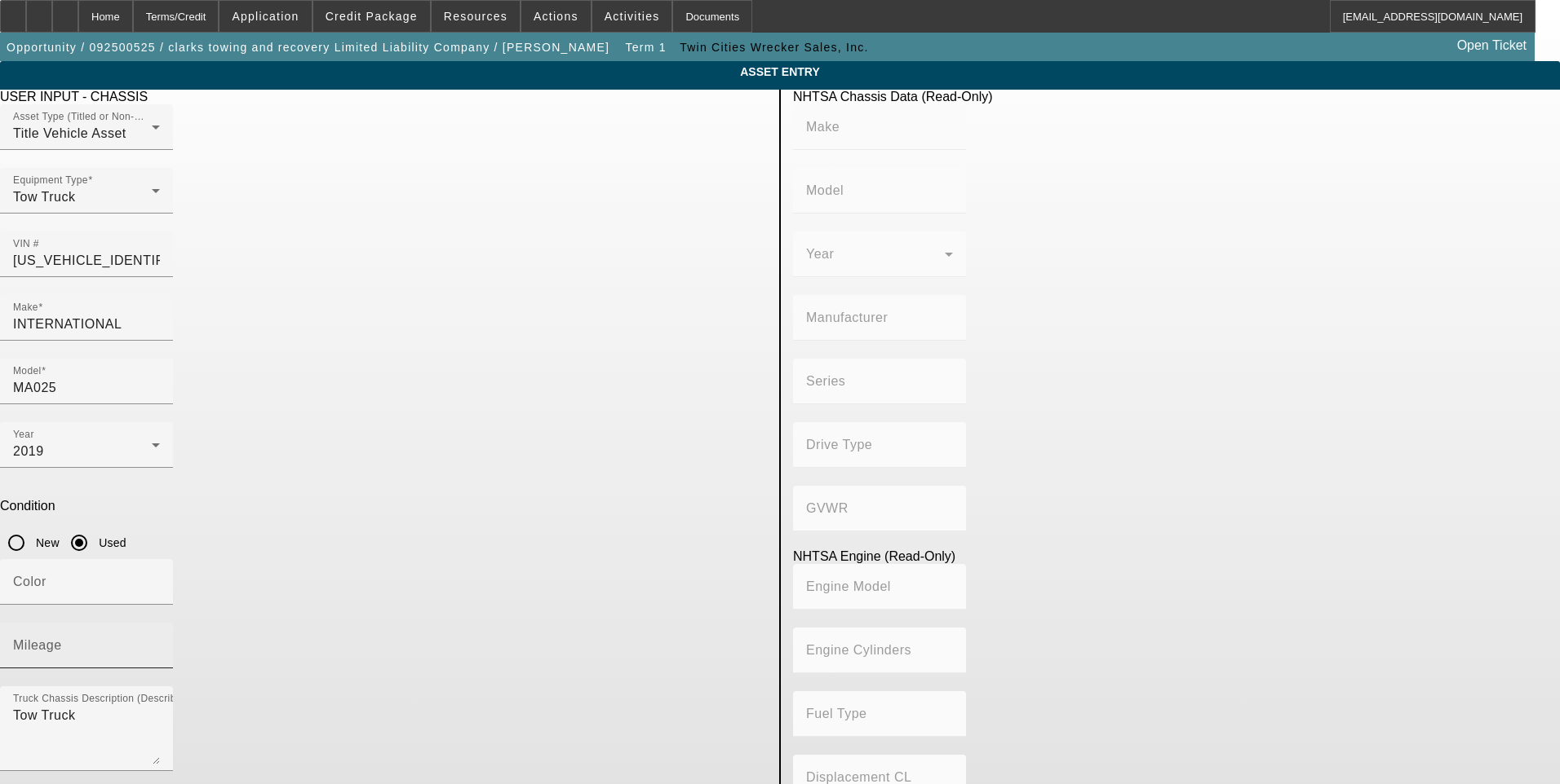
type input "408.85908543470"
type input "6.7"
click at [160, 642] on input "Mileage" at bounding box center [87, 652] width 147 height 20
type input "169812"
click at [21, 783] on icon "button" at bounding box center [13, 797] width 14 height 14
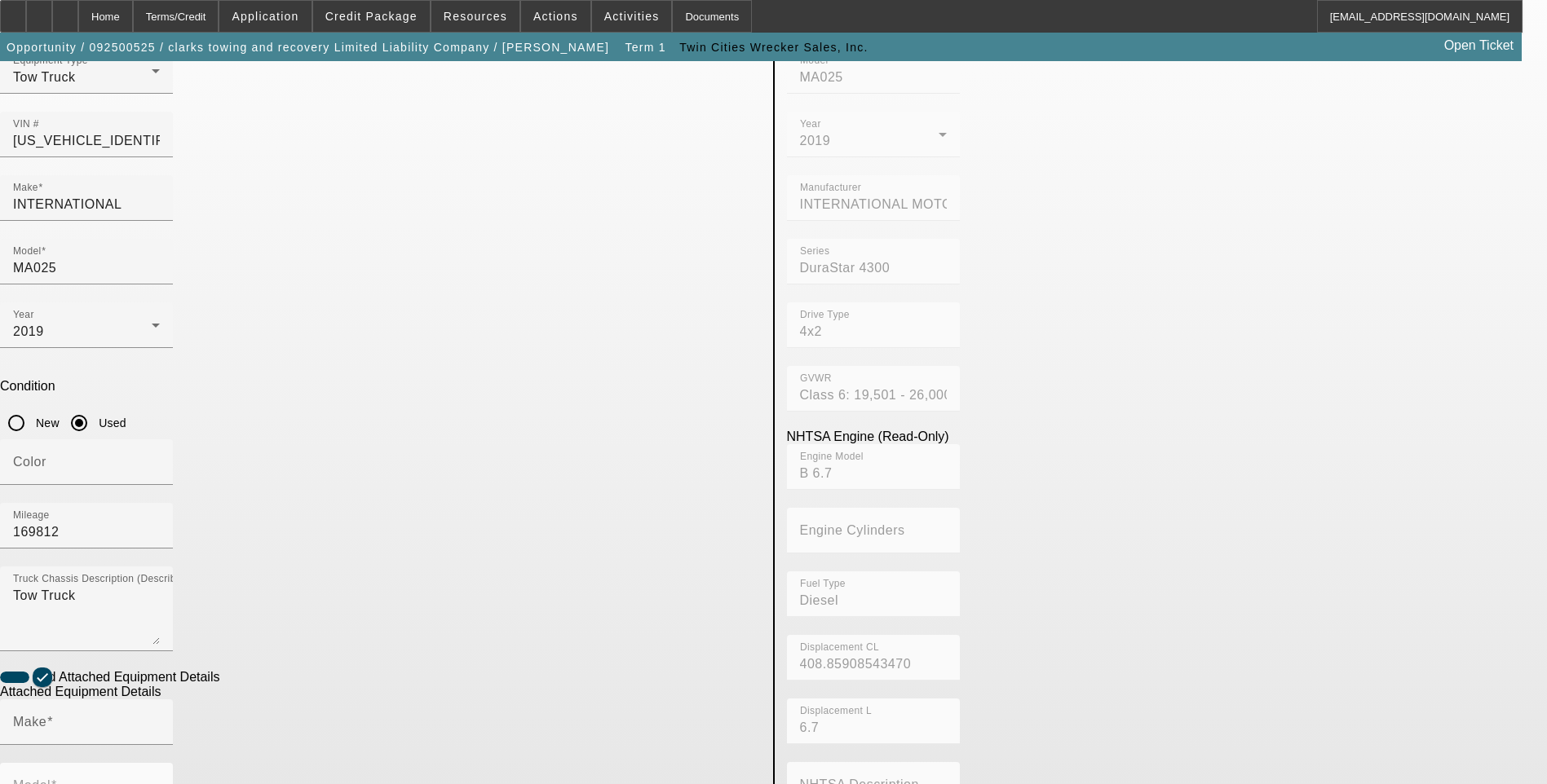
scroll to position [163, 0]
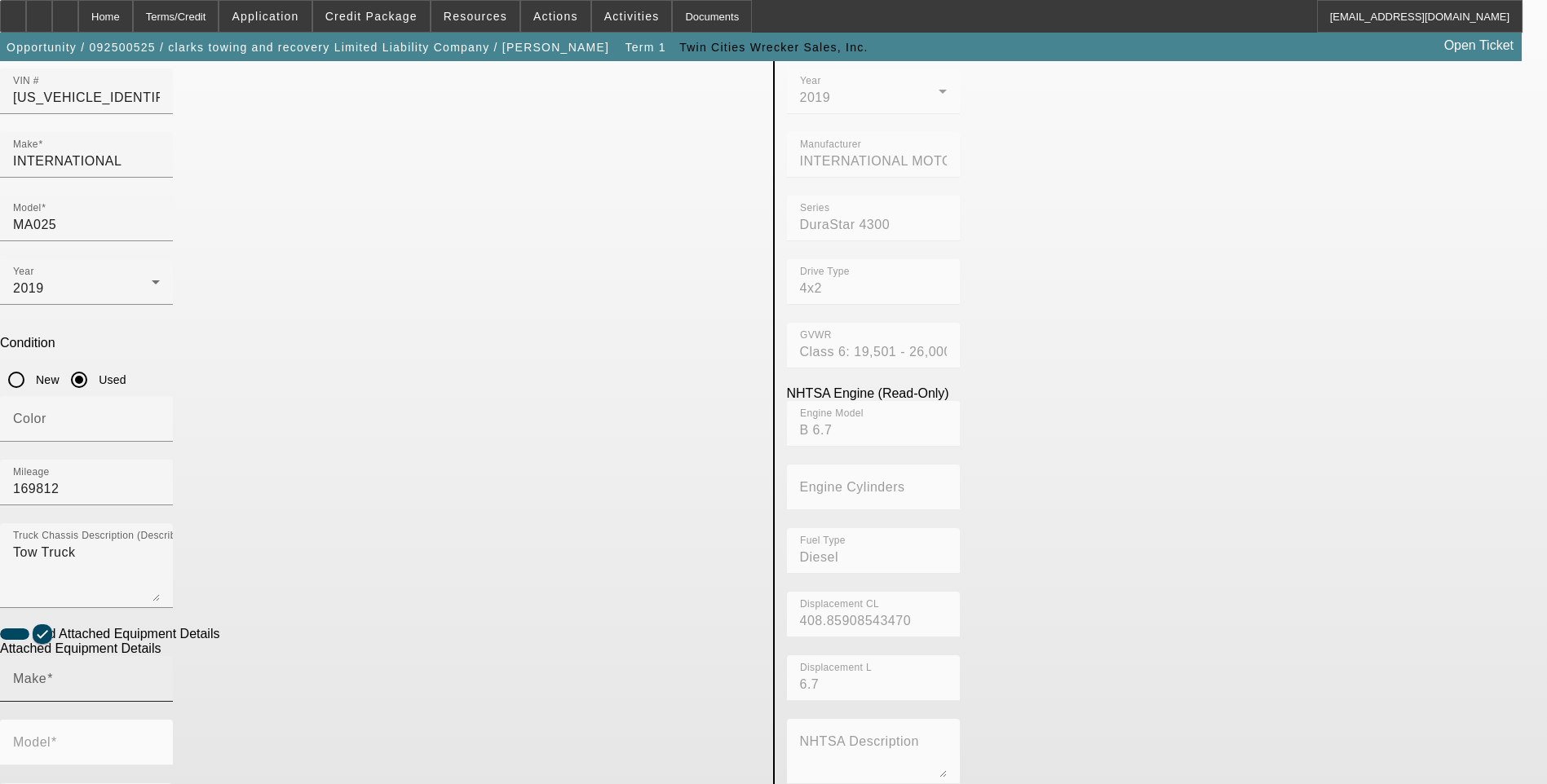
click at [46, 671] on mat-label "Make" at bounding box center [29, 679] width 33 height 14
click at [160, 676] on input "Make" at bounding box center [87, 686] width 146 height 20
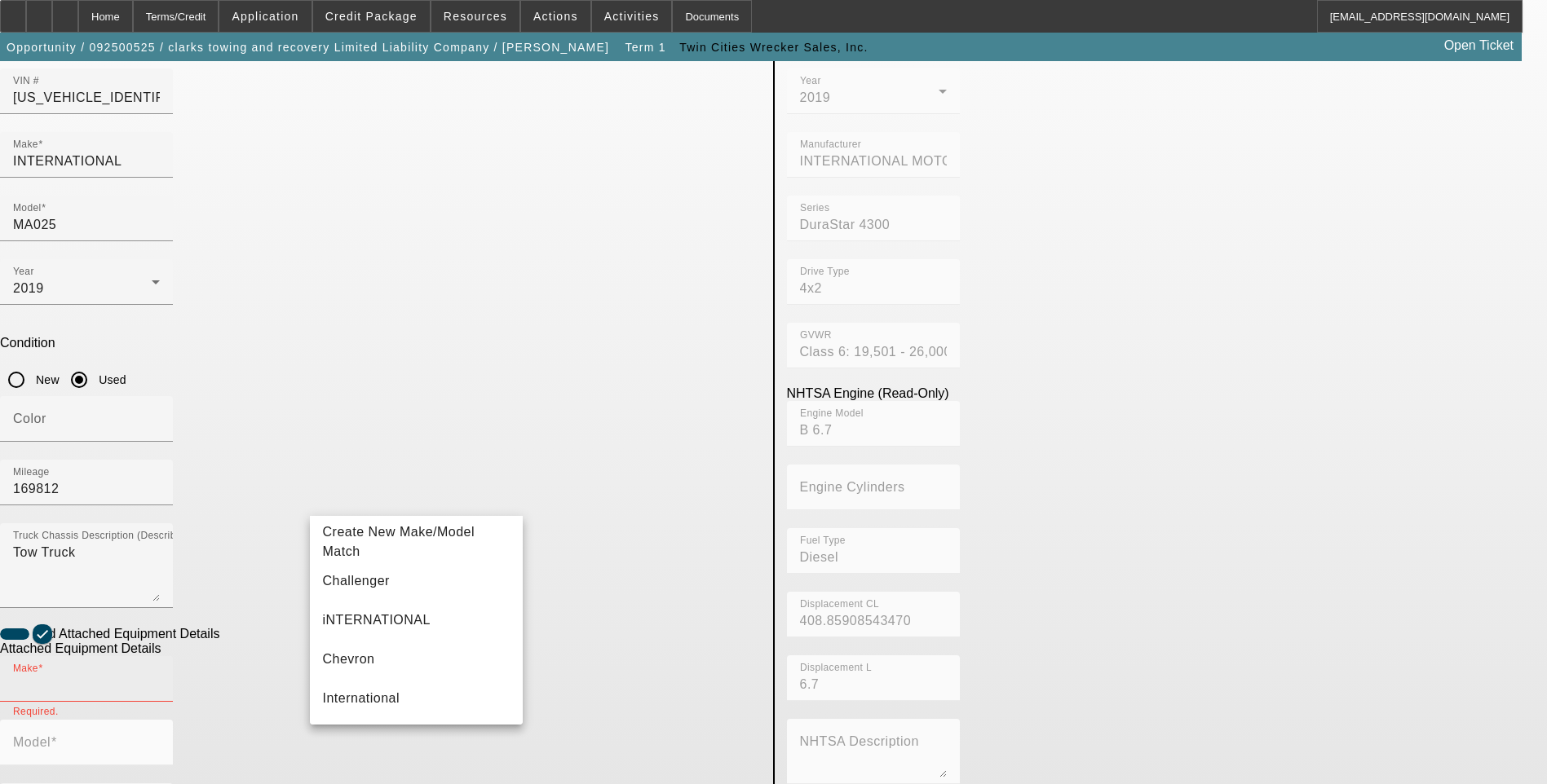
click at [160, 676] on input "Make" at bounding box center [87, 686] width 146 height 20
type input "v"
type input "Vulcan"
drag, startPoint x: 365, startPoint y: 579, endPoint x: 464, endPoint y: 531, distance: 110.0
click at [372, 579] on mat-option "Vulcan" at bounding box center [416, 581] width 213 height 39
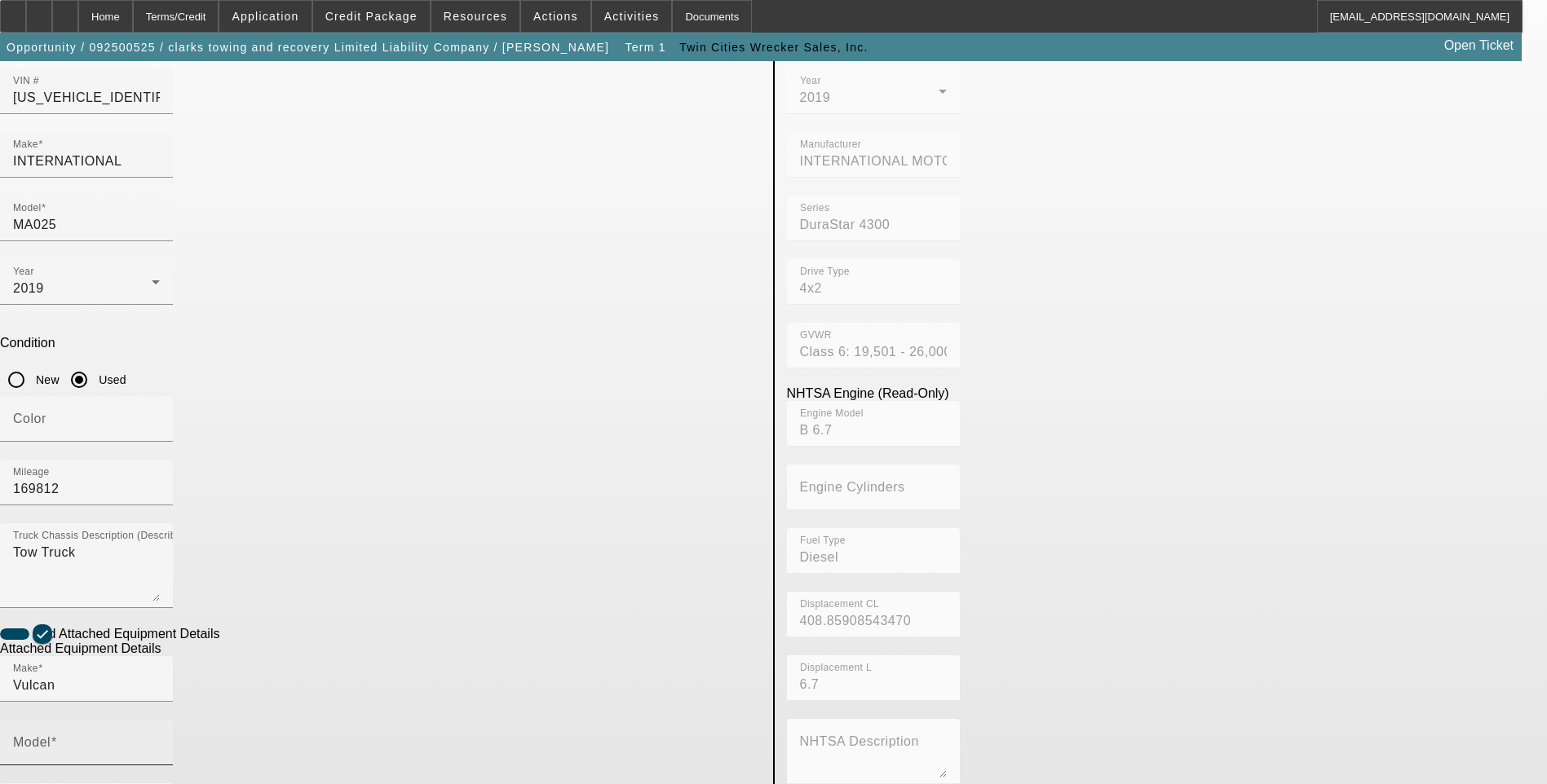
click at [51, 735] on mat-label "Model" at bounding box center [32, 742] width 38 height 14
click at [160, 739] on input "Model" at bounding box center [87, 749] width 146 height 20
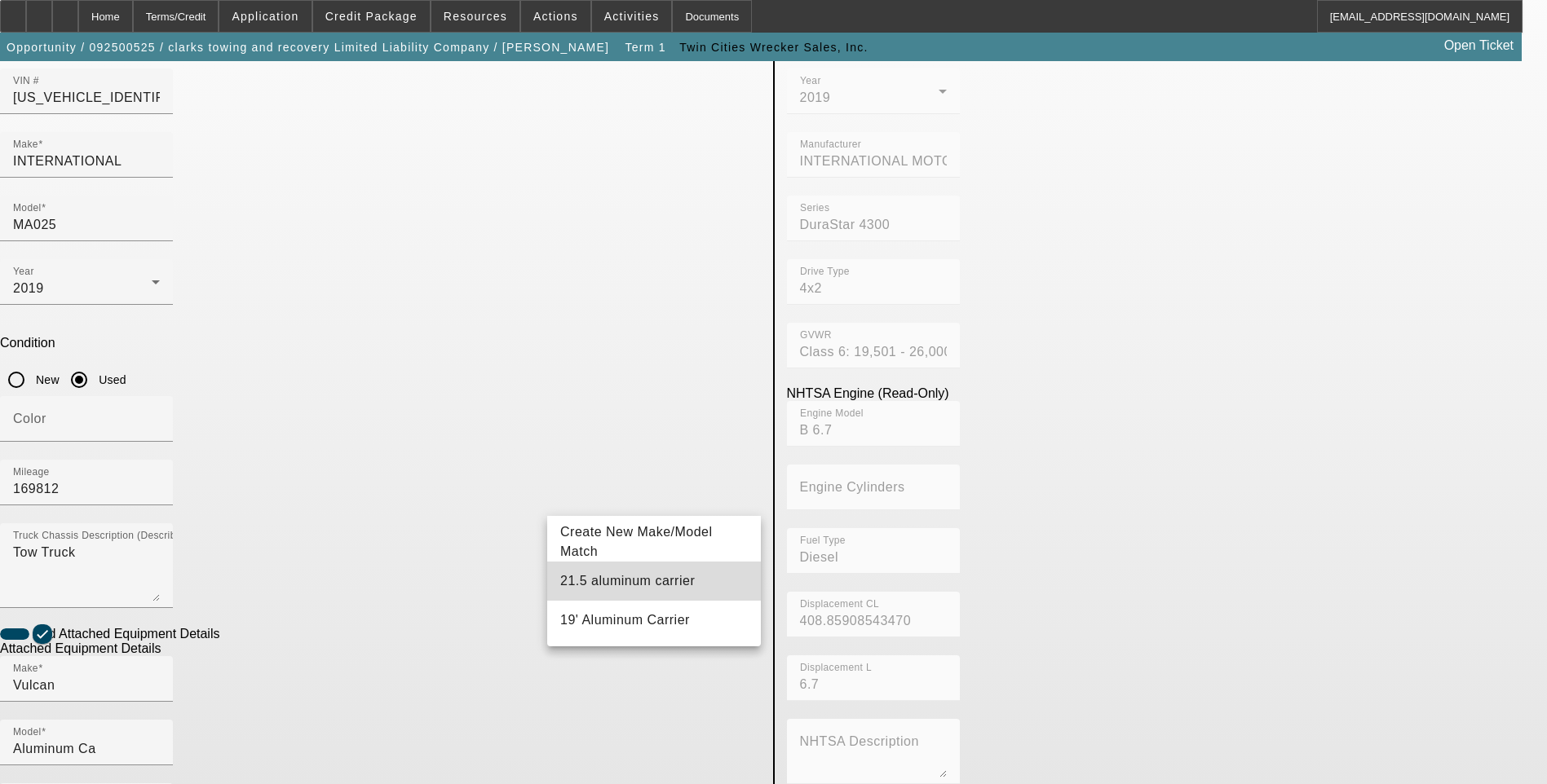
click at [673, 585] on mat-option "21.5 aluminum carrier" at bounding box center [654, 581] width 213 height 39
type input "21.5 aluminum carrier"
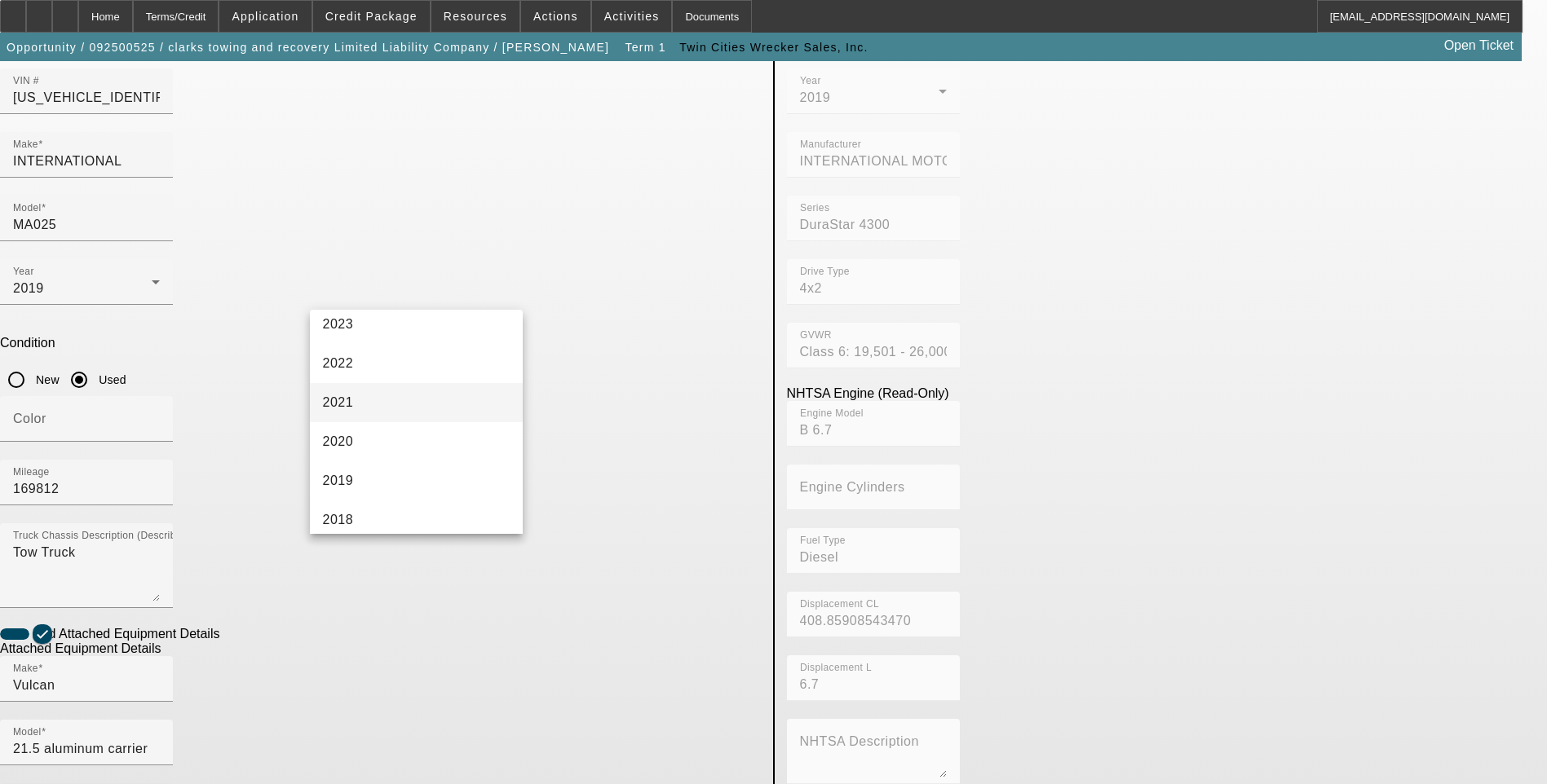
scroll to position [326, 0]
click at [410, 371] on mat-option "2019" at bounding box center [416, 362] width 213 height 39
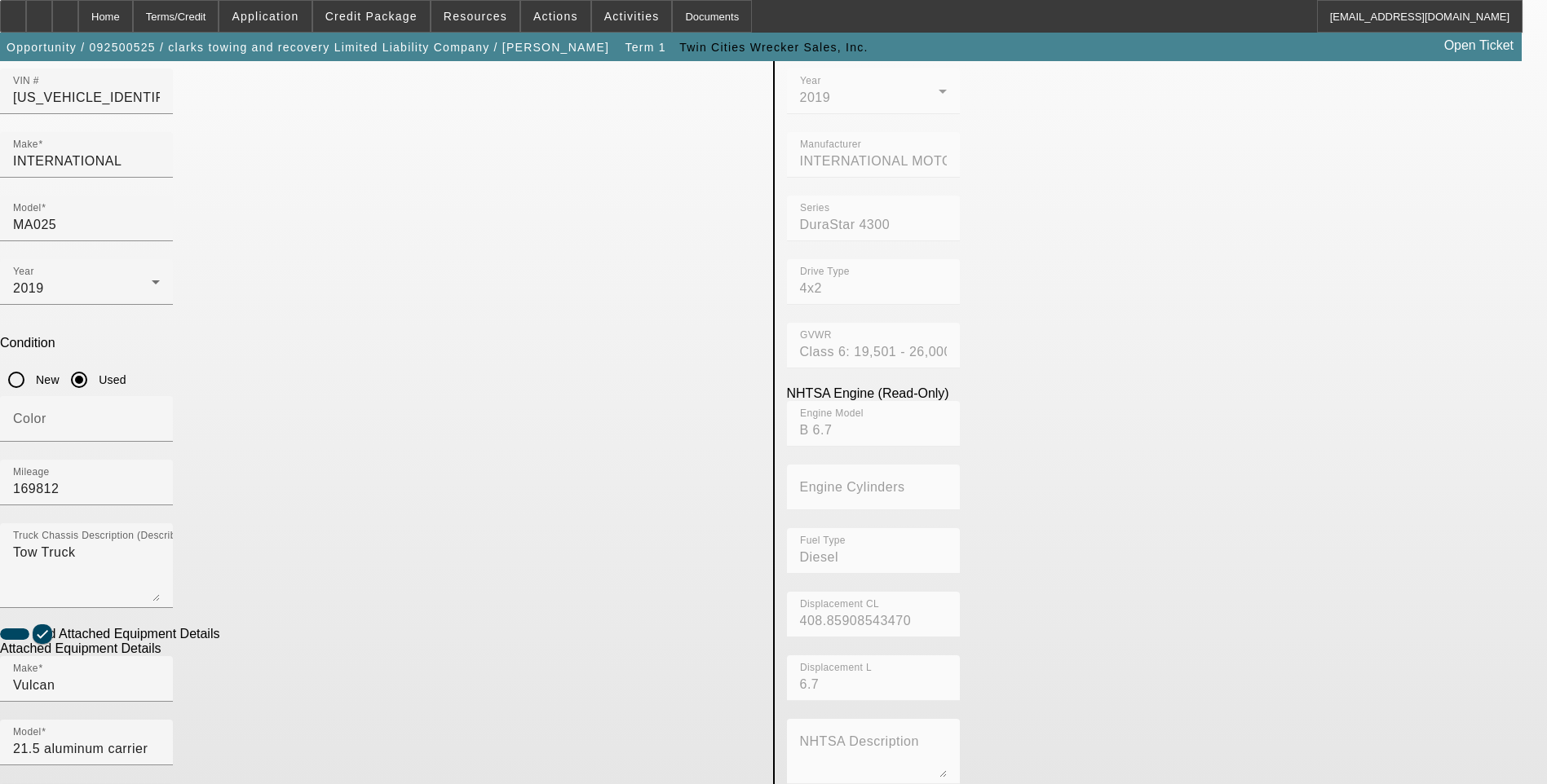
click at [177, 392] on app-asset-collateral-manage "ASSET ENTRY Delete asset USER INPUT - CHASSIS Asset Type (Titled or Non-Titled)…" at bounding box center [774, 532] width 1547 height 1269
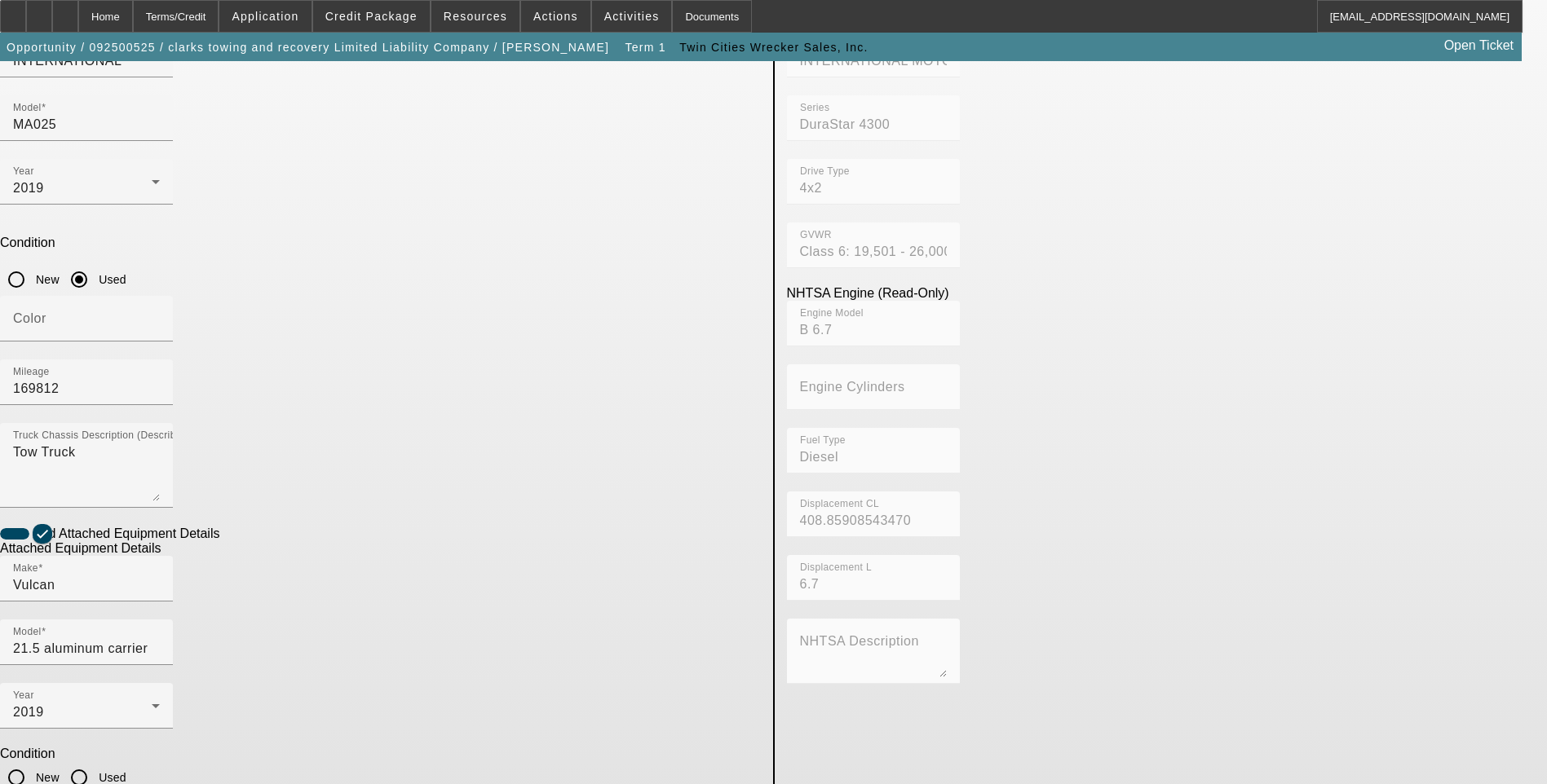
scroll to position [266, 0]
paste input "215L12A07466HD13"
type input "215L12A07466HD13"
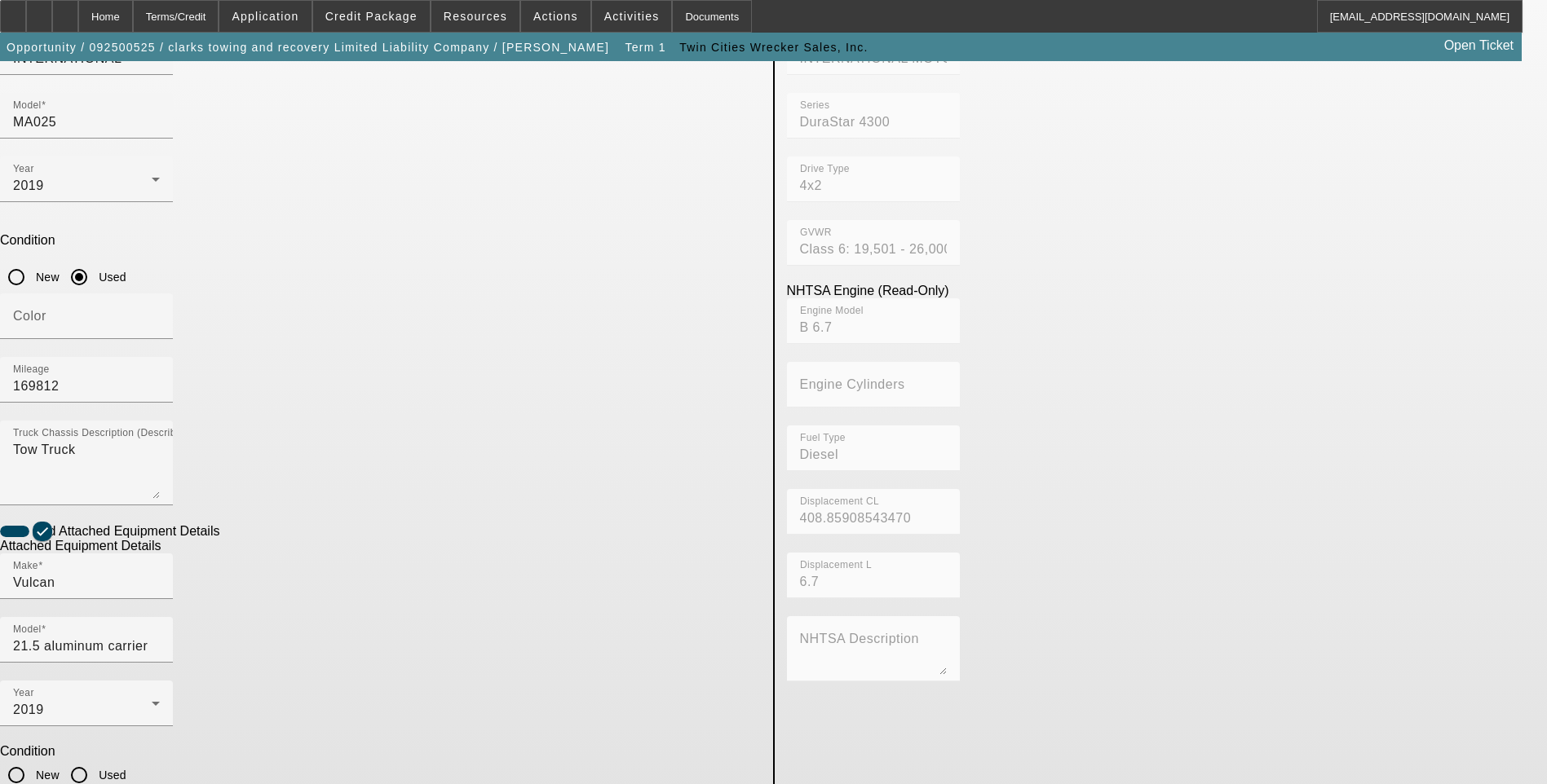
click at [158, 417] on app-asset-collateral-manage "ASSET ENTRY Delete asset USER INPUT - CHASSIS Asset Type (Titled or Non-Titled)…" at bounding box center [774, 430] width 1547 height 1269
type textarea "21.5Ft Aluminum Carrier"
click at [118, 430] on app-asset-collateral-manage "ASSET ENTRY Delete asset USER INPUT - CHASSIS Asset Type (Titled or Non-Titled)…" at bounding box center [774, 430] width 1547 height 1269
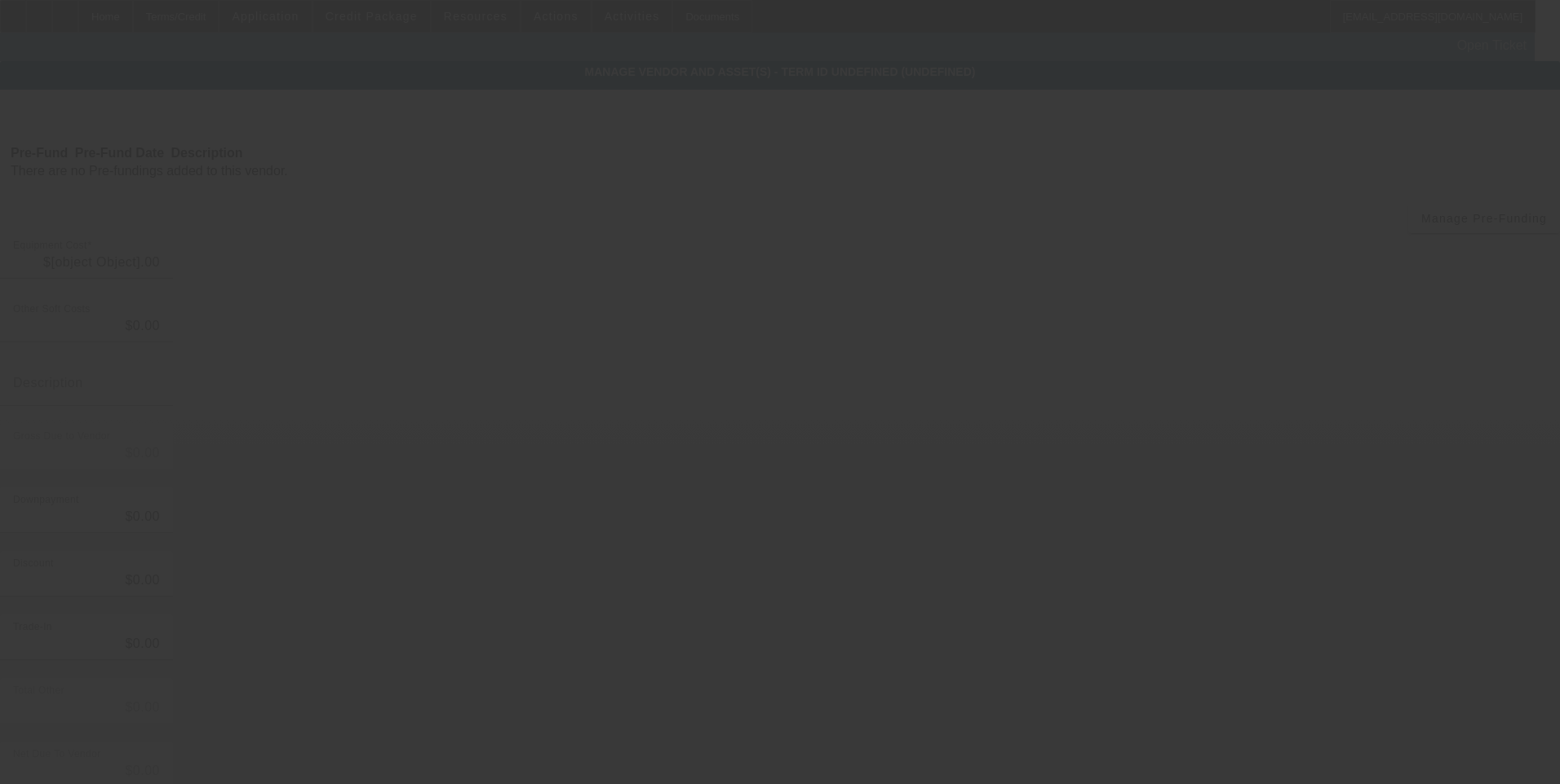
type input "$62,995.00"
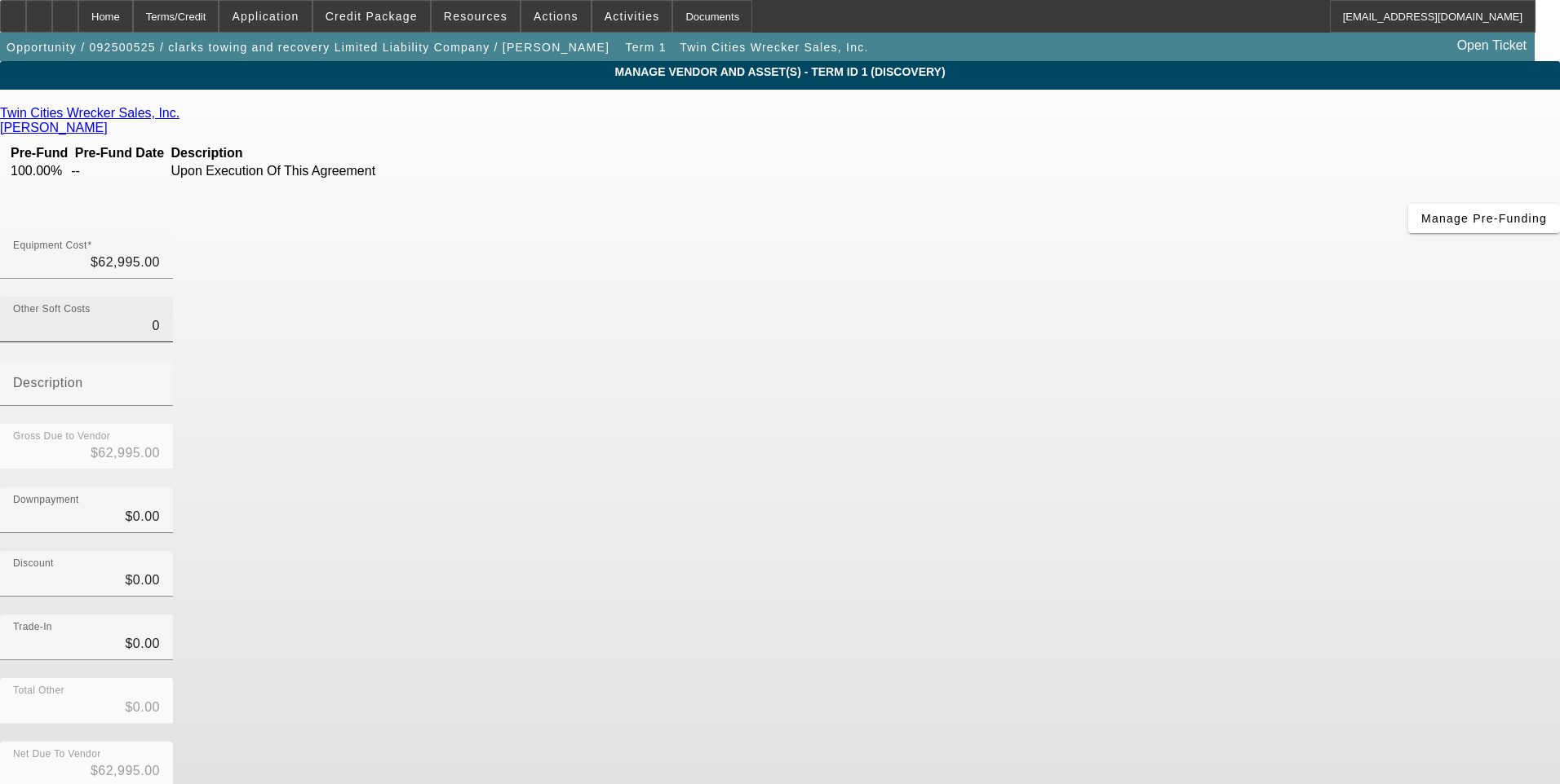
click at [160, 316] on input "0" at bounding box center [87, 326] width 147 height 20
type input "10"
type input "$63,005.00"
type input "100"
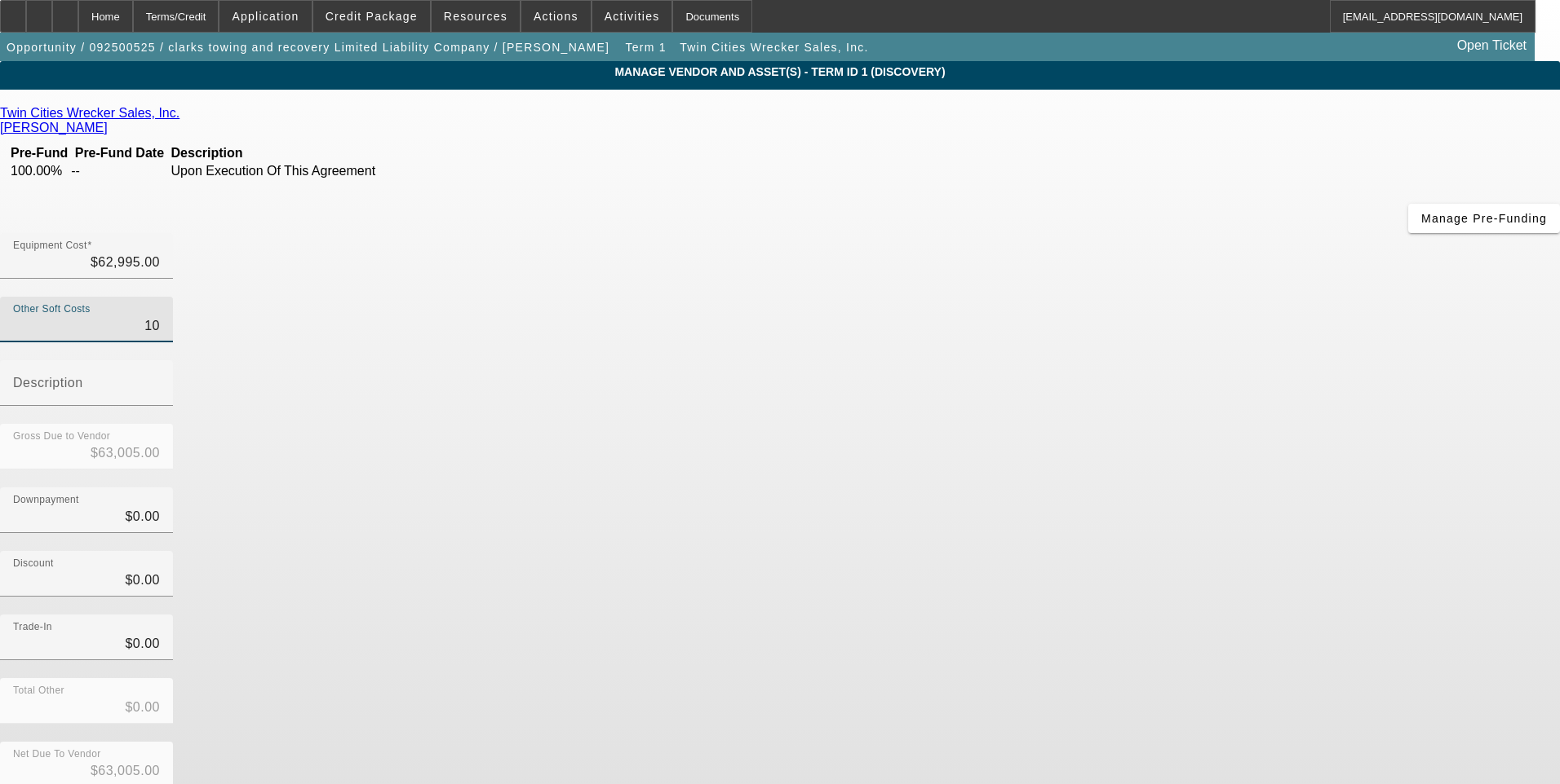
type input "$63,095.00"
type input "$100.00"
click at [83, 376] on mat-label "Description" at bounding box center [48, 383] width 71 height 14
click at [160, 379] on input "Description" at bounding box center [87, 389] width 147 height 20
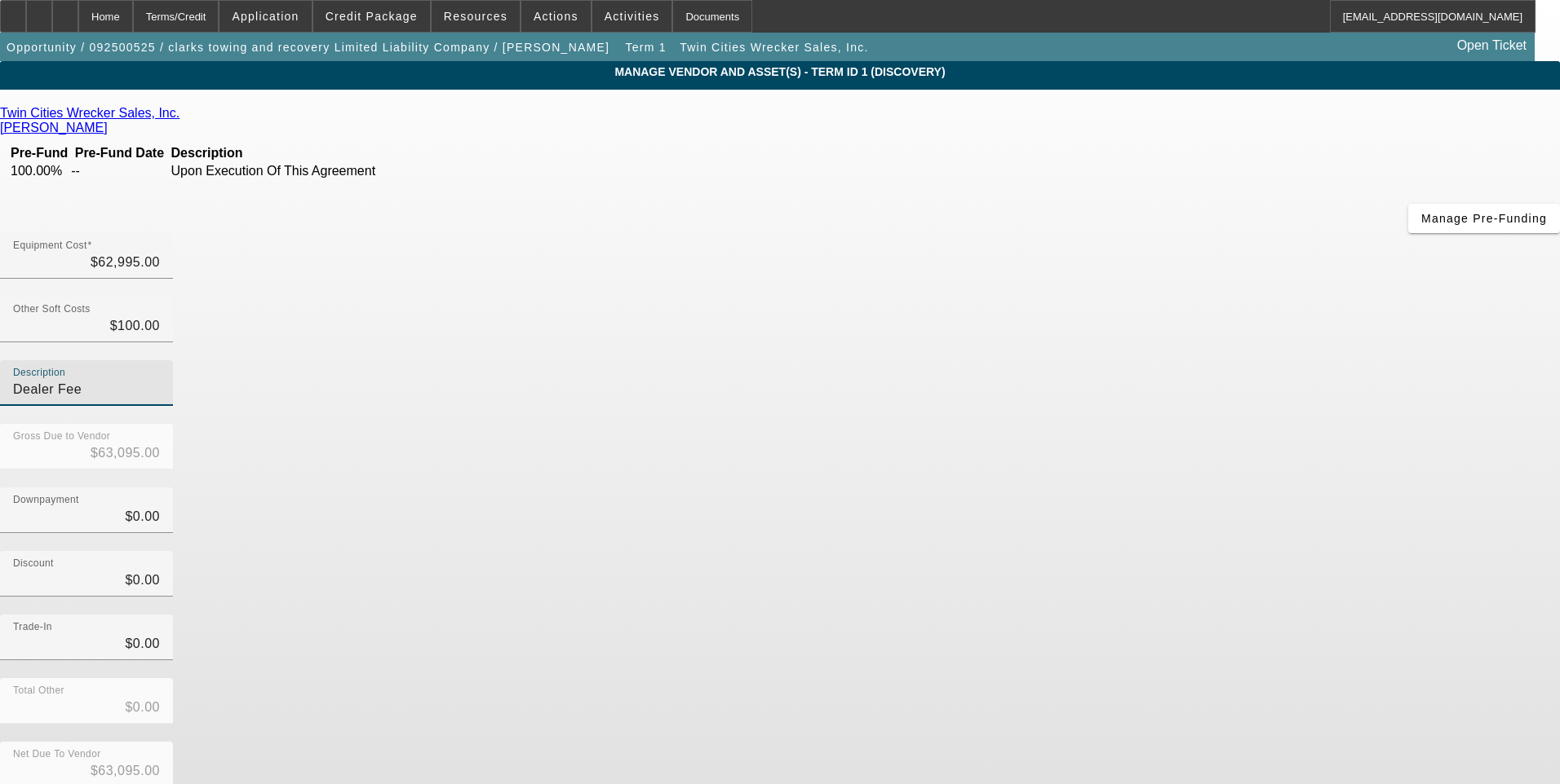
type input "Dealer Fee"
click at [1089, 488] on div "Downpayment $0.00" at bounding box center [780, 519] width 1560 height 63
type input "0"
click at [160, 571] on input "0" at bounding box center [87, 580] width 147 height 20
type input "4"
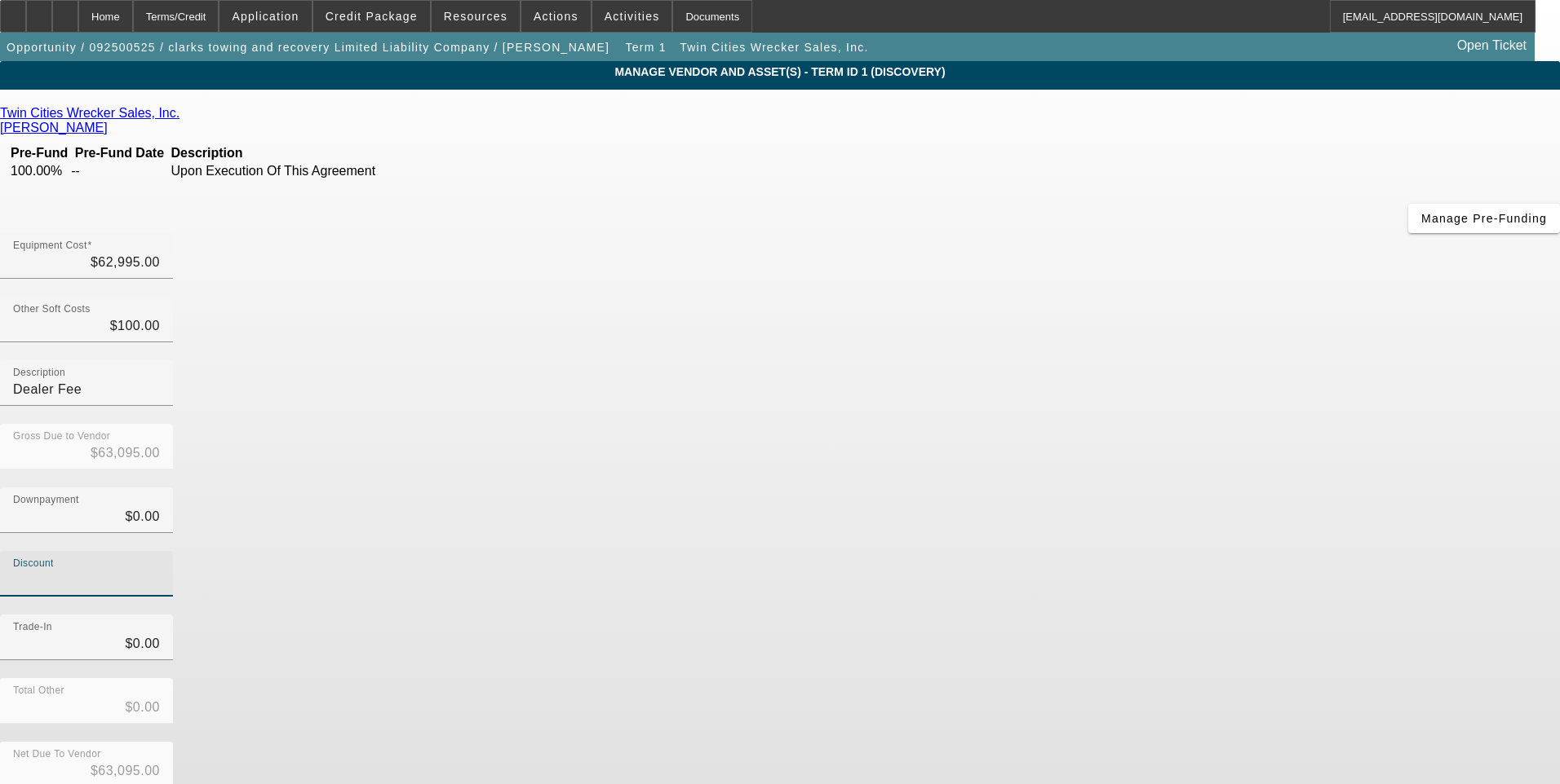
type input "$4.00"
type input "$63,091.00"
type input "44"
type input "$44.00"
type input "$63,051.00"
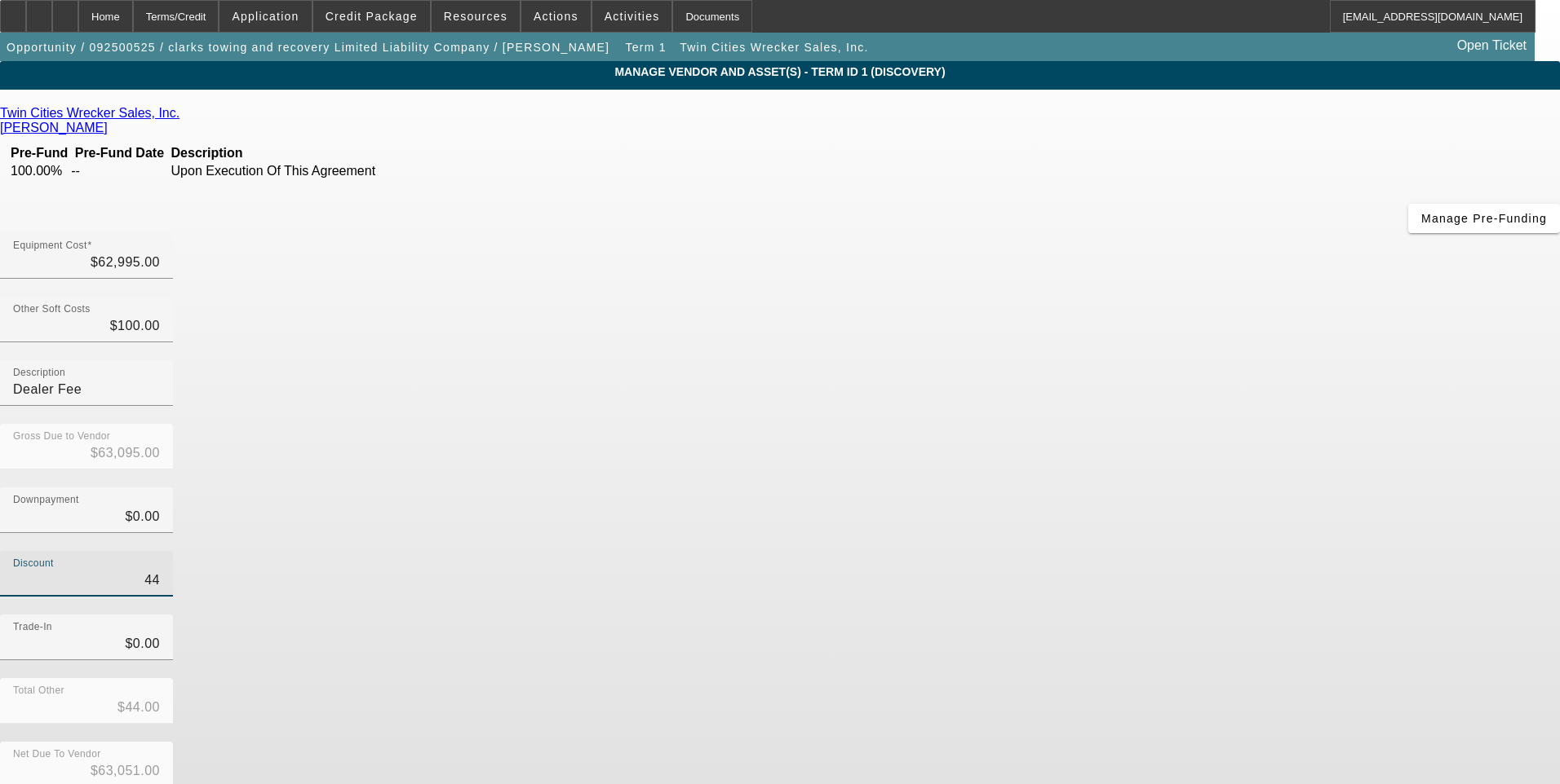
type input "449"
type input "$449.00"
type input "$62,646.00"
type input "4495"
type input "$4,495.00"
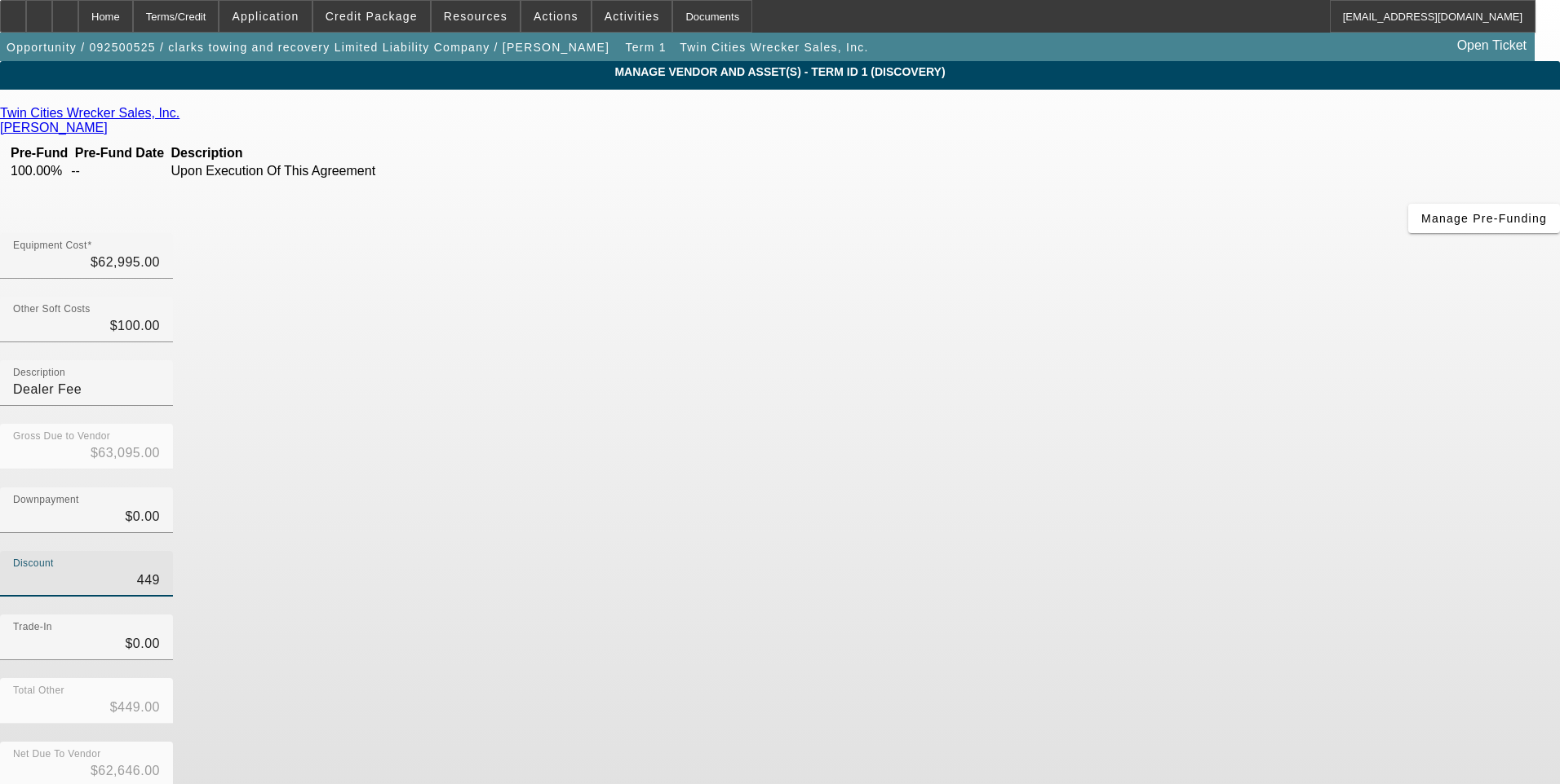
type input "$58,600.00"
type input "$4,495.00"
click at [1061, 551] on div "Discount $4,495.00" at bounding box center [780, 582] width 1560 height 63
click at [160, 316] on input "100" at bounding box center [87, 326] width 147 height 20
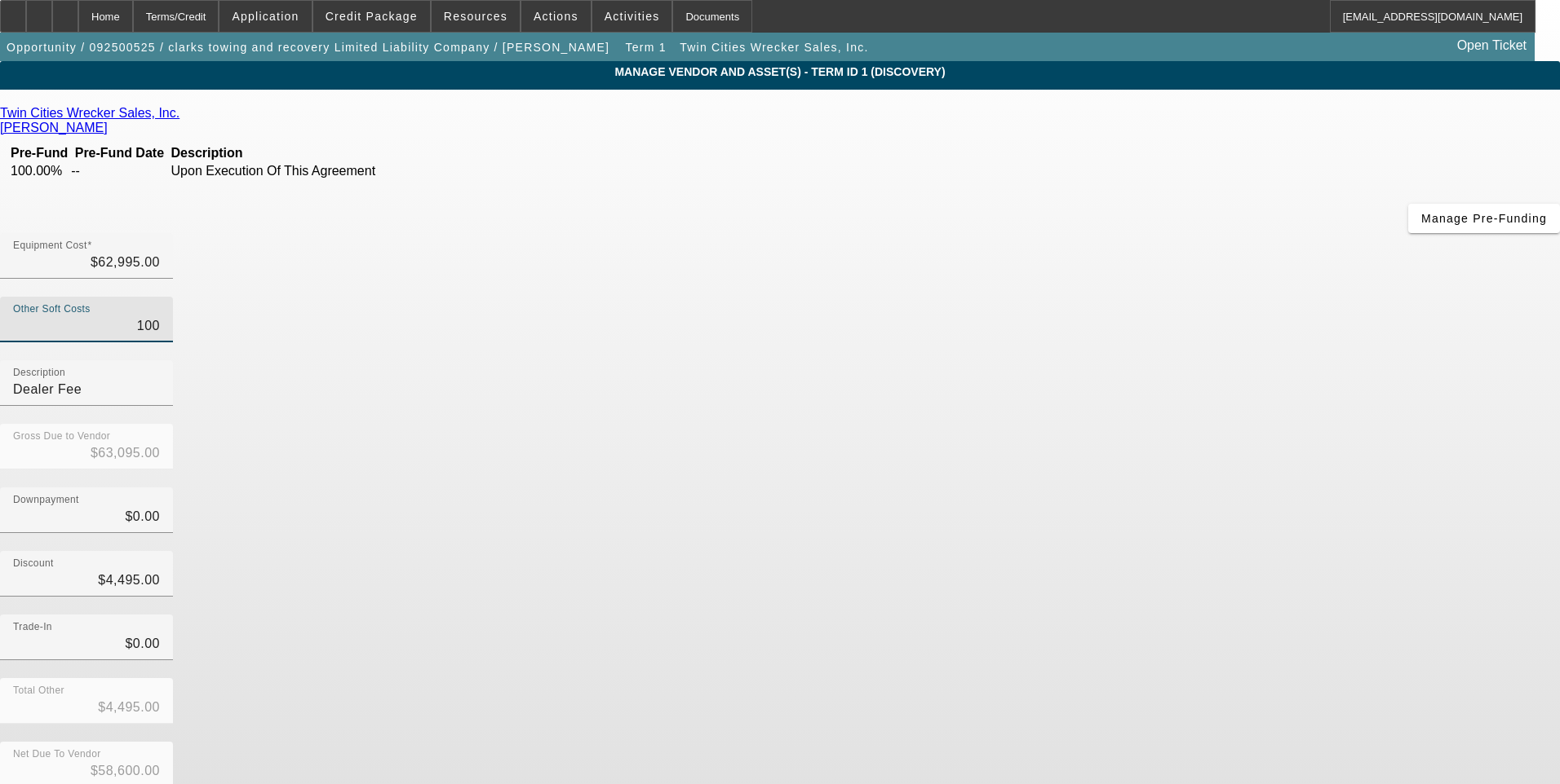
type input "10"
type input "$63,005.00"
type input "$58,510.00"
type input "120"
type input "$63,115.00"
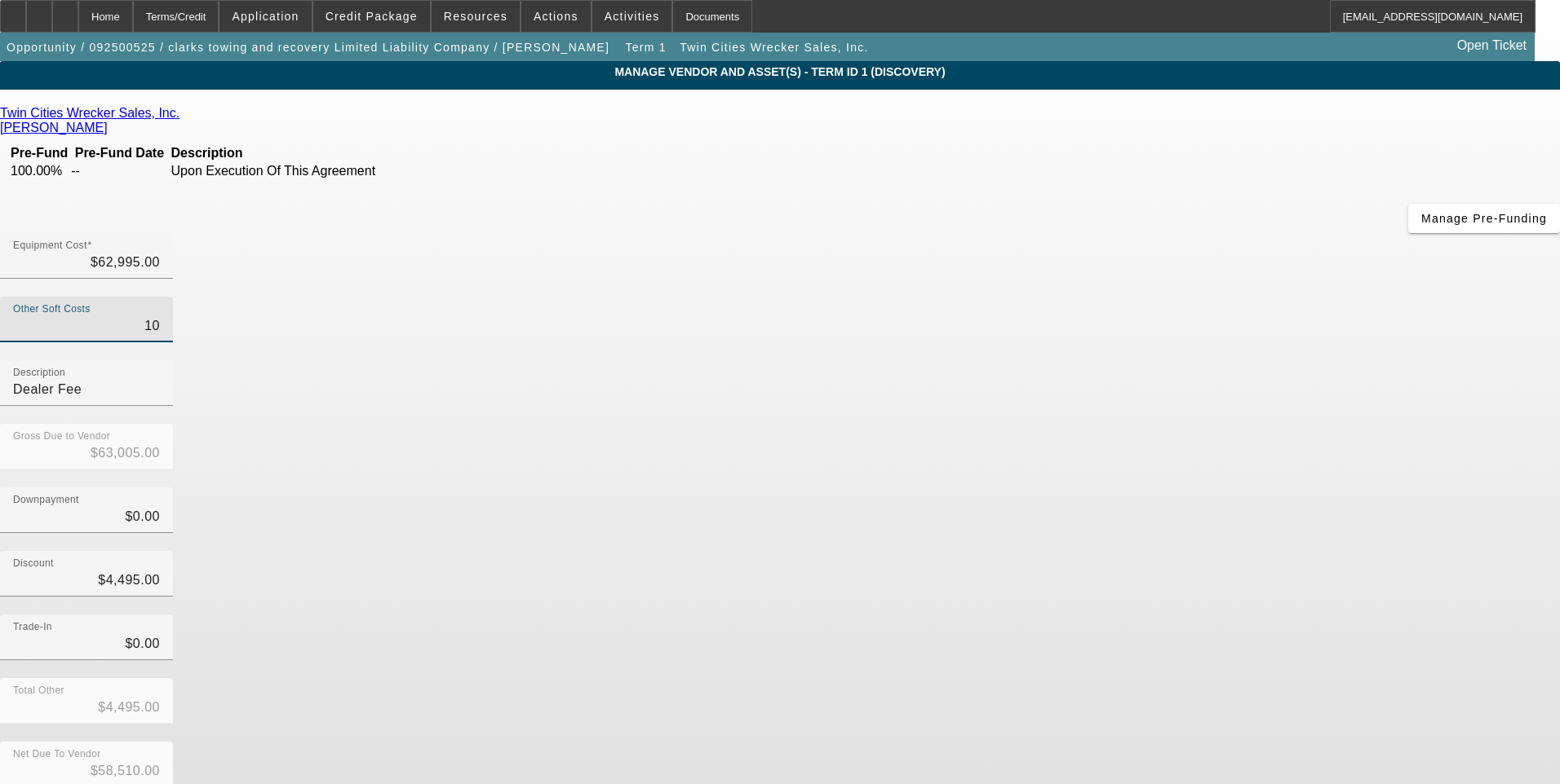
type input "$58,620.00"
type input "$120.00"
click at [1088, 424] on div "Gross Due to Vendor $63,115.00" at bounding box center [780, 455] width 1560 height 63
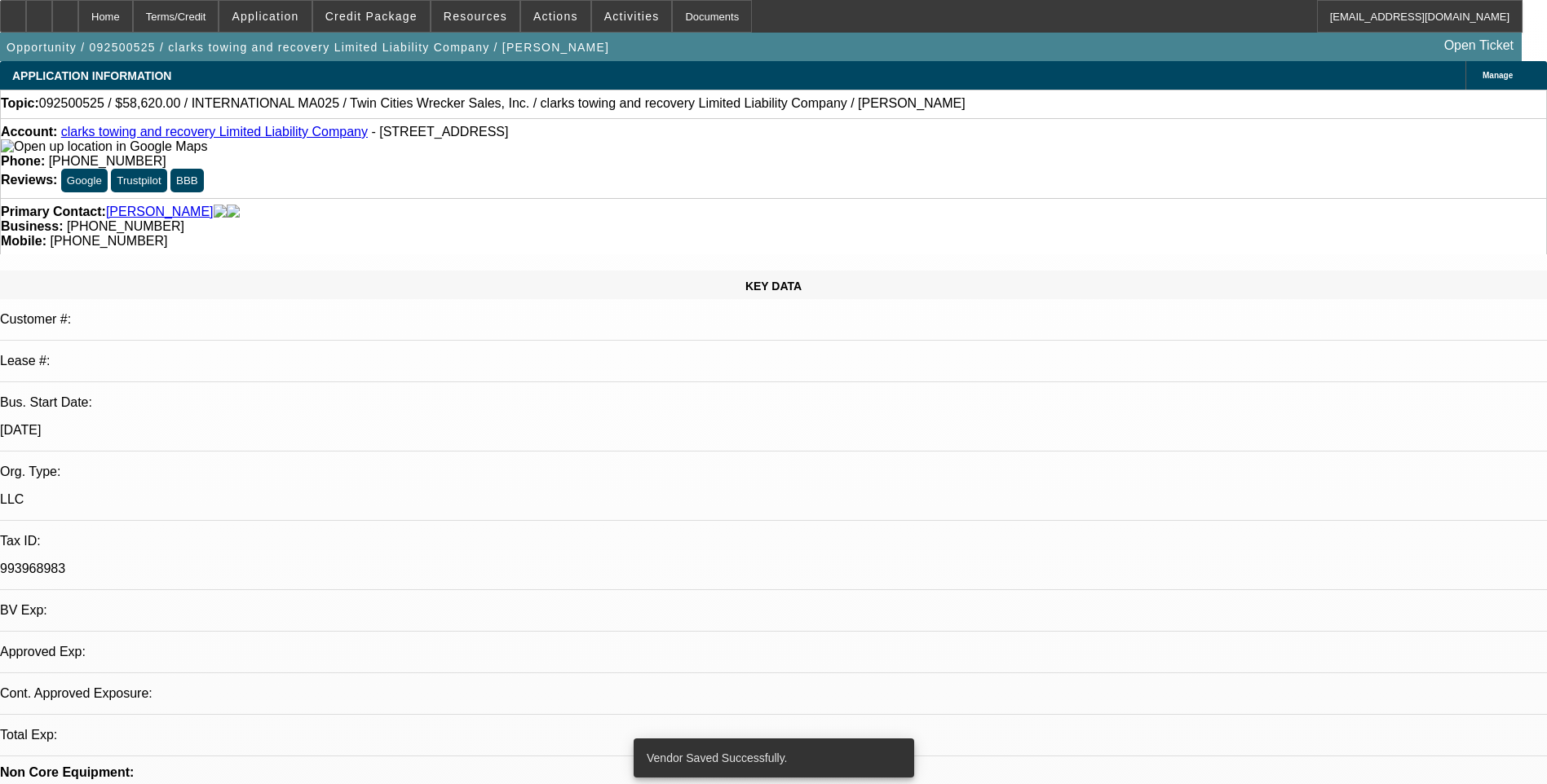
select select "0"
select select "2"
select select "0.1"
select select "4"
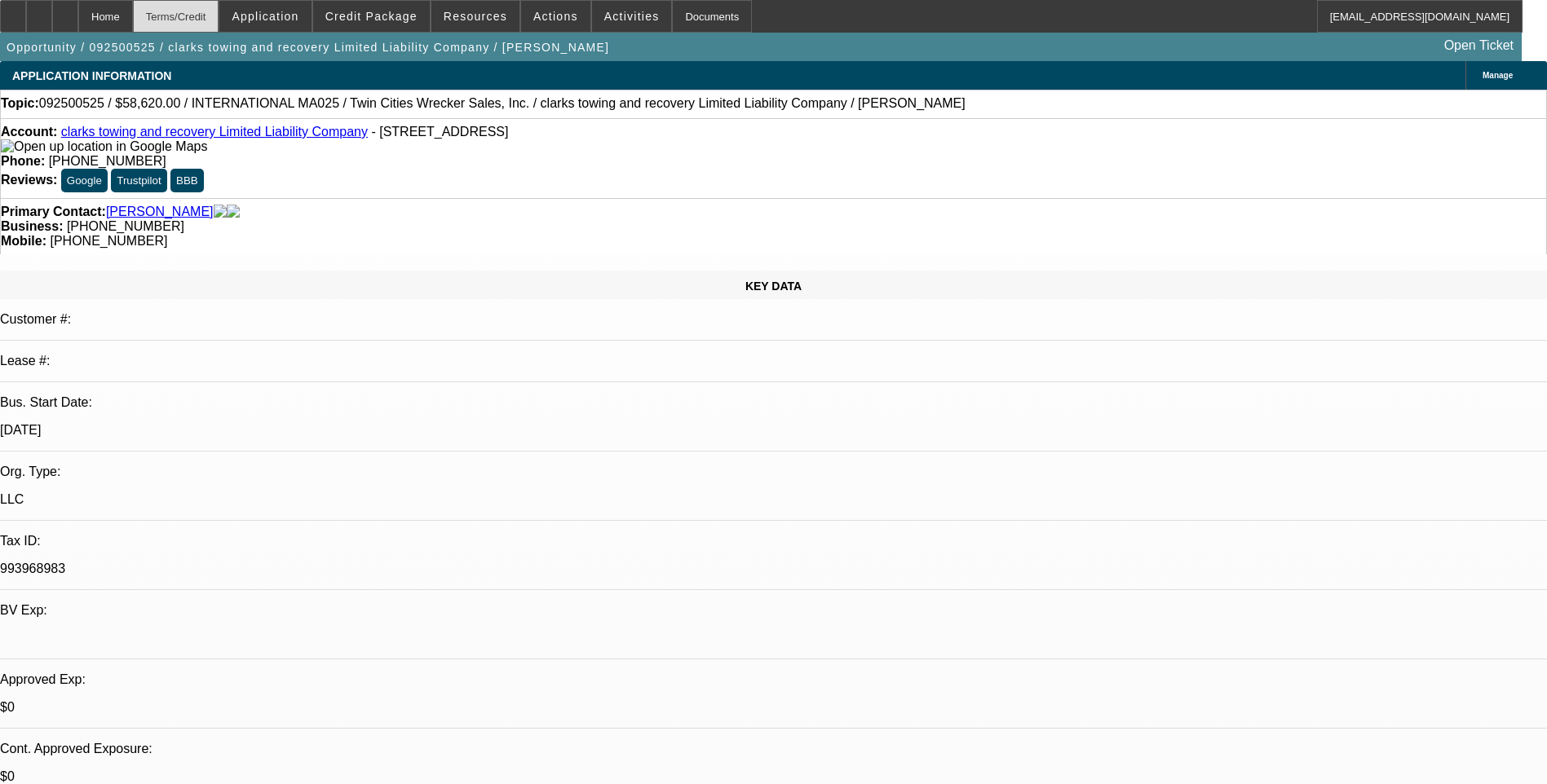
click at [220, 11] on div "Terms/Credit" at bounding box center [176, 16] width 87 height 33
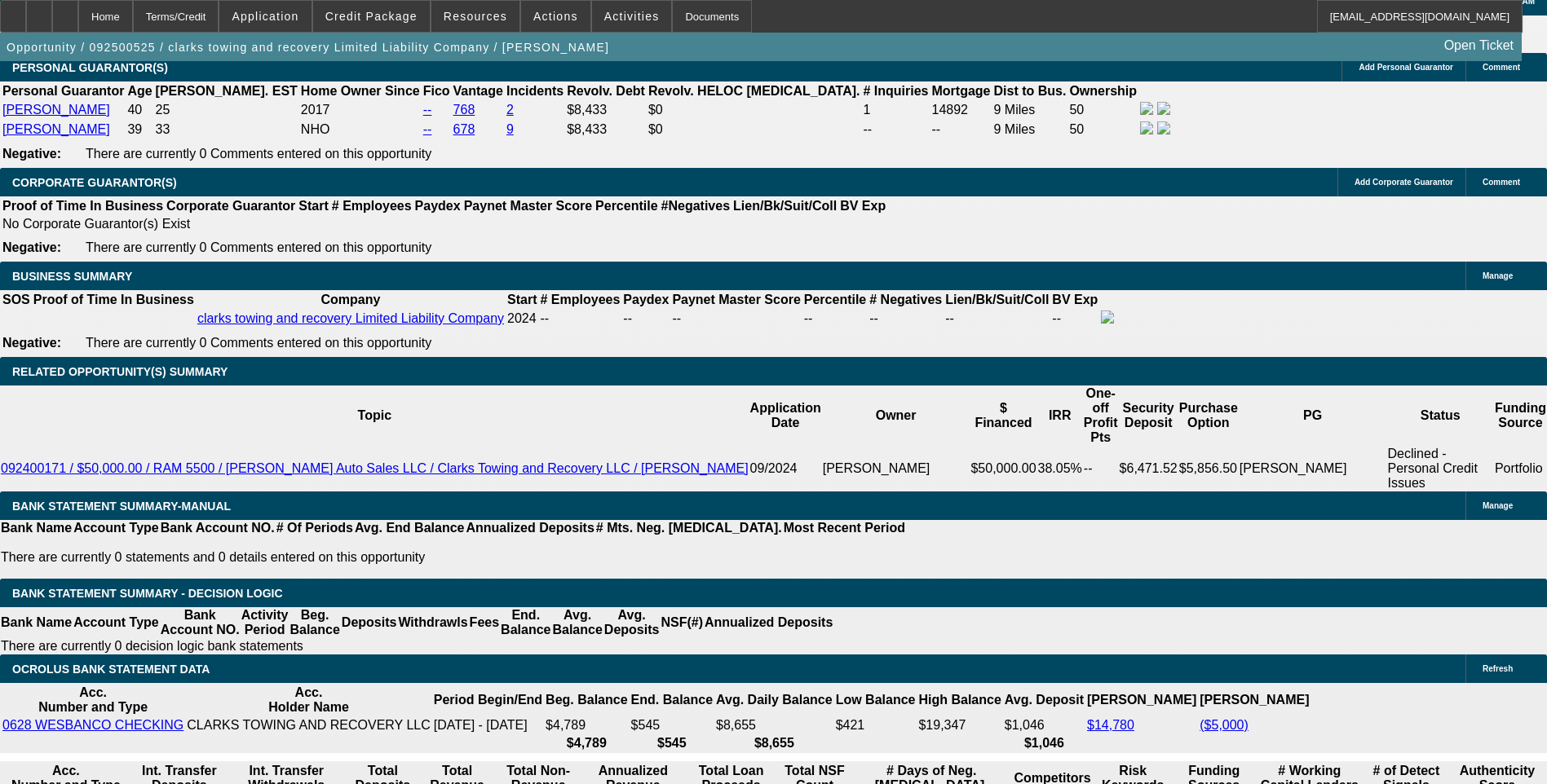
scroll to position [2493, 0]
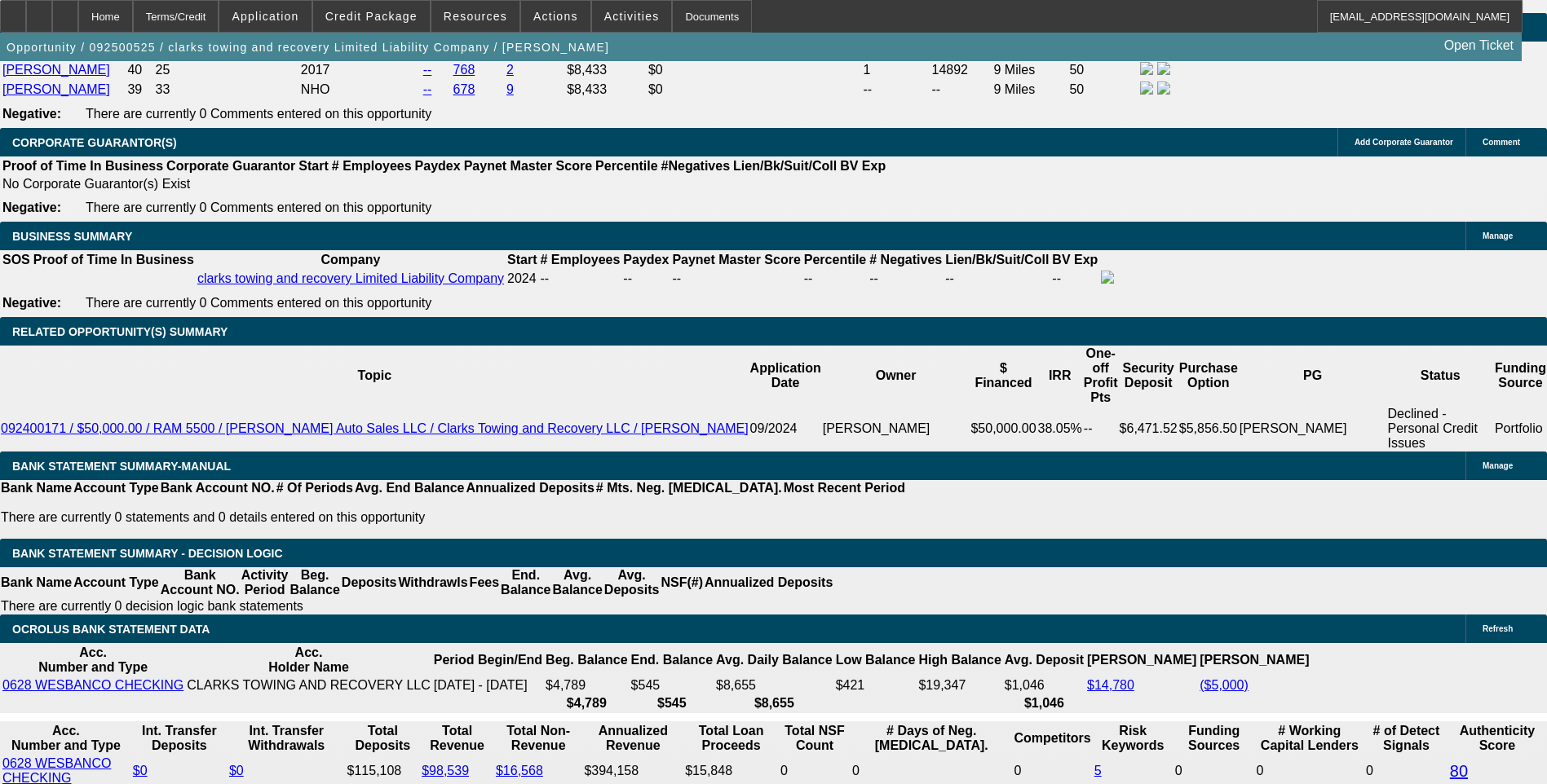
select select "0.15"
type input "$8,793.00"
type input "UNKNOWN"
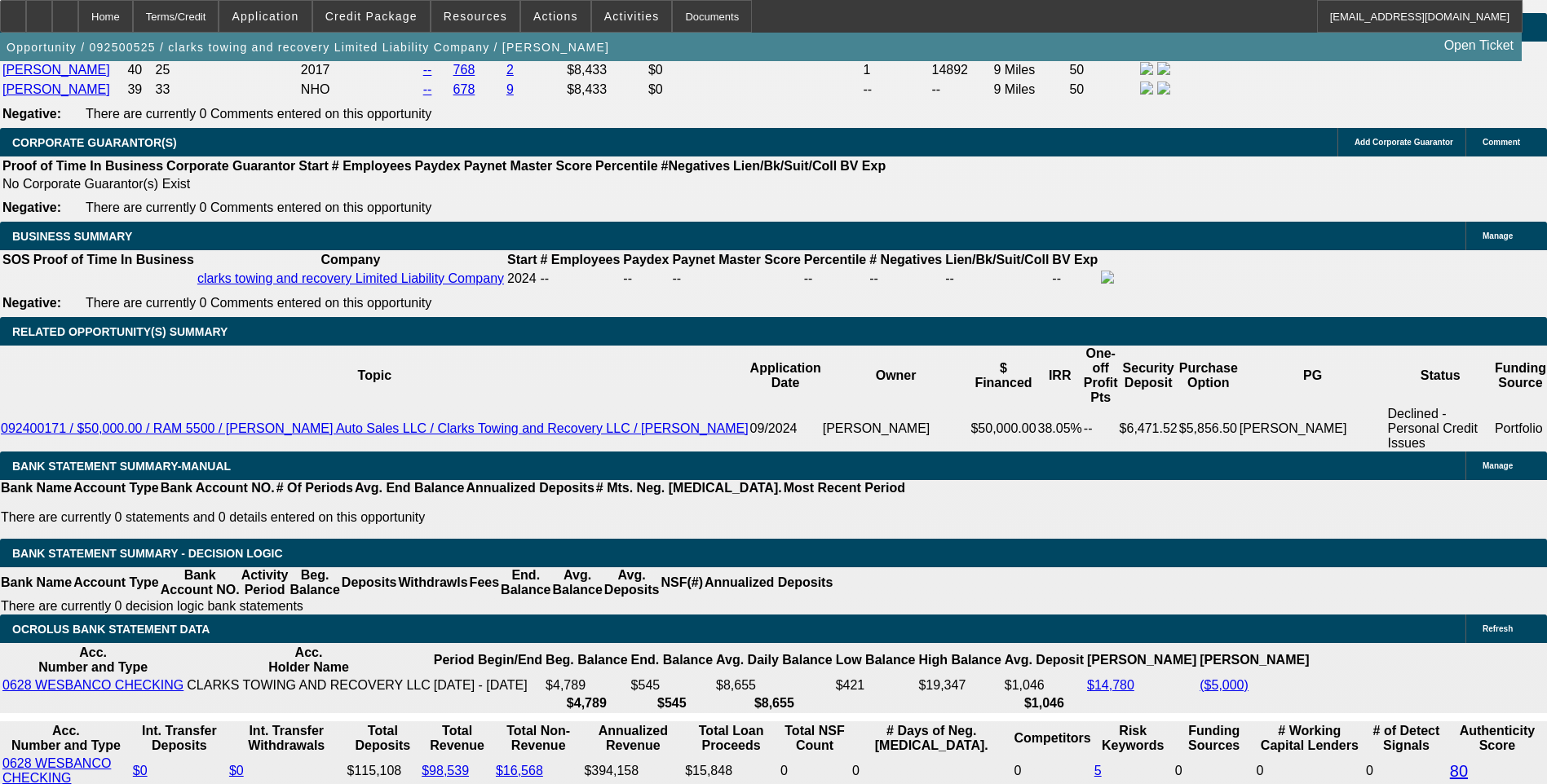
type input "42"
type input "19"
type input "$2,415.46"
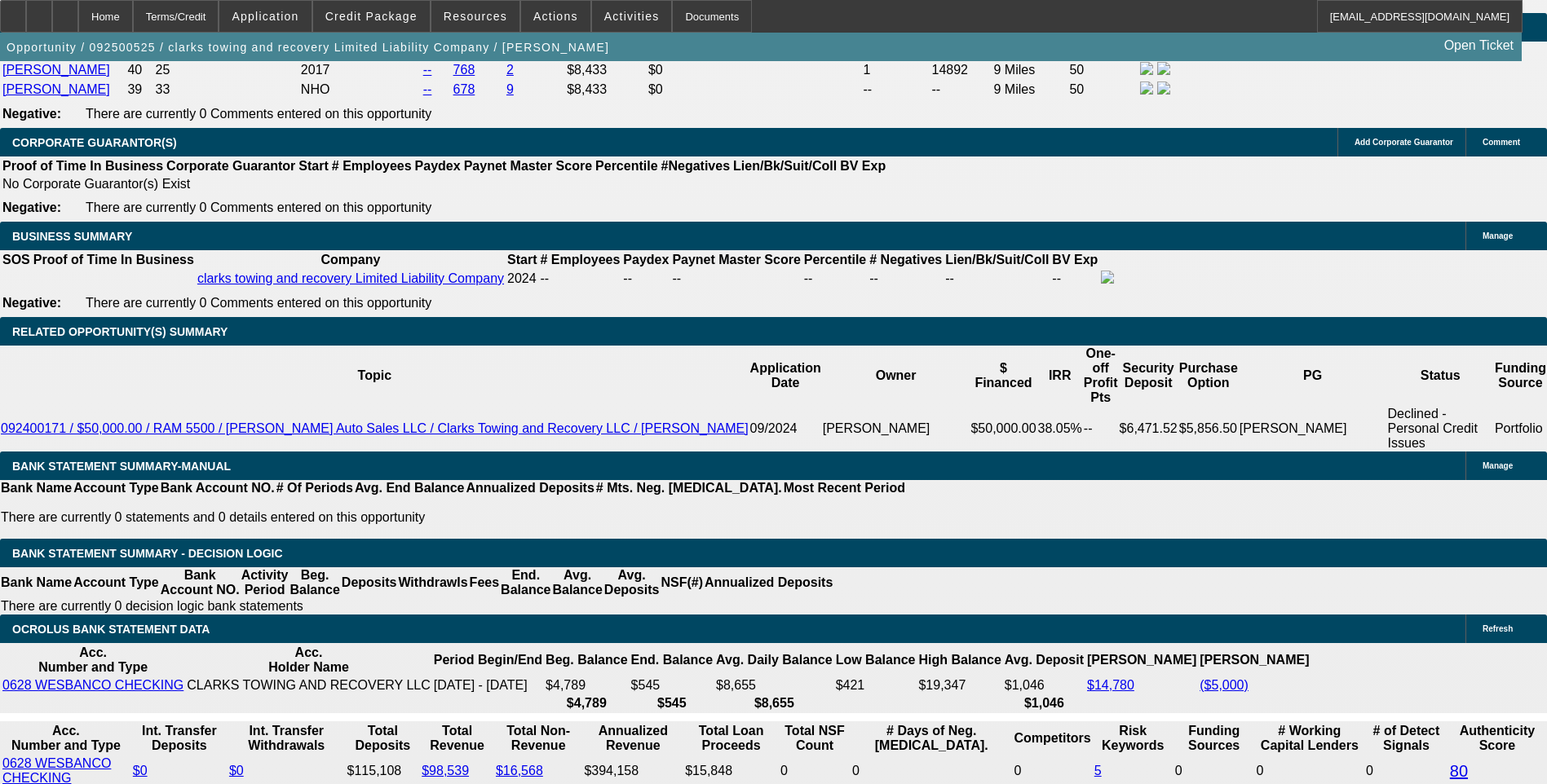
type input "$1,207.73"
type input "$3,266.50"
type input "$1,633.25"
type input "19.5"
type input "$3,292.30"
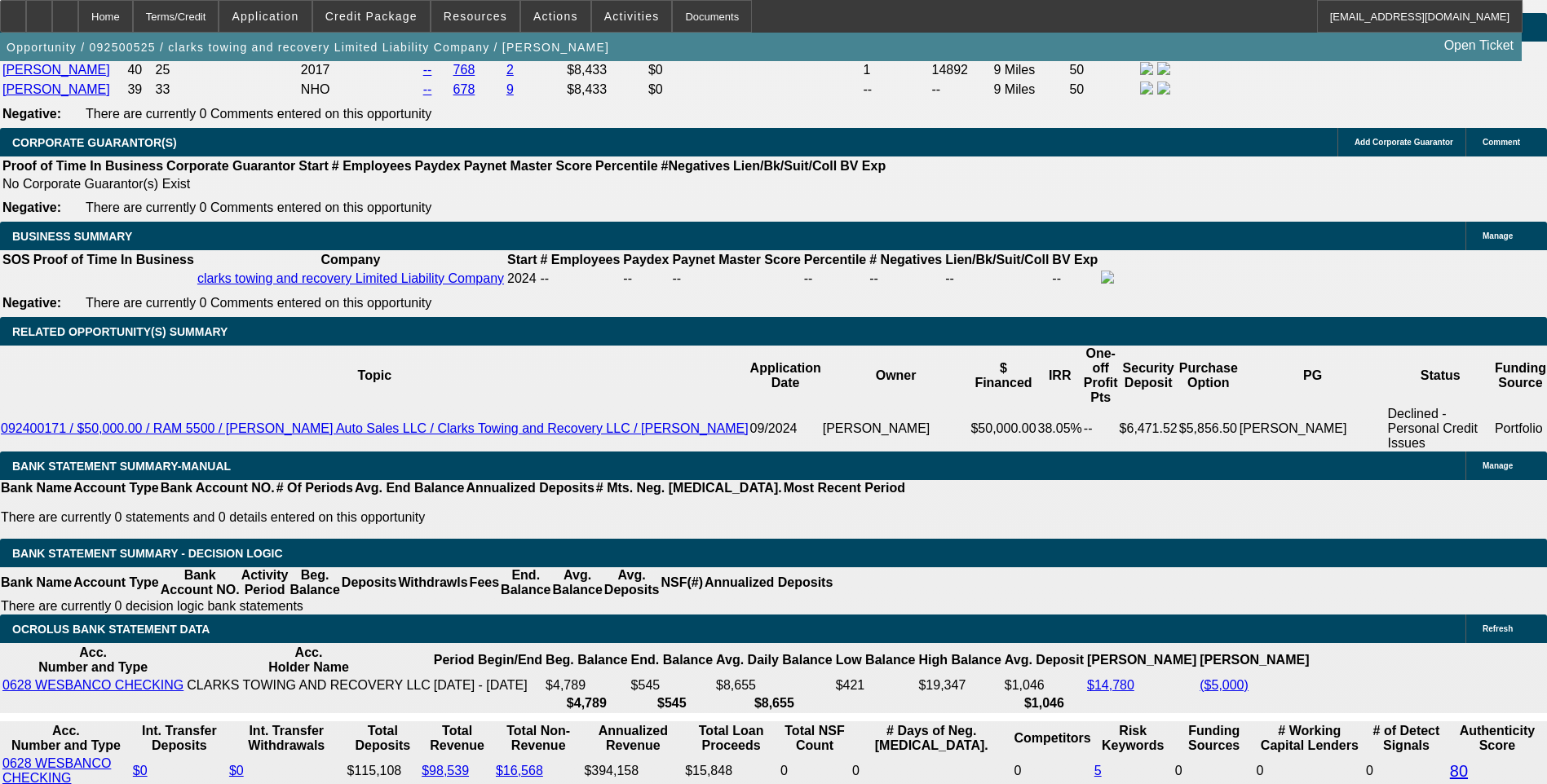
type input "$1,646.15"
type input "19.5"
type input "1646.1"
type input "$3,292.20"
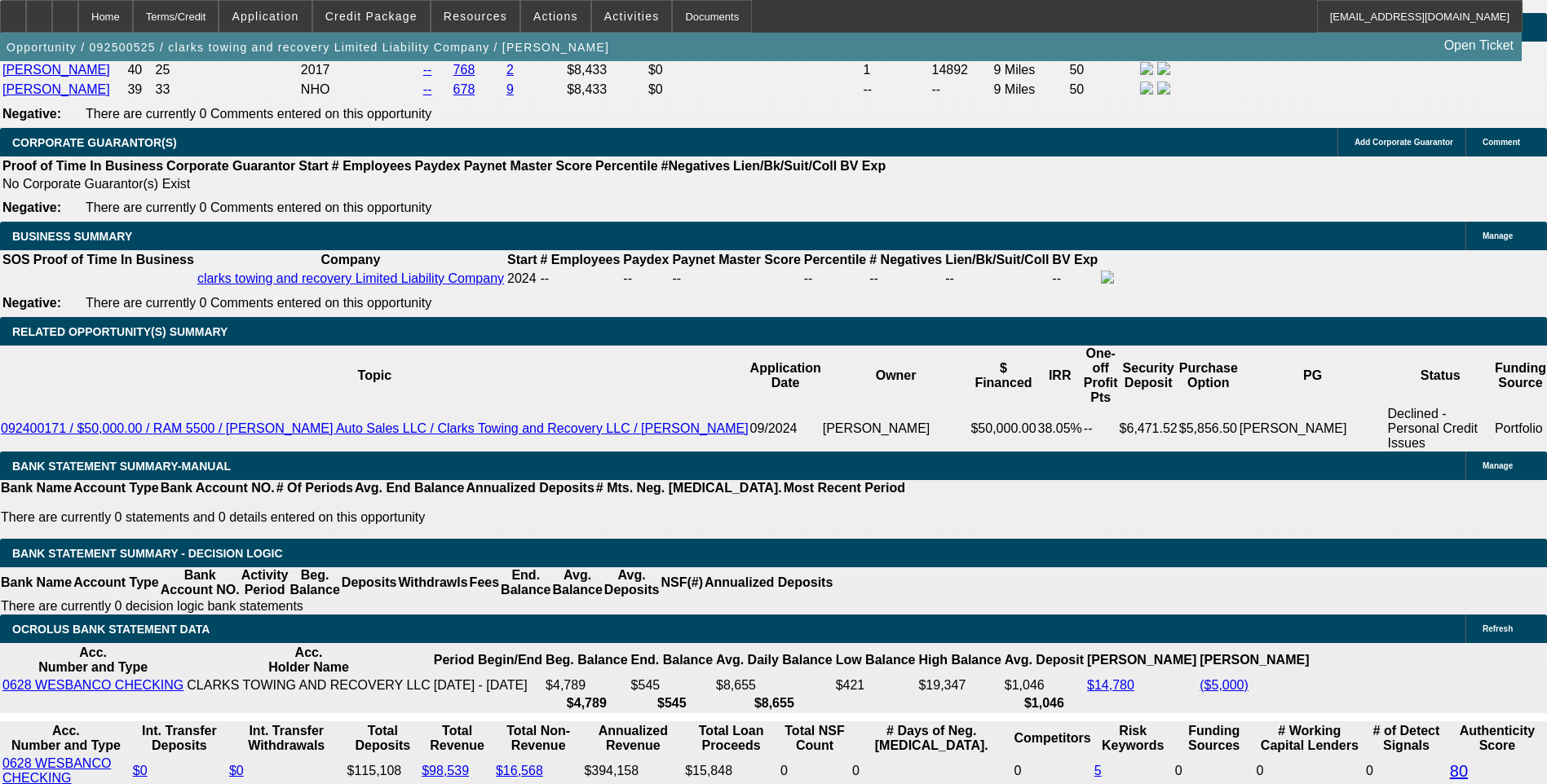
type input "1646."
type input "$3,292.00"
type input "164"
type input "$328.00"
type input "1645"
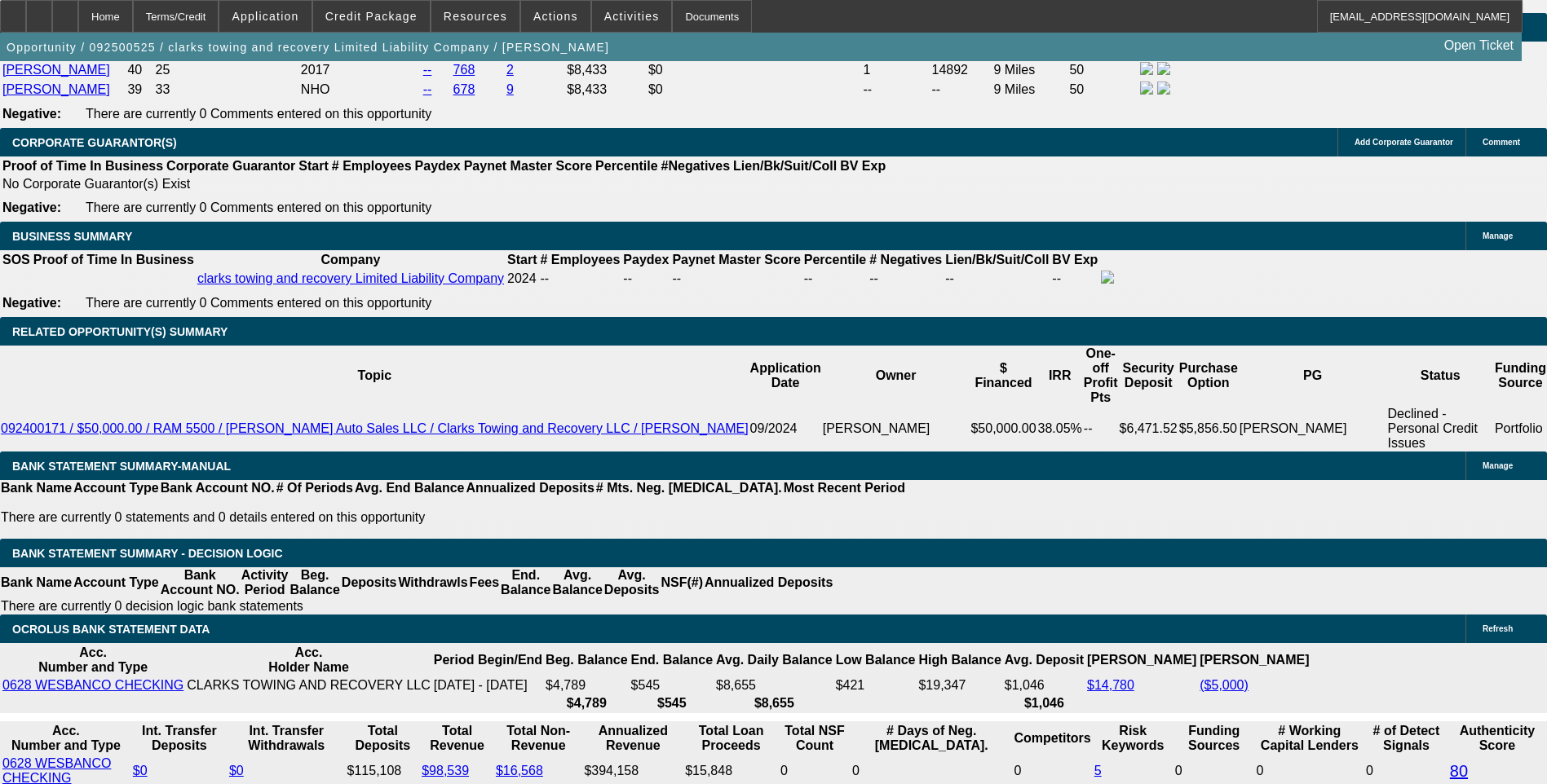
type input "$3,290.00"
type input "19.5"
type input "$1,645.00"
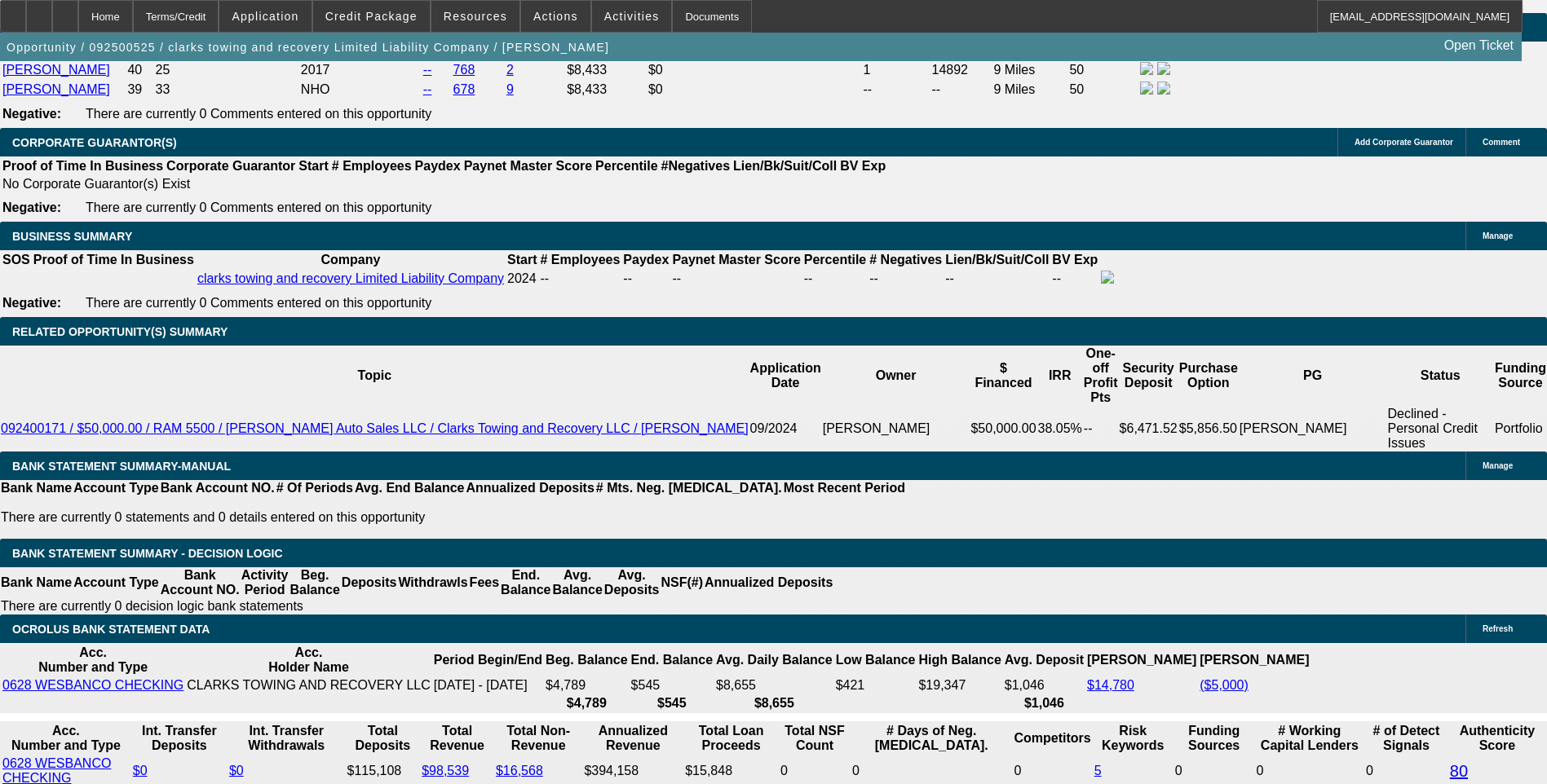
select select "6"
select select "0"
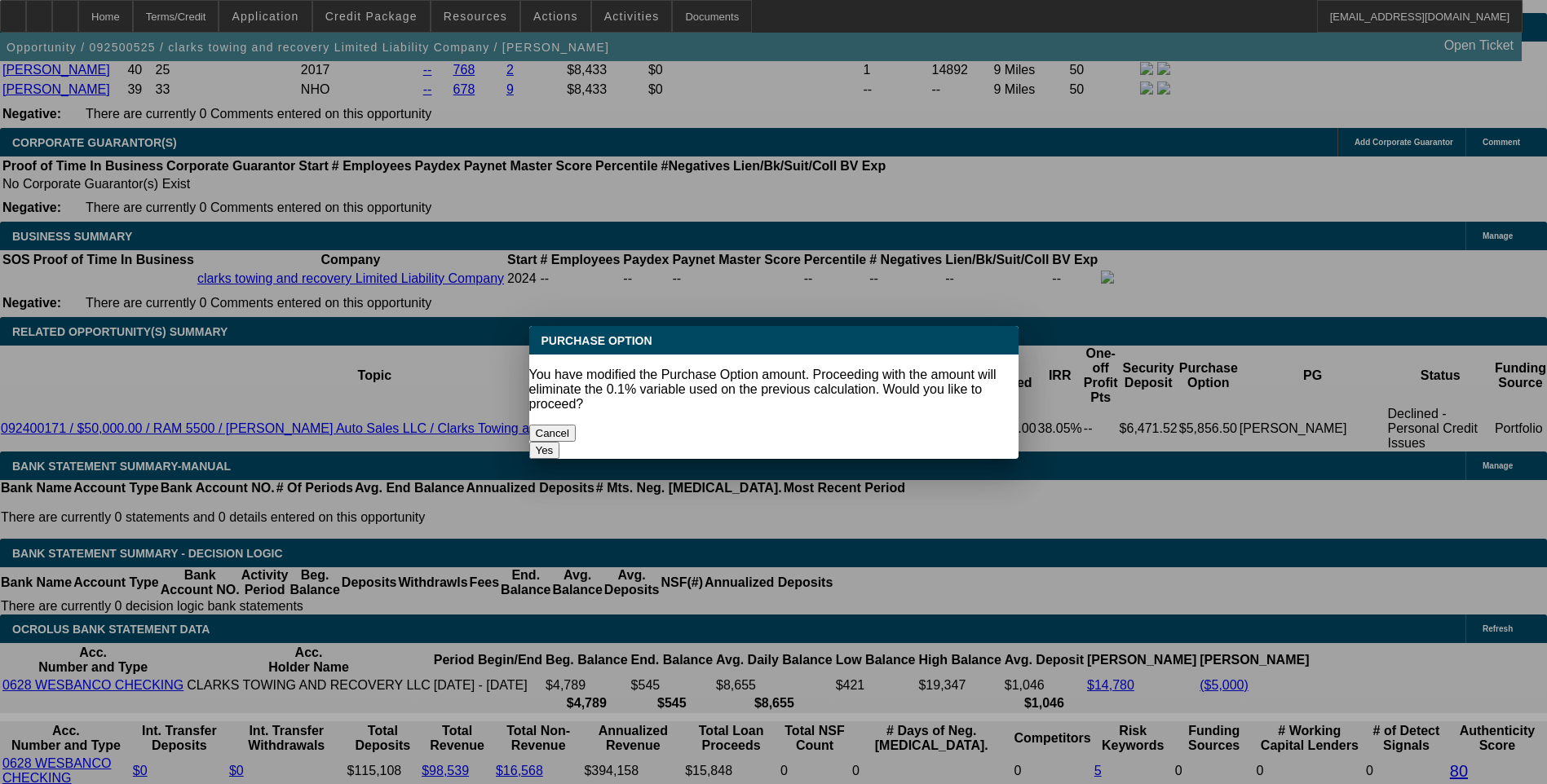
scroll to position [0, 0]
click at [560, 442] on button "Yes" at bounding box center [544, 450] width 31 height 17
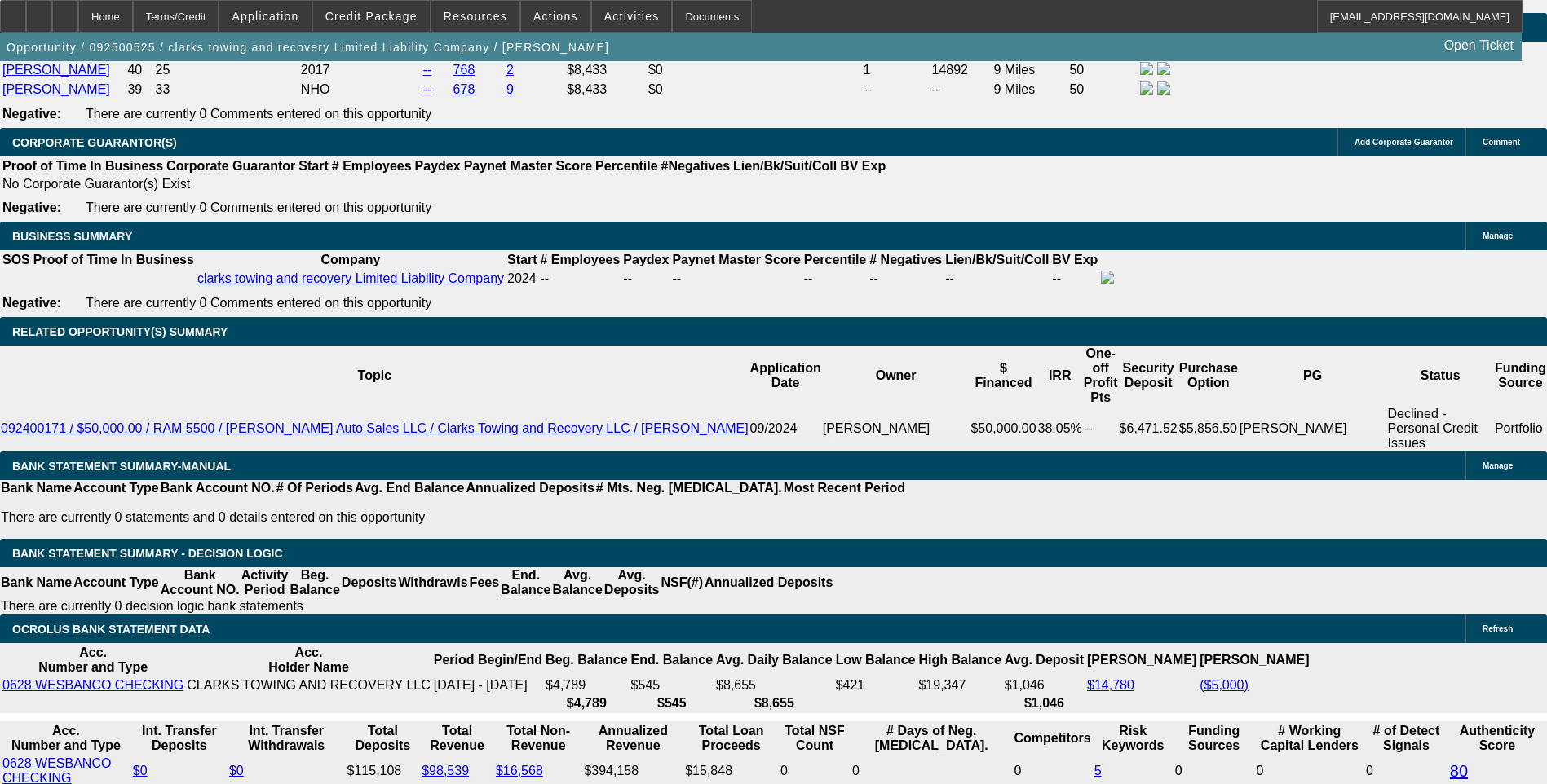
type input "$0.00"
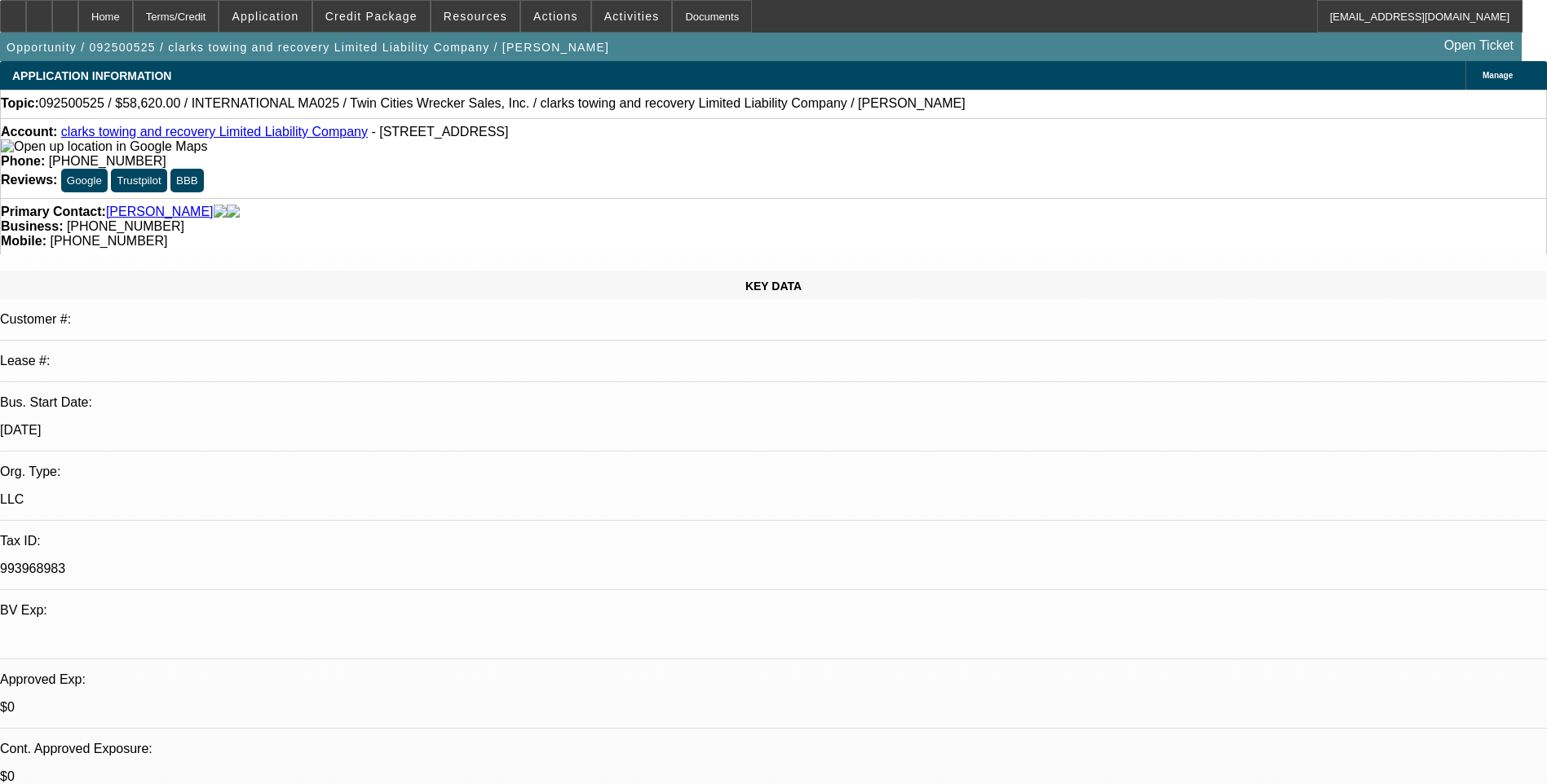
scroll to position [2493, 0]
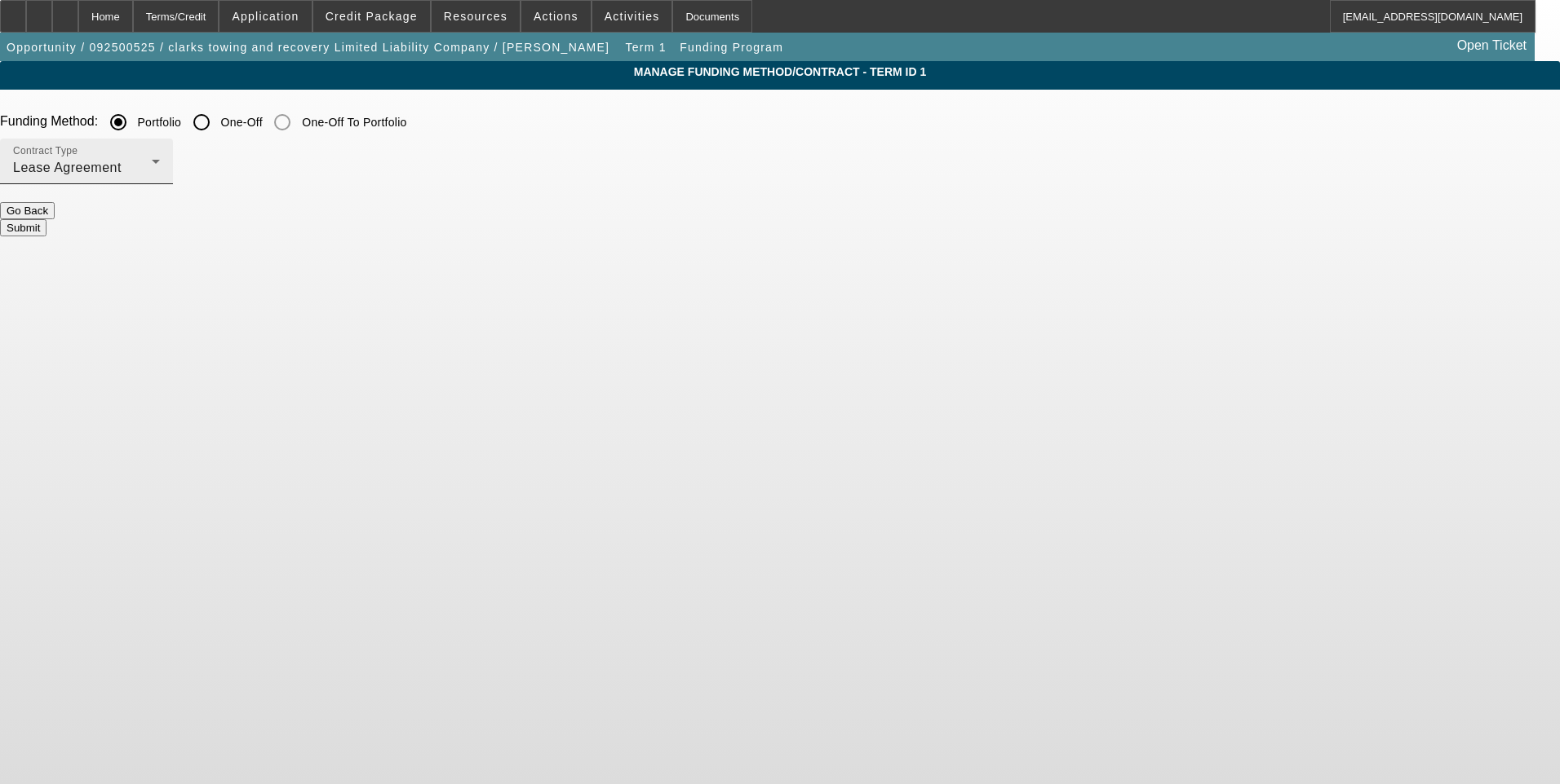
click at [152, 167] on div "Lease Agreement" at bounding box center [82, 168] width 138 height 20
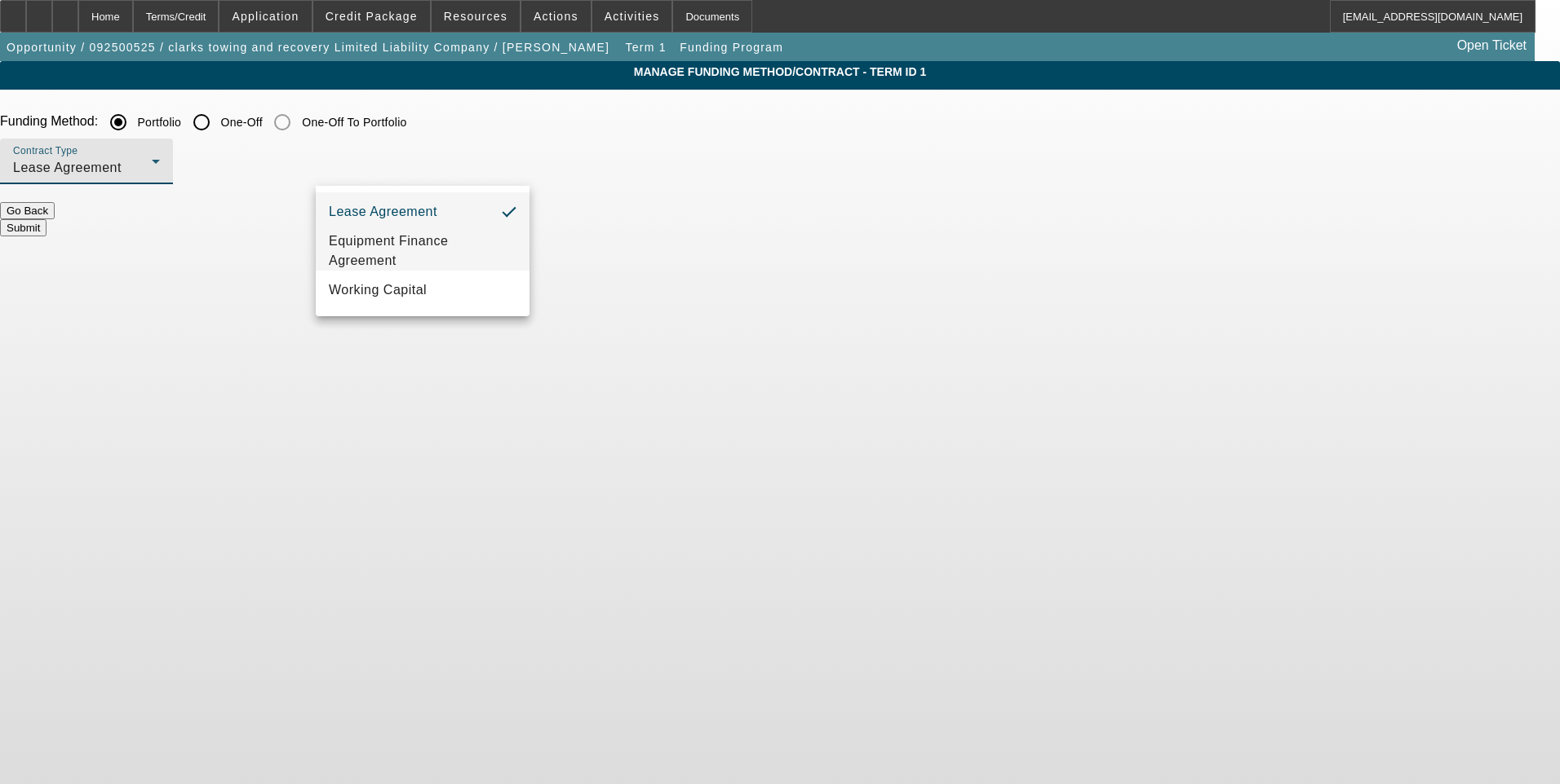
click at [473, 241] on span "Equipment Finance Agreement" at bounding box center [423, 251] width 188 height 39
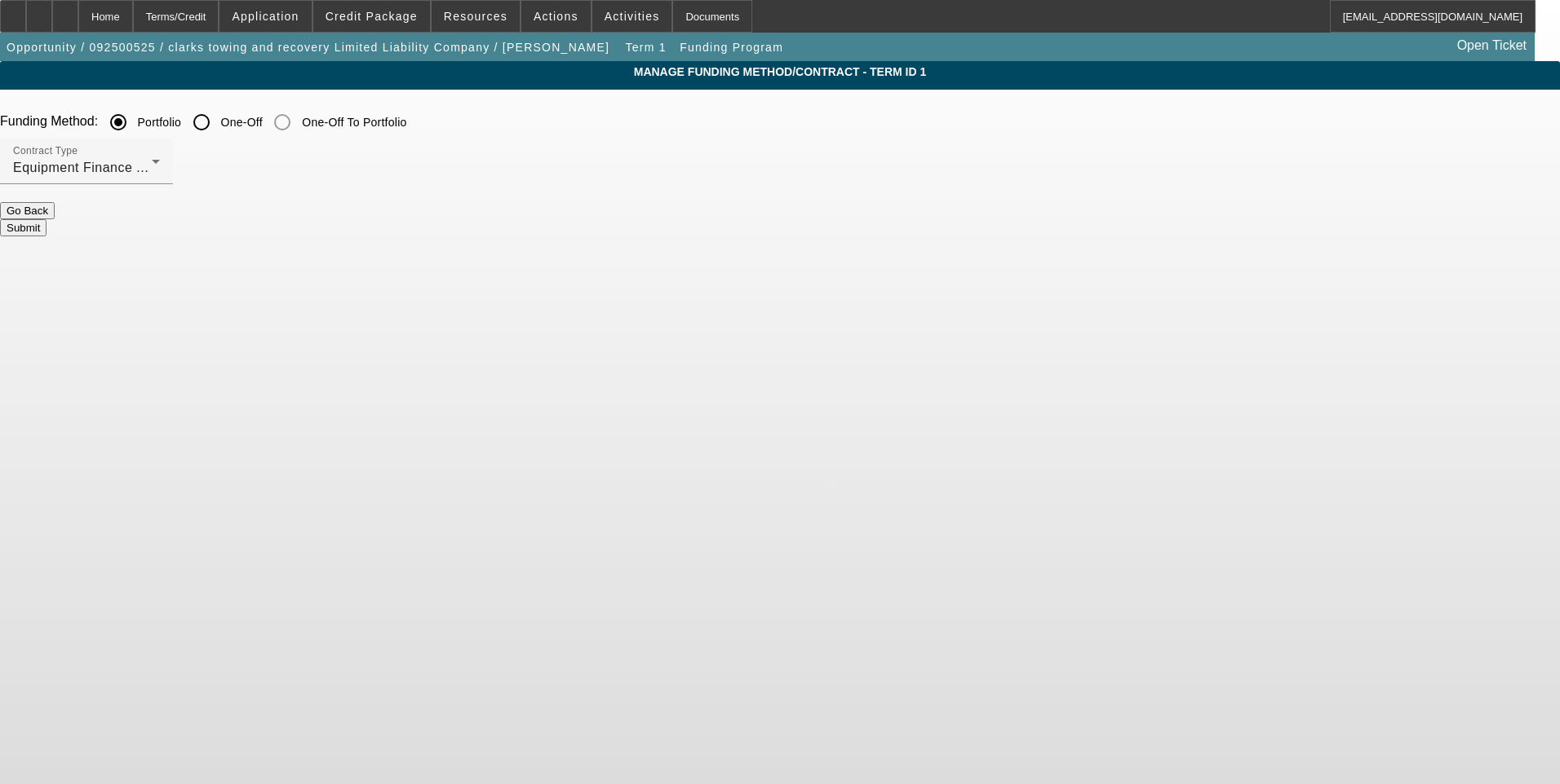
click at [46, 220] on button "Submit" at bounding box center [23, 228] width 46 height 17
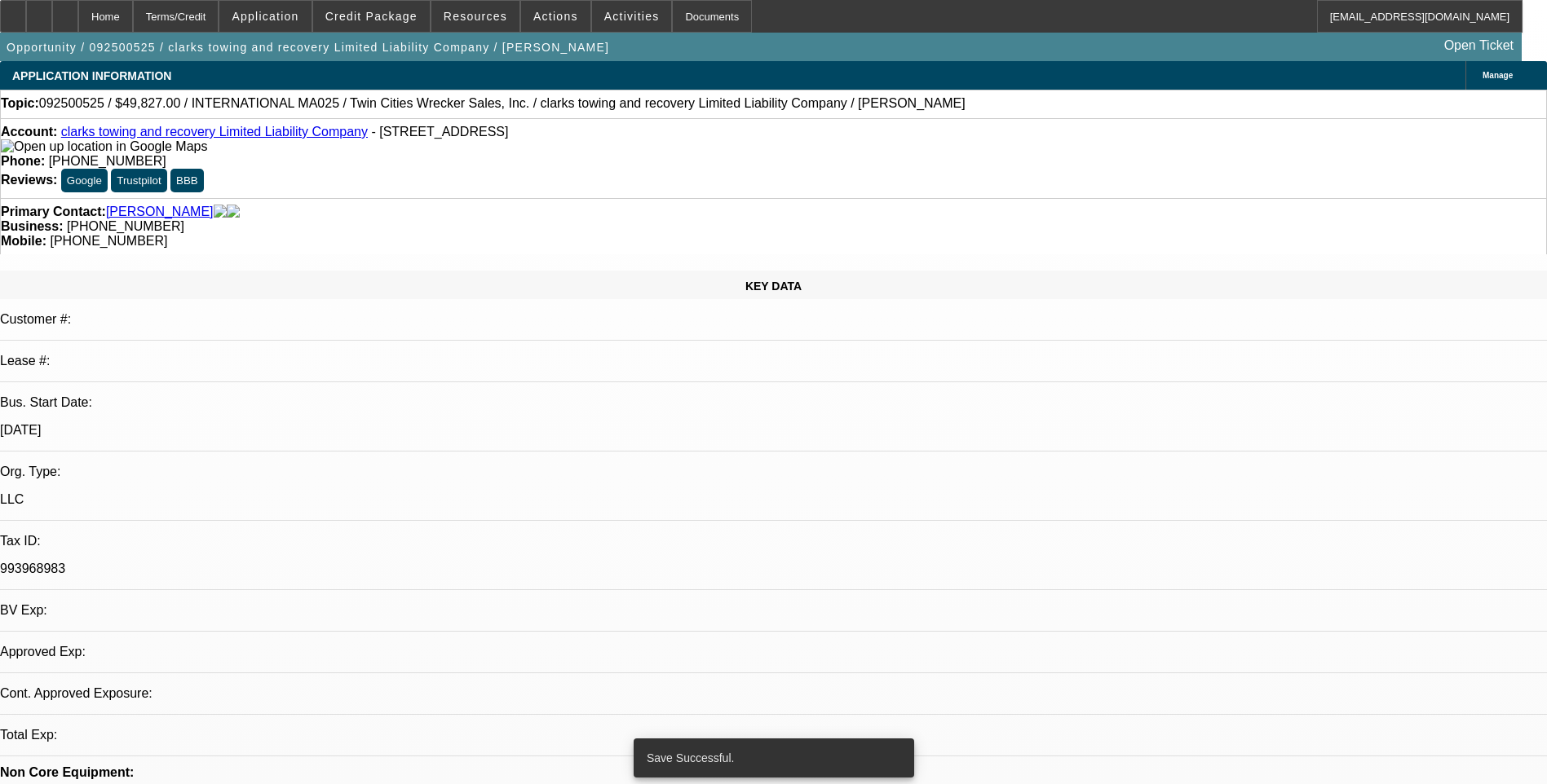
select select "0.15"
select select "2"
select select "0"
select select "6"
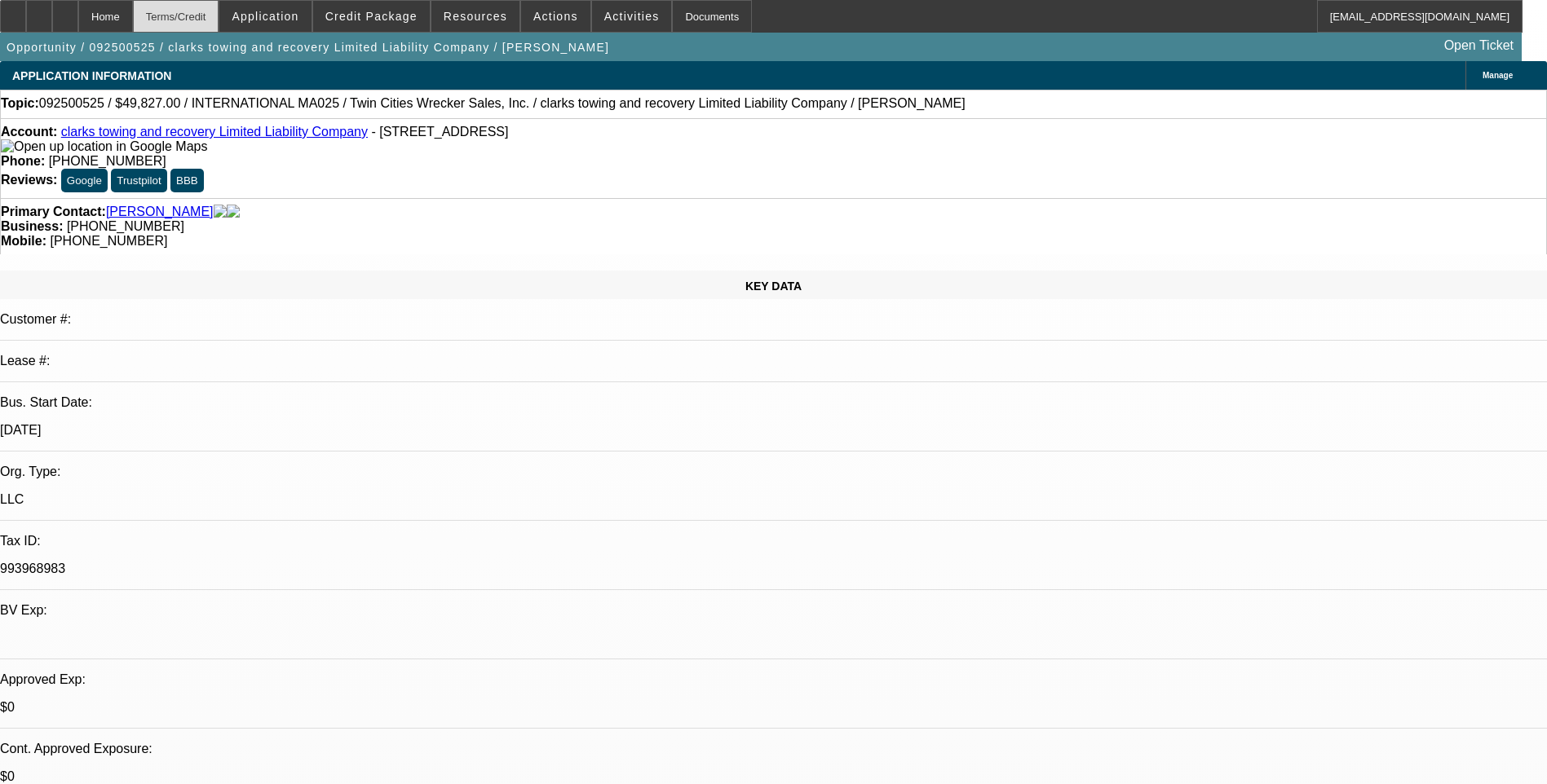
click at [220, 20] on div "Terms/Credit" at bounding box center [176, 16] width 87 height 33
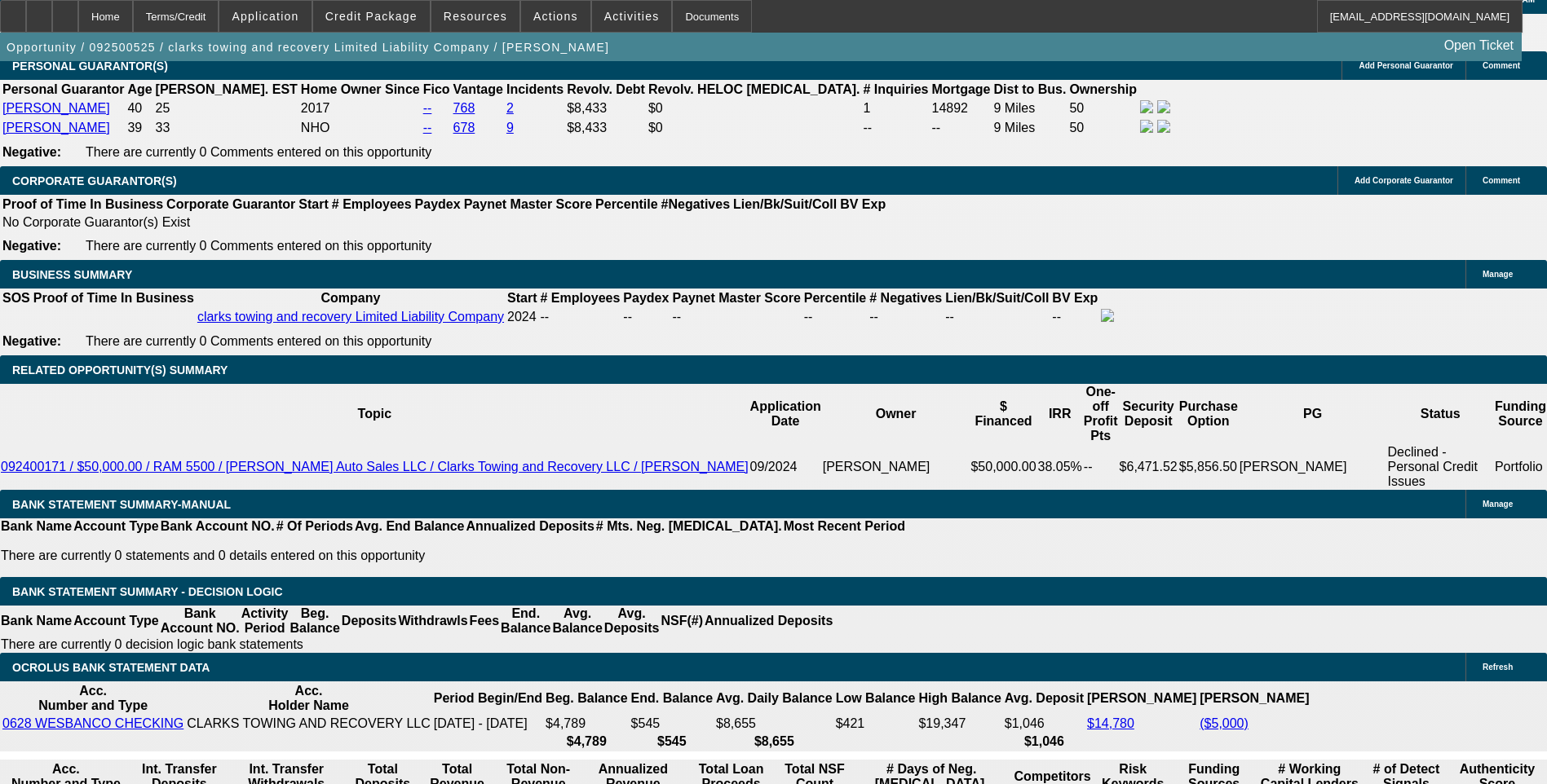
scroll to position [2495, 0]
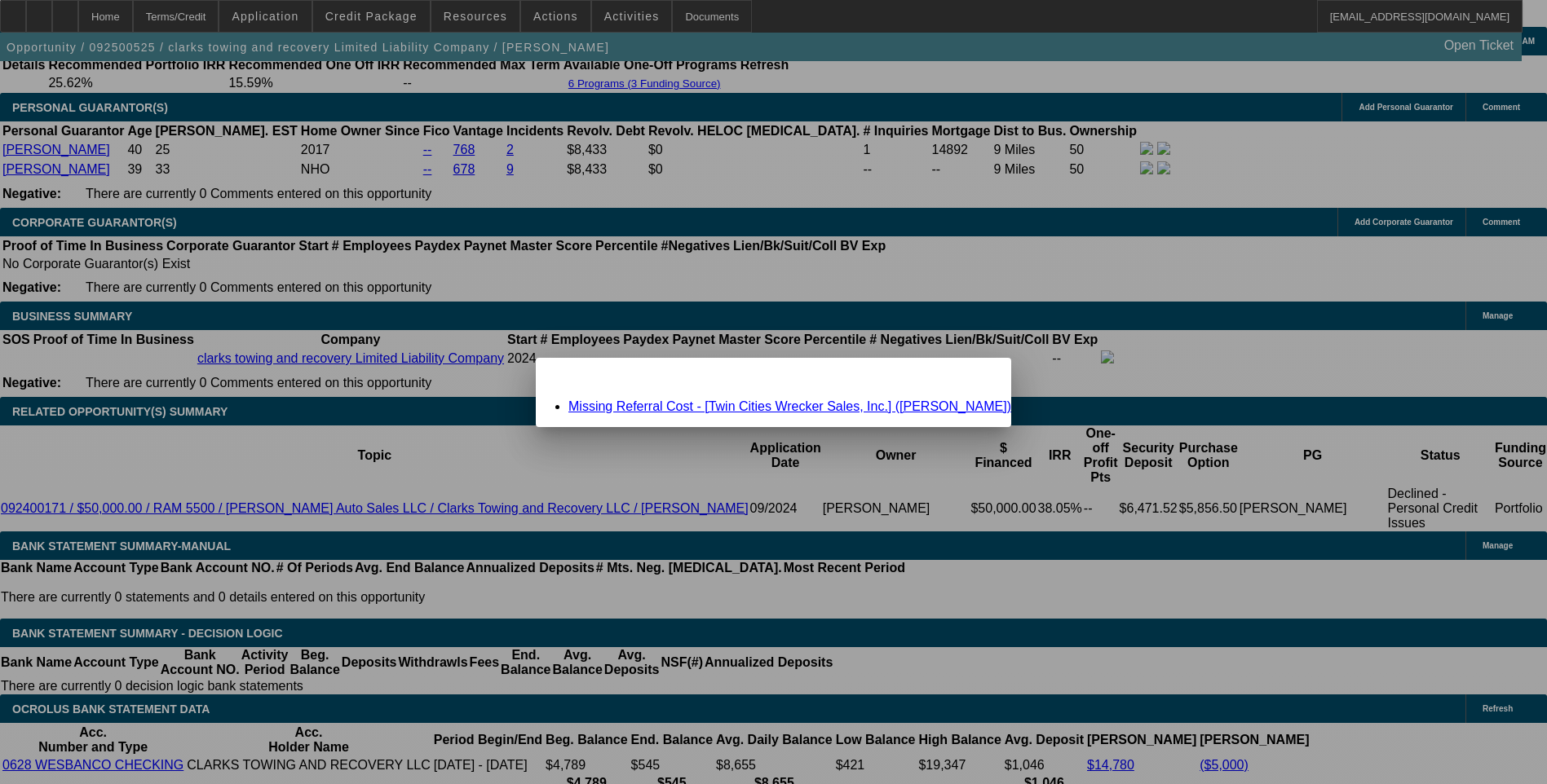
click at [670, 408] on link "Missing Referral Cost - [Twin Cities Wrecker Sales, Inc.] (Rooney, Doug)" at bounding box center [790, 406] width 443 height 14
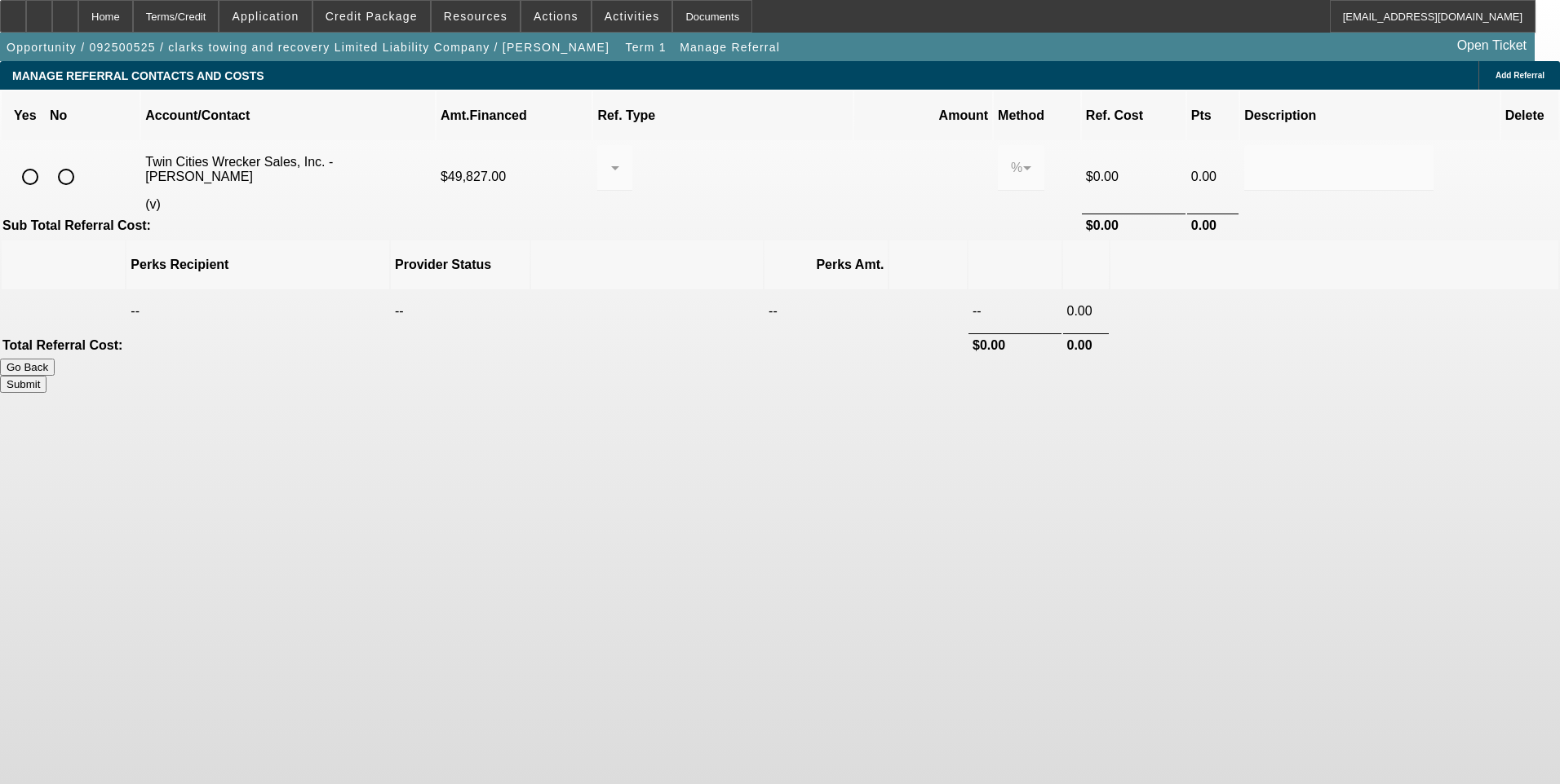
click at [82, 161] on input "radio" at bounding box center [66, 177] width 33 height 33
radio input "true"
click at [46, 376] on button "Submit" at bounding box center [23, 384] width 46 height 17
type input "0.000"
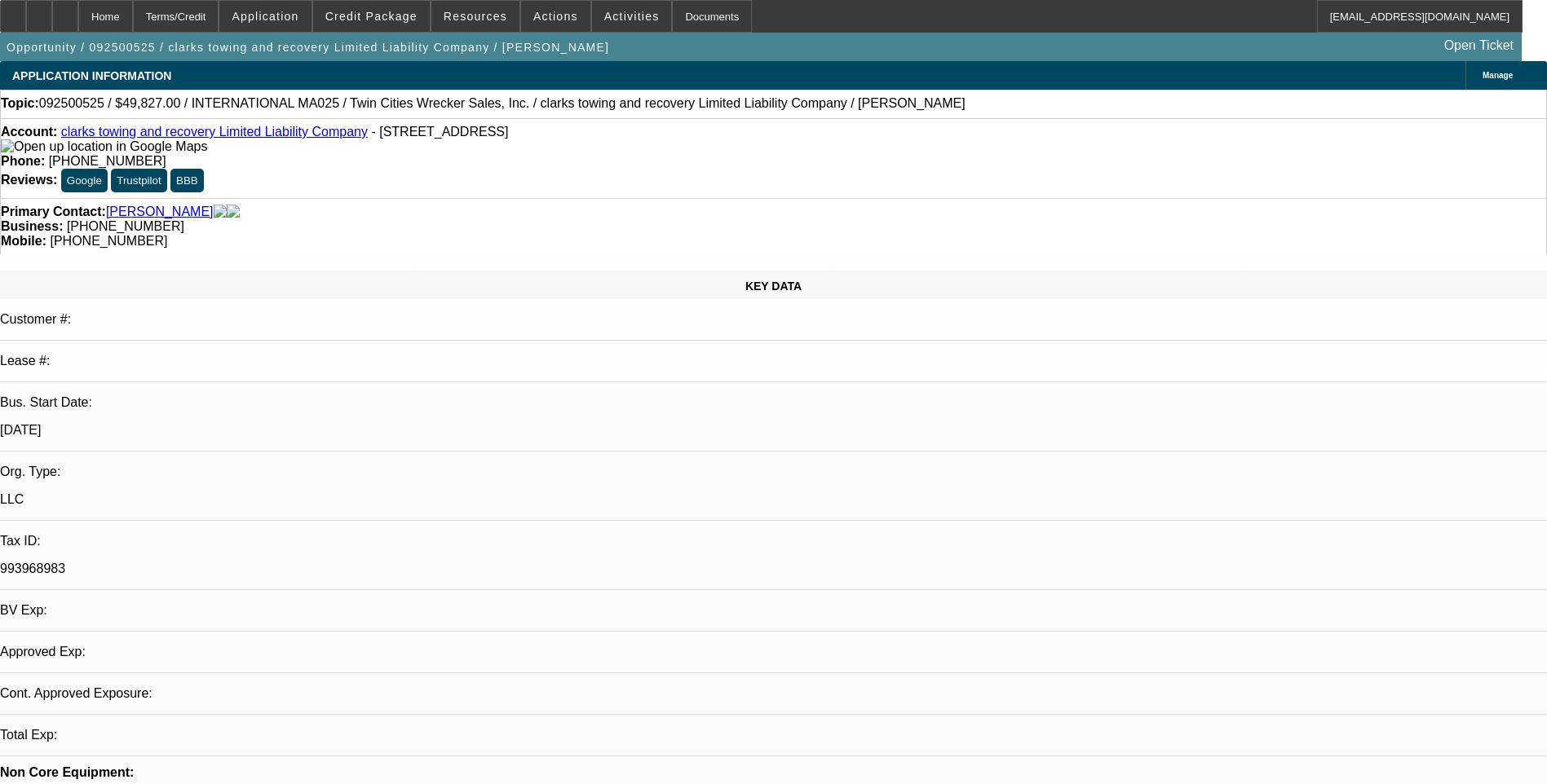
select select "0.15"
select select "2"
select select "0"
select select "6"
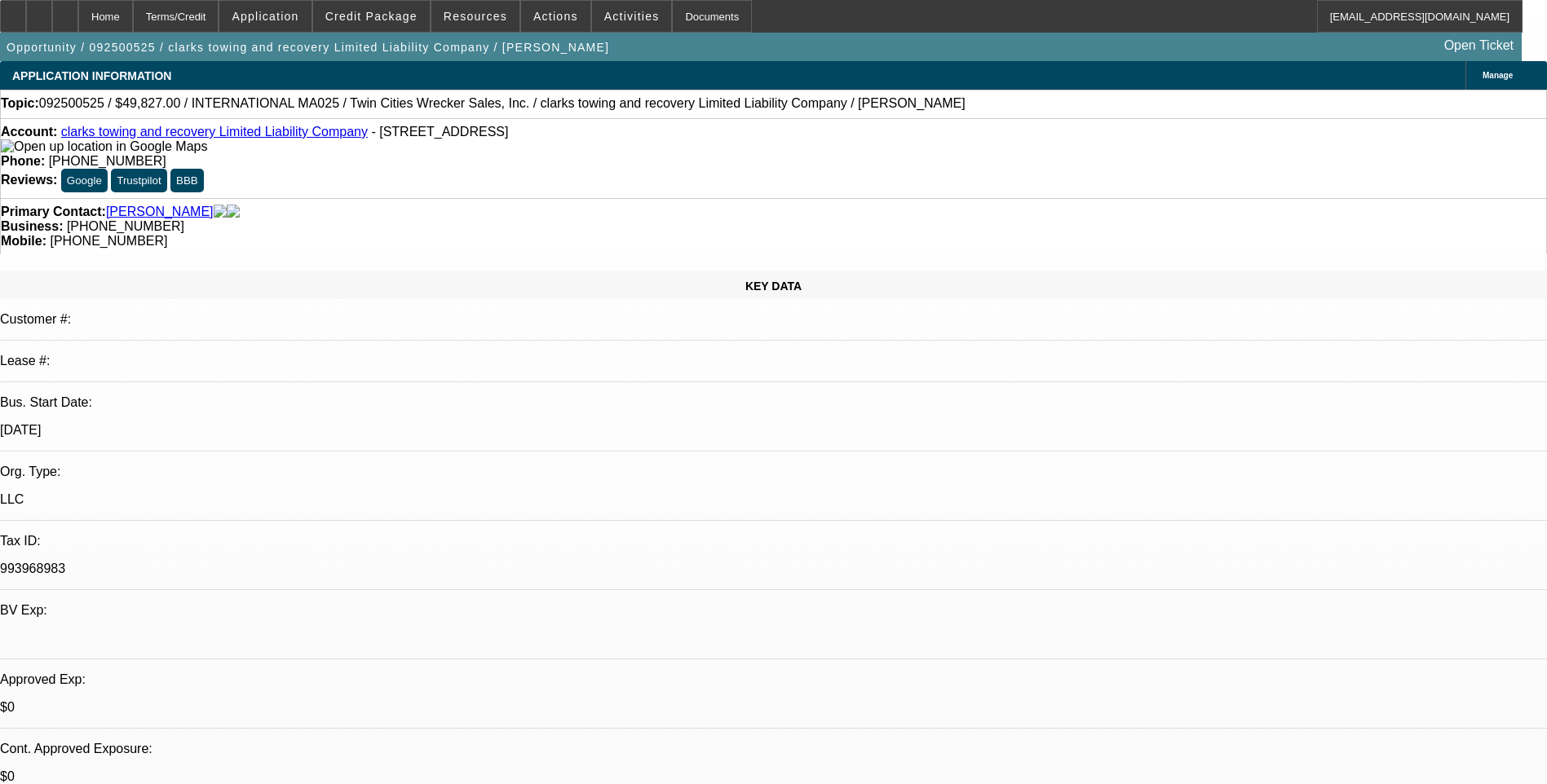
click at [220, 18] on div "Terms/Credit" at bounding box center [176, 16] width 87 height 33
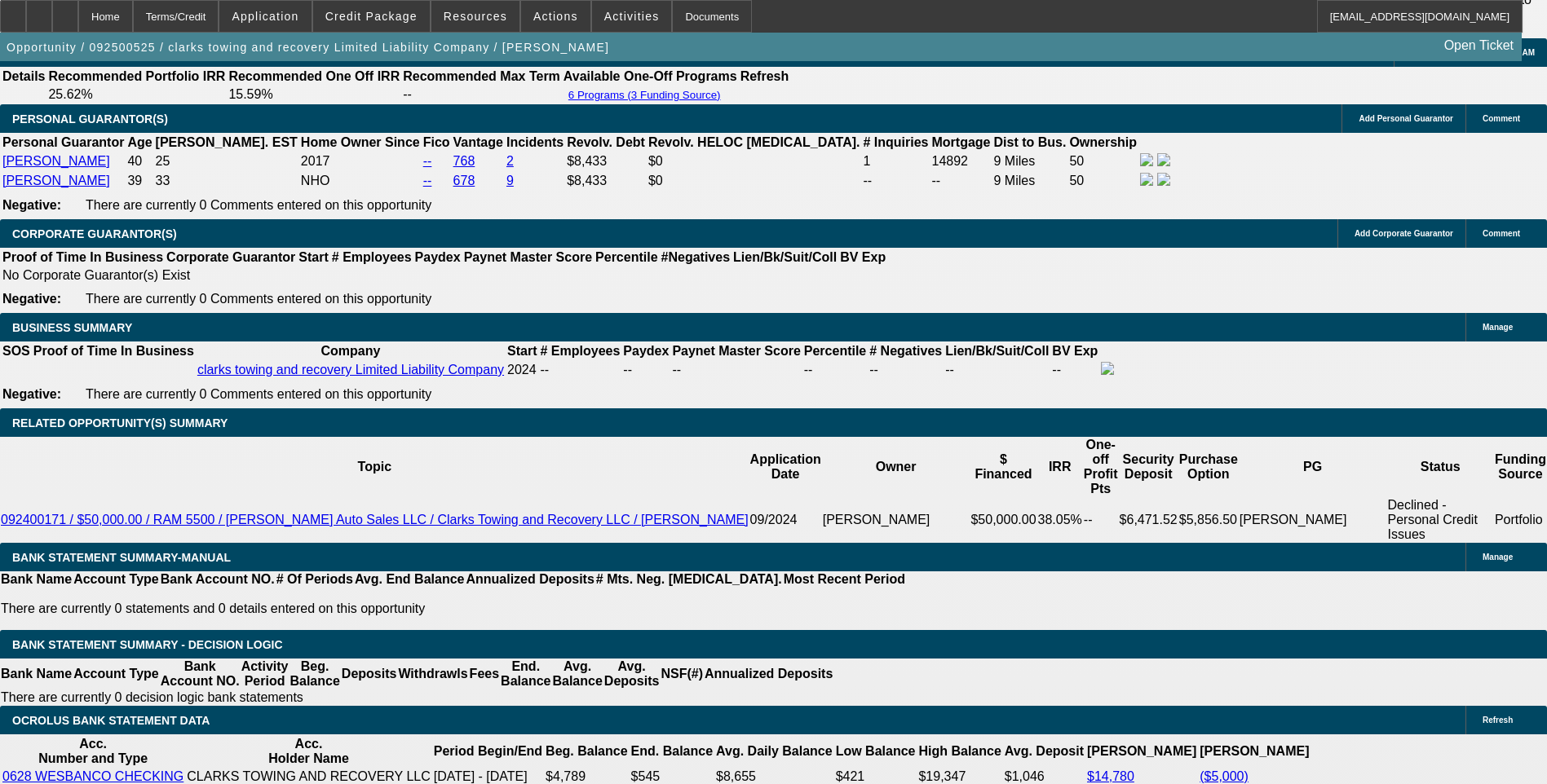
scroll to position [2495, 0]
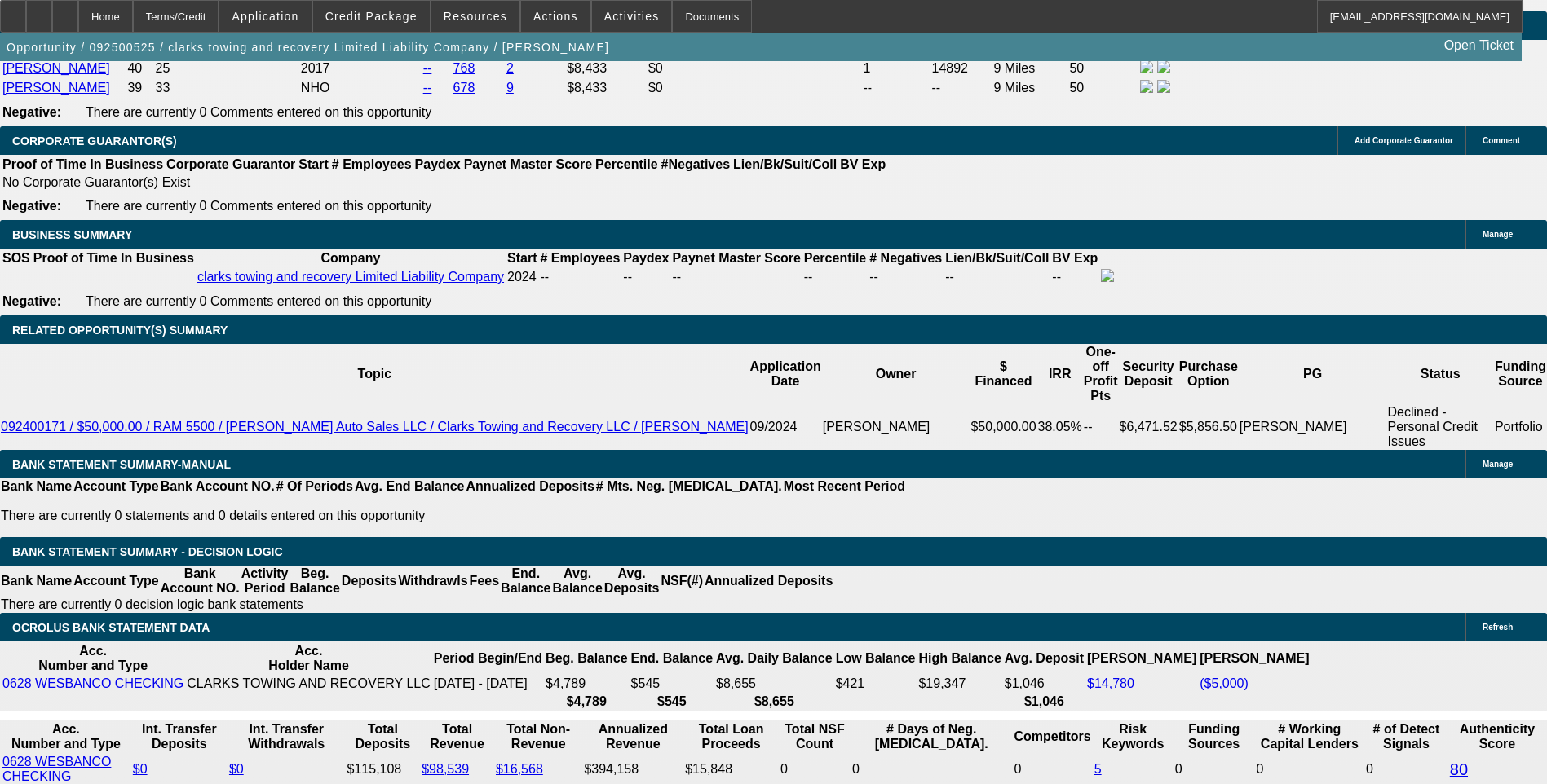
type input "8793"
type input "$8,620.00"
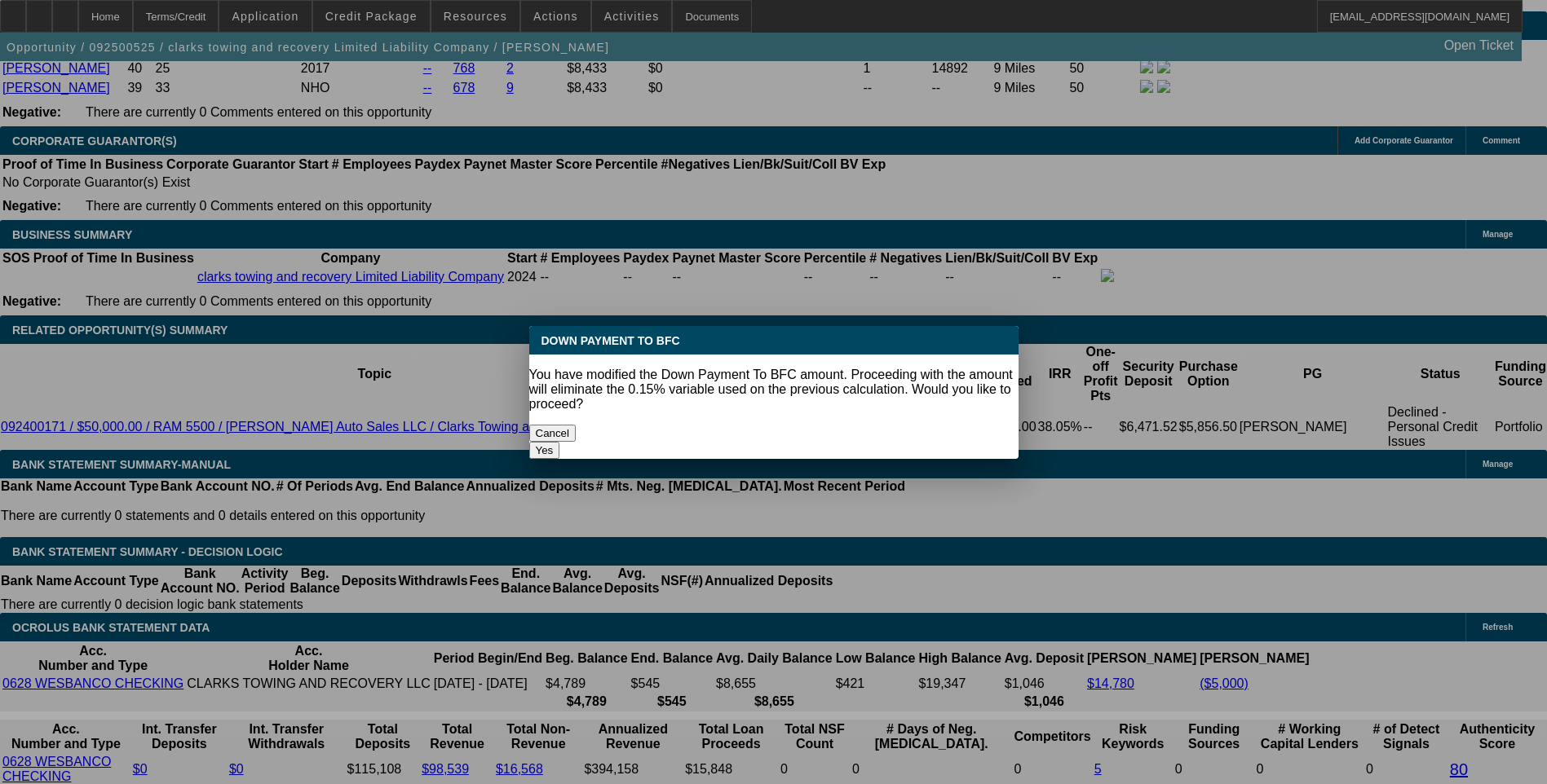
click at [270, 217] on body "Home Terms/Credit Application Credit Package Resources Actions Activities Docum…" at bounding box center [774, 680] width 1547 height 6351
click at [560, 442] on button "Yes" at bounding box center [544, 450] width 31 height 17
select select "0"
type input "UNKNOWN"
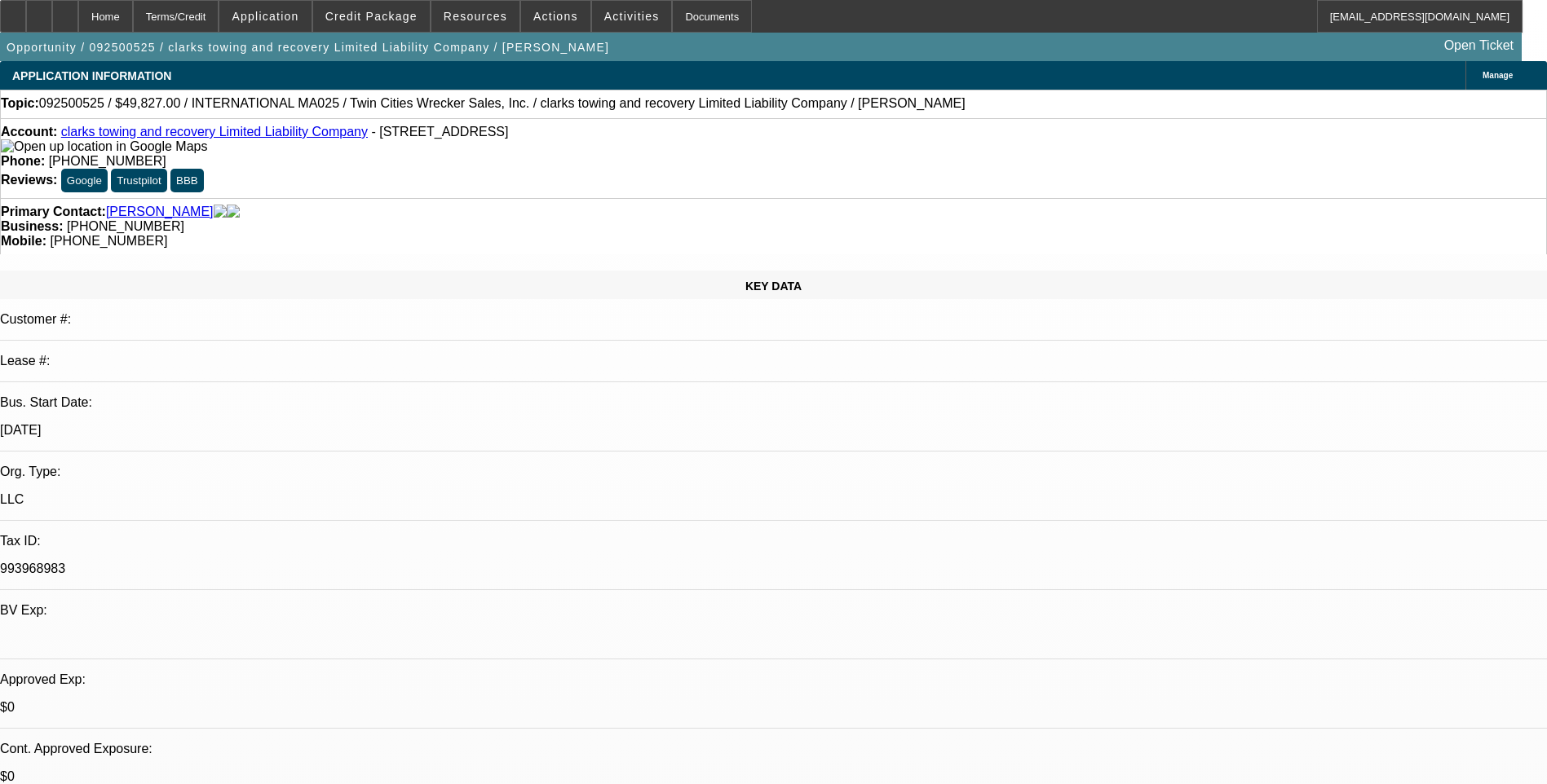
scroll to position [2495, 0]
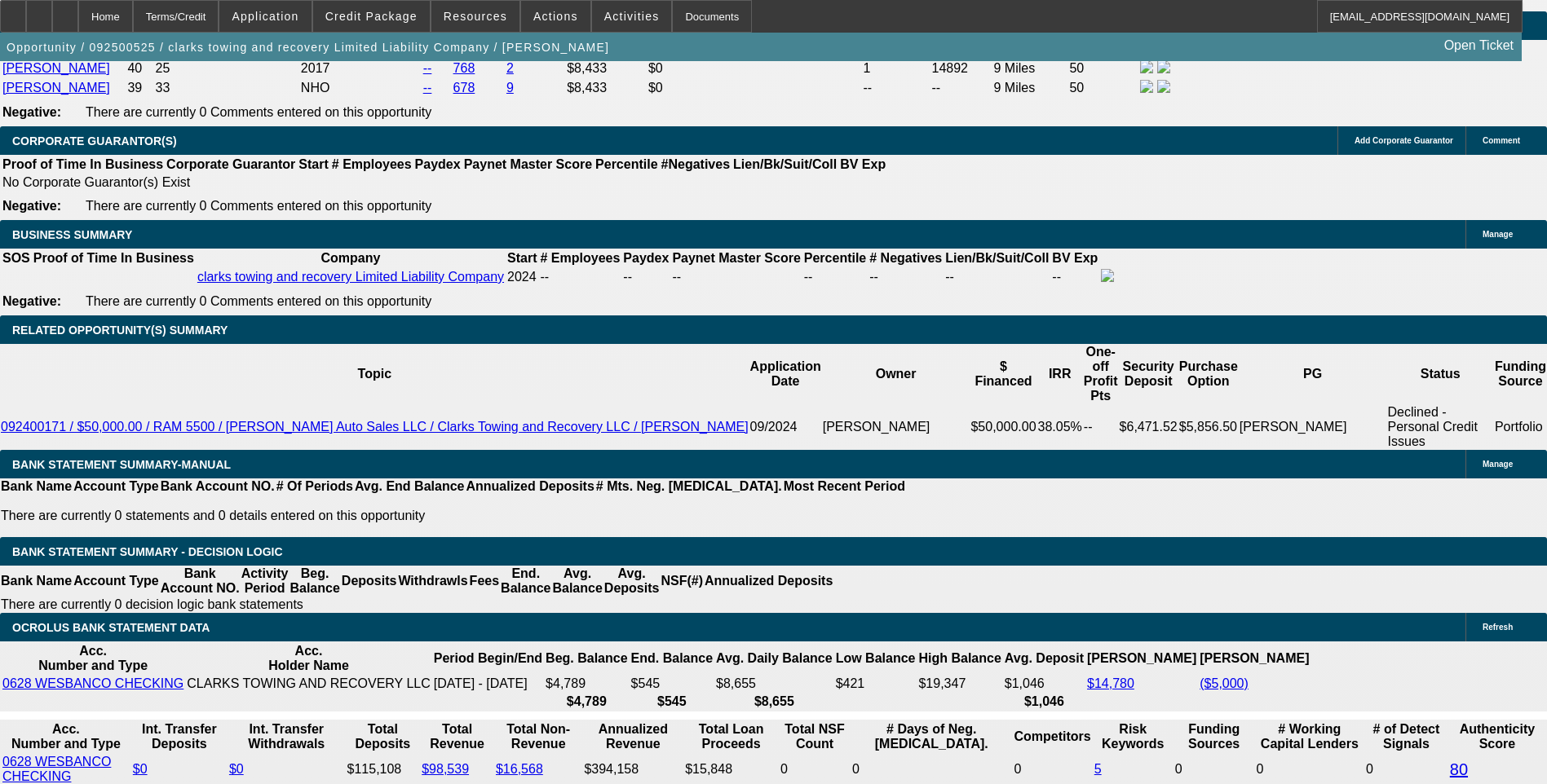
type input "$3,301.40"
type input "1650."
type input "$3,300.00"
type input "19.4"
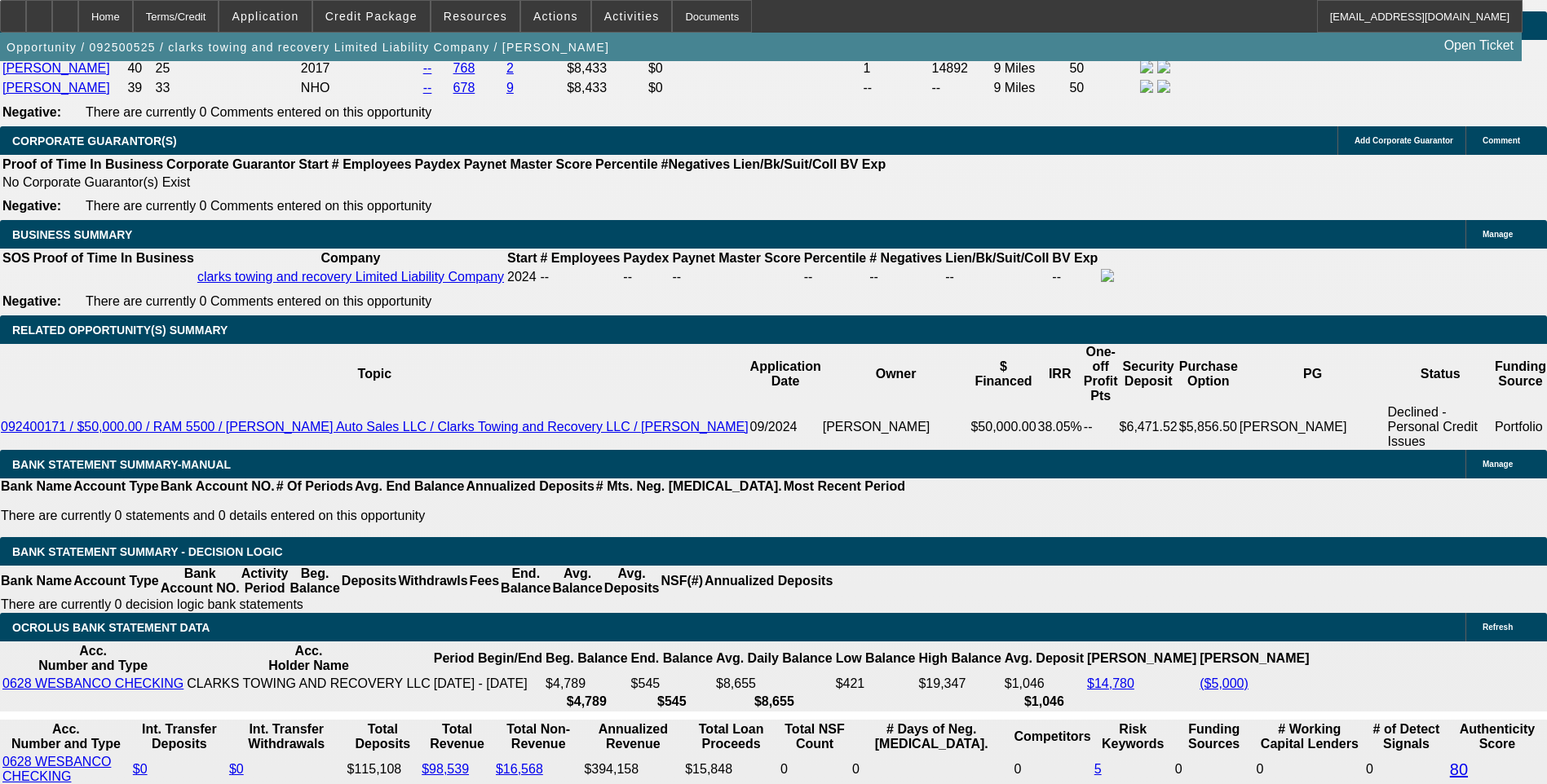
type input "$1,650.00"
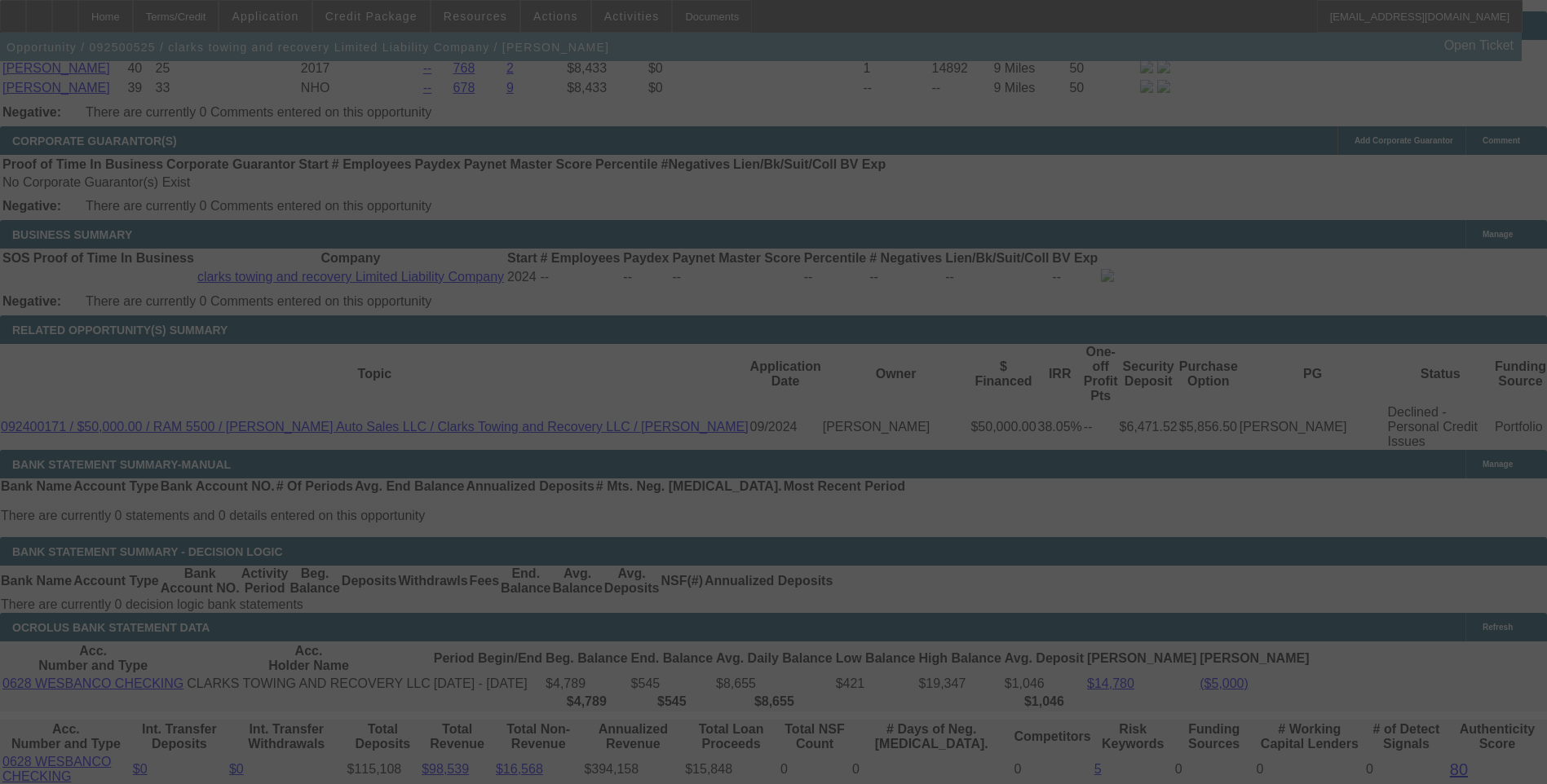
select select "0"
select select "2"
select select "0"
select select "6"
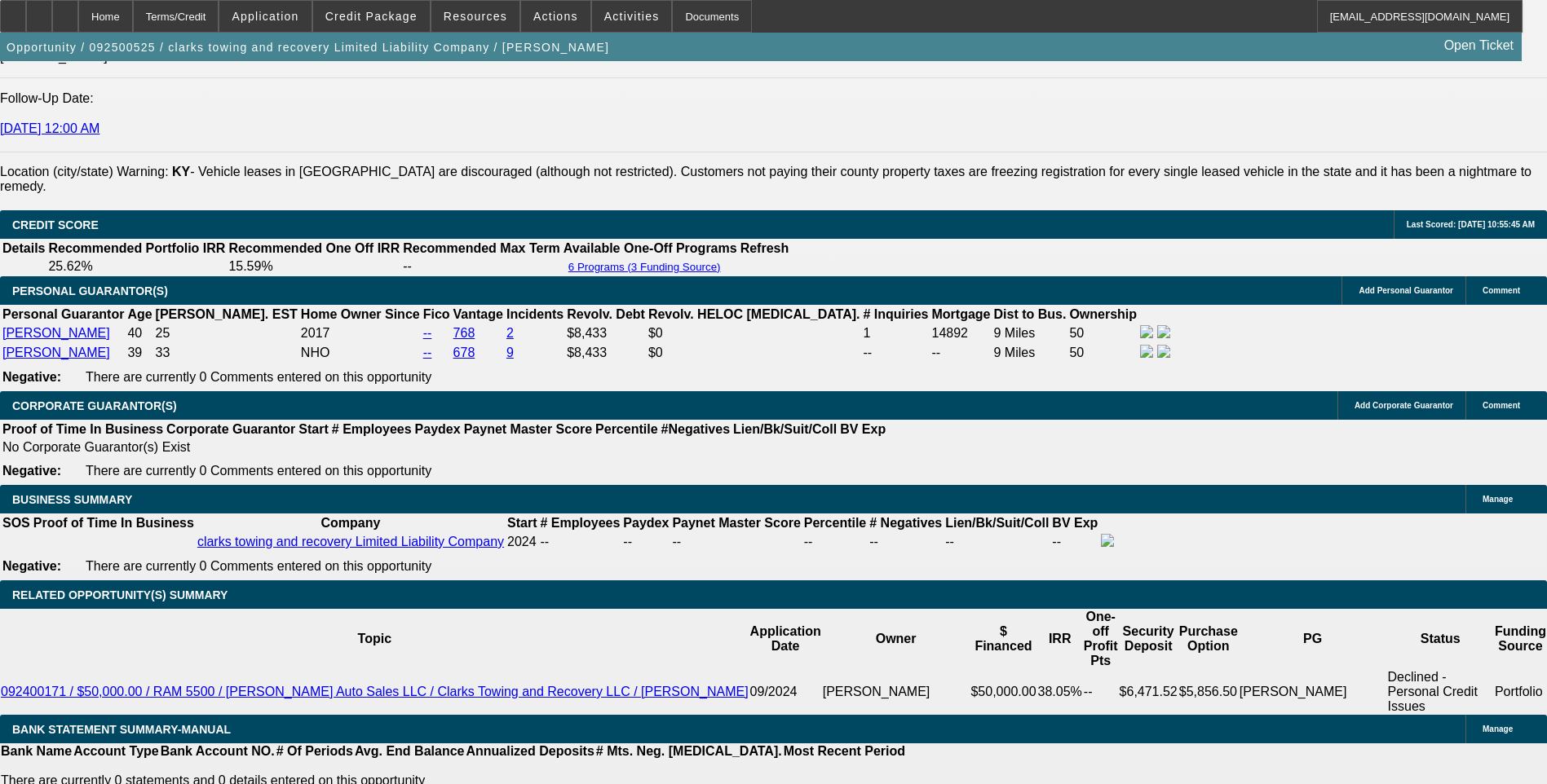
scroll to position [2250, 0]
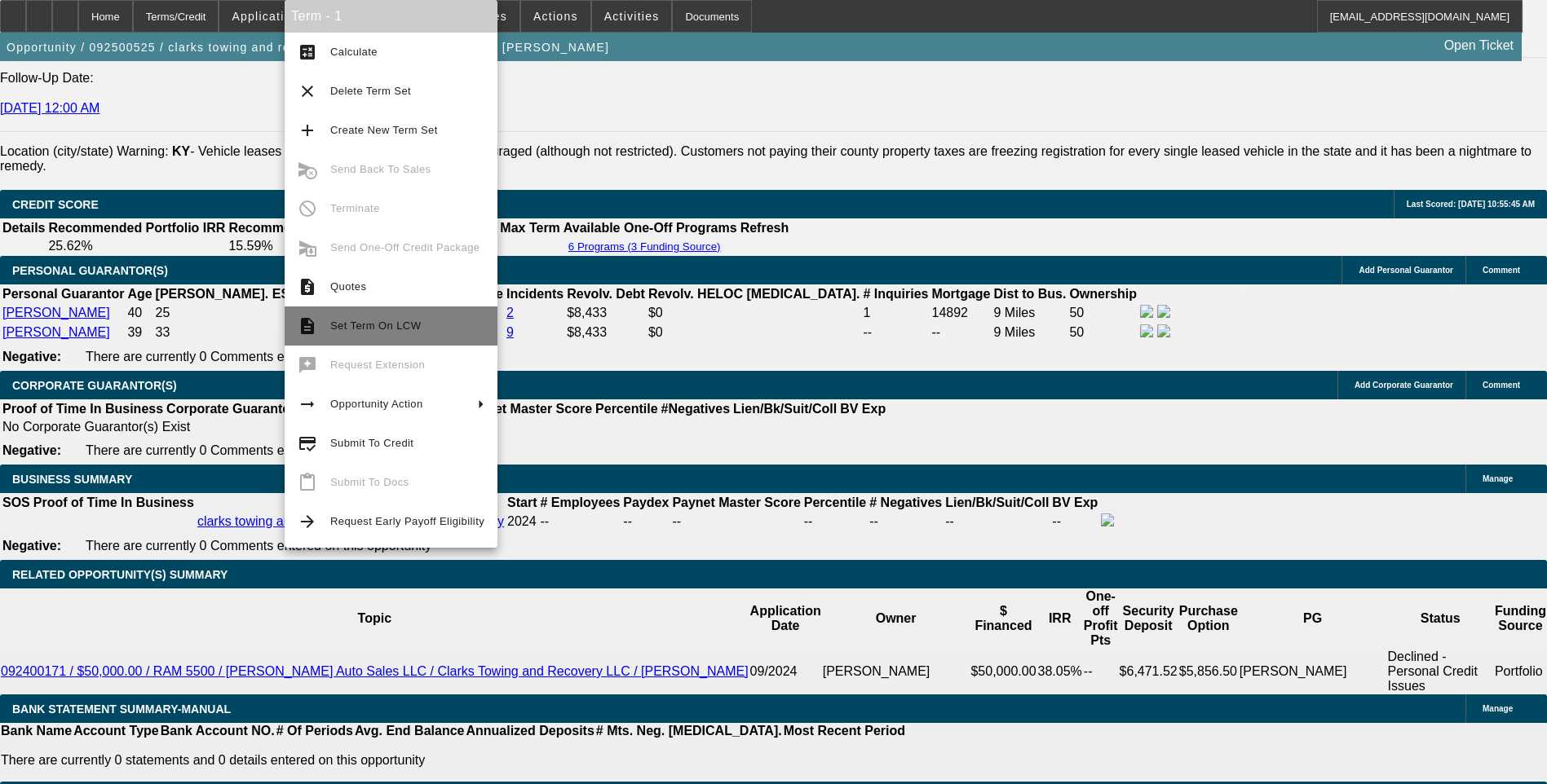
click at [395, 332] on span "Set Term On LCW" at bounding box center [407, 326] width 155 height 20
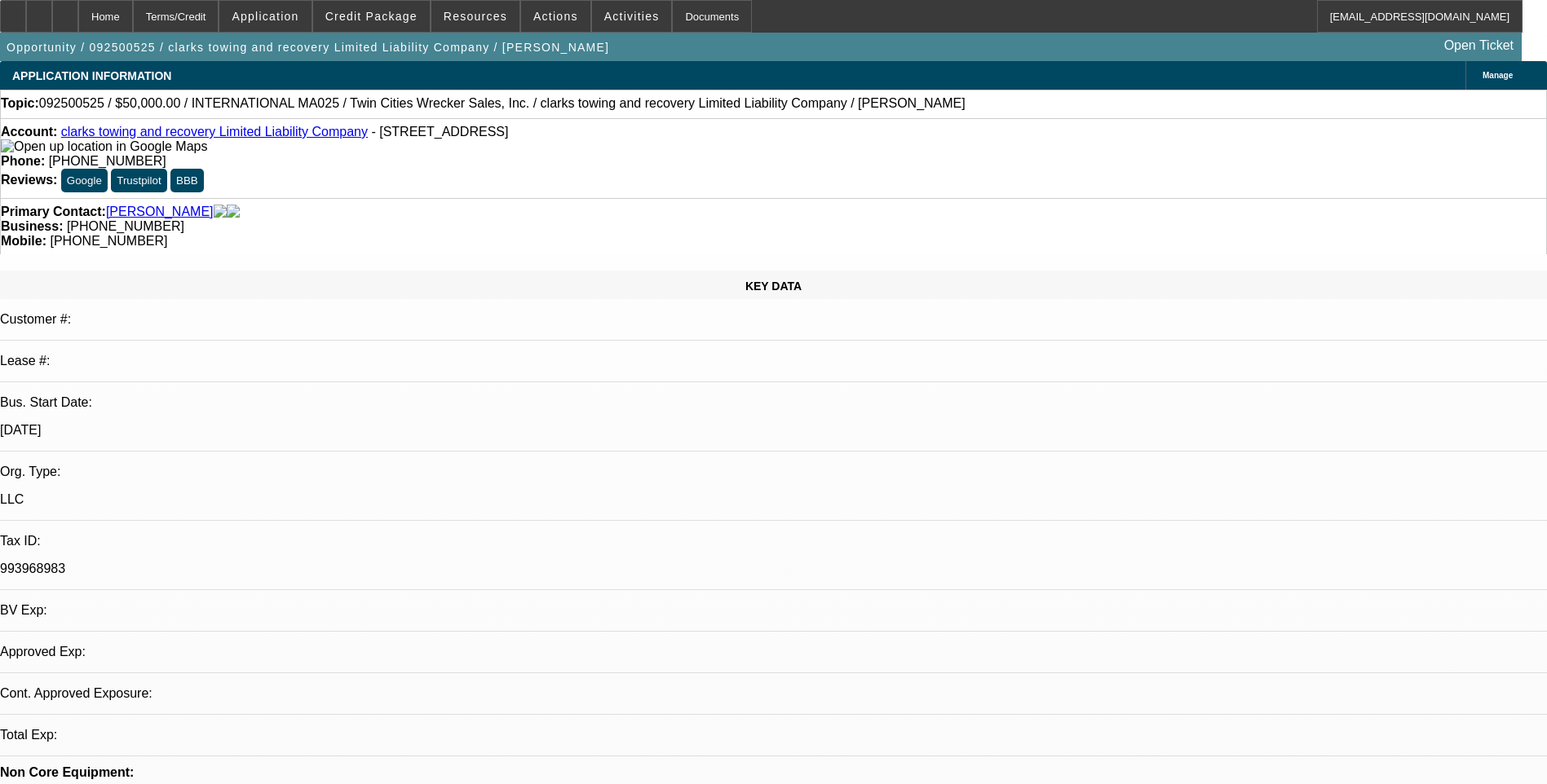
select select "0"
select select "2"
select select "0"
select select "6"
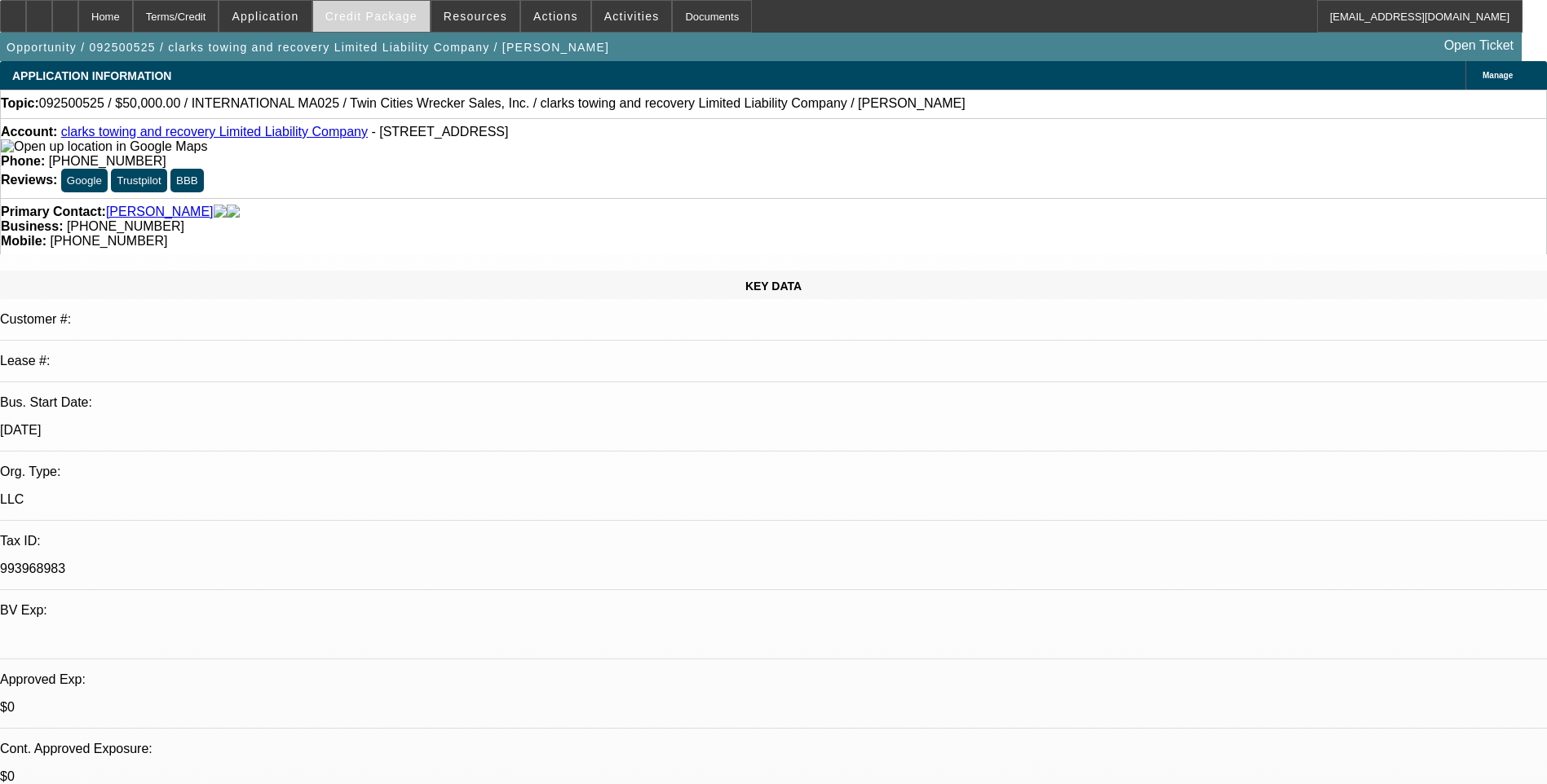
click at [398, 21] on span "Credit Package" at bounding box center [371, 16] width 92 height 13
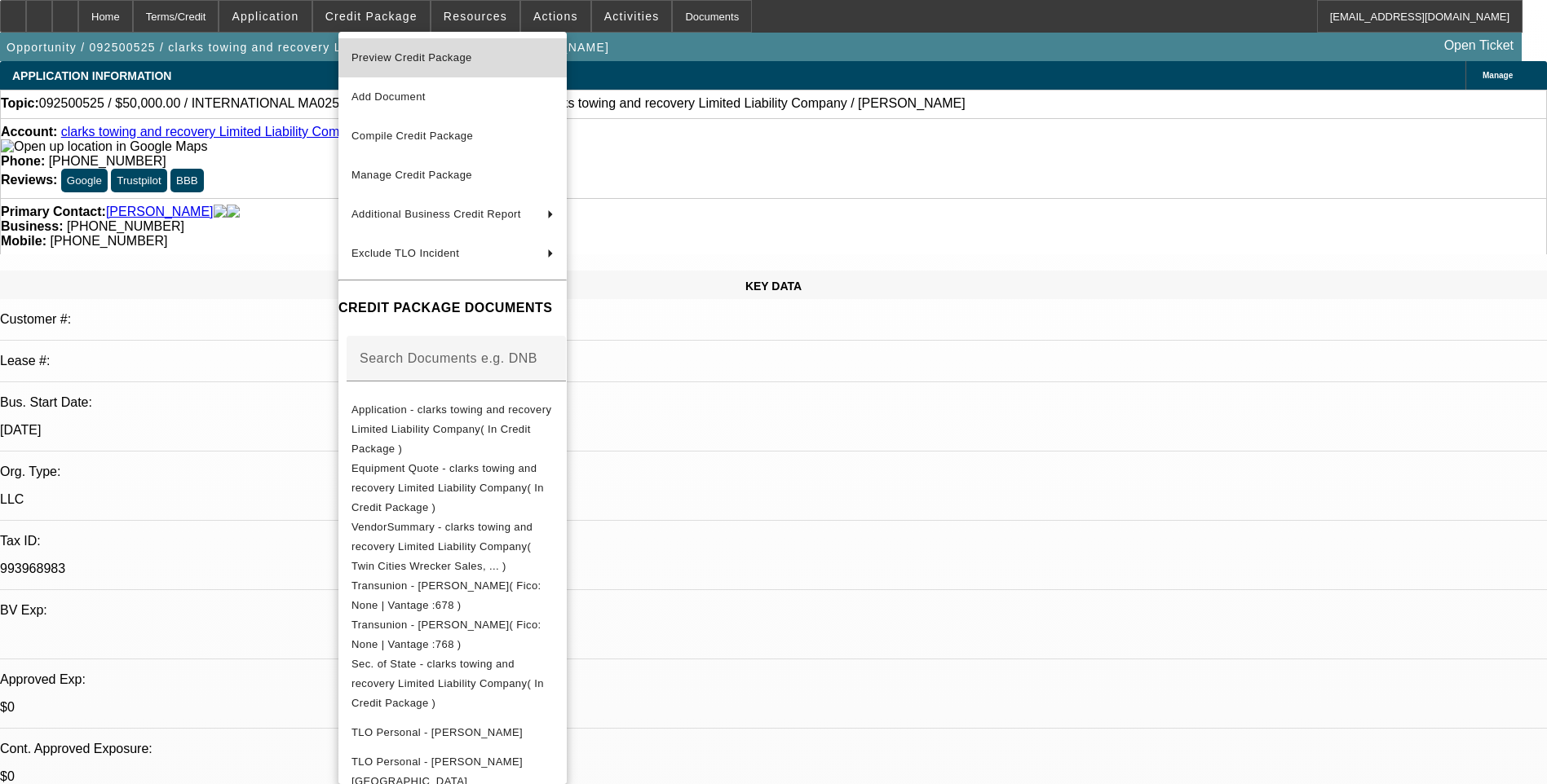
click at [513, 66] on span "Preview Credit Package" at bounding box center [452, 58] width 202 height 20
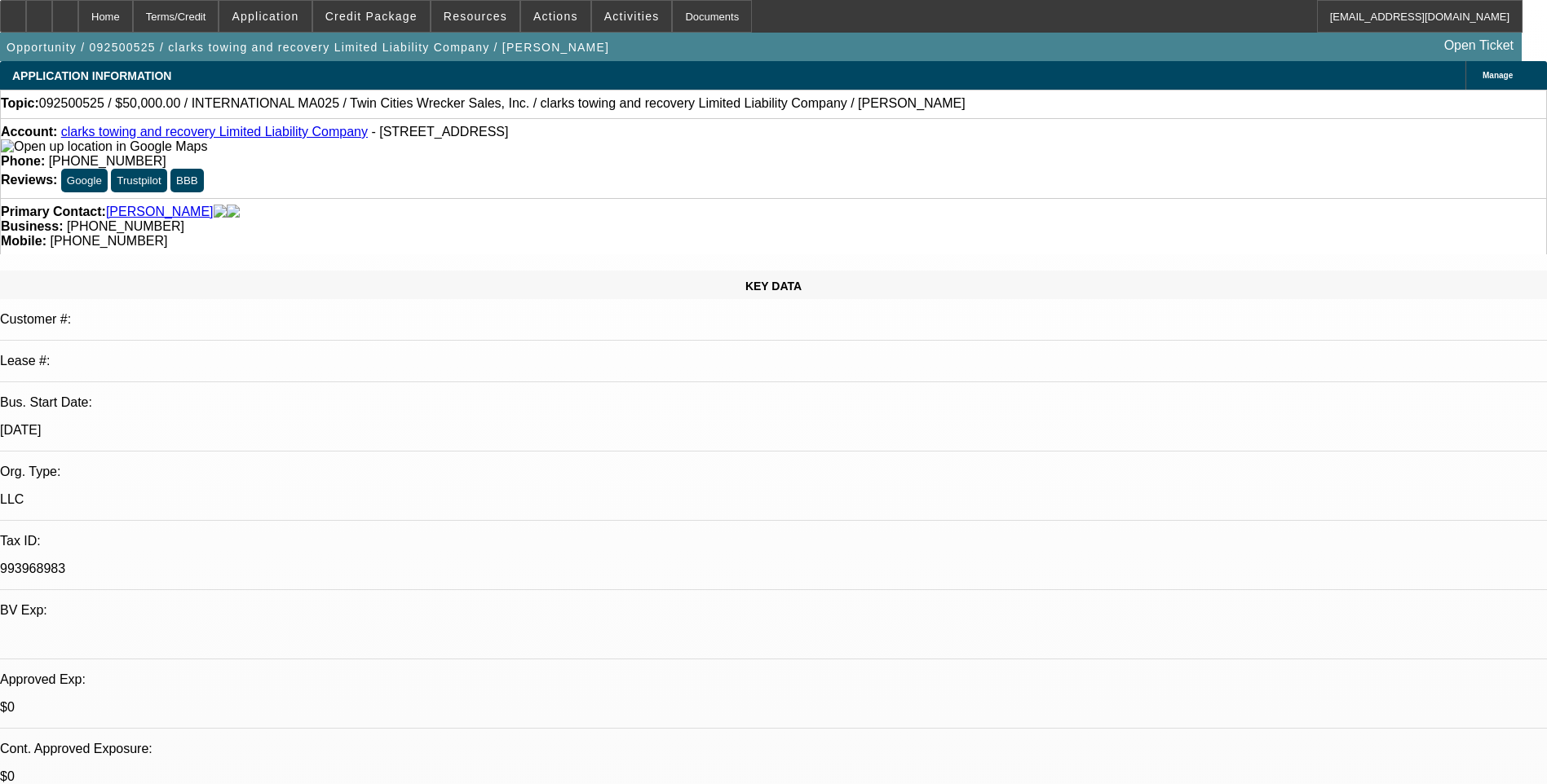
click at [1017, 111] on div "Topic: 092500525 / $50,000.00 / INTERNATIONAL MA025 / Twin Cities Wrecker Sales…" at bounding box center [774, 104] width 1545 height 14
click at [220, 14] on div "Terms/Credit" at bounding box center [176, 16] width 87 height 33
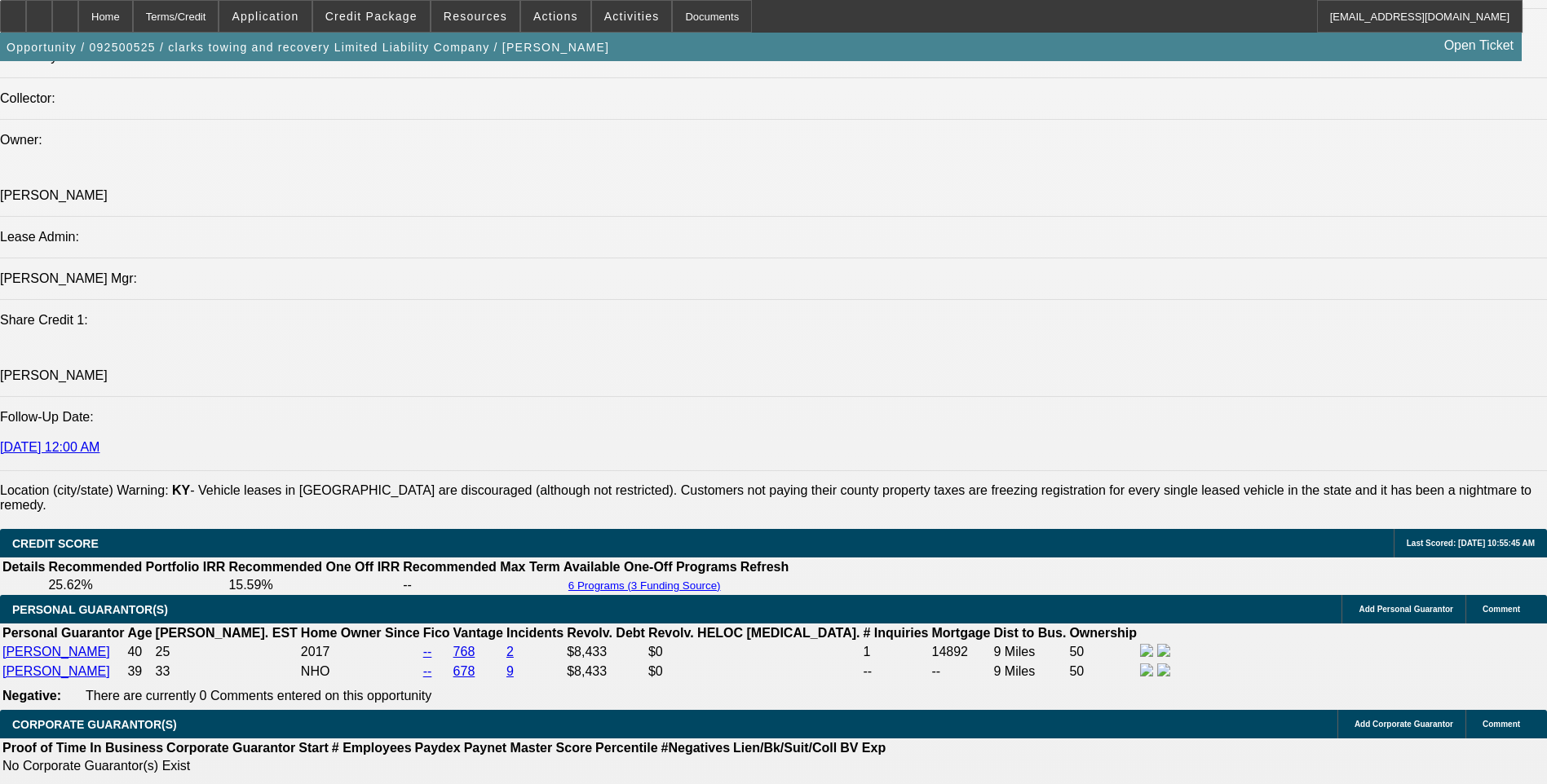
scroll to position [1842, 0]
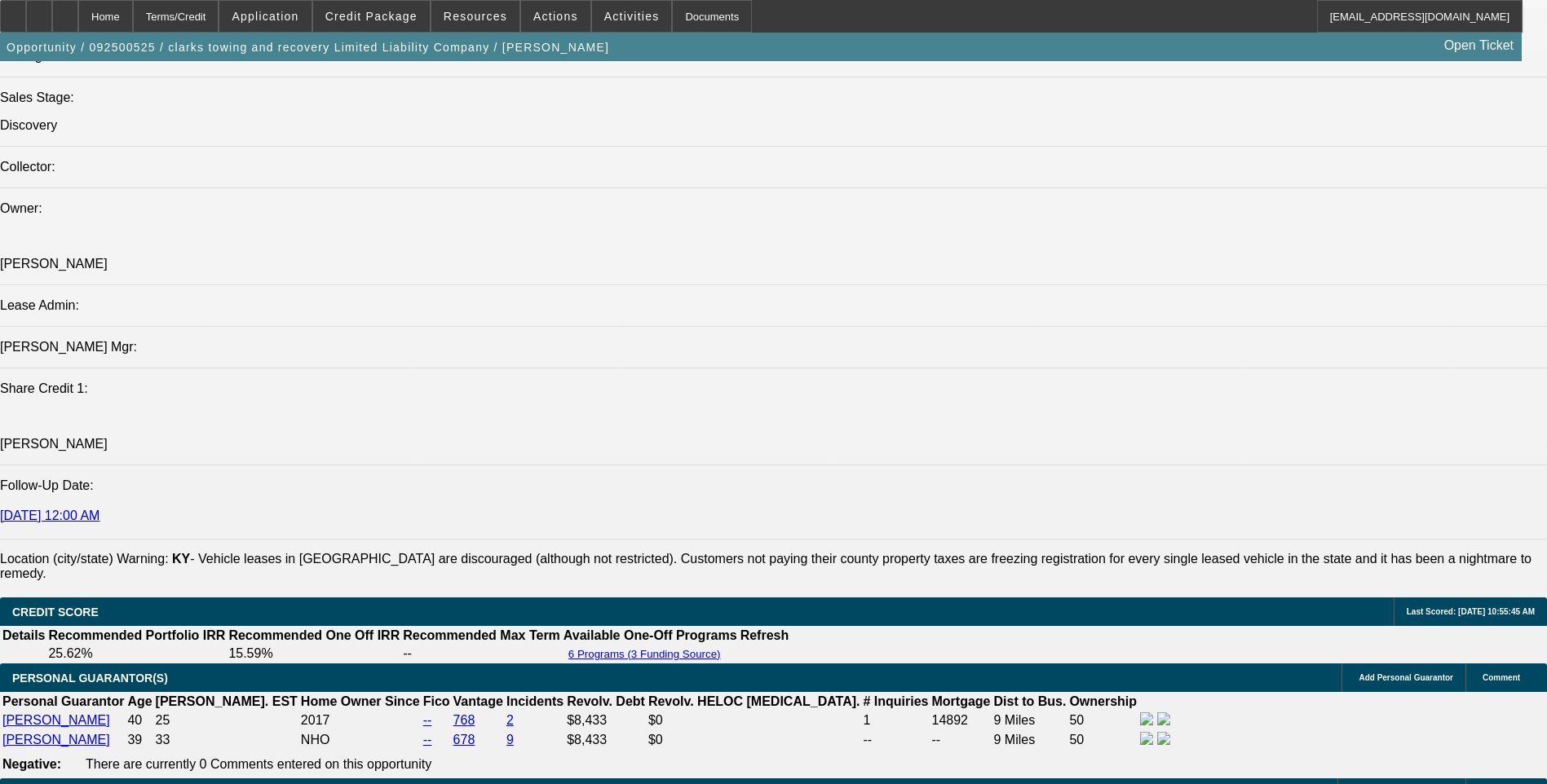
drag, startPoint x: 105, startPoint y: 14, endPoint x: 199, endPoint y: 24, distance: 94.5
click at [65, 11] on icon at bounding box center [65, 11] width 0 height 0
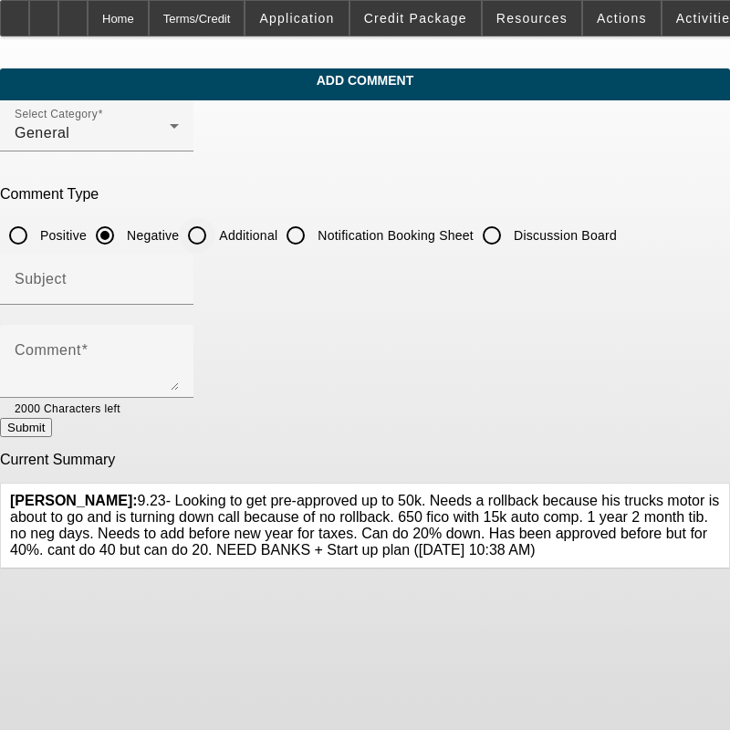
click at [215, 230] on input "Additional" at bounding box center [197, 235] width 37 height 37
radio input "true"
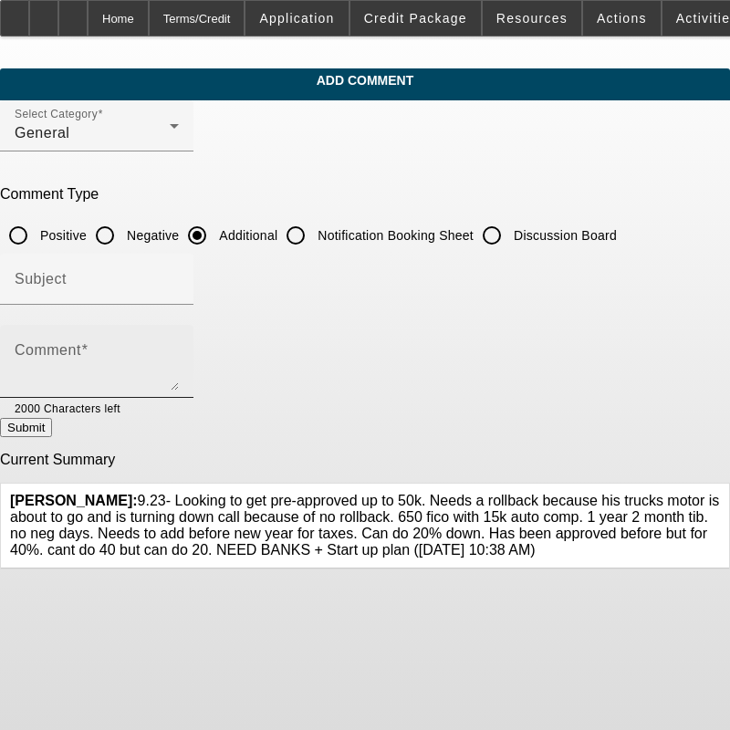
drag, startPoint x: 163, startPoint y: 330, endPoint x: 156, endPoint y: 340, distance: 11.1
click at [159, 336] on div "Comment" at bounding box center [97, 361] width 164 height 73
paste textarea "Clarks Towing and Recovery LLC, a Georgetown, KY-based towing company, is seeki…"
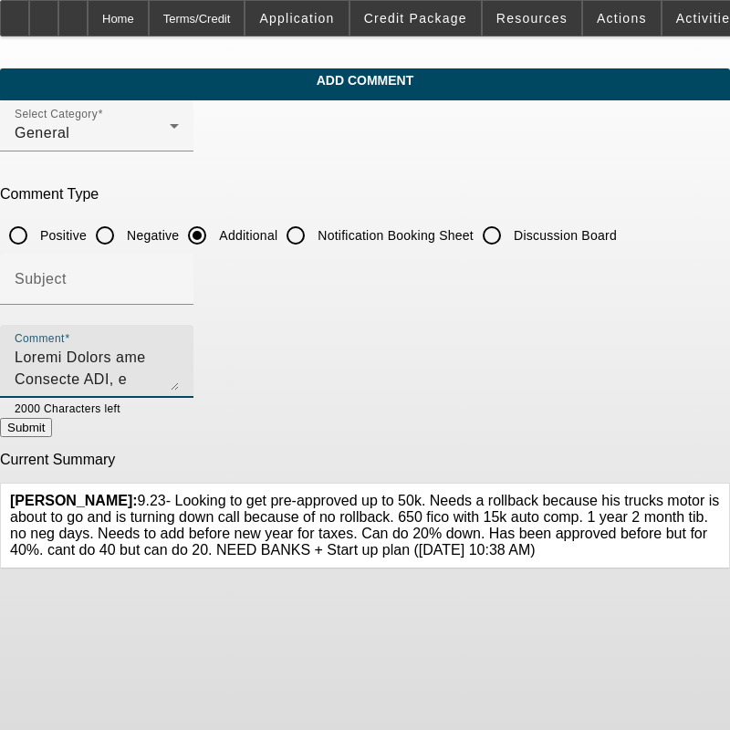
scroll to position [171, 0]
type textarea "Clarks Towing and Recovery LLC, a Georgetown, KY-based towing company, is seeki…"
click at [52, 434] on button "Submit" at bounding box center [26, 427] width 52 height 19
radio input "true"
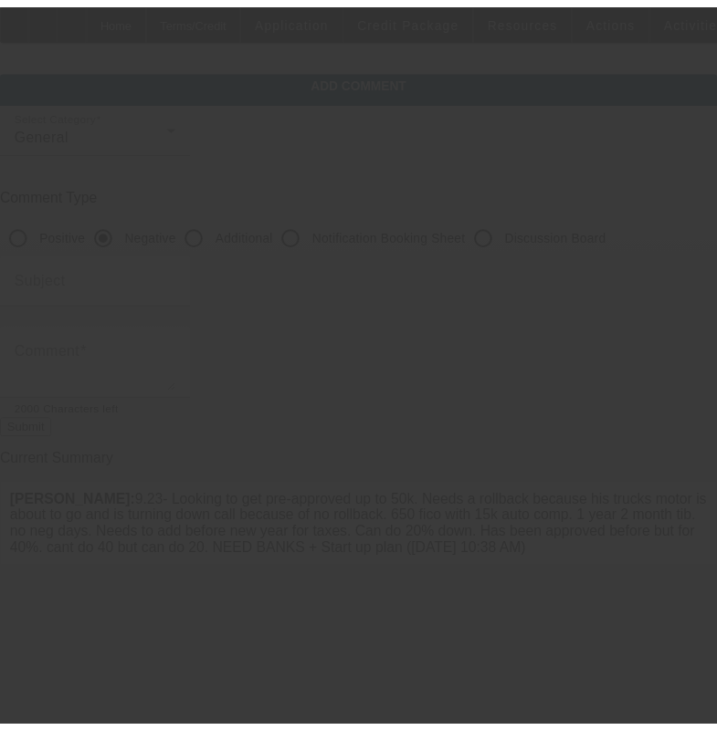
scroll to position [0, 0]
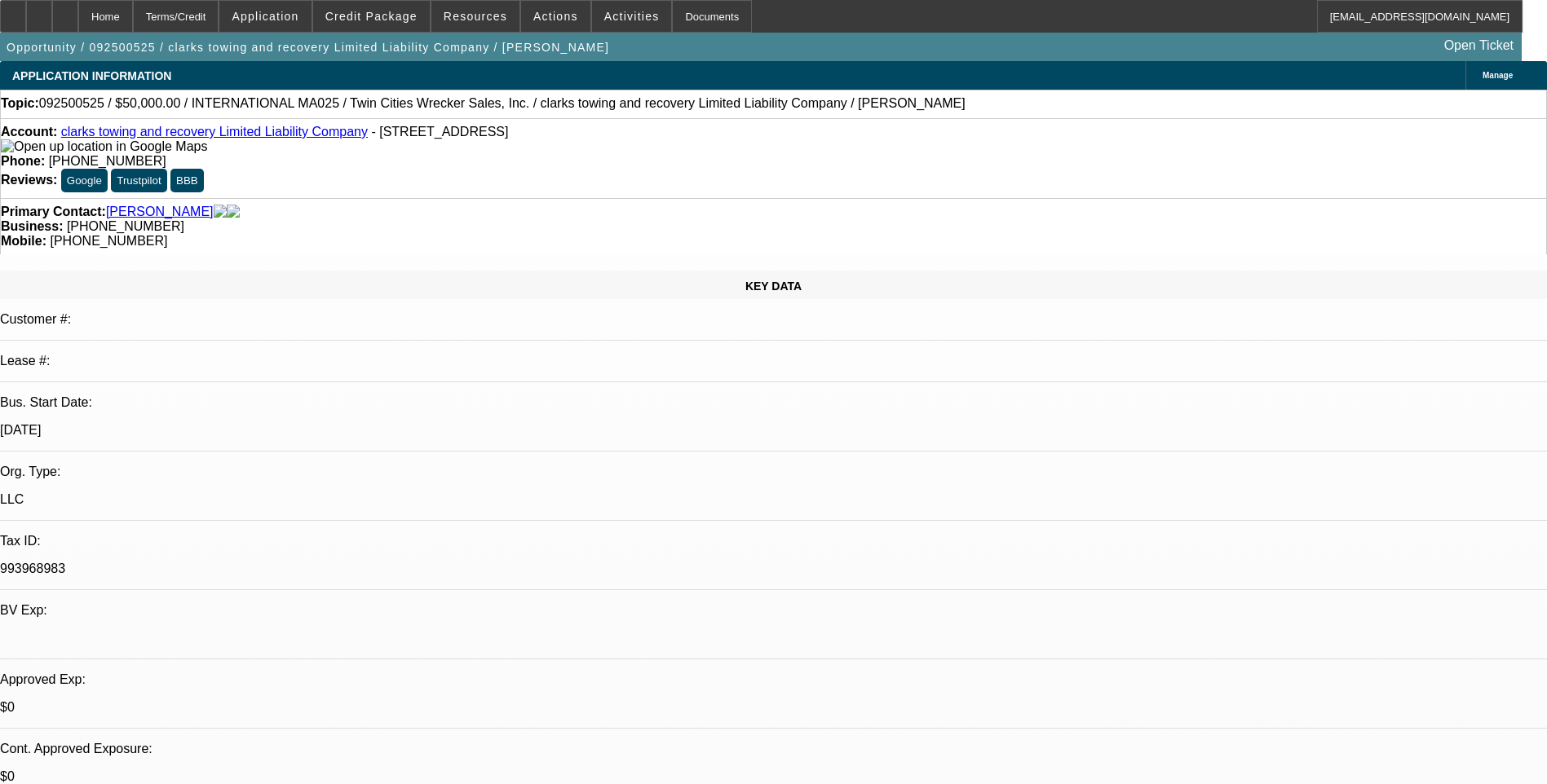
select select "0"
select select "2"
select select "0"
select select "1"
select select "2"
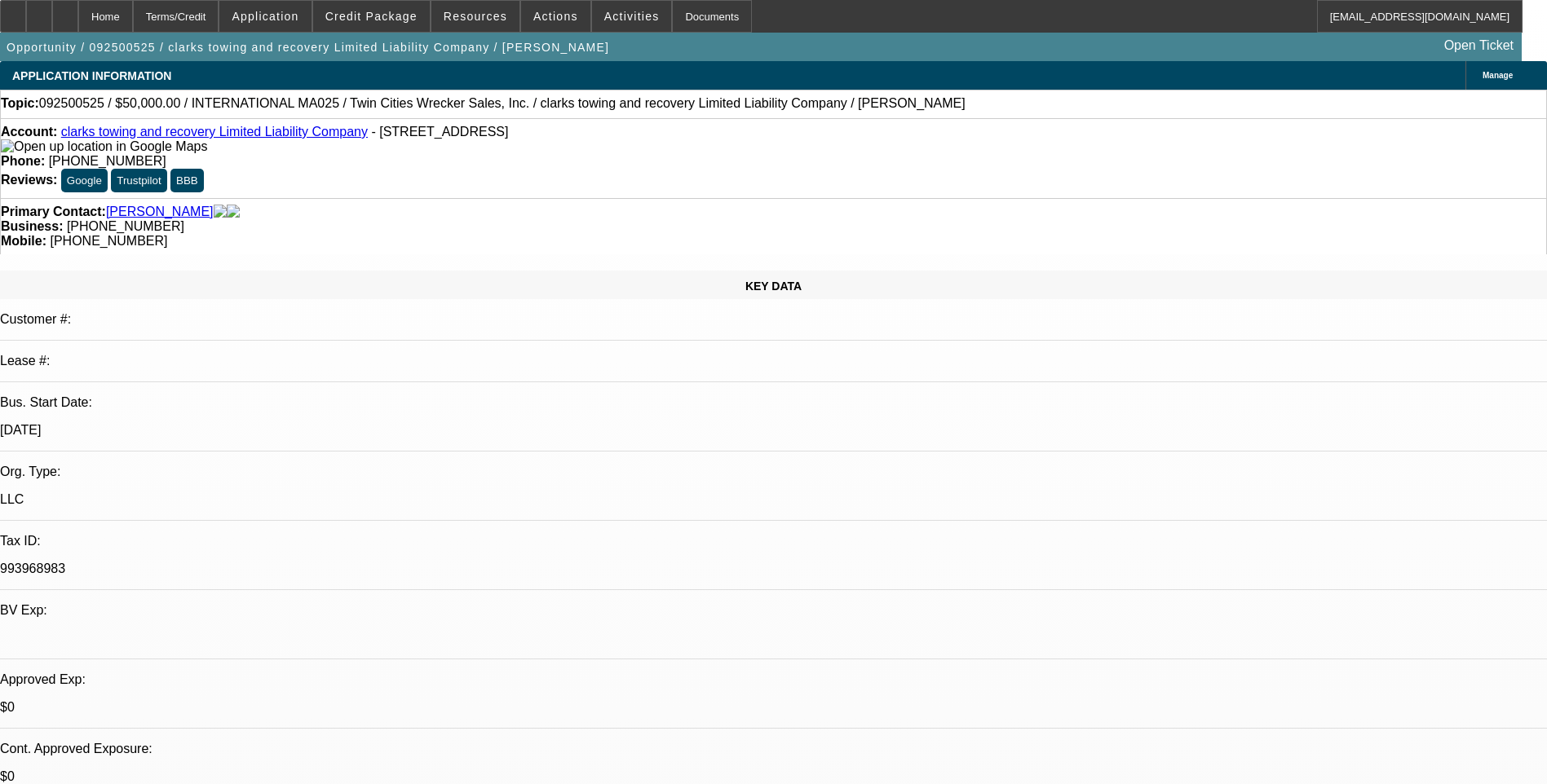
select select "6"
click at [198, 8] on div "Terms/Credit" at bounding box center [176, 16] width 87 height 33
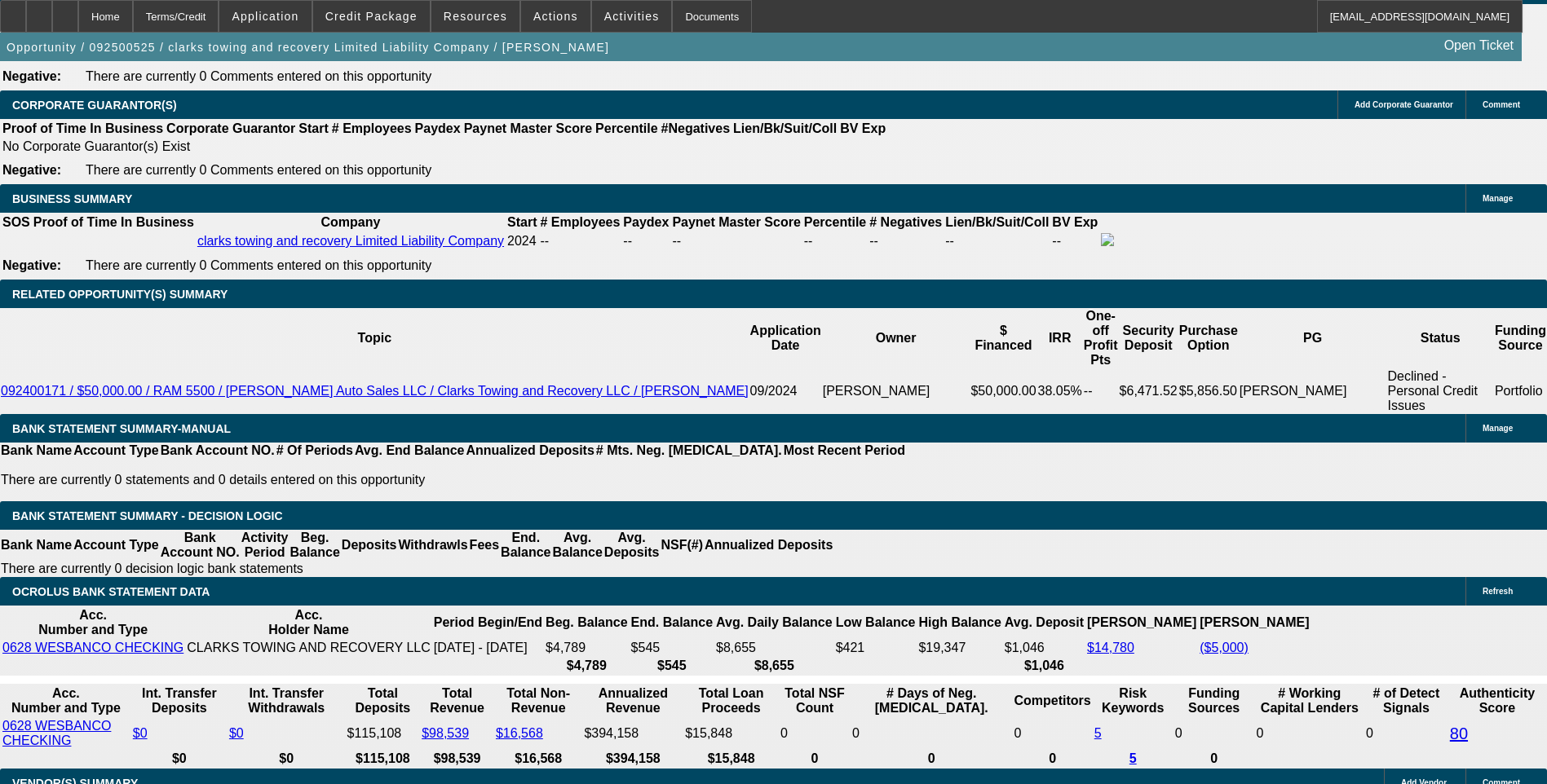
scroll to position [2568, 0]
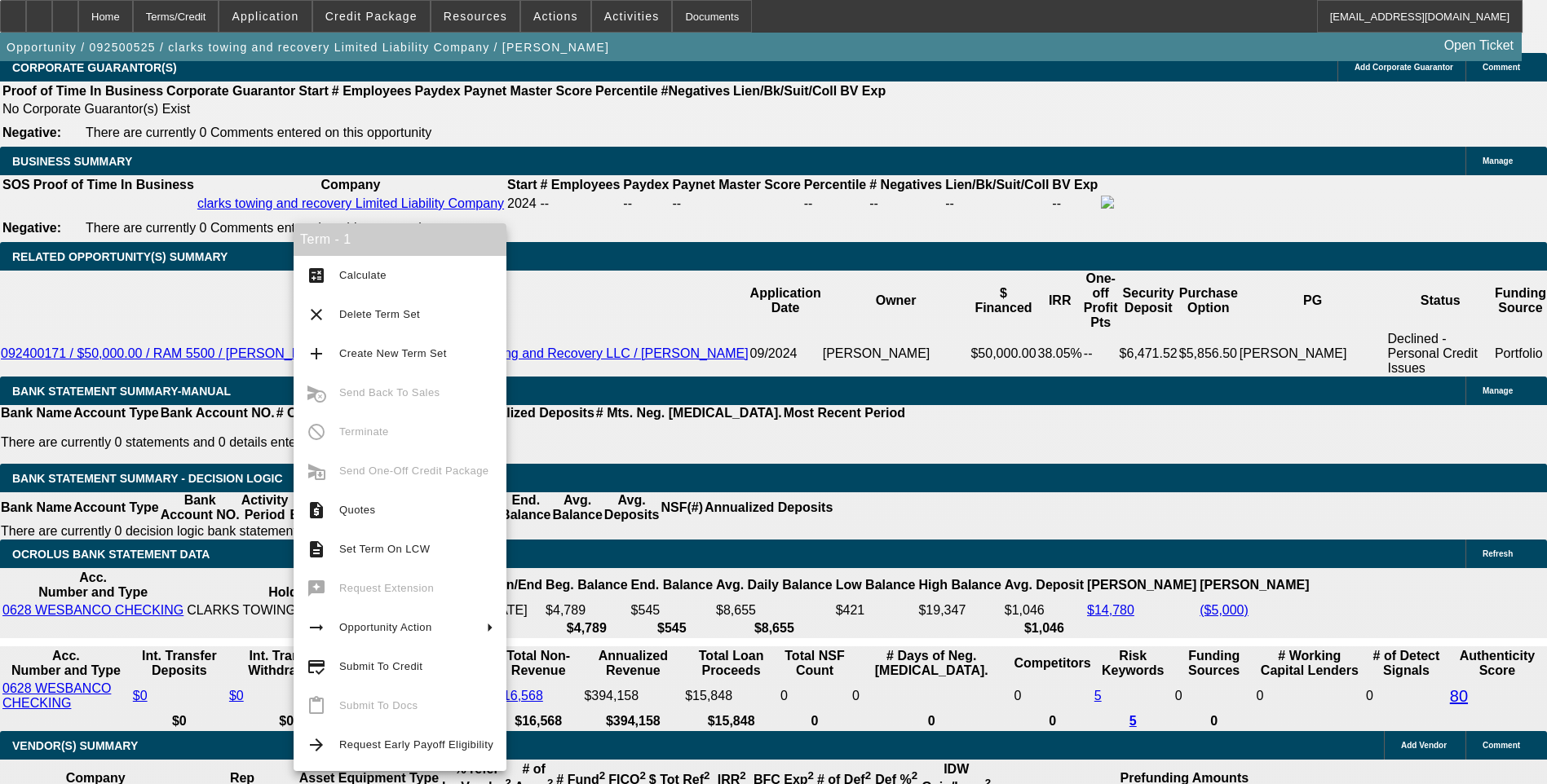
drag, startPoint x: 879, startPoint y: 508, endPoint x: 857, endPoint y: 486, distance: 31.1
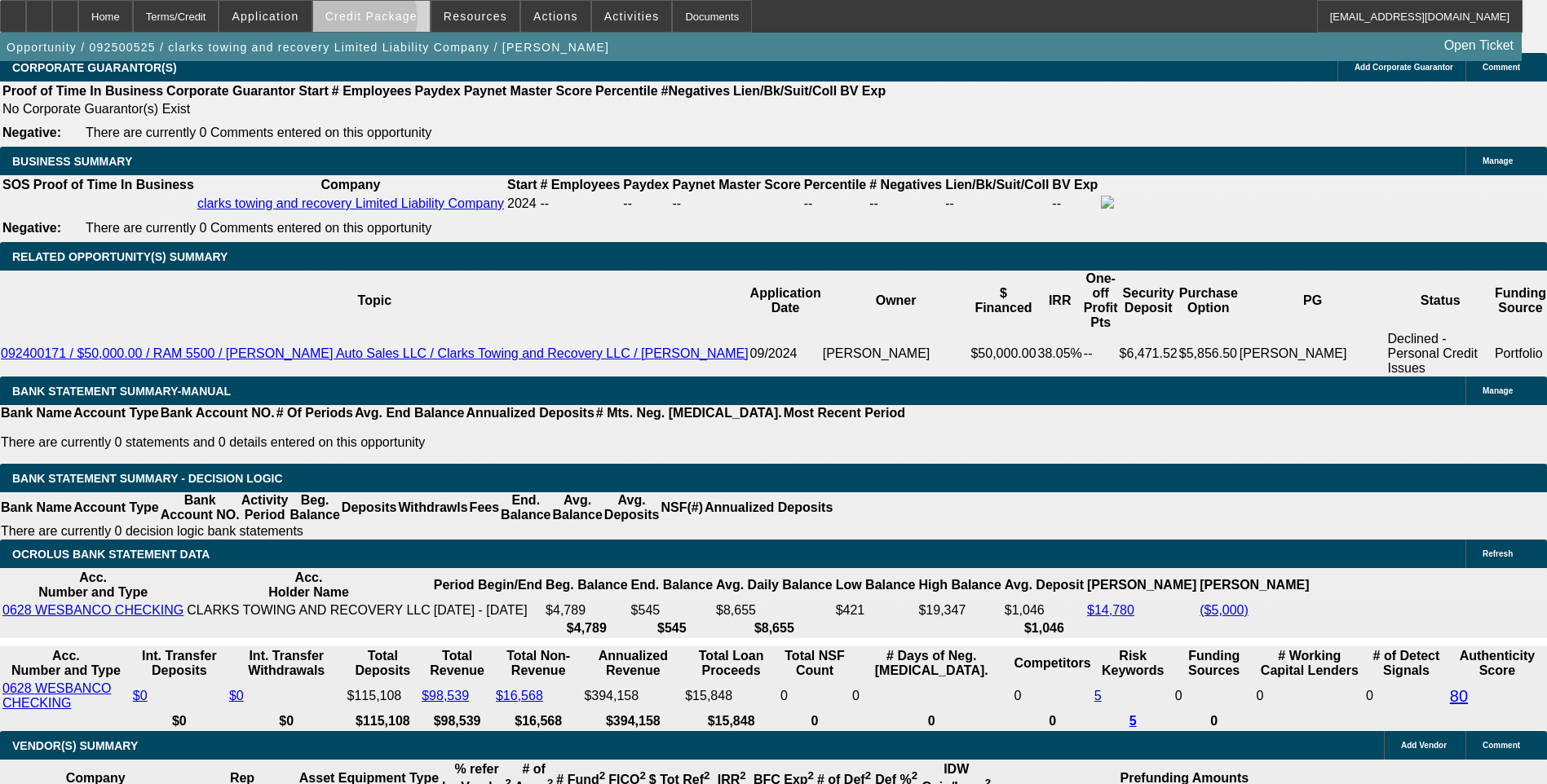
click at [389, 22] on span "Credit Package" at bounding box center [371, 16] width 92 height 13
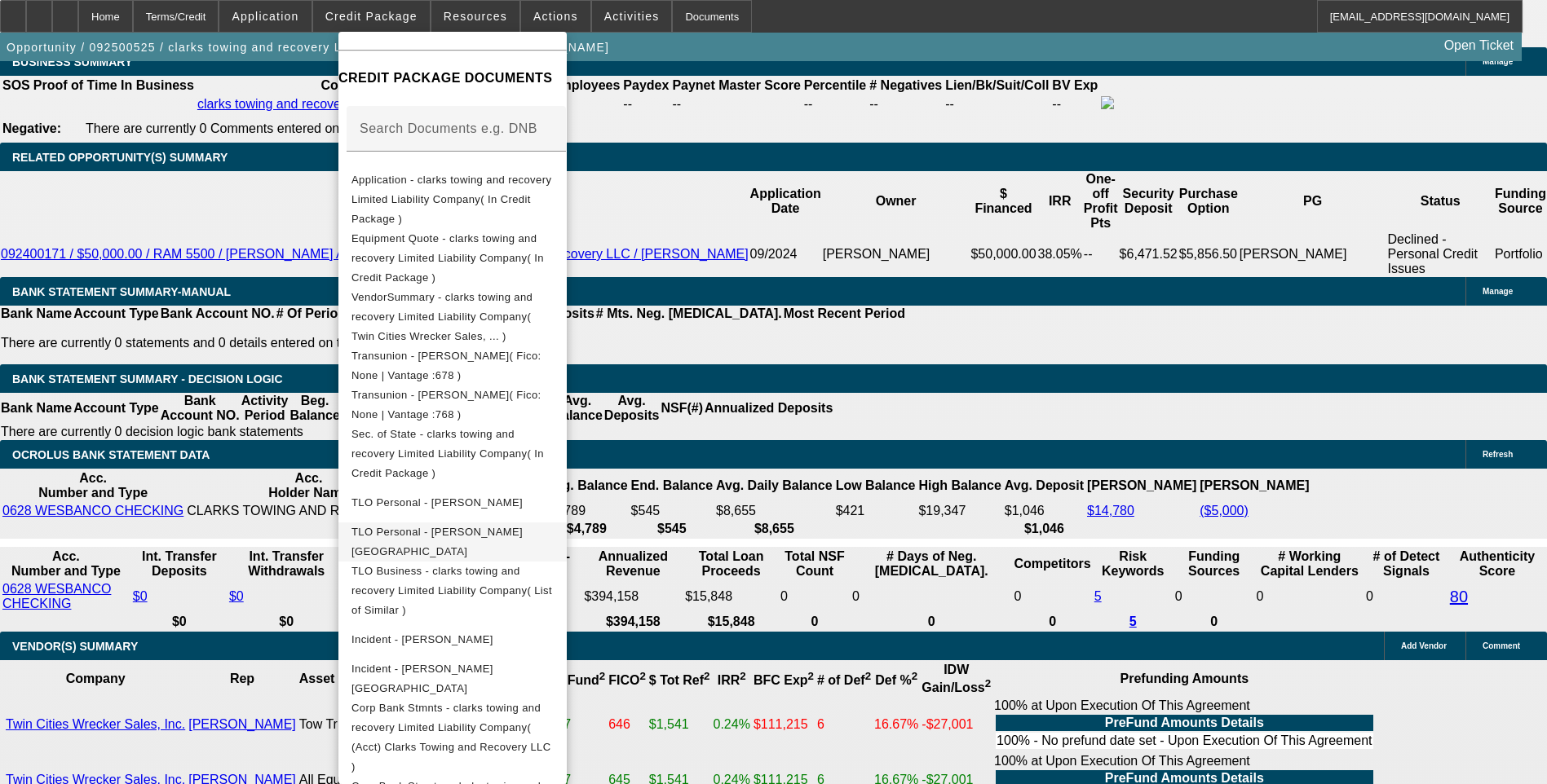
scroll to position [2731, 0]
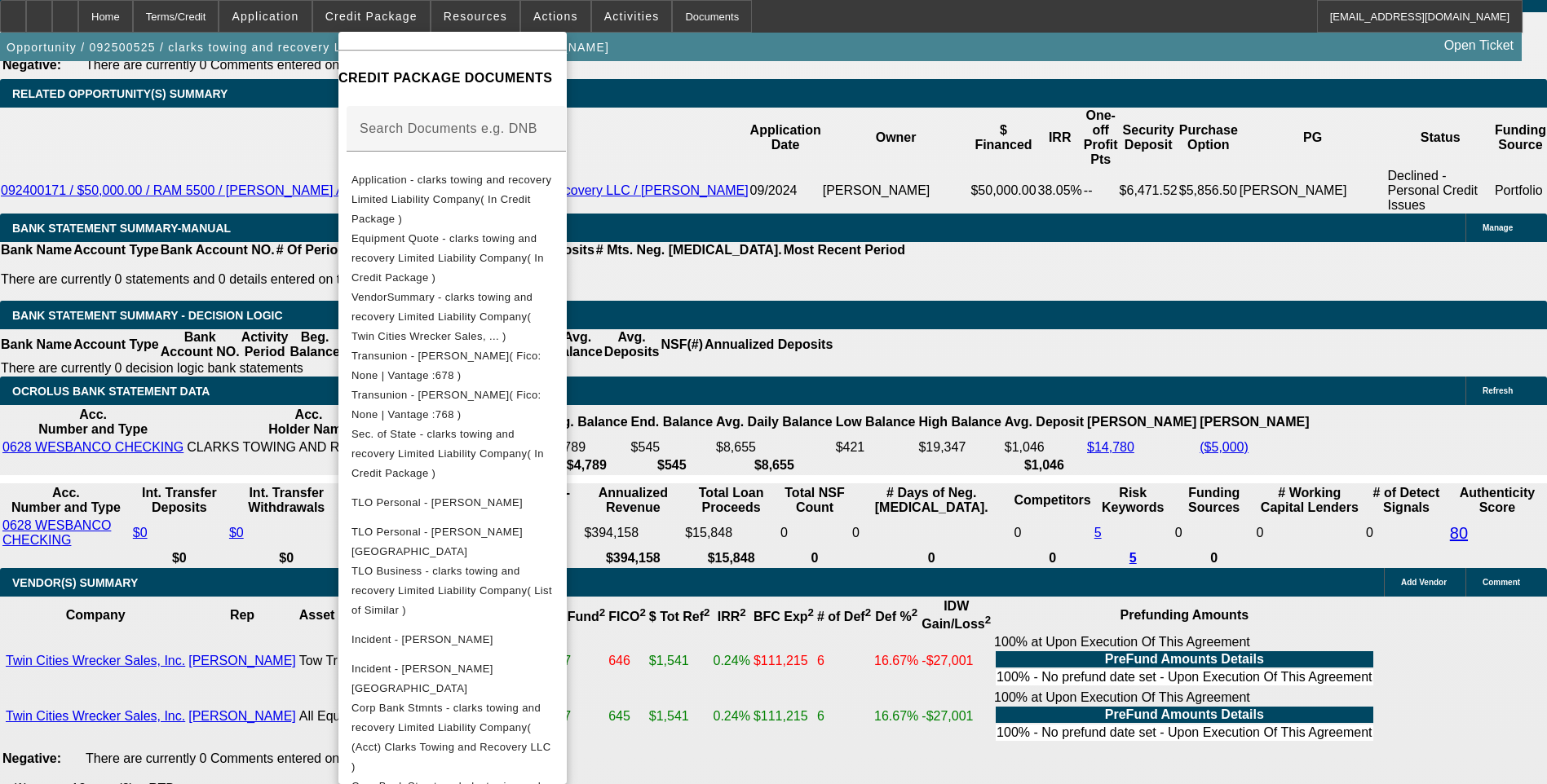
click at [840, 419] on div at bounding box center [774, 392] width 1547 height 784
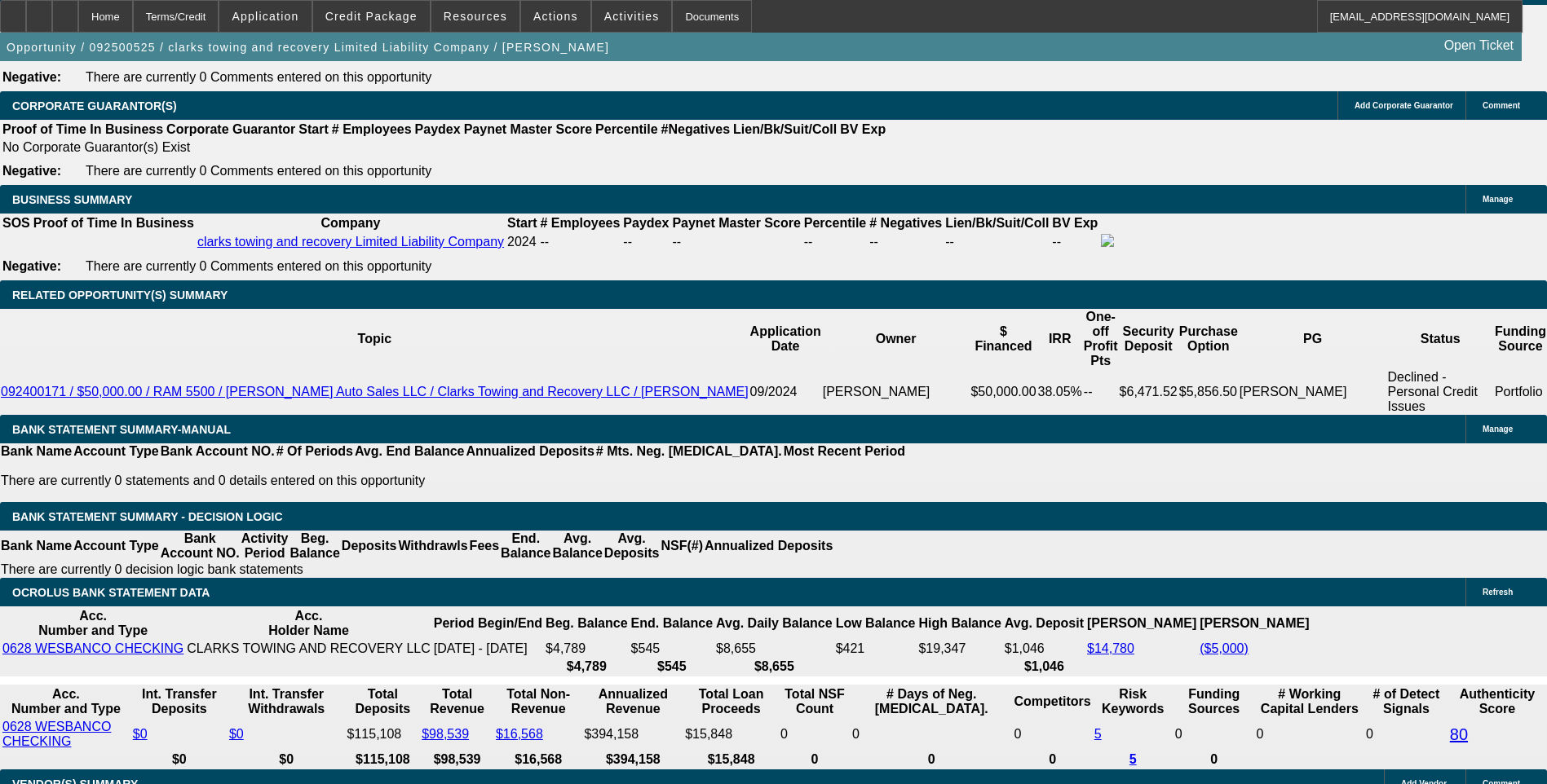
scroll to position [2486, 0]
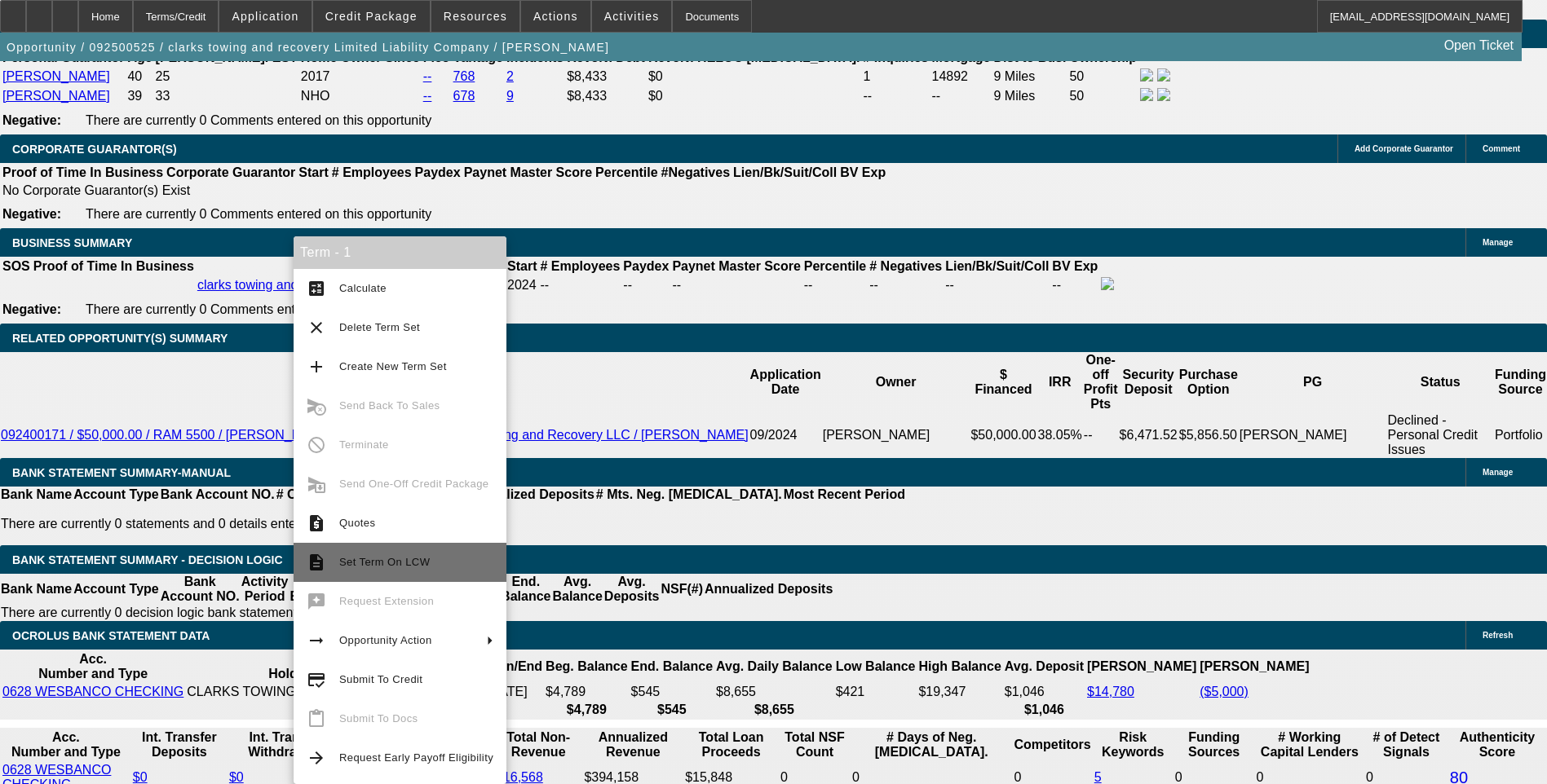
click at [404, 555] on span "Set Term On LCW" at bounding box center [416, 563] width 155 height 20
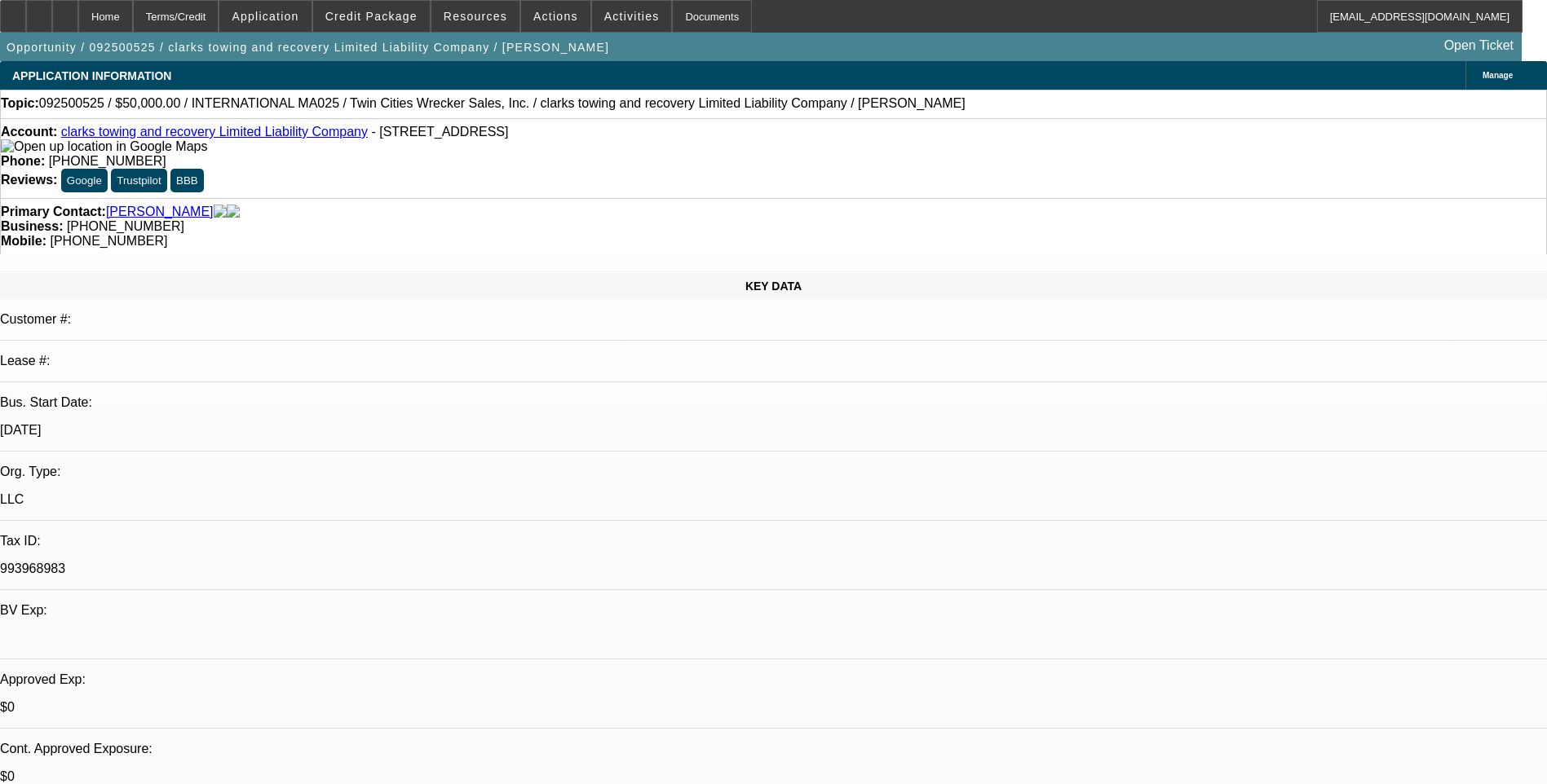
select select "0"
select select "2"
select select "0"
select select "1"
select select "2"
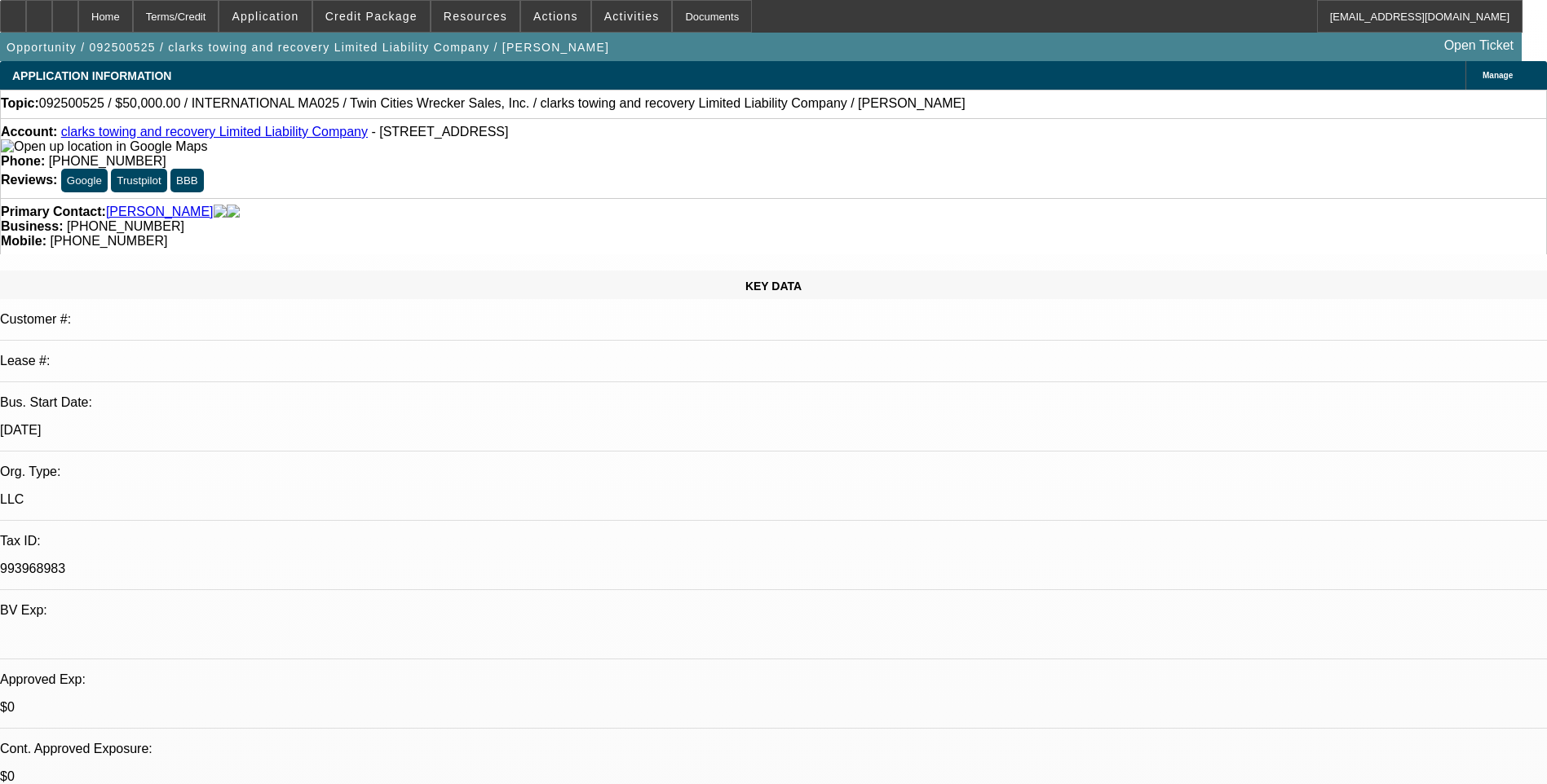
select select "6"
click at [376, 23] on span at bounding box center [372, 16] width 117 height 39
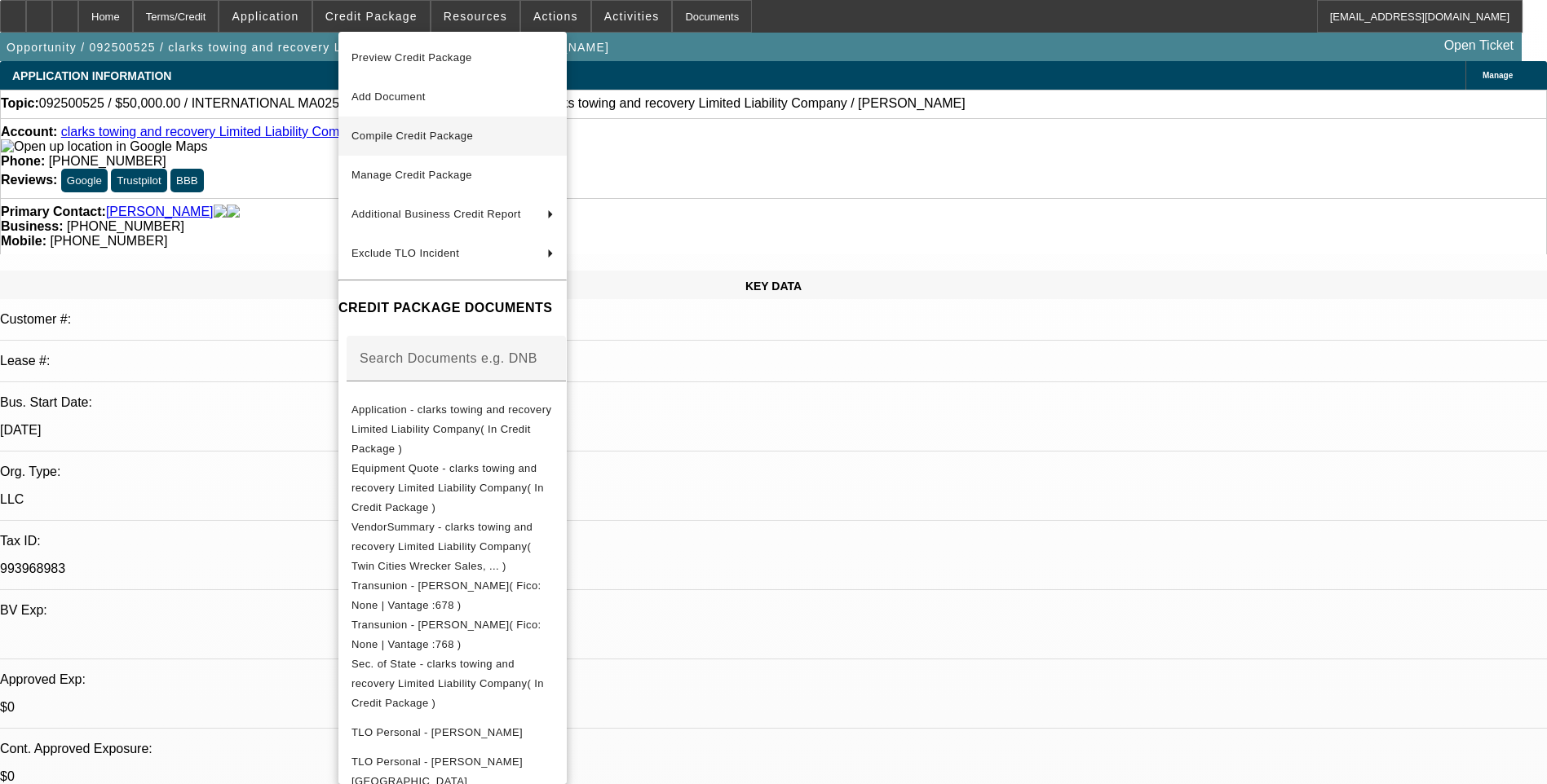
click at [502, 147] on button "Compile Credit Package" at bounding box center [453, 137] width 229 height 39
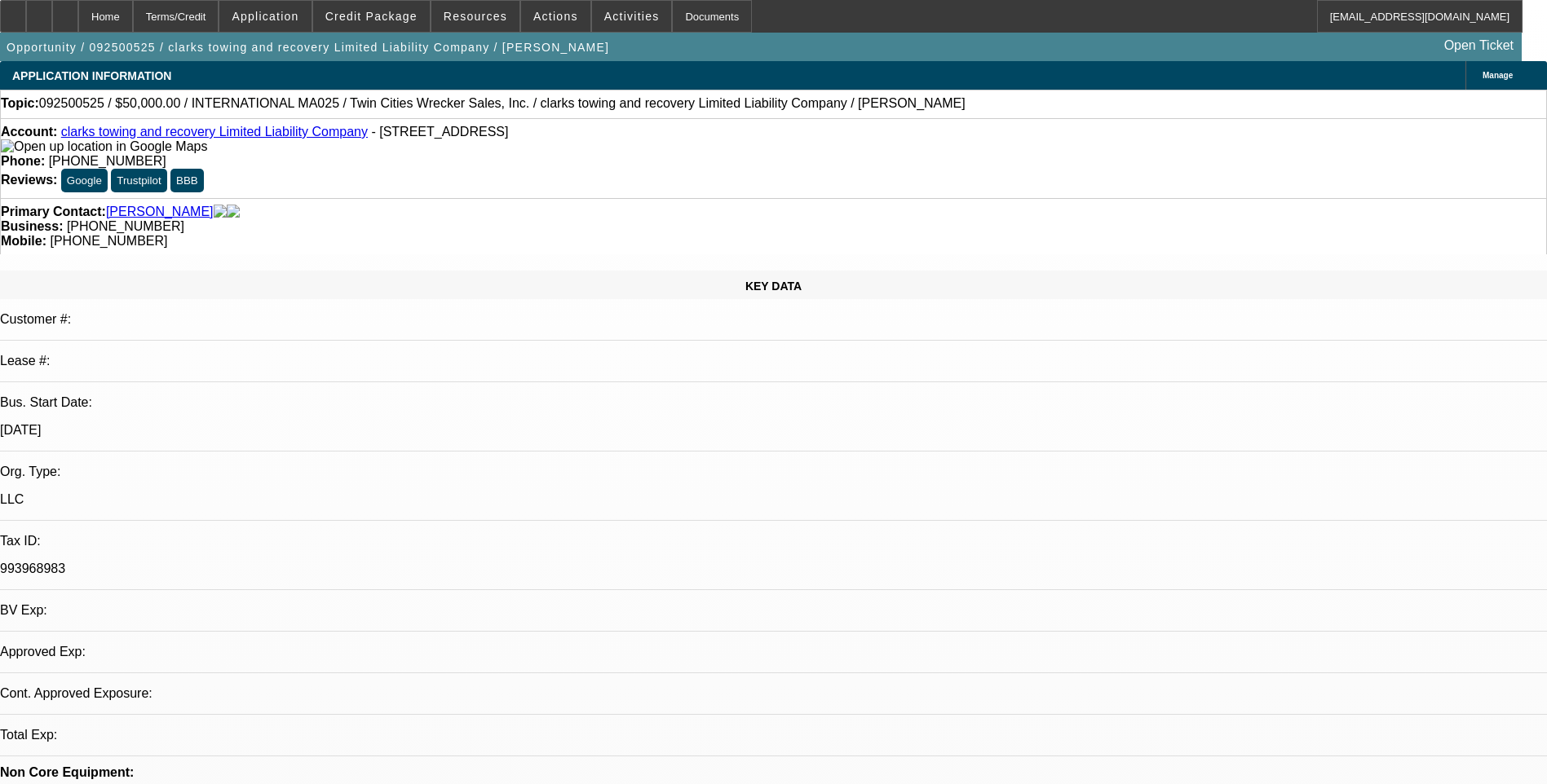
select select "0"
select select "2"
select select "0"
select select "6"
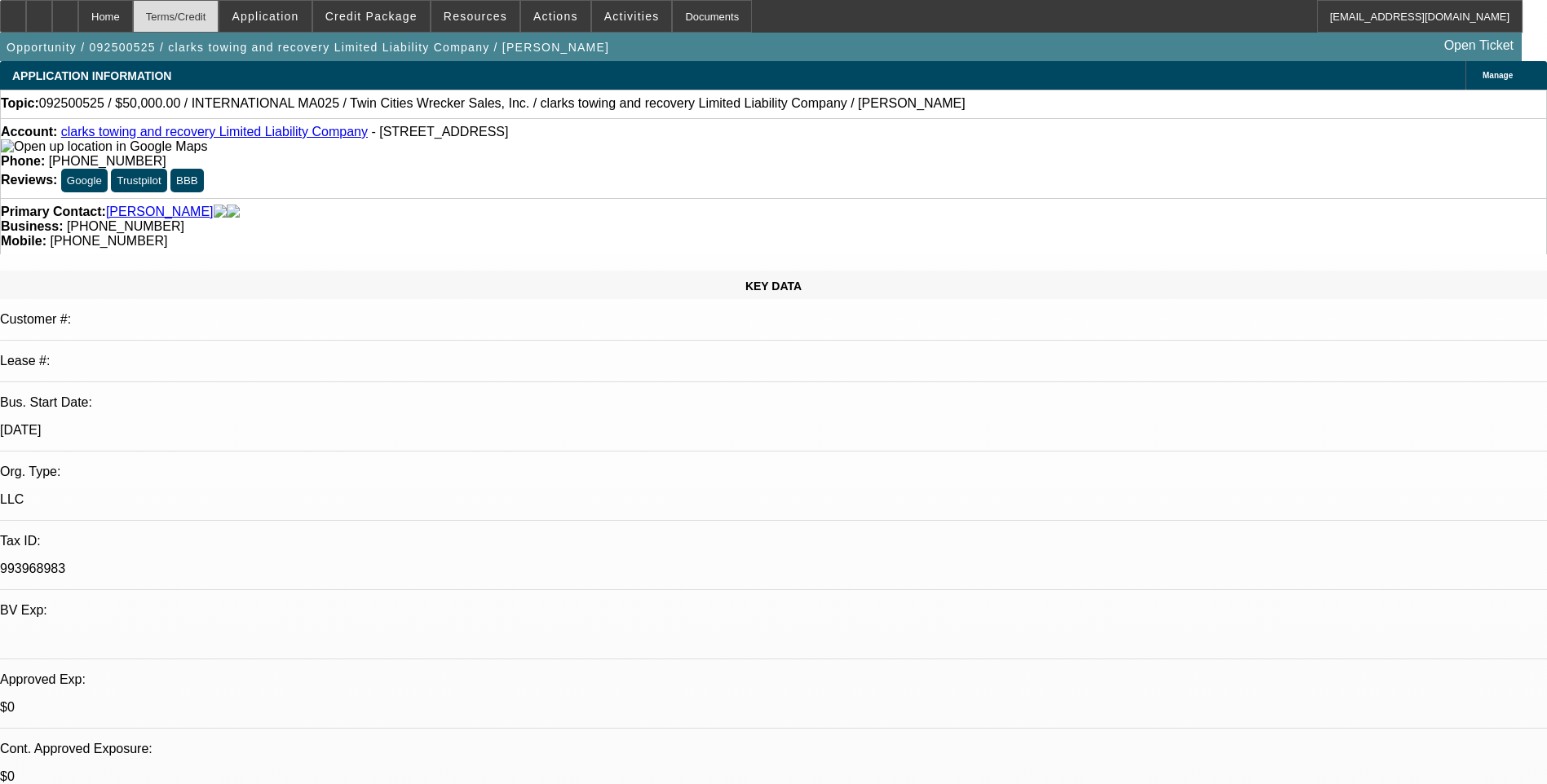
click at [213, 4] on div "Terms/Credit" at bounding box center [176, 16] width 87 height 33
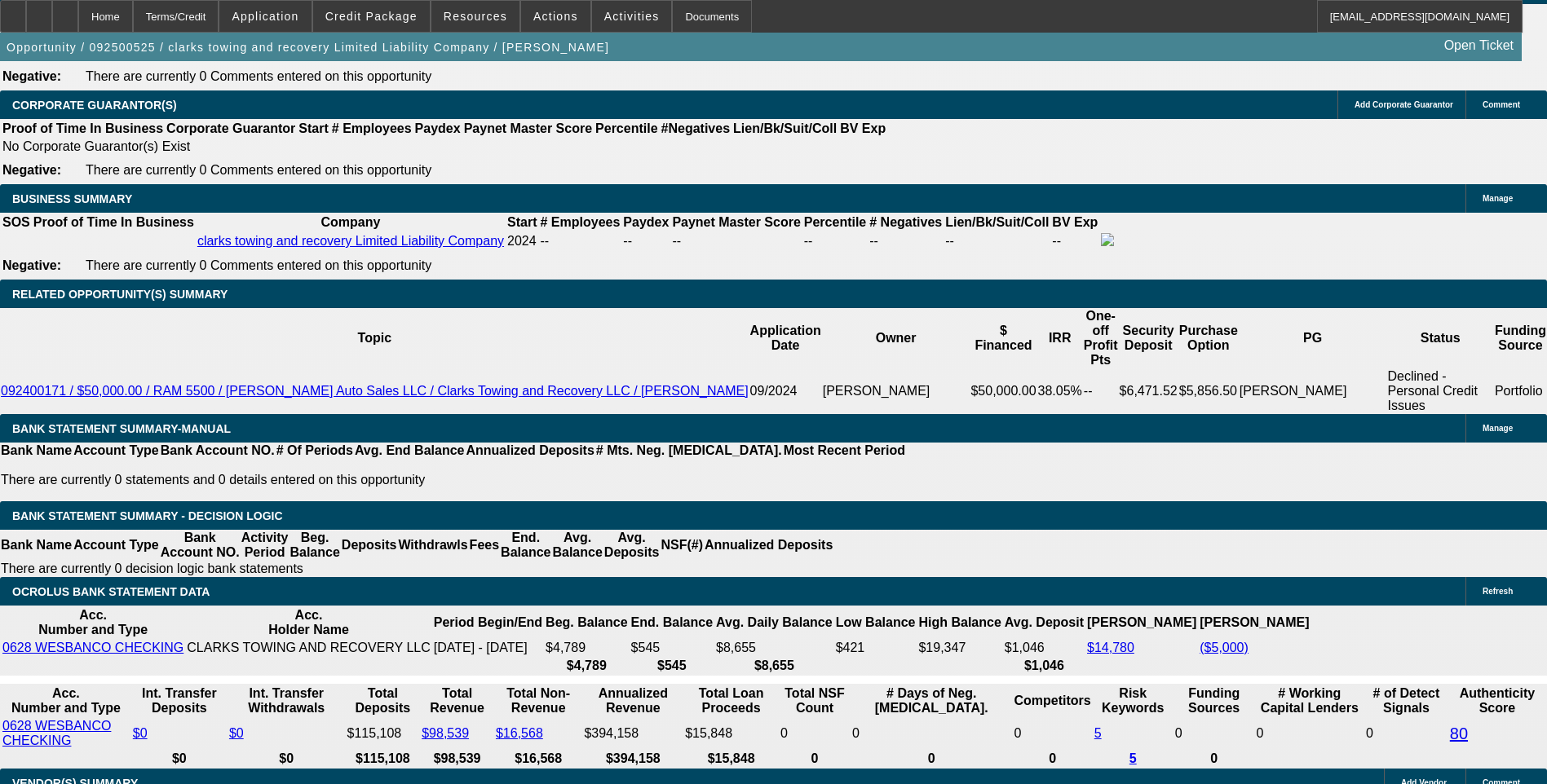
scroll to position [2568, 0]
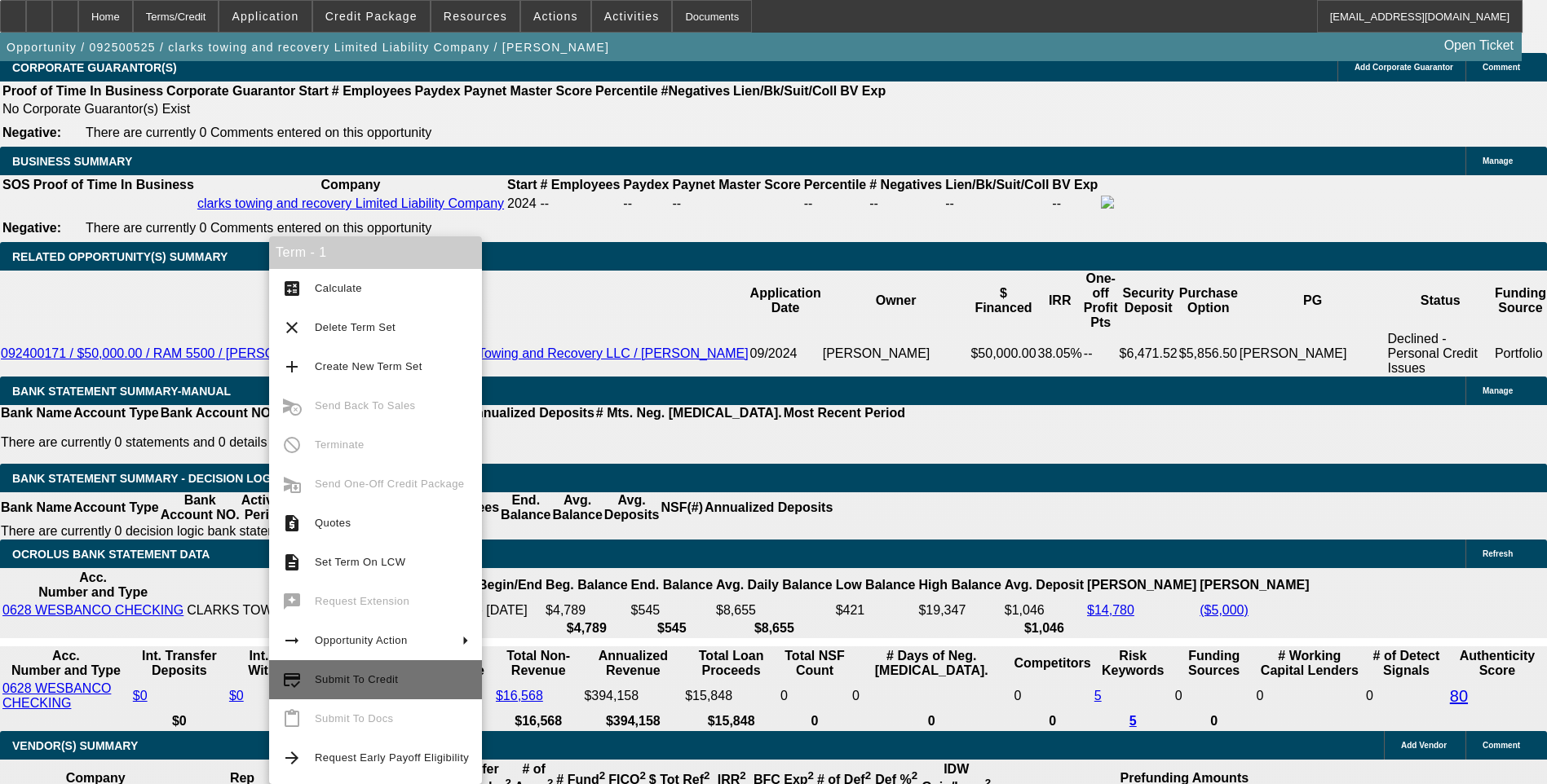
click at [393, 688] on span "Submit To Credit" at bounding box center [391, 680] width 155 height 20
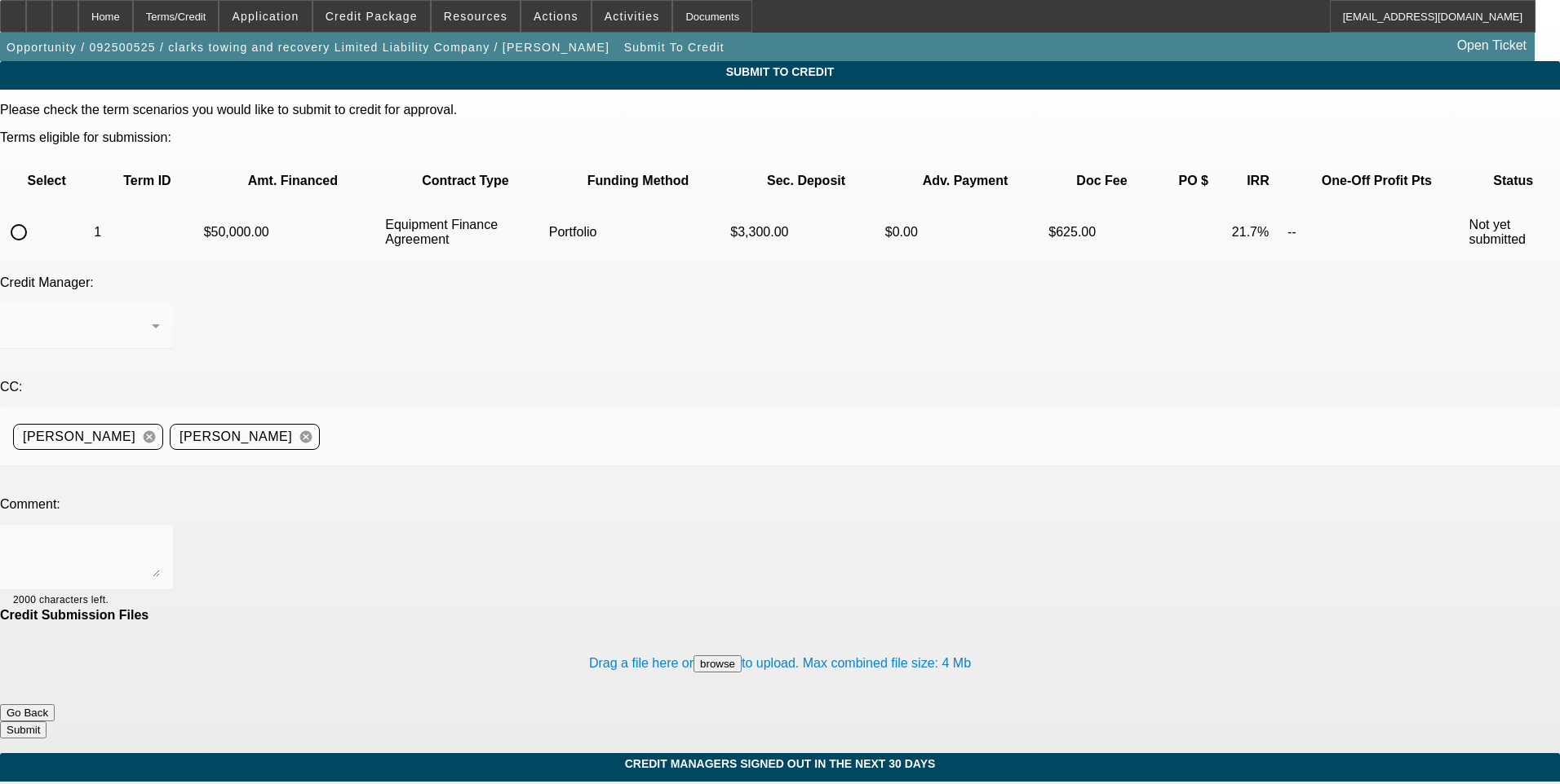
click at [35, 216] on input "radio" at bounding box center [19, 232] width 33 height 33
radio input "true"
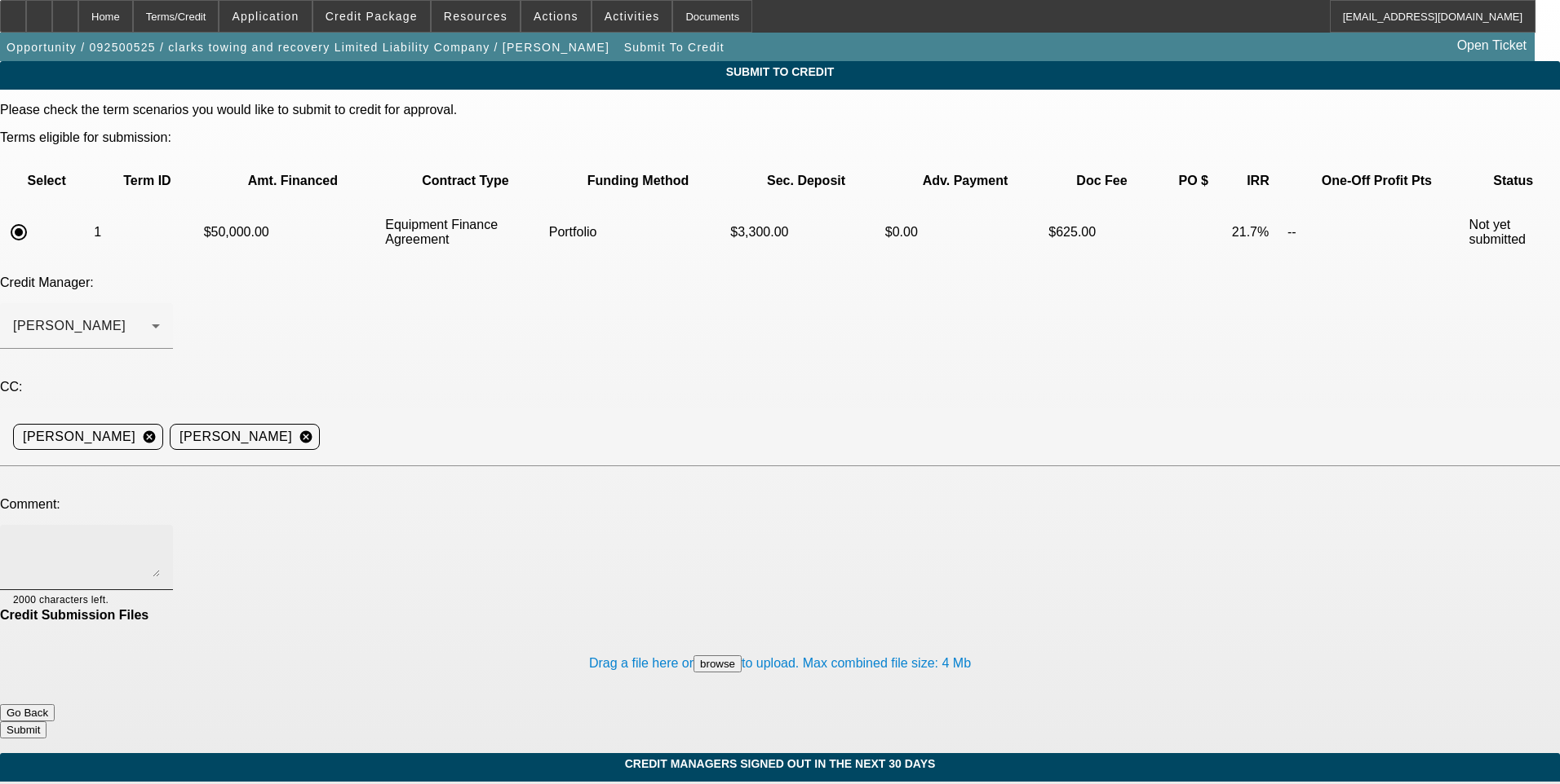
click at [160, 538] on textarea at bounding box center [87, 558] width 147 height 39
click at [406, 23] on span at bounding box center [372, 16] width 117 height 39
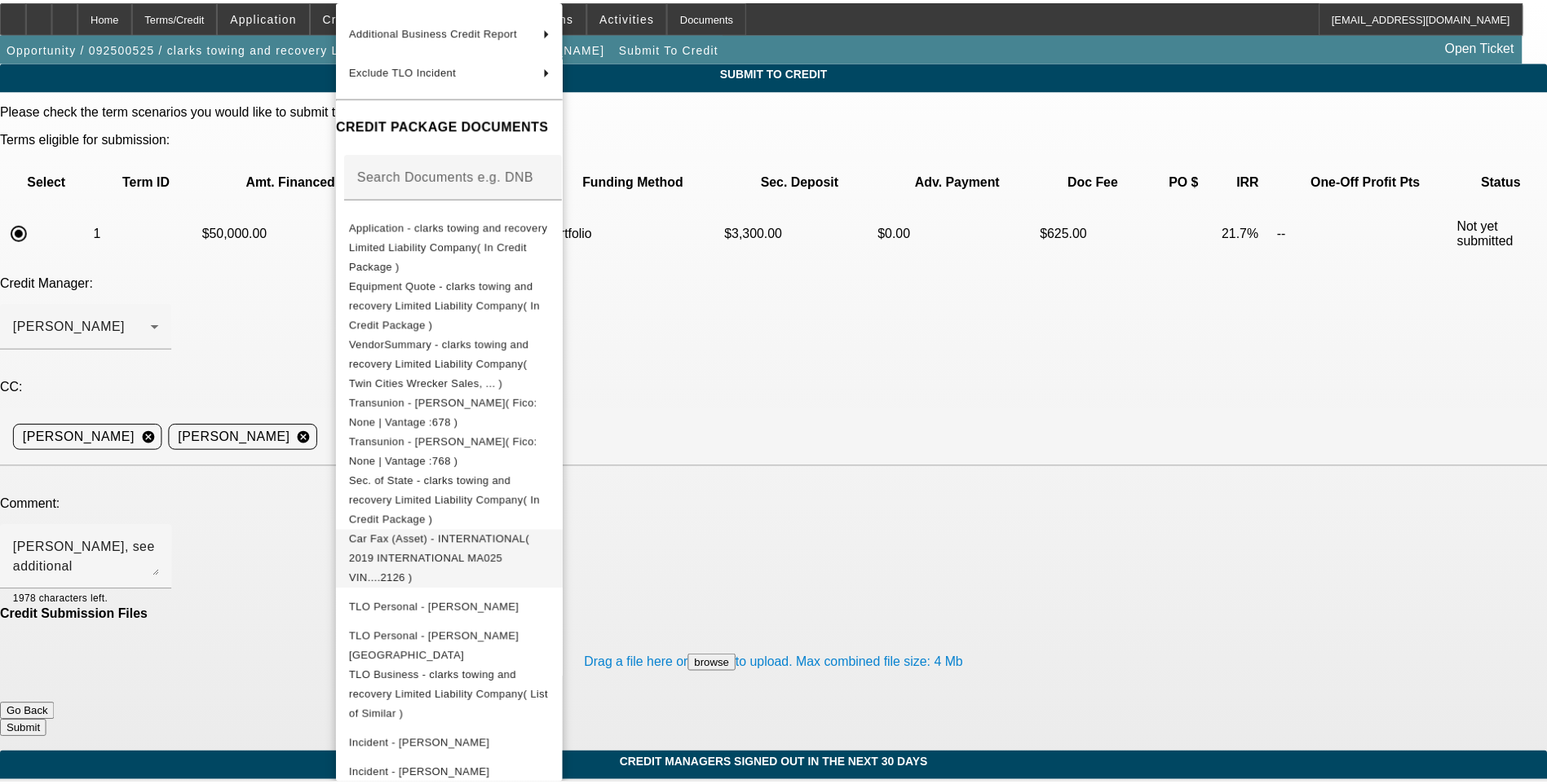
scroll to position [163, 0]
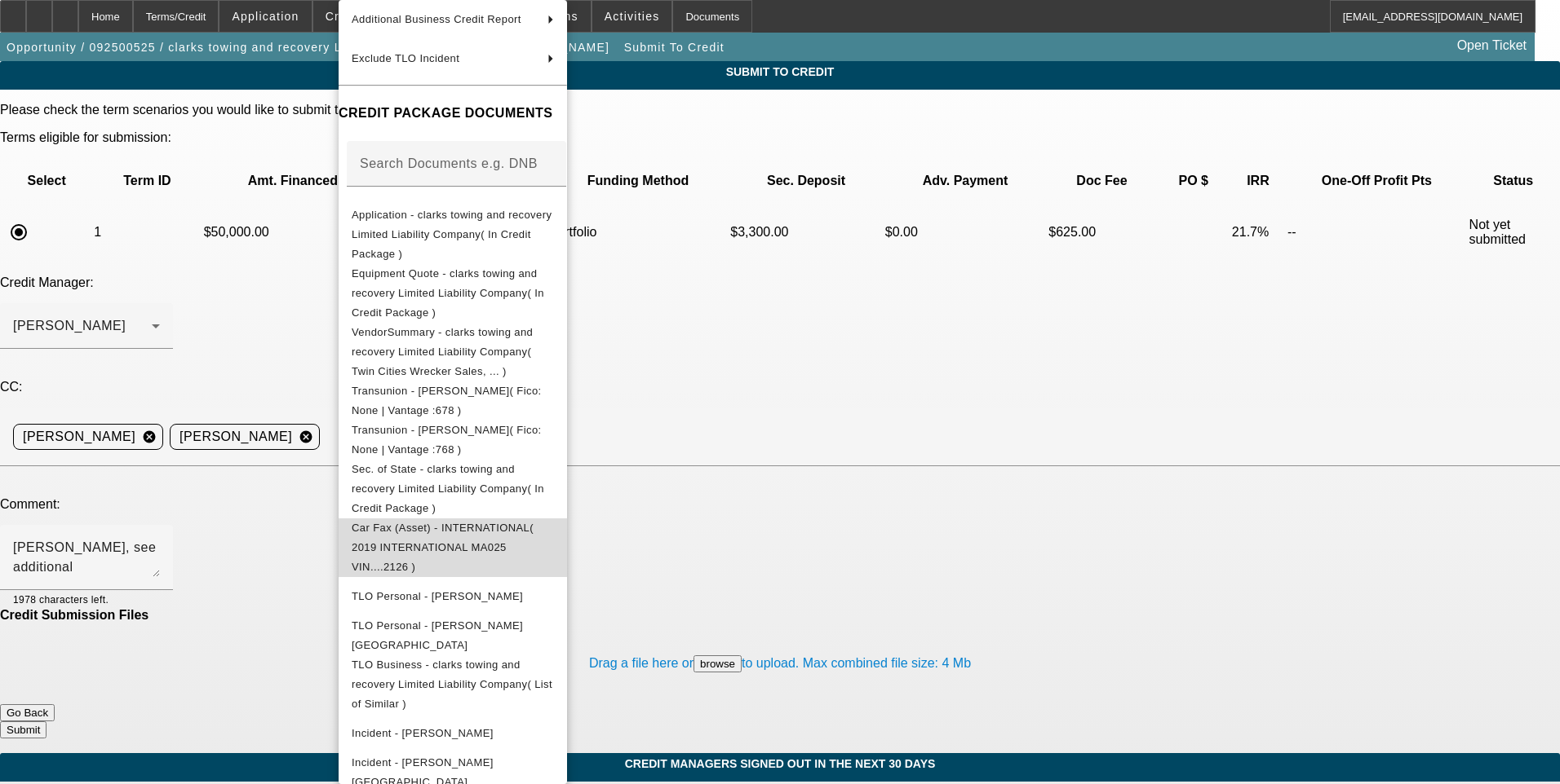
click at [533, 521] on span "Car Fax (Asset) - INTERNATIONAL( 2019 INTERNATIONAL MA025 VIN....2126 )" at bounding box center [442, 547] width 182 height 52
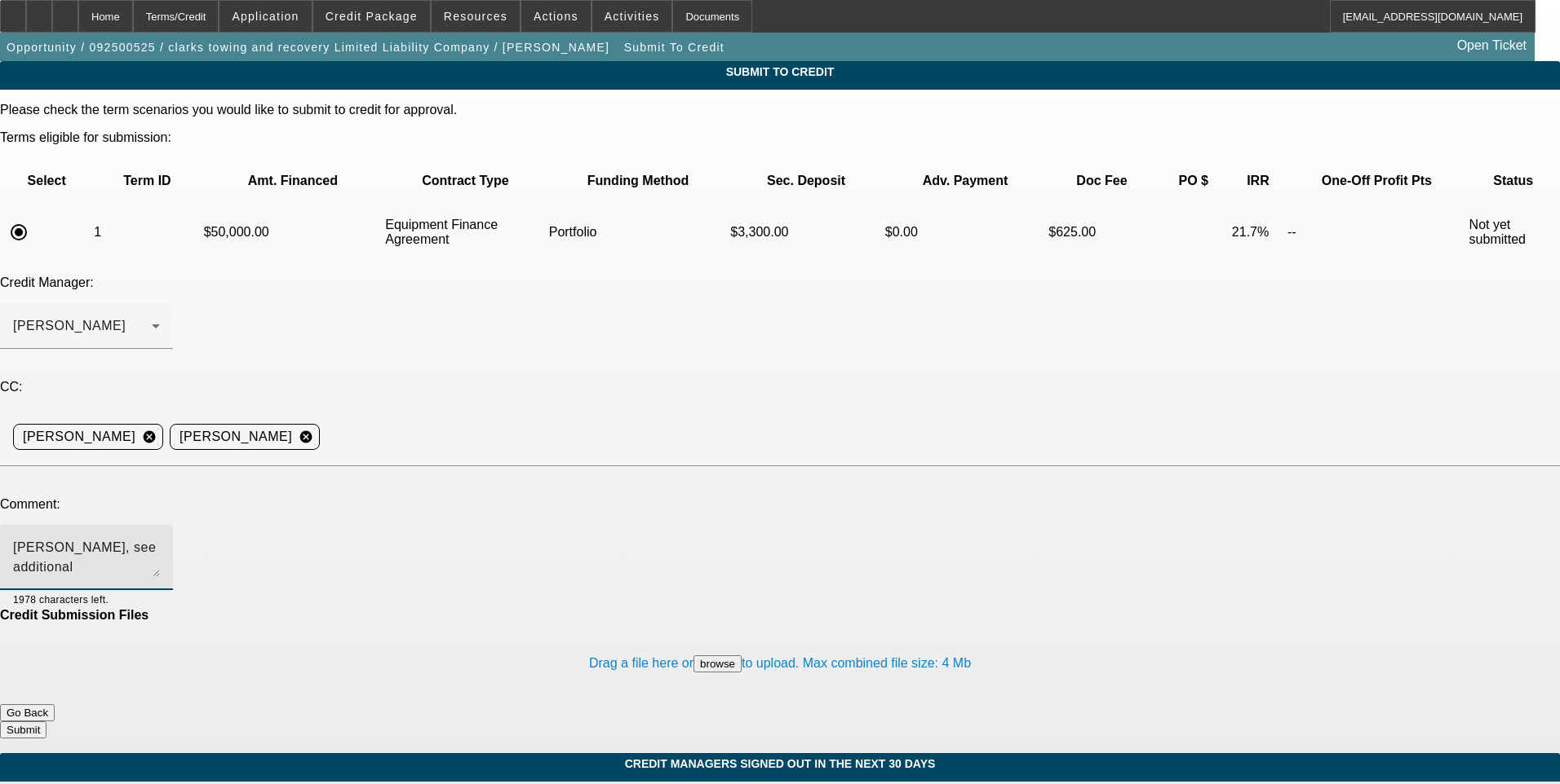
click at [160, 538] on textarea "[PERSON_NAME], see additional" at bounding box center [87, 558] width 147 height 39
type textarea "[PERSON_NAME], see additional comments for write up and consider for port appro…"
click at [46, 721] on button "Submit" at bounding box center [23, 730] width 46 height 17
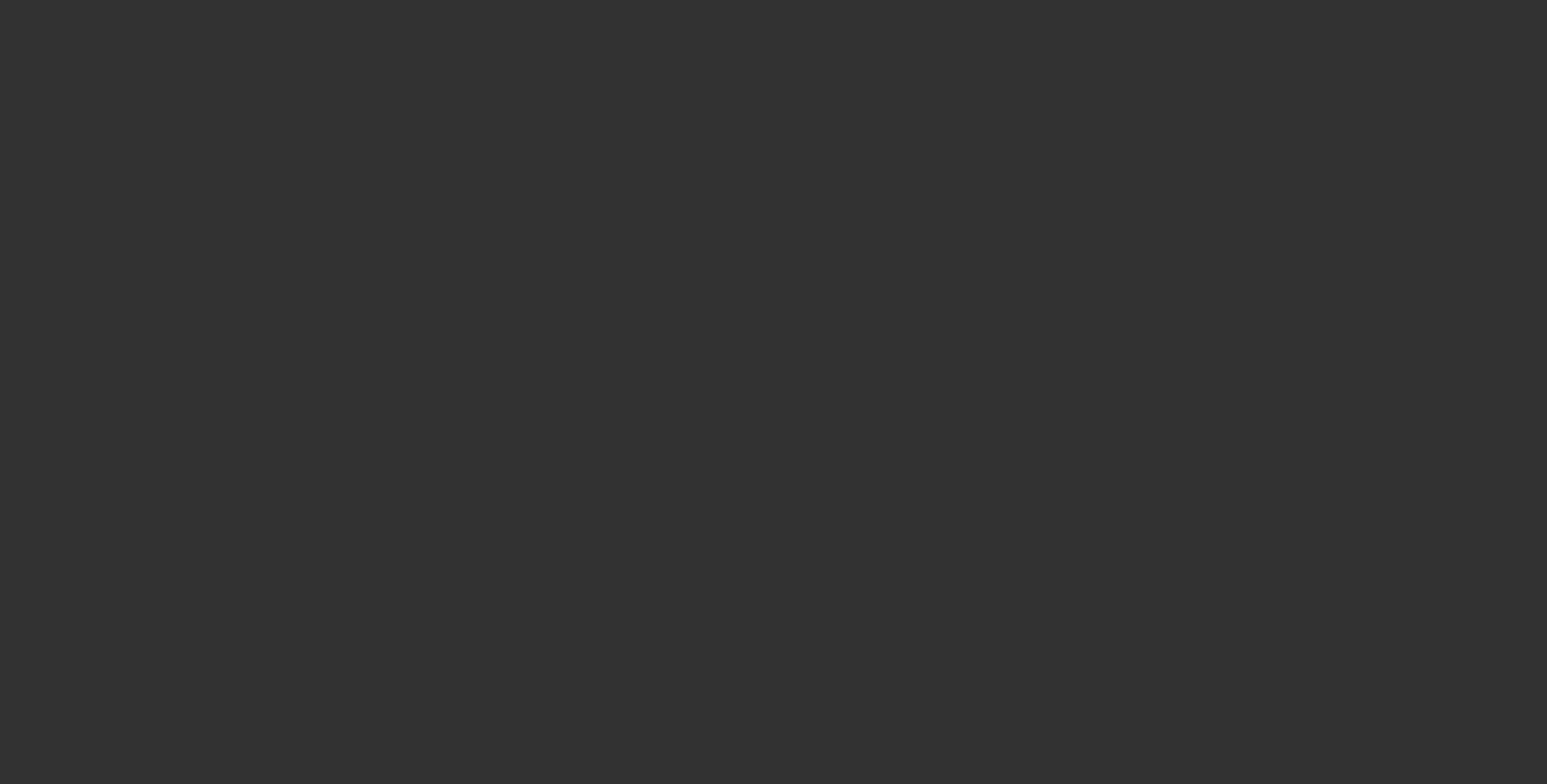
select select "0"
select select "2"
select select "0"
select select "6"
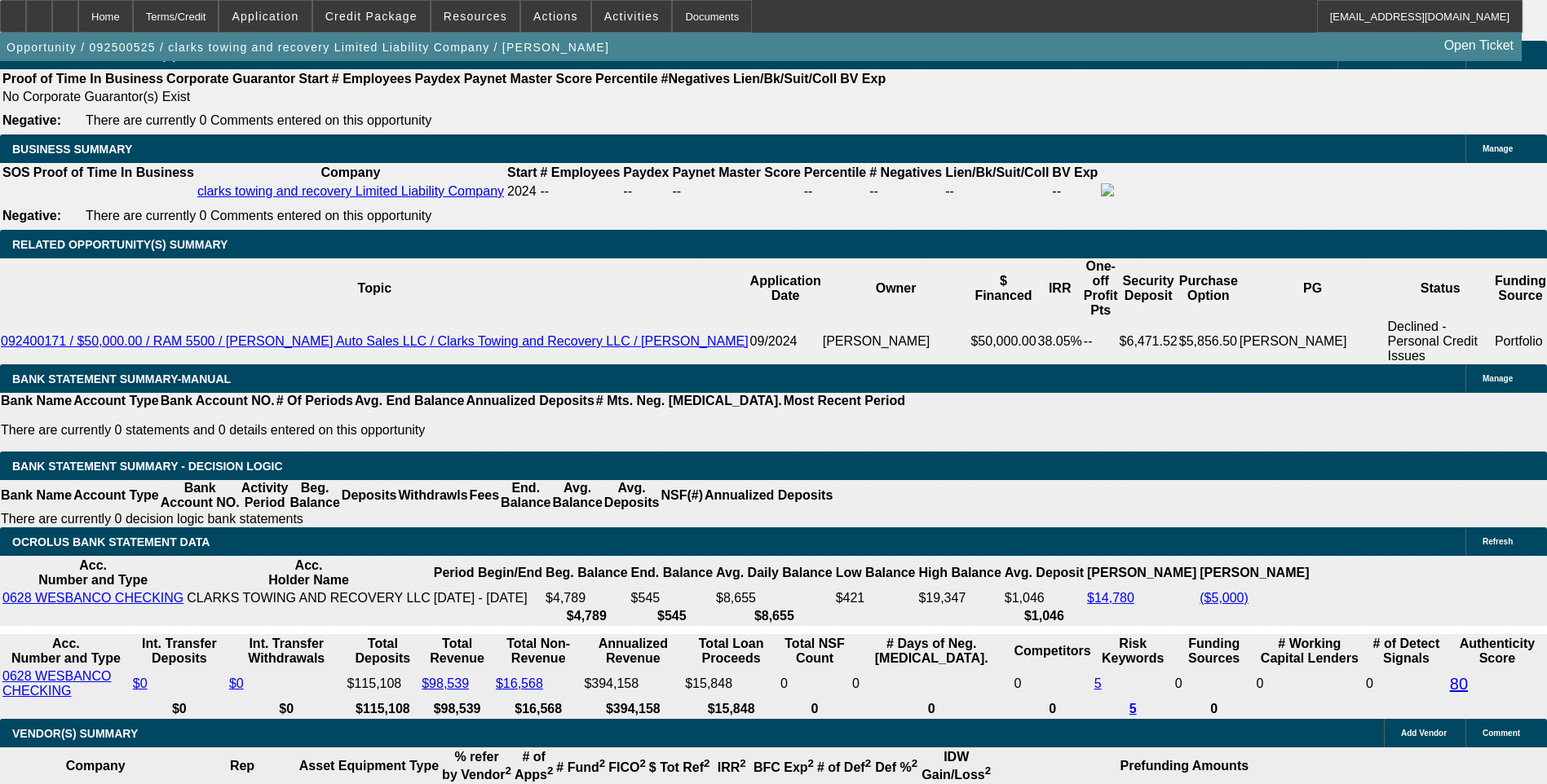
scroll to position [2608, 0]
